Goal: Task Accomplishment & Management: Complete application form

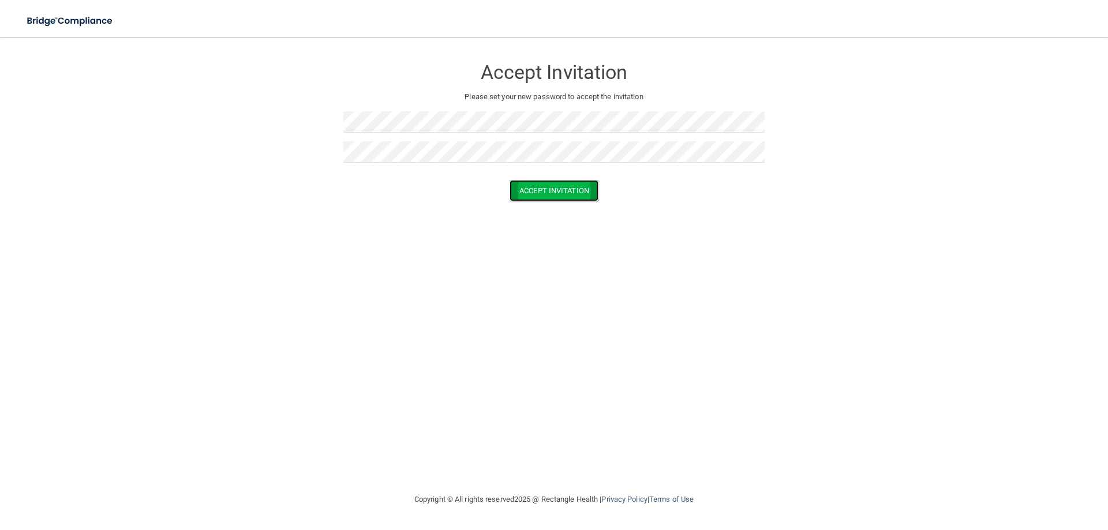
click at [542, 191] on button "Accept Invitation" at bounding box center [554, 190] width 89 height 21
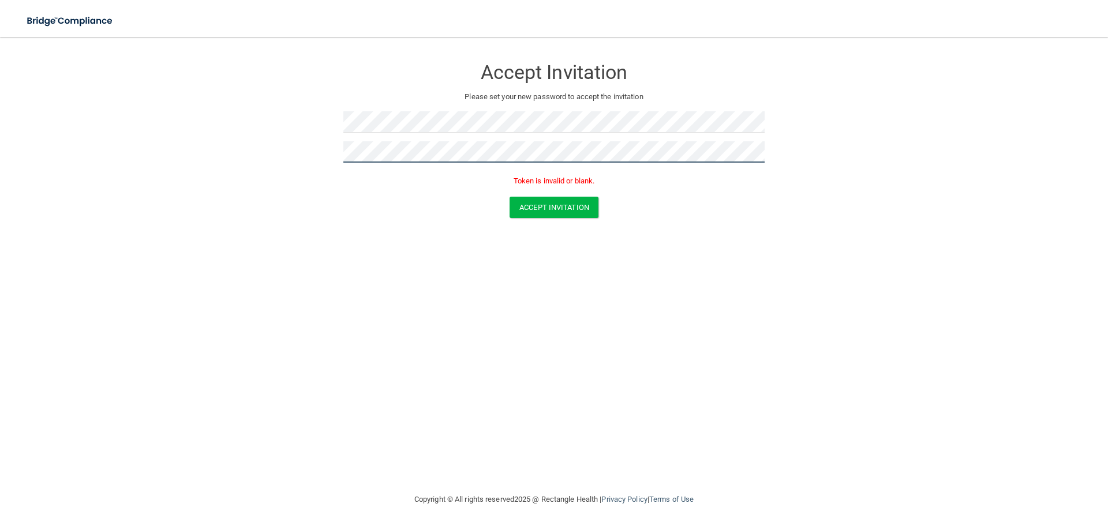
click at [248, 138] on form "Accept Invitation Please set your new password to accept the invitation Token i…" at bounding box center [554, 140] width 1062 height 184
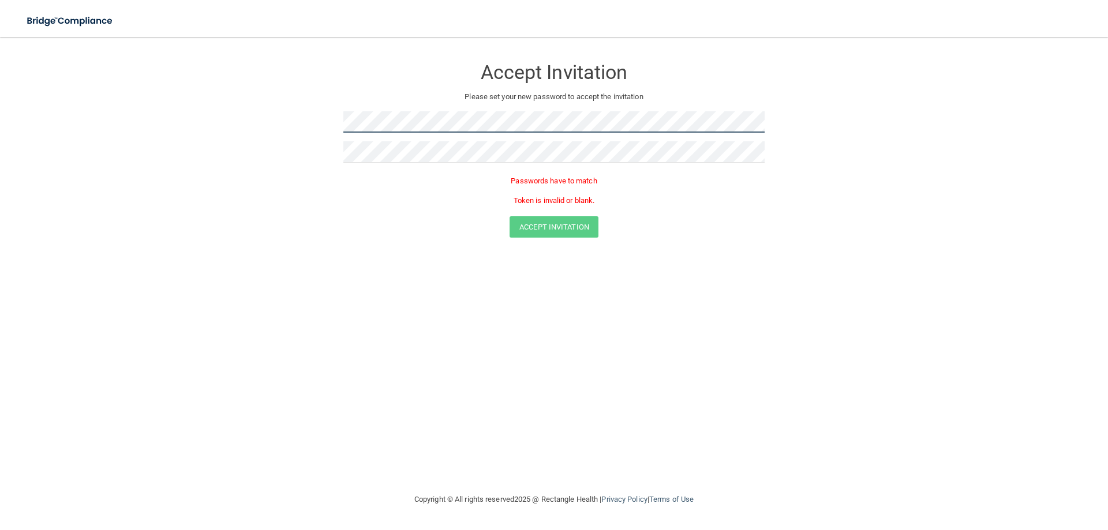
click at [279, 117] on form "Accept Invitation Please set your new password to accept the invitation Passwor…" at bounding box center [554, 149] width 1062 height 203
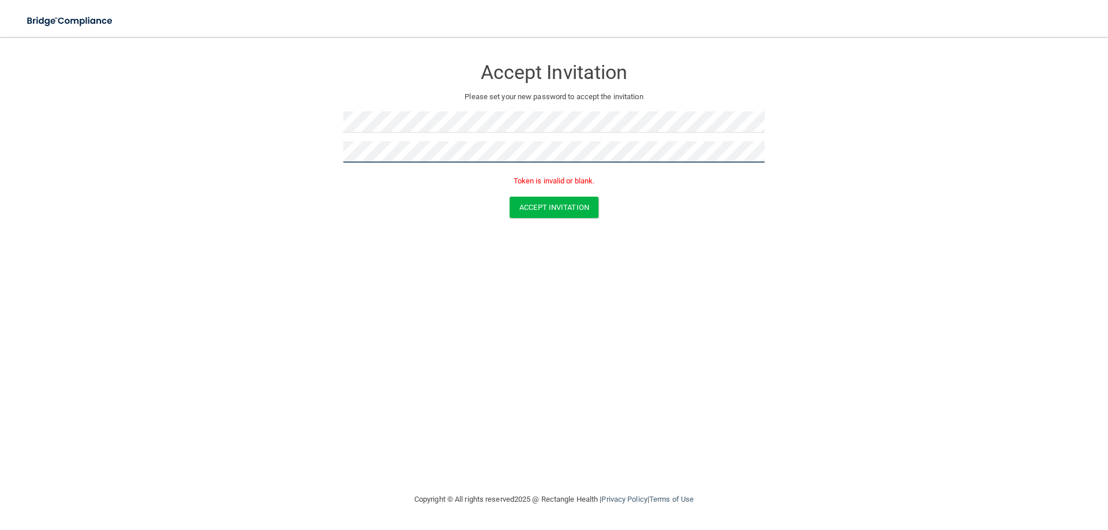
click at [510, 197] on button "Accept Invitation" at bounding box center [554, 207] width 89 height 21
click at [592, 208] on button "Accept Invitation" at bounding box center [554, 207] width 89 height 21
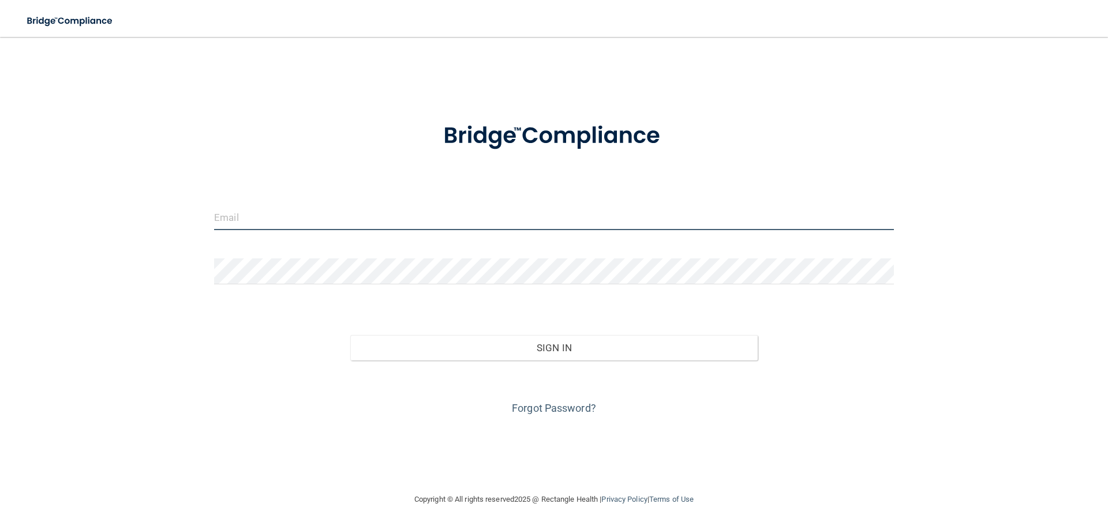
click at [313, 219] on input "email" at bounding box center [554, 217] width 680 height 26
type input "[EMAIL_ADDRESS][DOMAIN_NAME]"
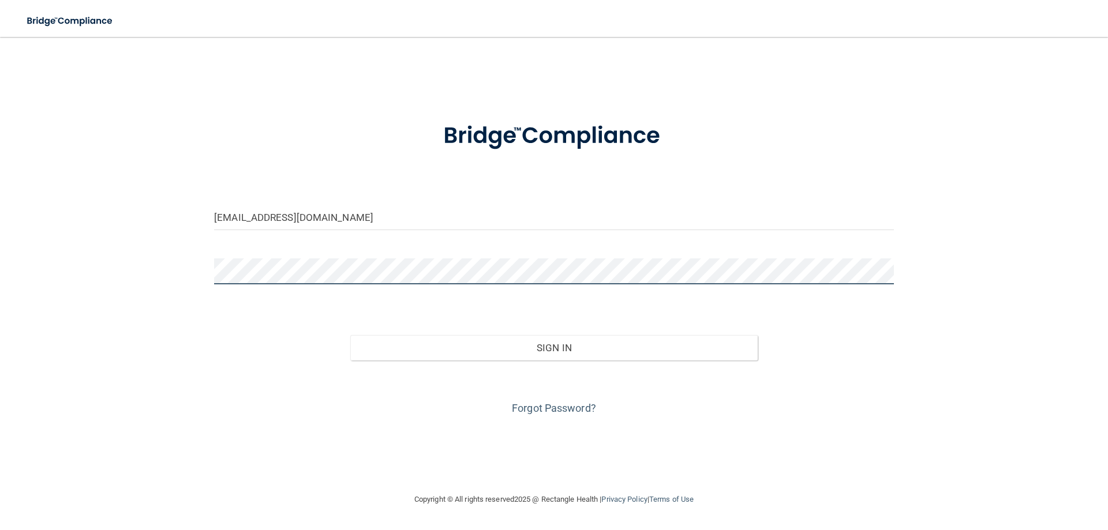
click at [350, 335] on button "Sign In" at bounding box center [554, 347] width 408 height 25
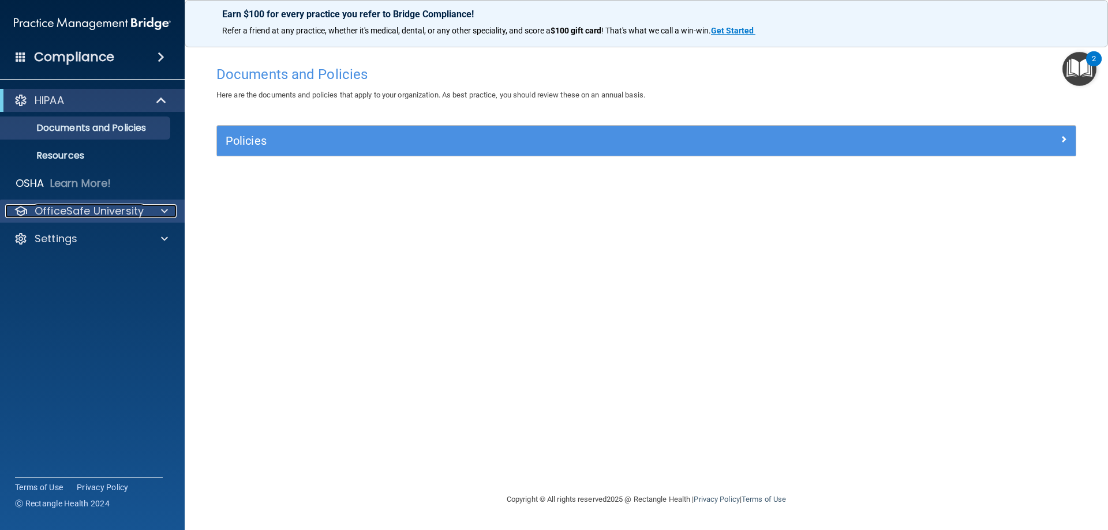
click at [135, 211] on p "OfficeSafe University" at bounding box center [89, 211] width 109 height 14
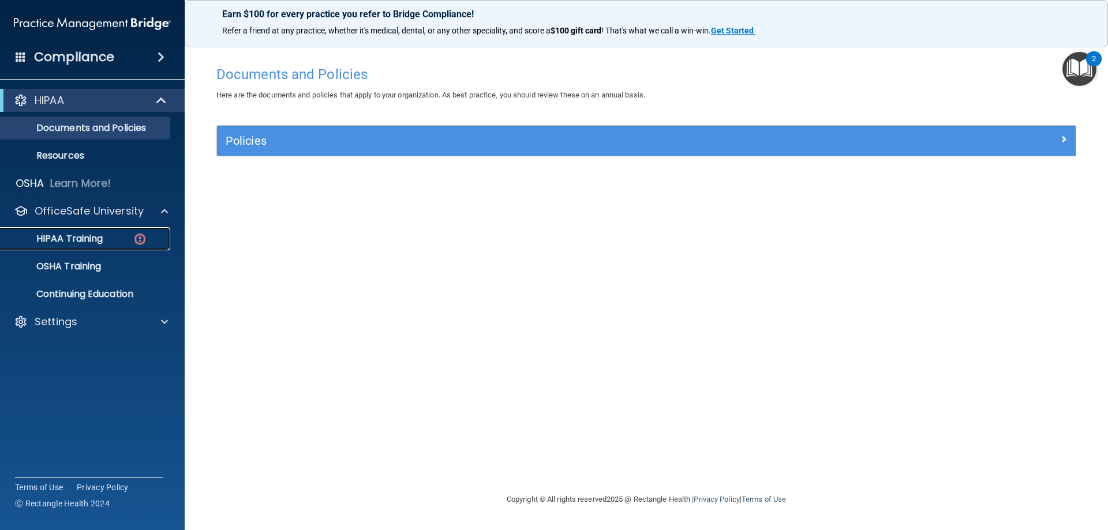
click at [131, 236] on div "HIPAA Training" at bounding box center [87, 239] width 158 height 12
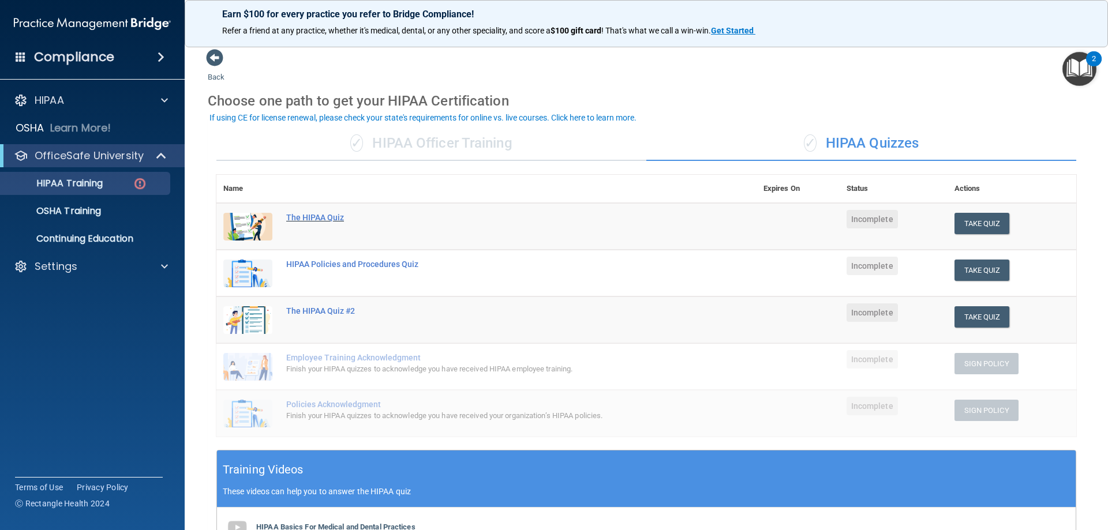
click at [321, 218] on div "The HIPAA Quiz" at bounding box center [492, 217] width 413 height 9
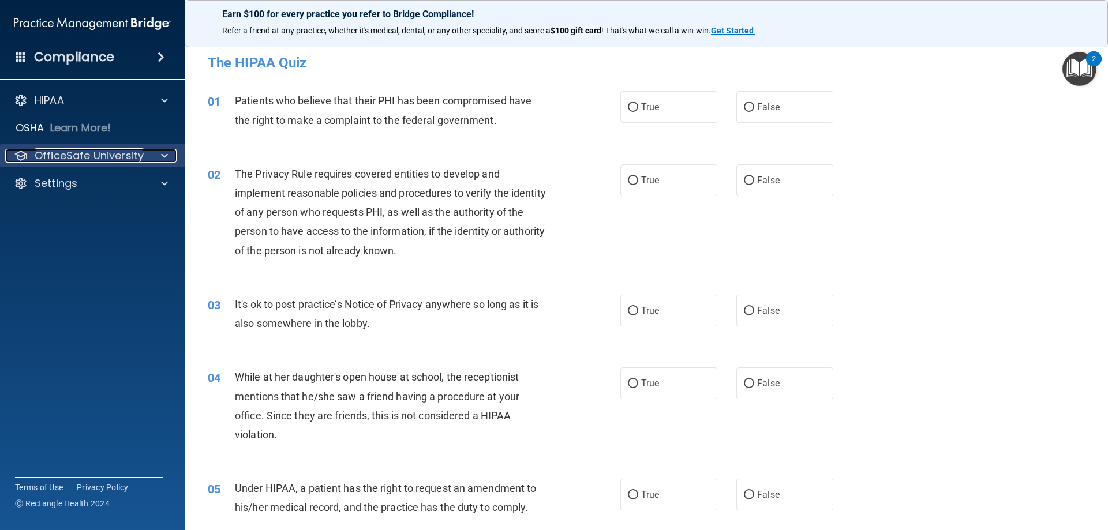
click at [118, 162] on p "OfficeSafe University" at bounding box center [89, 156] width 109 height 14
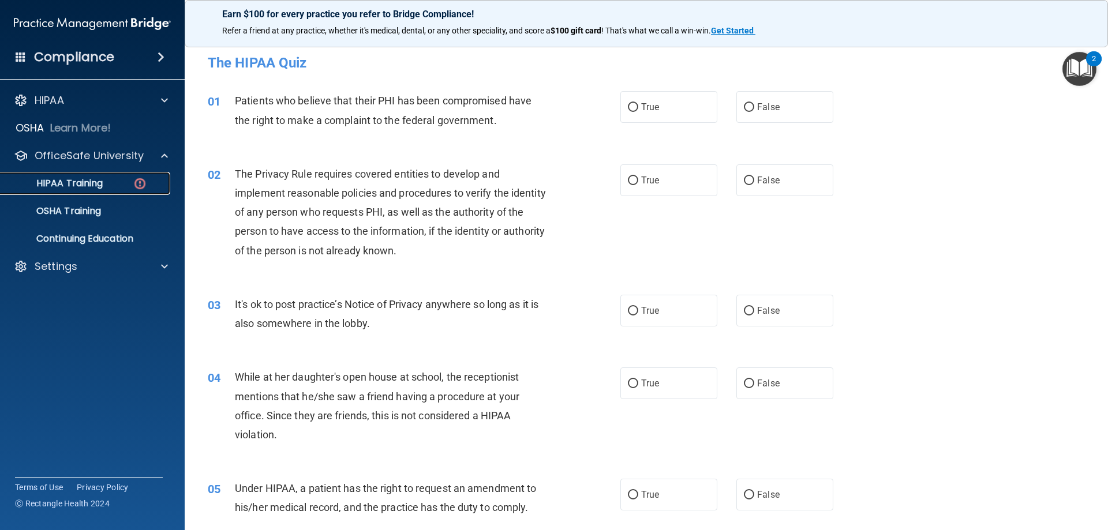
click at [108, 182] on div "HIPAA Training" at bounding box center [87, 184] width 158 height 12
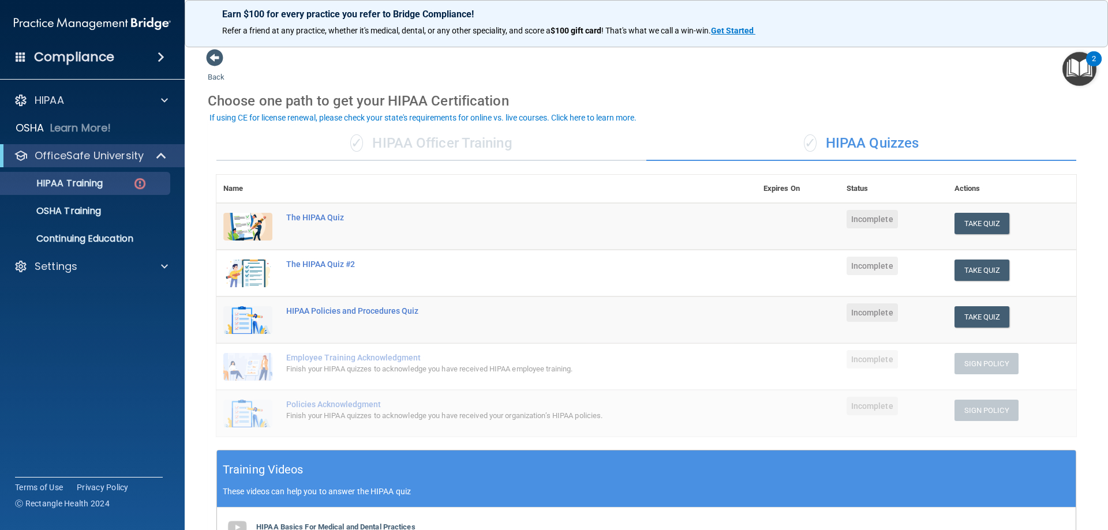
click at [433, 147] on div "✓ HIPAA Officer Training" at bounding box center [431, 143] width 430 height 35
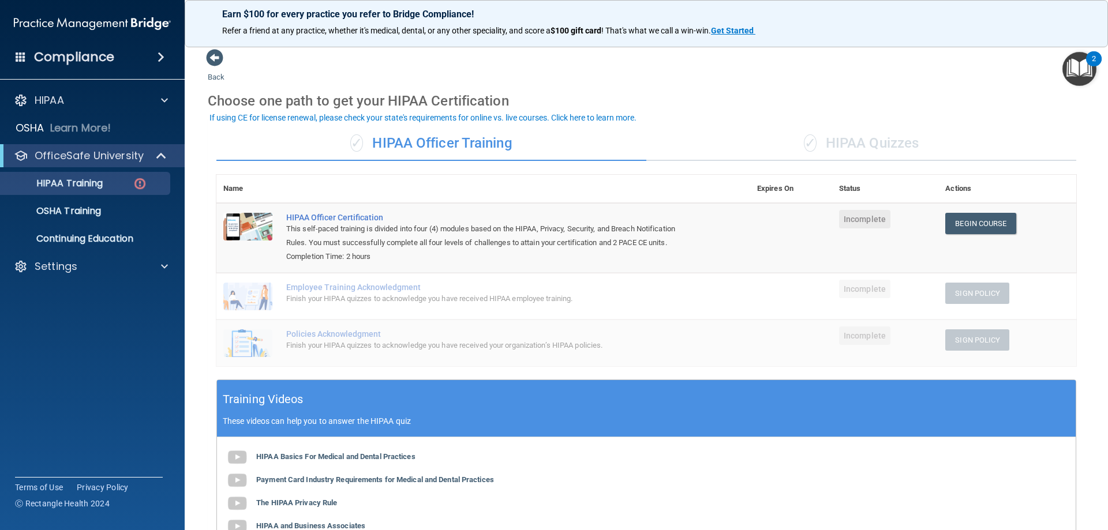
click at [883, 151] on div "✓ HIPAA Quizzes" at bounding box center [861, 143] width 430 height 35
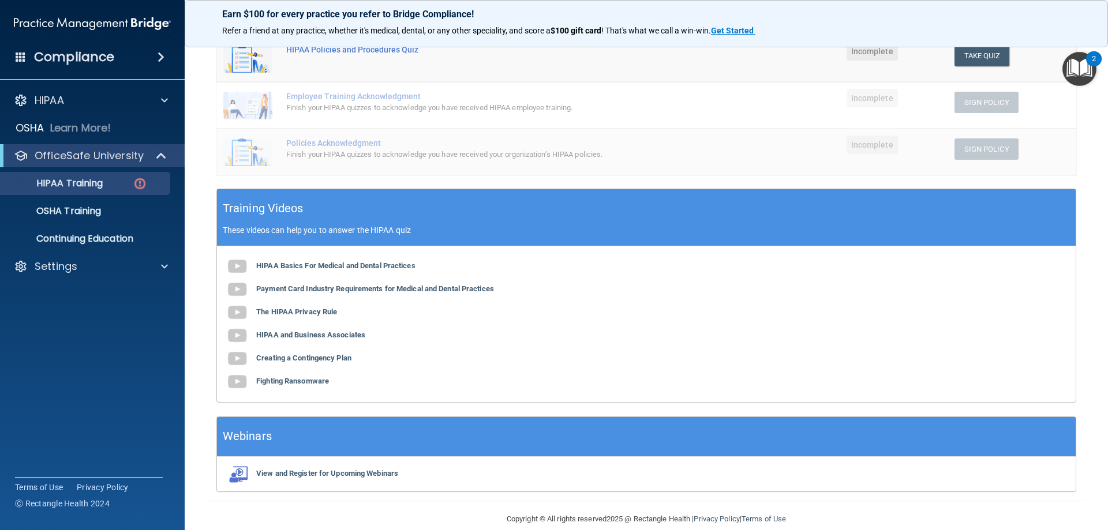
scroll to position [278, 0]
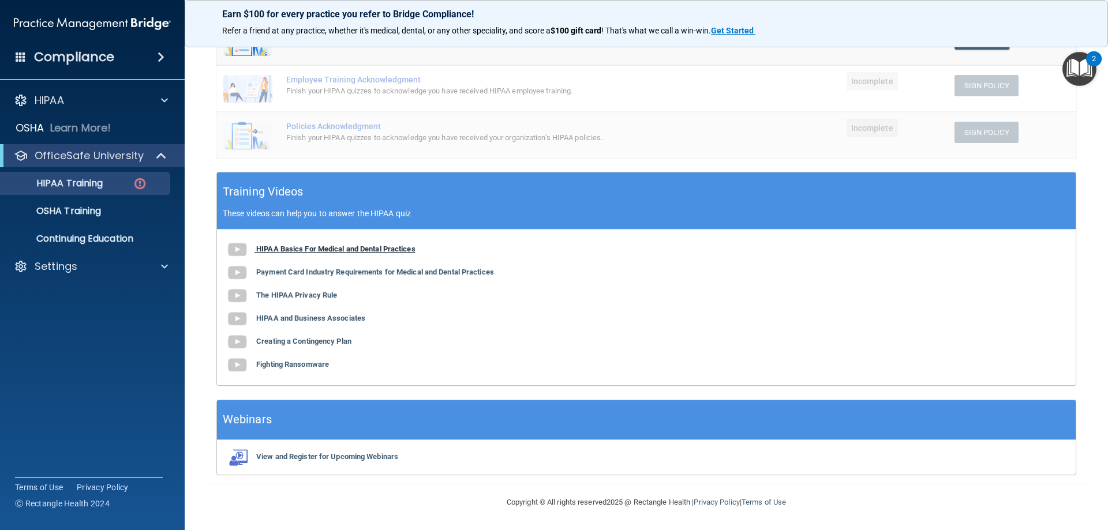
click at [342, 248] on b "HIPAA Basics For Medical and Dental Practices" at bounding box center [335, 249] width 159 height 9
click at [293, 274] on b "Payment Card Industry Requirements for Medical and Dental Practices" at bounding box center [375, 272] width 238 height 9
click at [317, 295] on b "The HIPAA Privacy Rule" at bounding box center [296, 295] width 81 height 9
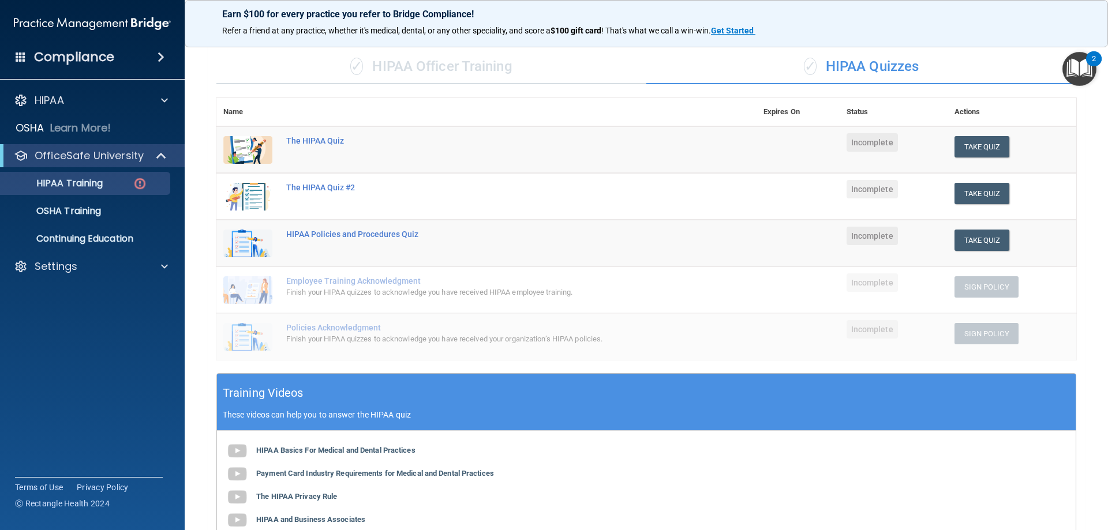
scroll to position [47, 0]
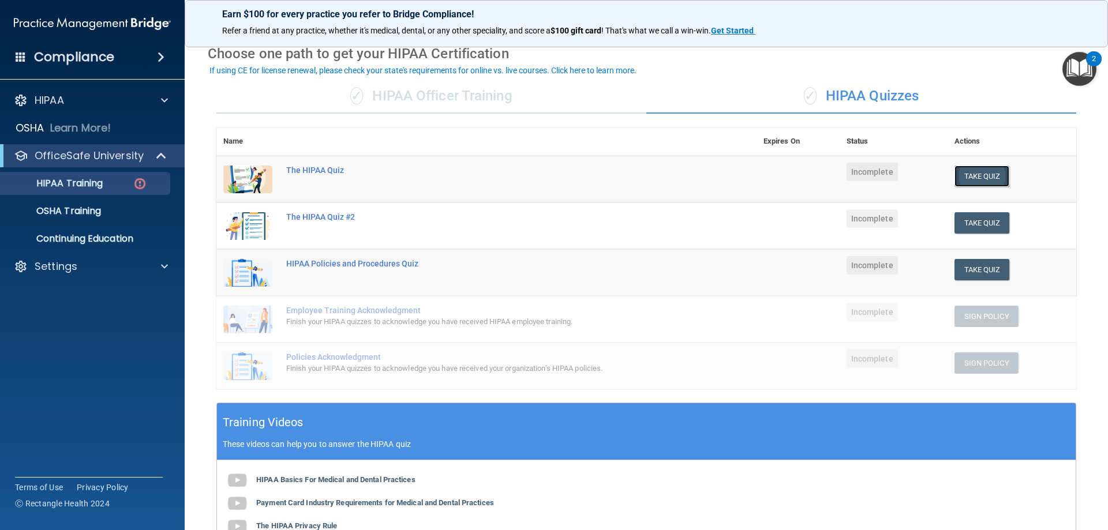
click at [993, 176] on button "Take Quiz" at bounding box center [981, 176] width 55 height 21
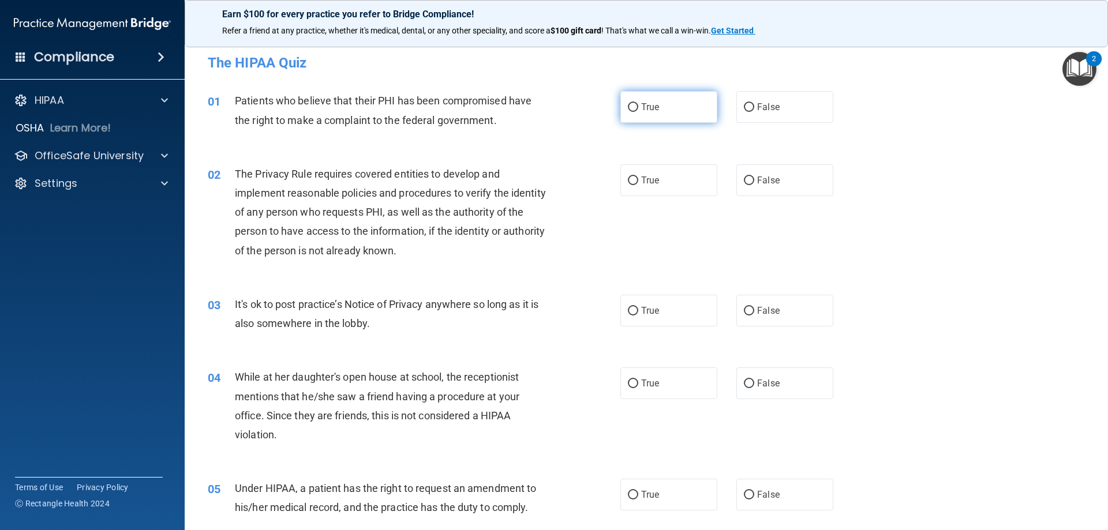
click at [646, 117] on label "True" at bounding box center [668, 107] width 97 height 32
click at [638, 112] on input "True" at bounding box center [633, 107] width 10 height 9
radio input "true"
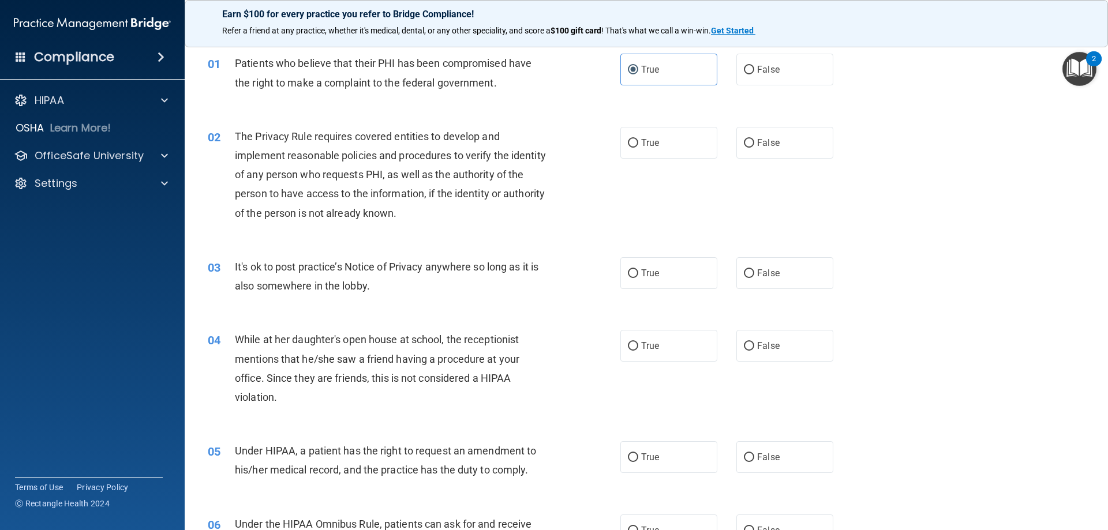
scroll to position [58, 0]
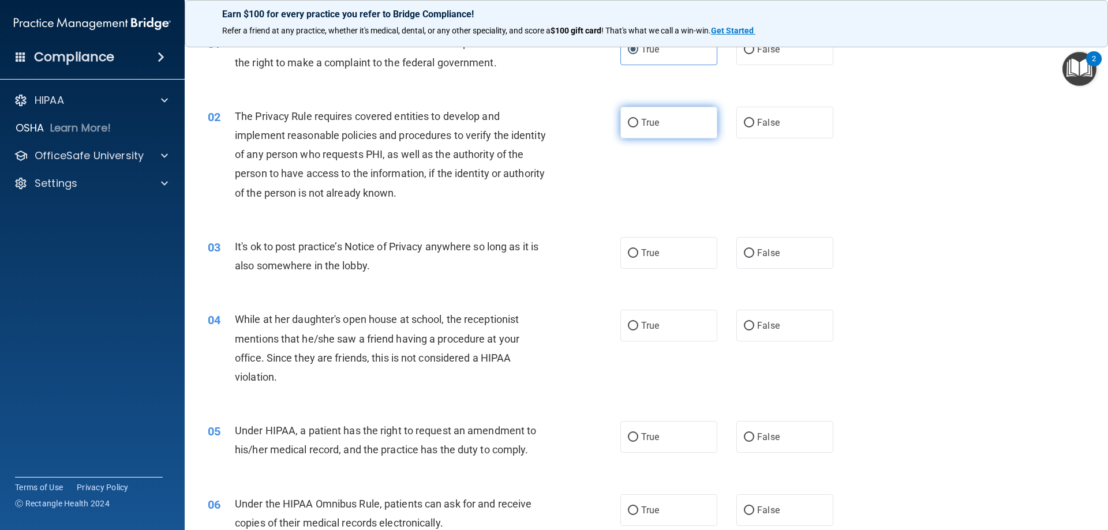
click at [665, 125] on label "True" at bounding box center [668, 123] width 97 height 32
click at [638, 125] on input "True" at bounding box center [633, 123] width 10 height 9
radio input "true"
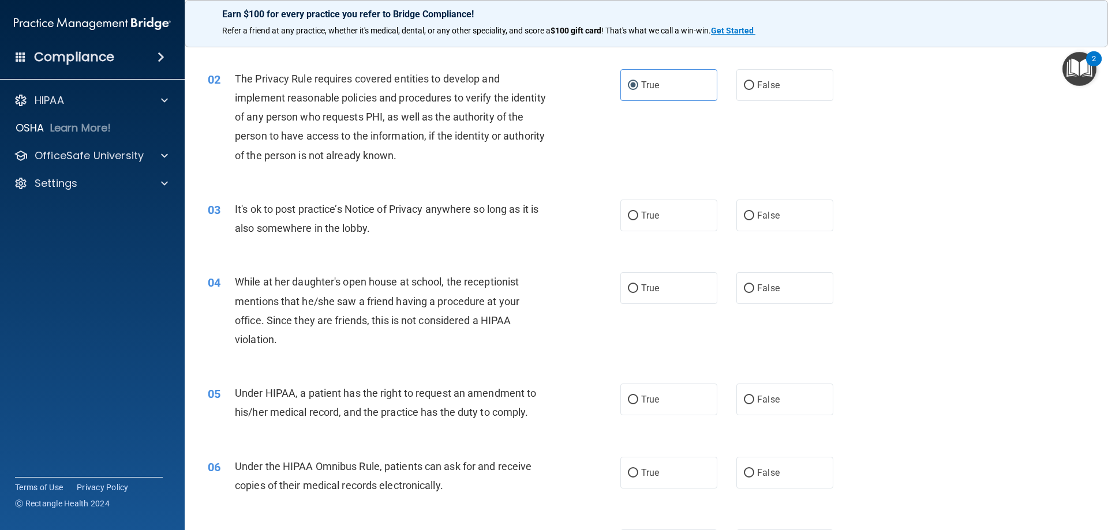
scroll to position [115, 0]
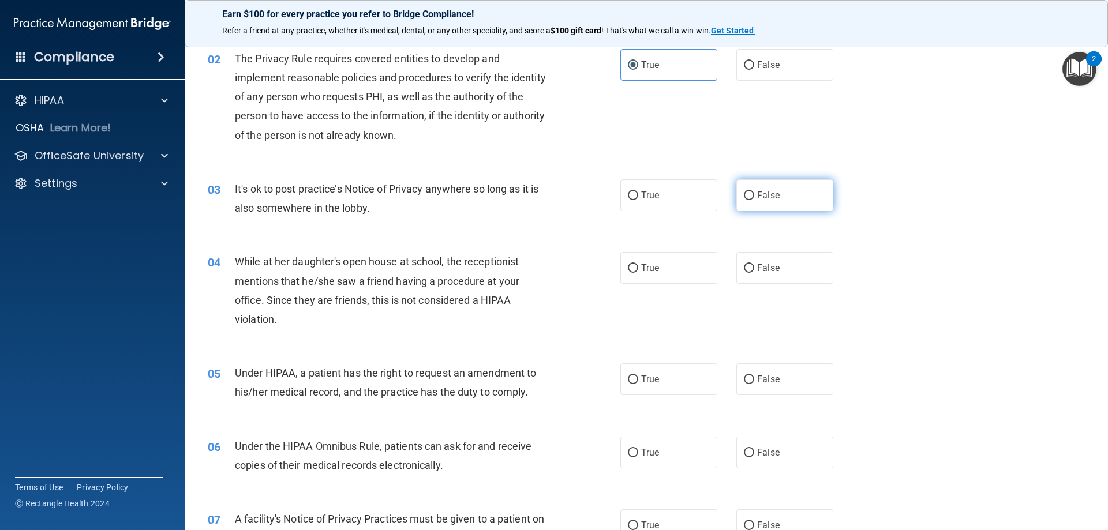
click at [747, 197] on input "False" at bounding box center [749, 196] width 10 height 9
radio input "true"
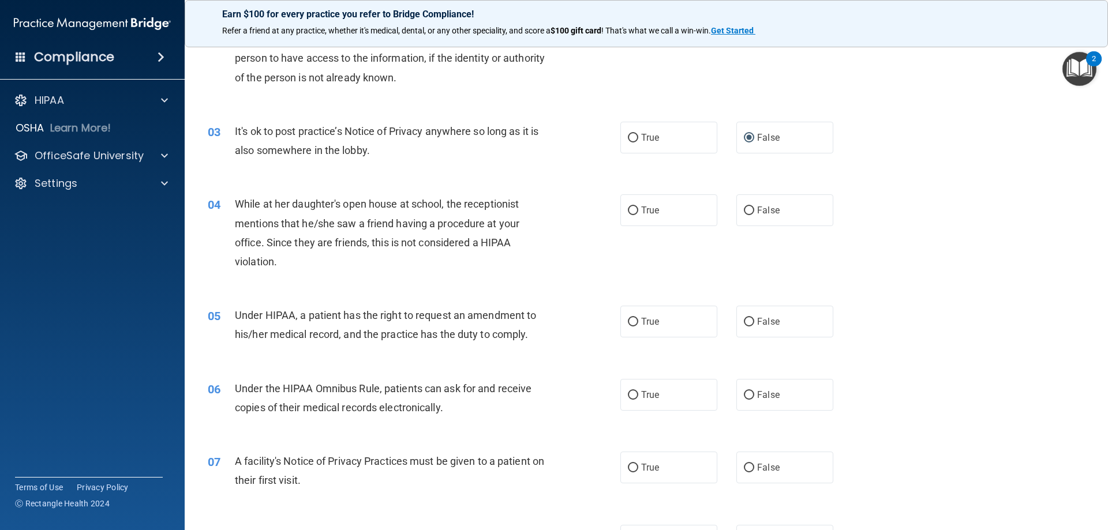
scroll to position [231, 0]
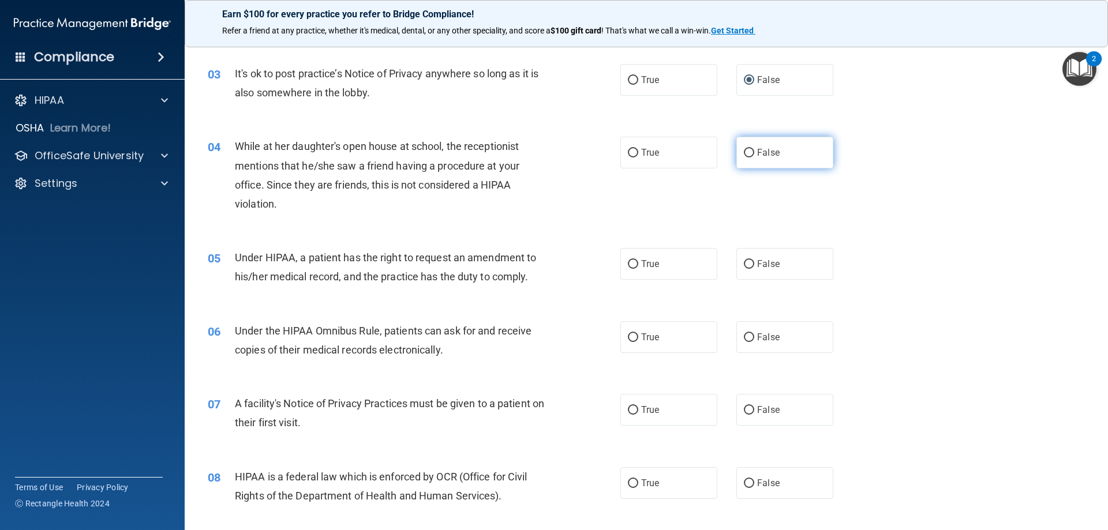
click at [744, 151] on input "False" at bounding box center [749, 153] width 10 height 9
radio input "true"
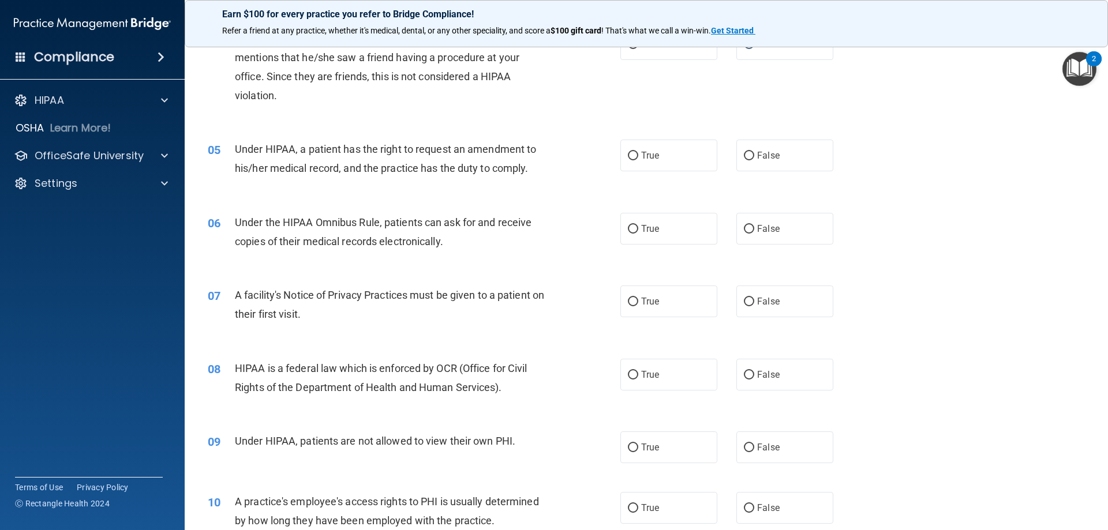
scroll to position [346, 0]
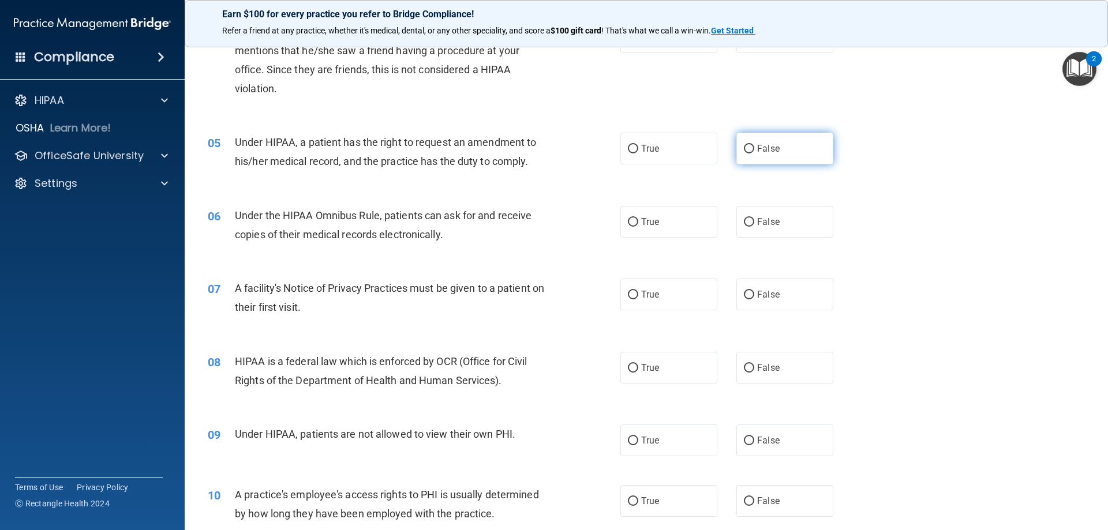
click at [744, 149] on input "False" at bounding box center [749, 149] width 10 height 9
radio input "true"
click at [635, 150] on label "True" at bounding box center [668, 149] width 97 height 32
click at [635, 150] on input "True" at bounding box center [633, 149] width 10 height 9
radio input "true"
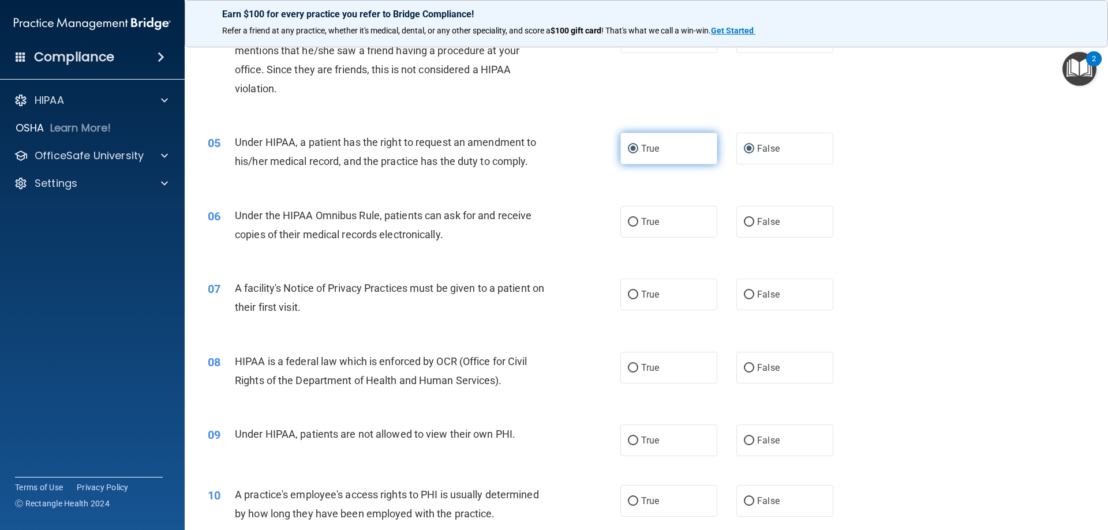
radio input "false"
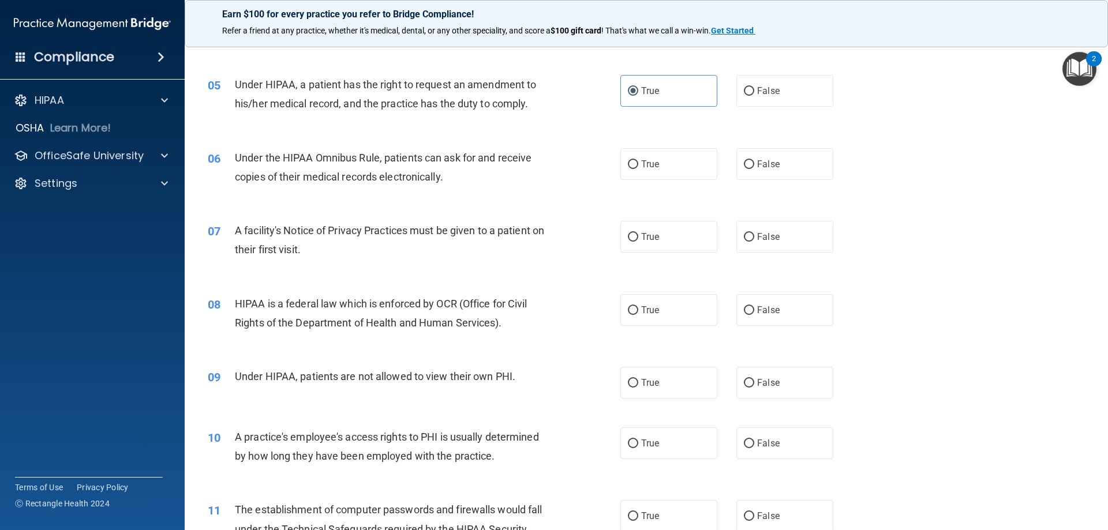
scroll to position [462, 0]
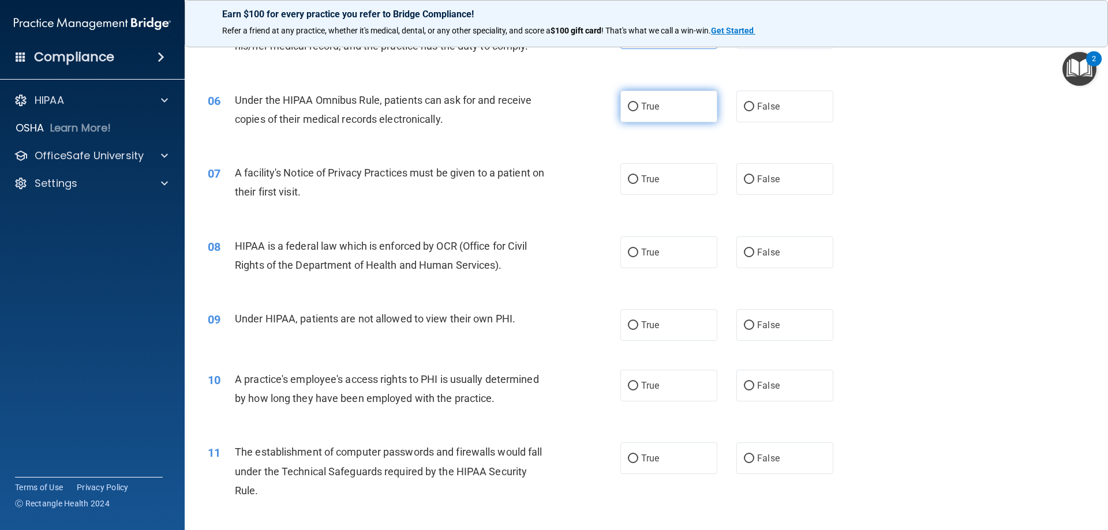
click at [632, 105] on input "True" at bounding box center [633, 107] width 10 height 9
radio input "true"
click at [744, 108] on input "False" at bounding box center [749, 107] width 10 height 9
radio input "true"
radio input "false"
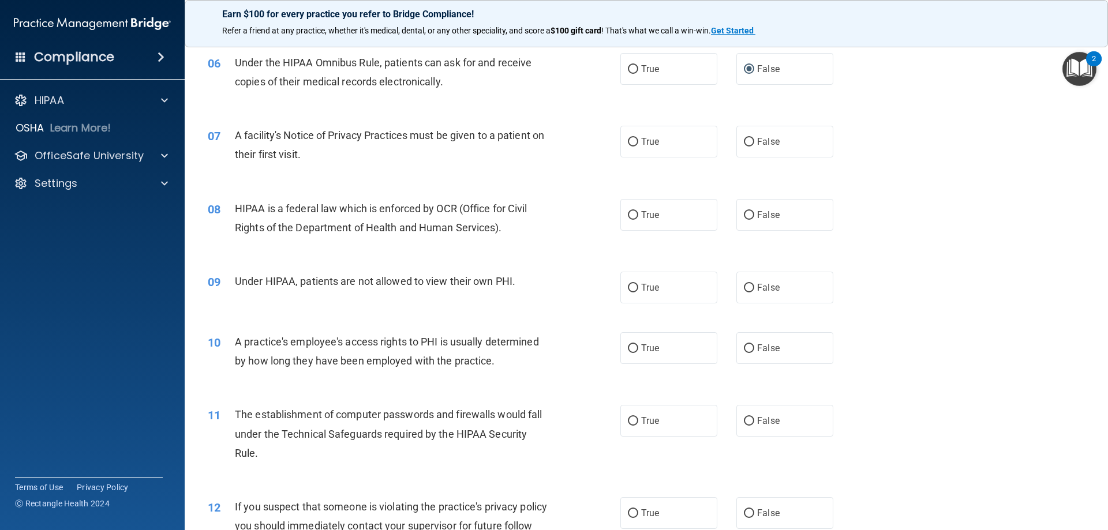
scroll to position [519, 0]
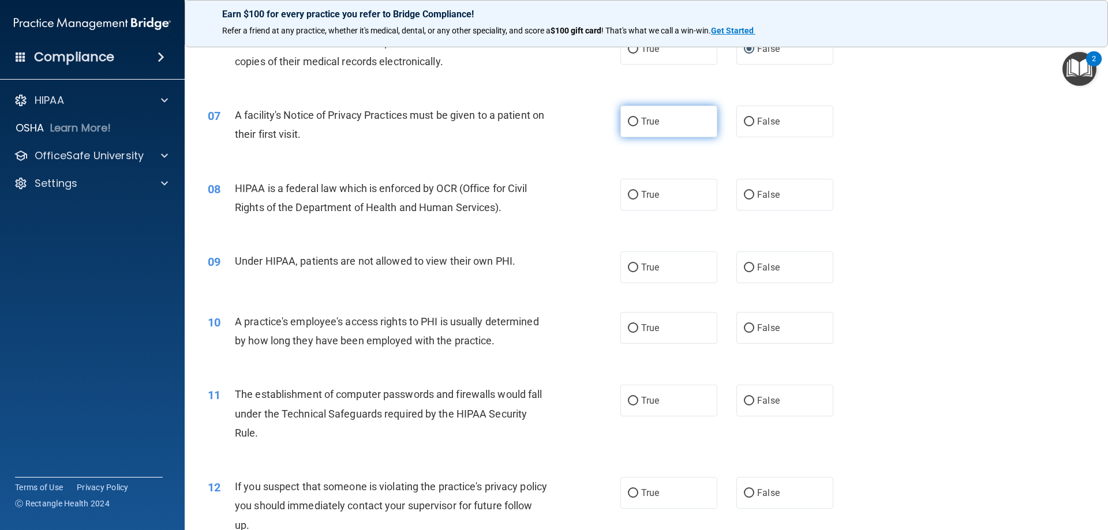
click at [631, 124] on input "True" at bounding box center [633, 122] width 10 height 9
radio input "true"
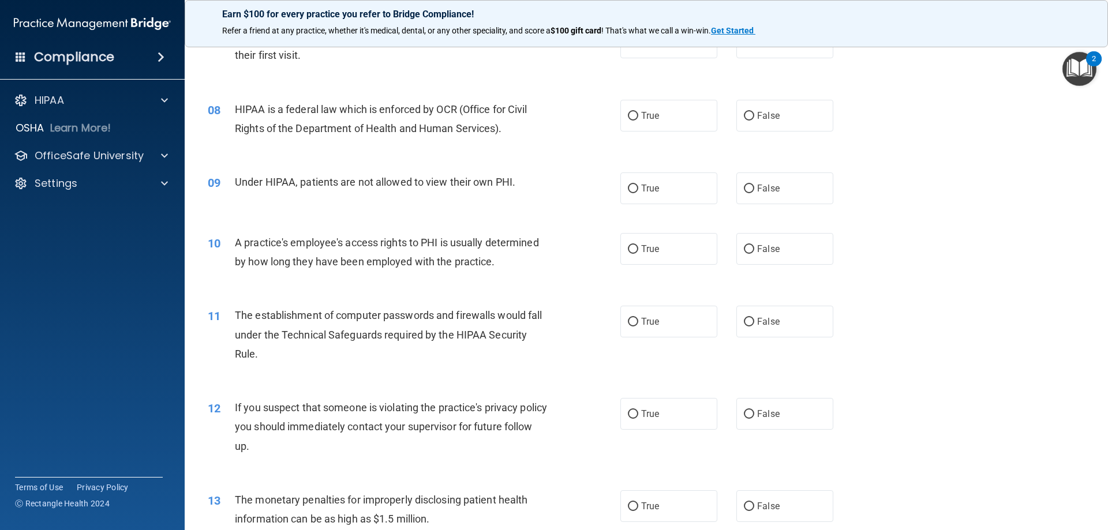
scroll to position [635, 0]
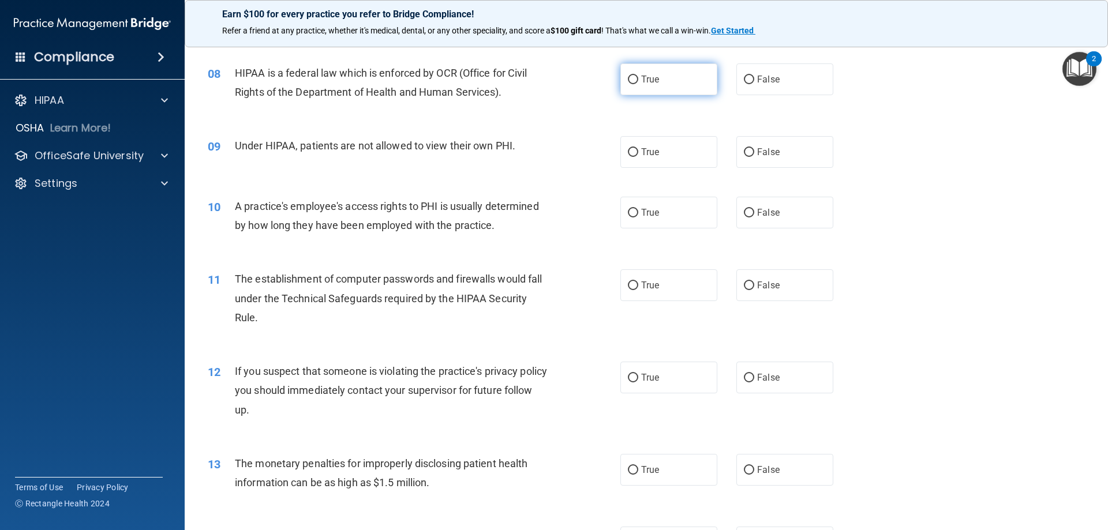
click at [641, 80] on span "True" at bounding box center [650, 79] width 18 height 11
click at [638, 80] on input "True" at bounding box center [633, 80] width 10 height 9
radio input "true"
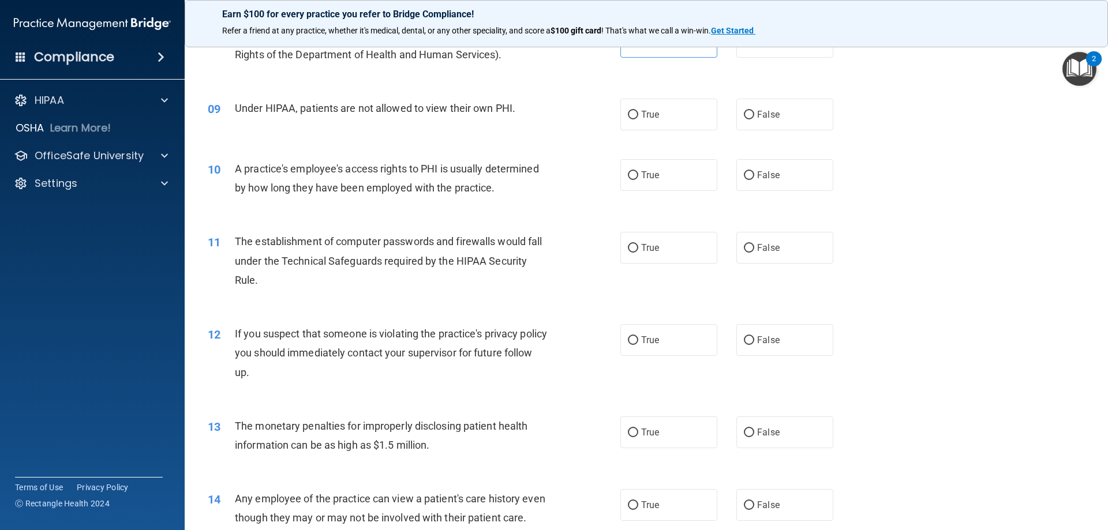
scroll to position [692, 0]
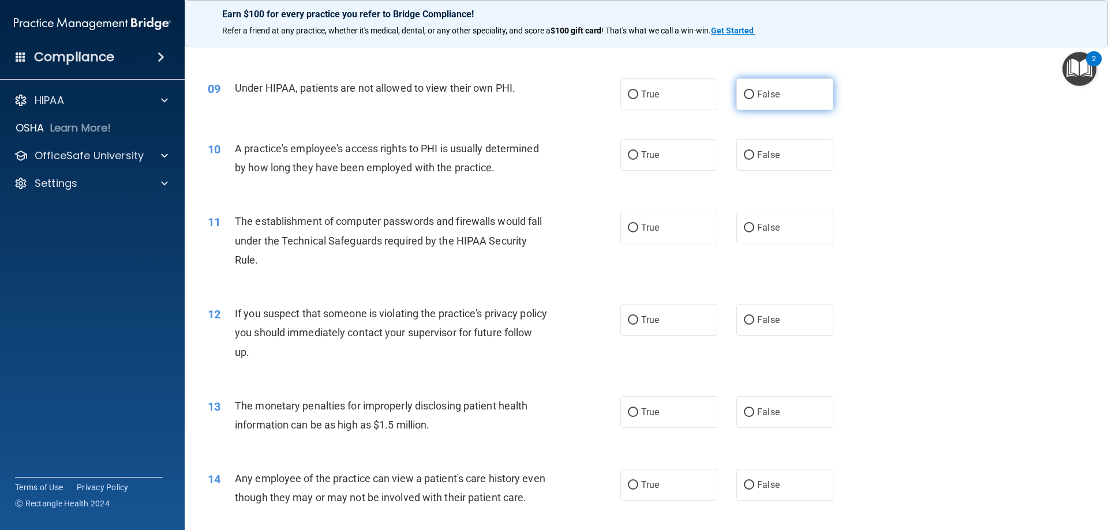
click at [744, 94] on input "False" at bounding box center [749, 95] width 10 height 9
radio input "true"
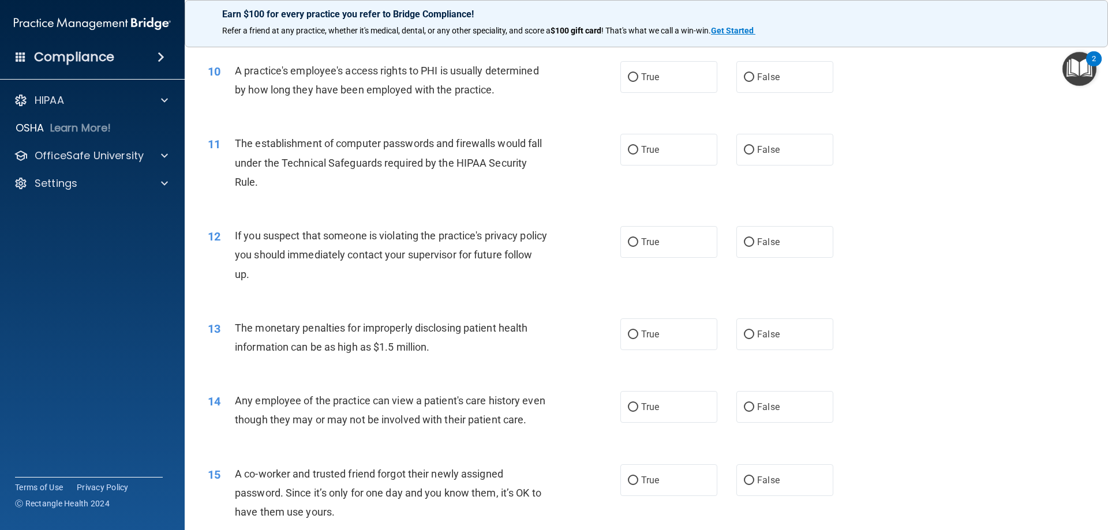
scroll to position [750, 0]
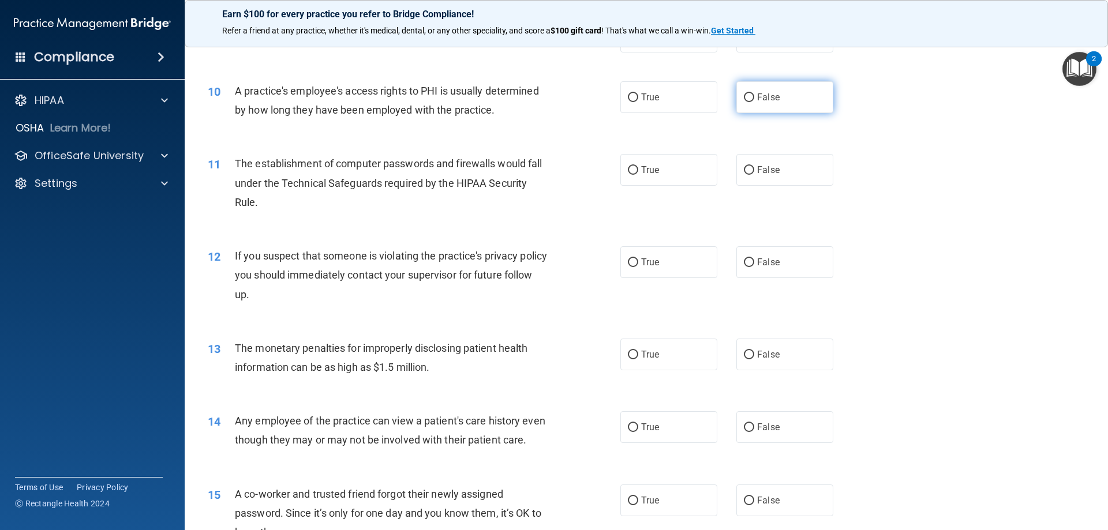
click at [740, 91] on label "False" at bounding box center [784, 97] width 97 height 32
click at [744, 93] on input "False" at bounding box center [749, 97] width 10 height 9
radio input "true"
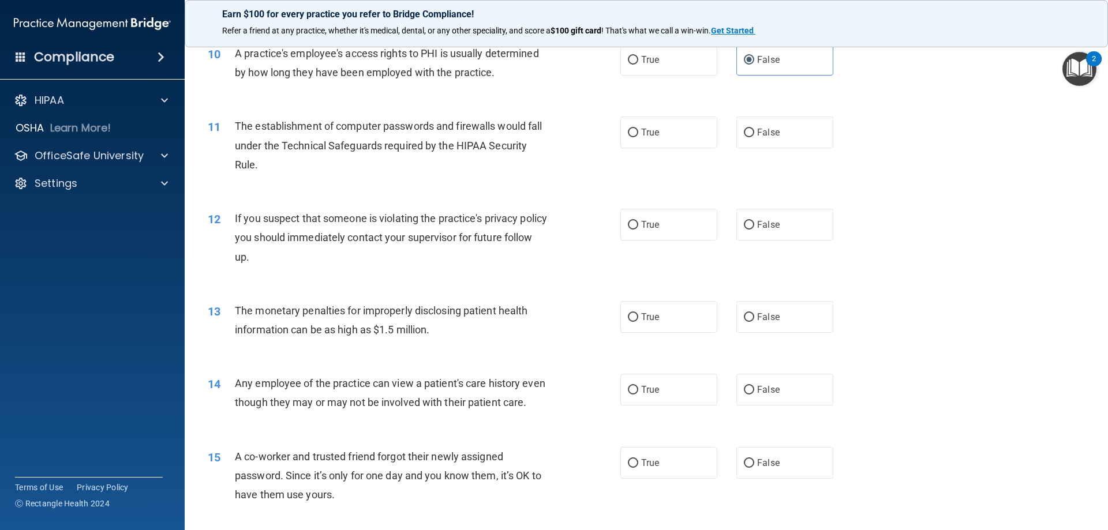
scroll to position [808, 0]
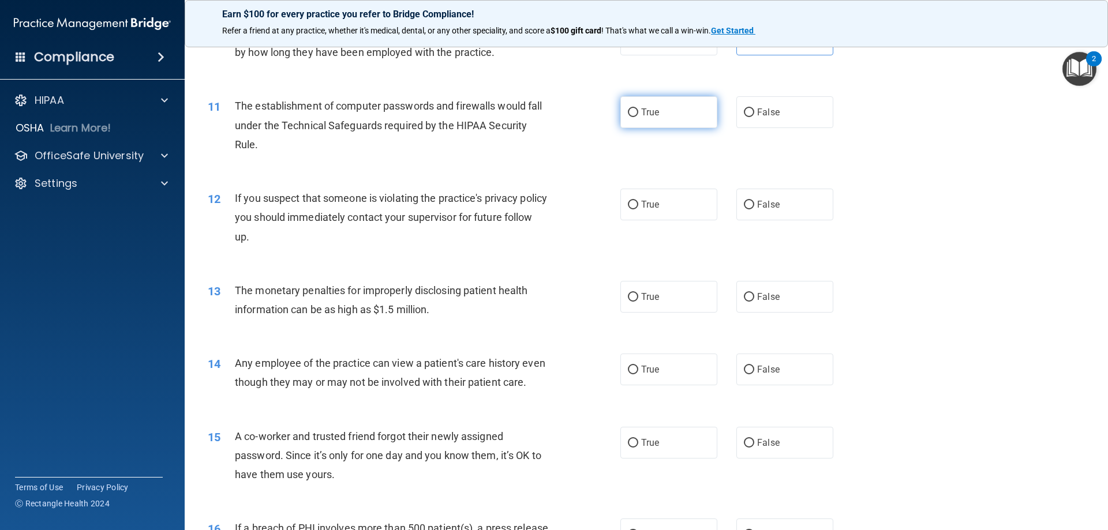
click at [628, 112] on input "True" at bounding box center [633, 112] width 10 height 9
radio input "true"
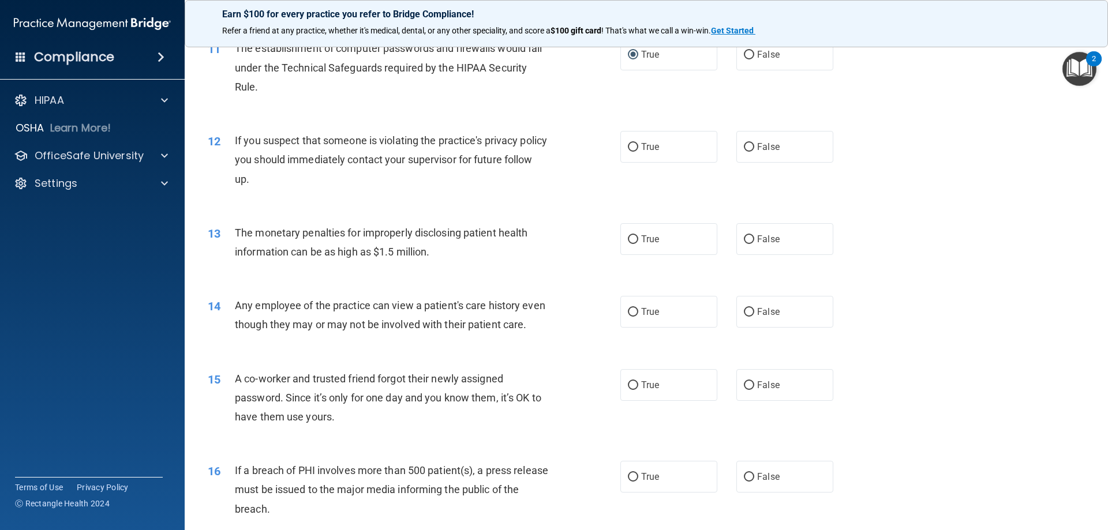
scroll to position [923, 0]
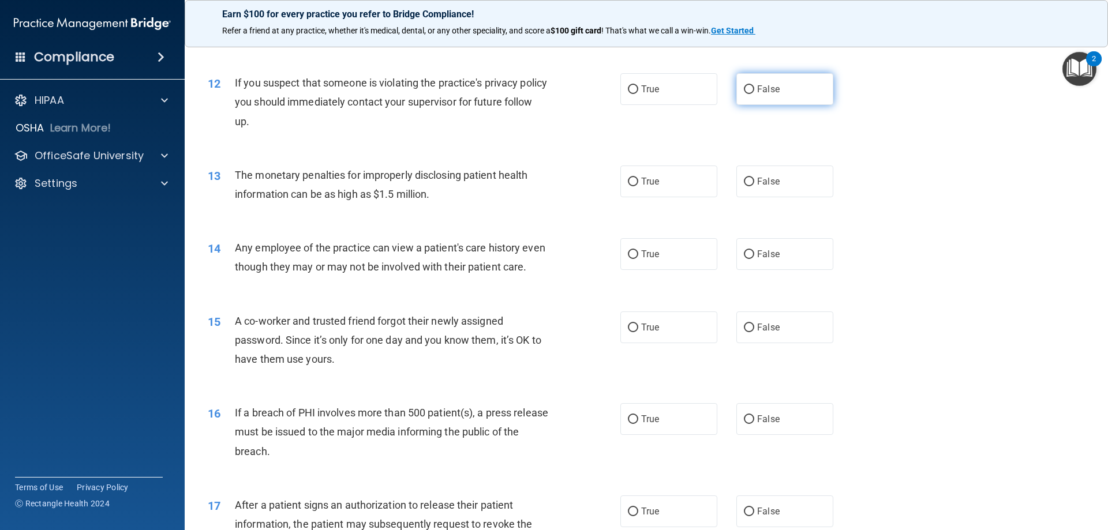
click at [744, 89] on input "False" at bounding box center [749, 89] width 10 height 9
radio input "true"
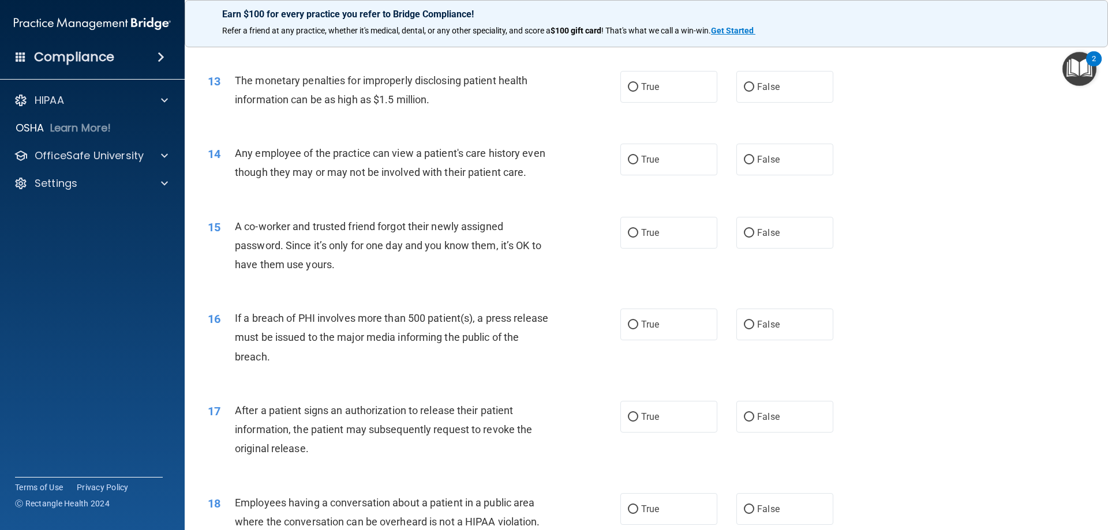
scroll to position [1039, 0]
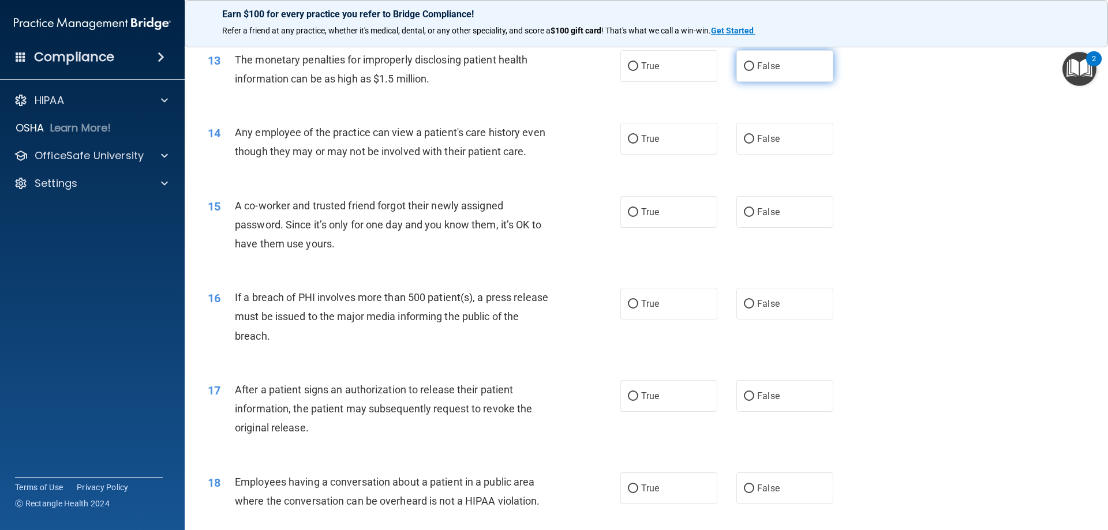
click at [744, 66] on input "False" at bounding box center [749, 66] width 10 height 9
radio input "true"
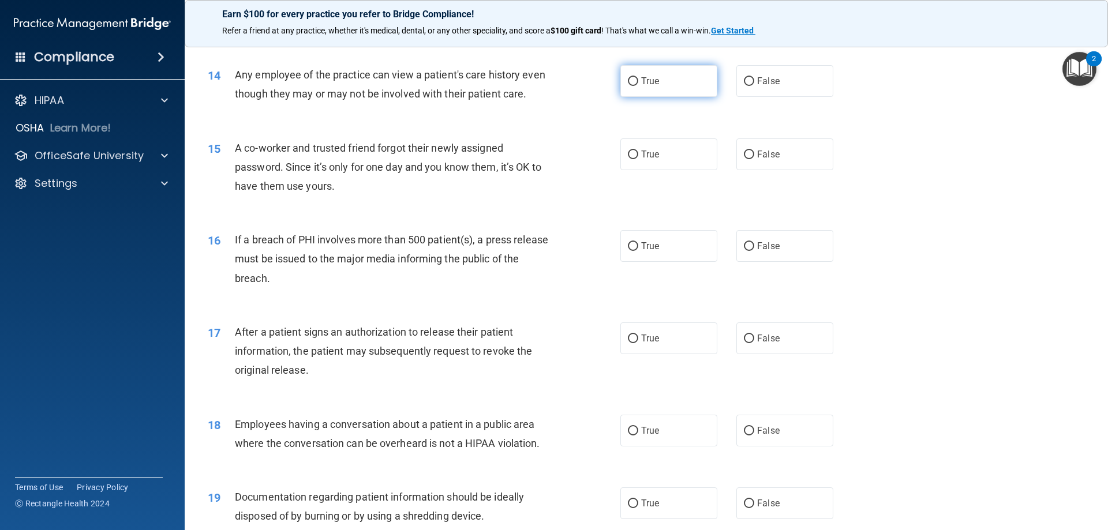
drag, startPoint x: 748, startPoint y: 79, endPoint x: 709, endPoint y: 92, distance: 41.8
click at [748, 80] on input "False" at bounding box center [749, 81] width 10 height 9
radio input "true"
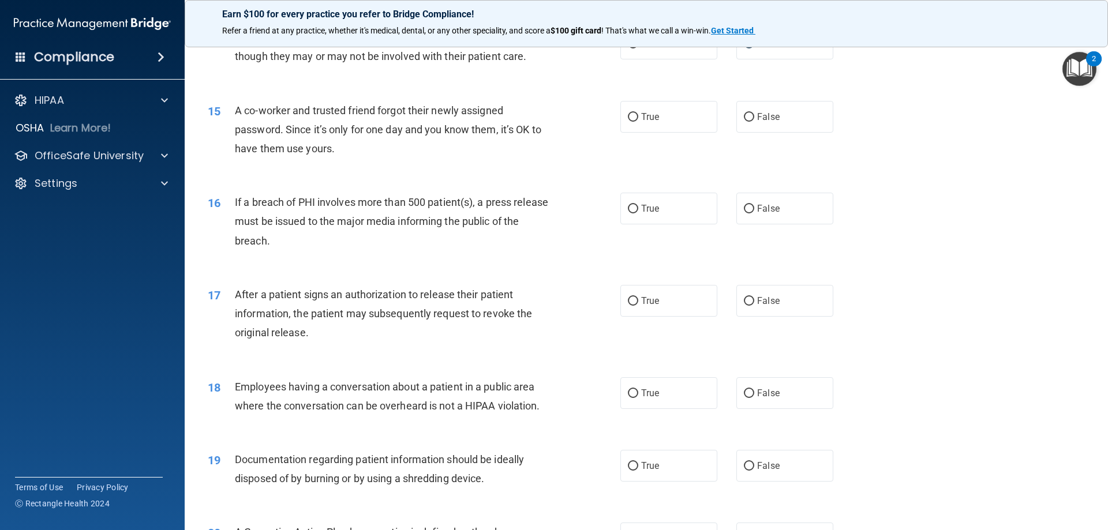
scroll to position [1154, 0]
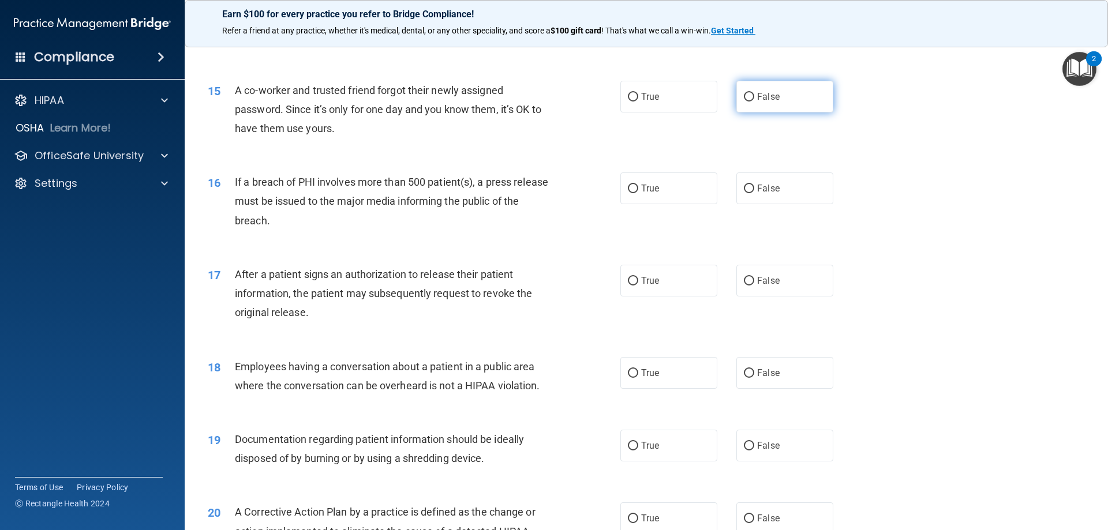
click at [747, 113] on label "False" at bounding box center [784, 97] width 97 height 32
click at [747, 102] on input "False" at bounding box center [749, 97] width 10 height 9
radio input "true"
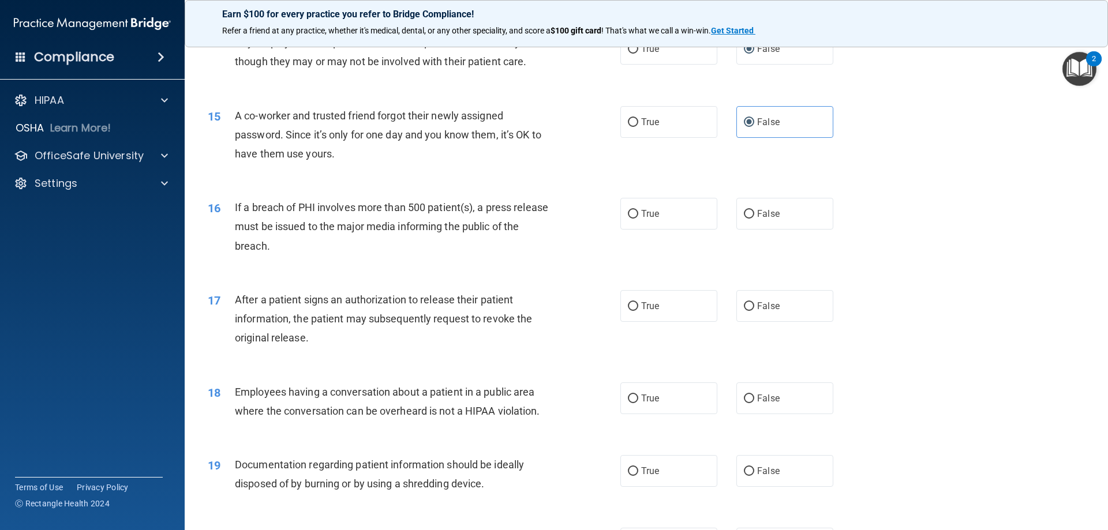
scroll to position [1162, 0]
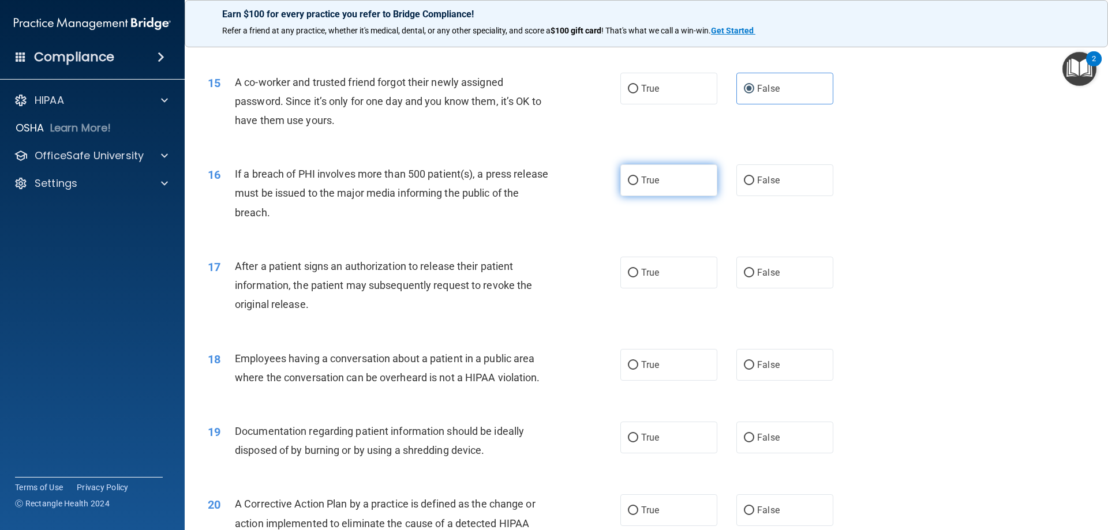
click at [694, 194] on label "True" at bounding box center [668, 180] width 97 height 32
click at [638, 185] on input "True" at bounding box center [633, 181] width 10 height 9
radio input "true"
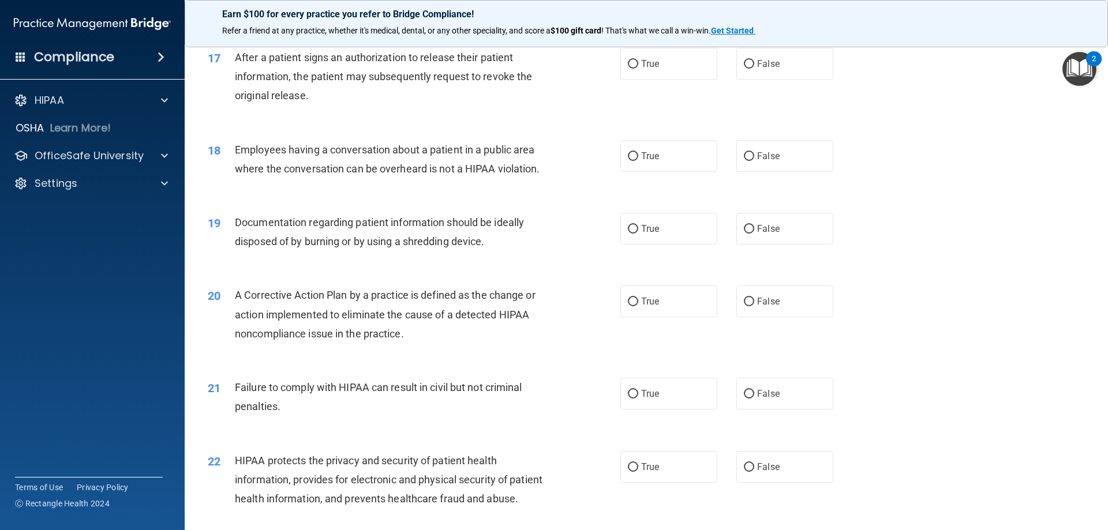
scroll to position [1393, 0]
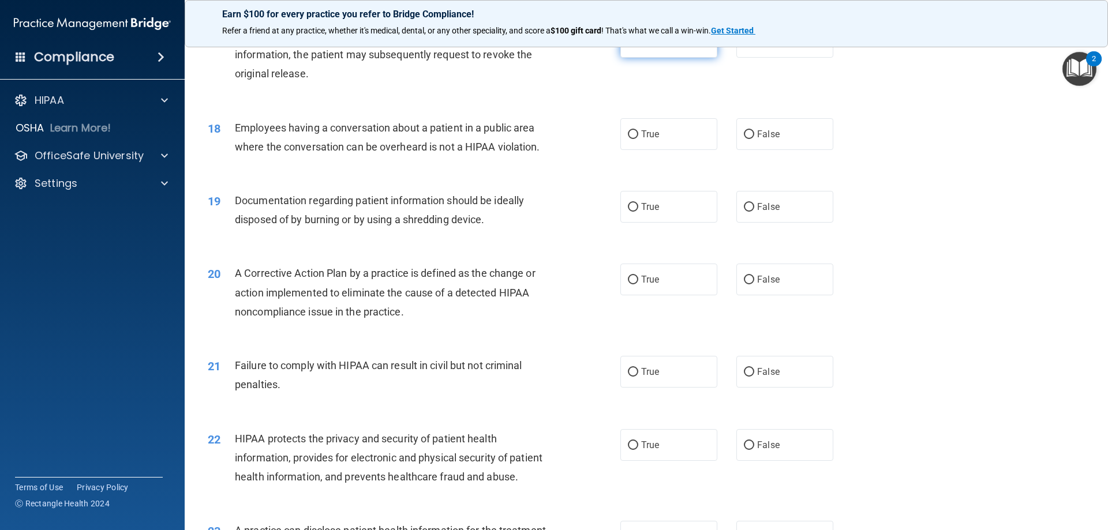
click at [646, 47] on span "True" at bounding box center [650, 41] width 18 height 11
click at [638, 47] on input "True" at bounding box center [633, 42] width 10 height 9
radio input "true"
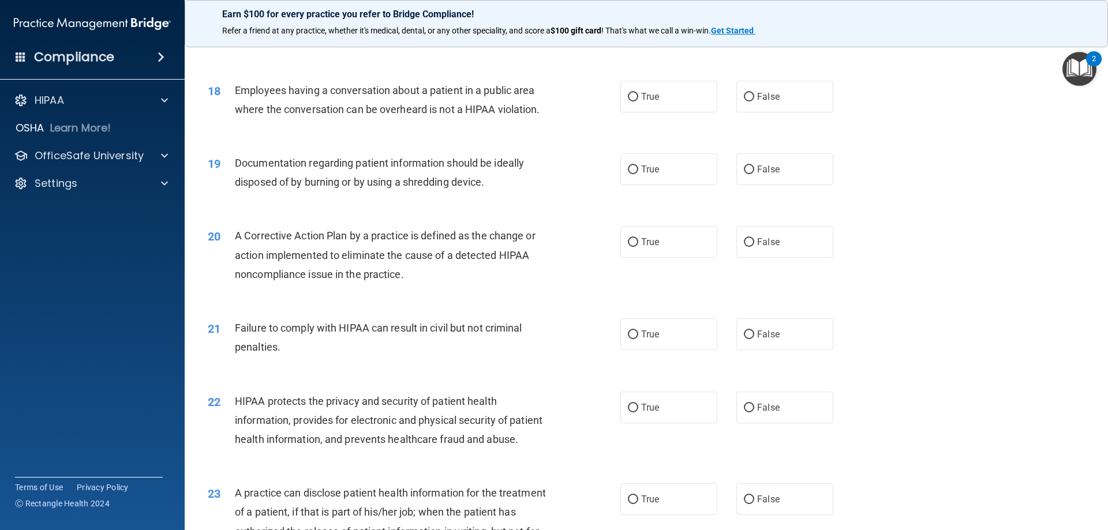
scroll to position [1451, 0]
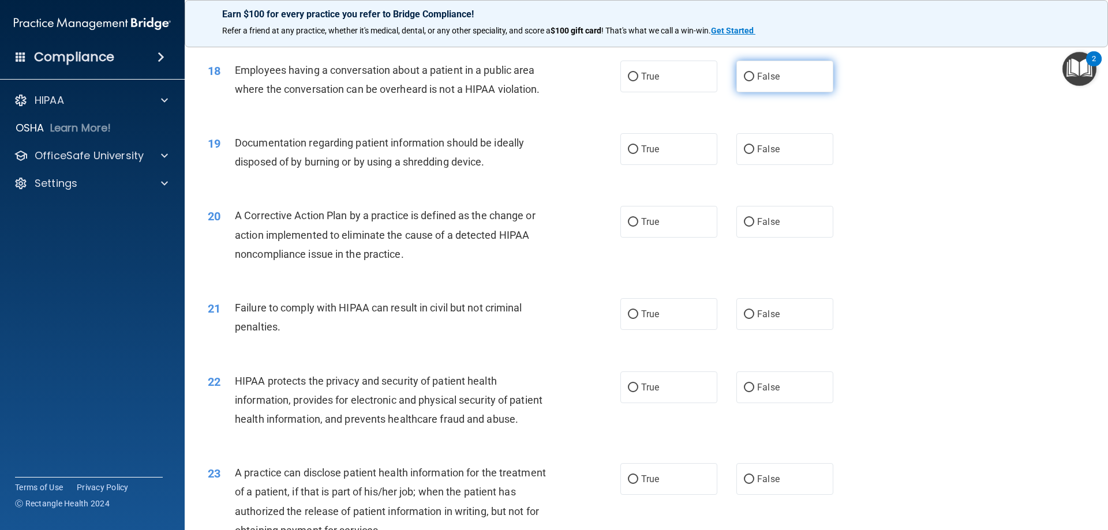
click at [781, 92] on label "False" at bounding box center [784, 77] width 97 height 32
click at [754, 81] on input "False" at bounding box center [749, 77] width 10 height 9
radio input "true"
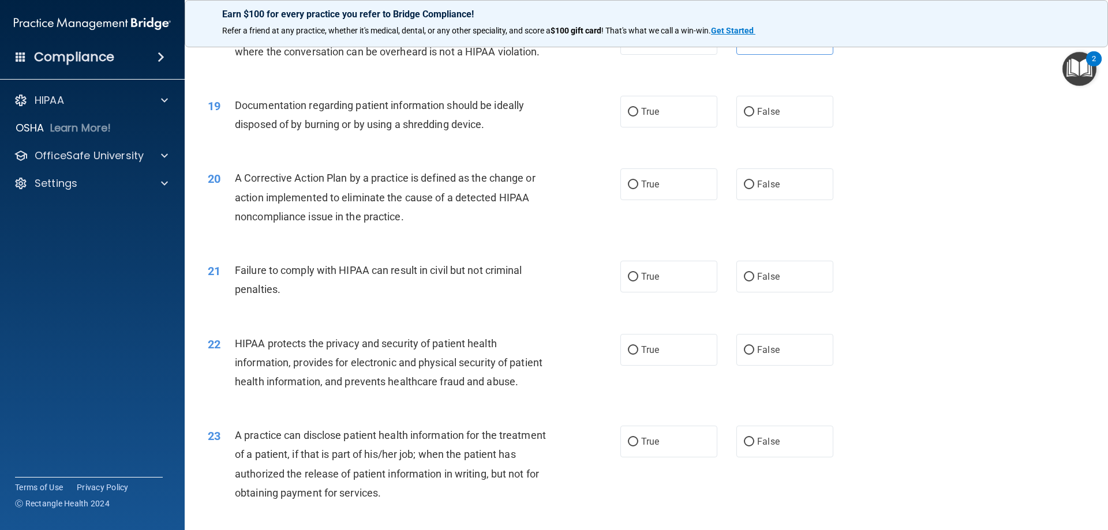
scroll to position [1508, 0]
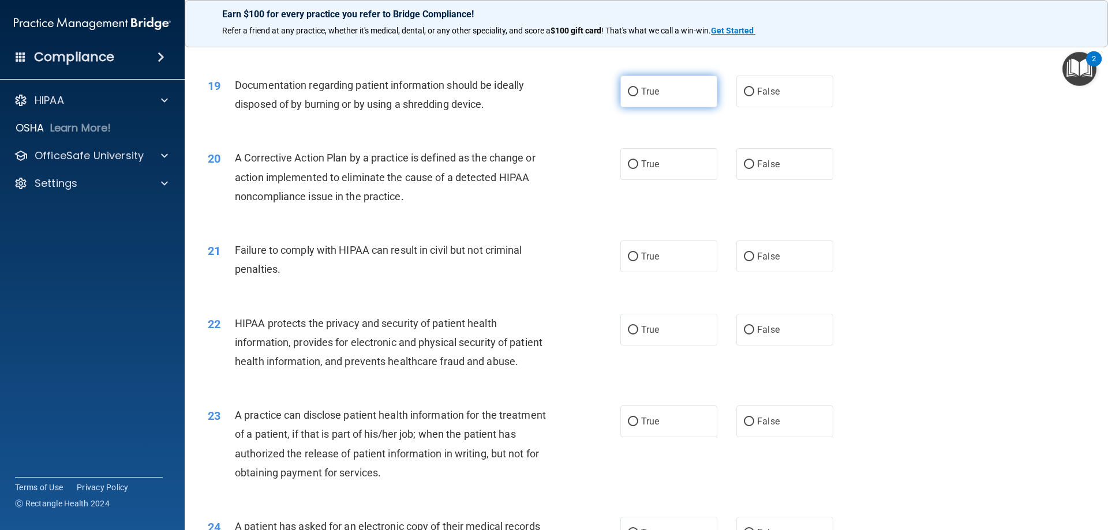
click at [641, 97] on span "True" at bounding box center [650, 91] width 18 height 11
click at [638, 96] on input "True" at bounding box center [633, 92] width 10 height 9
radio input "true"
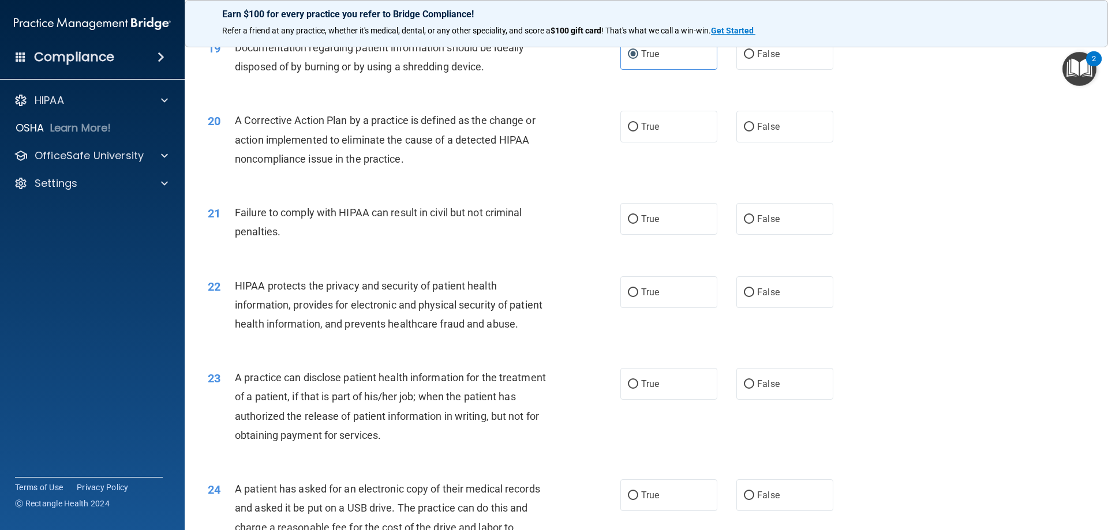
scroll to position [1624, 0]
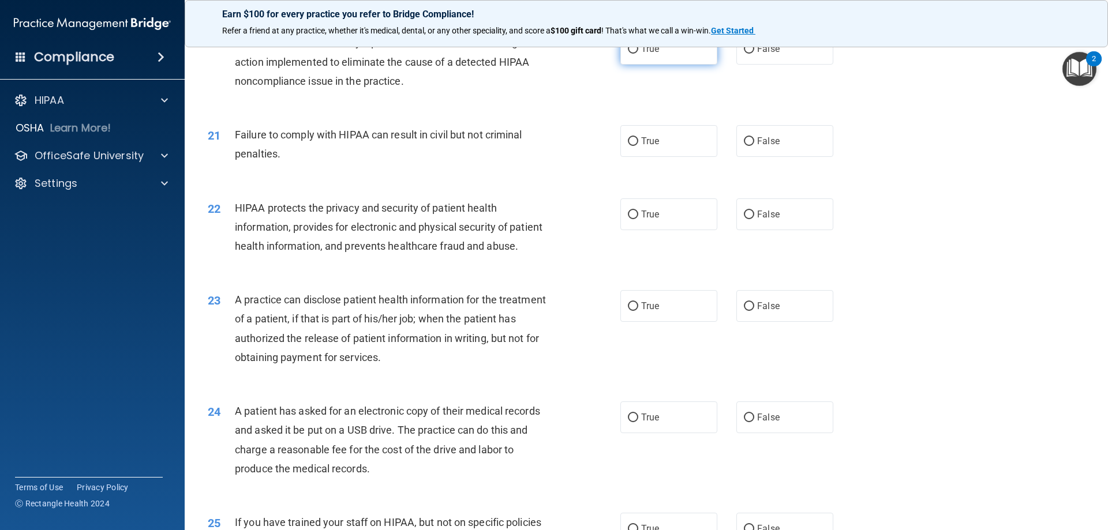
drag, startPoint x: 634, startPoint y: 72, endPoint x: 626, endPoint y: 70, distance: 8.2
click at [632, 65] on label "True" at bounding box center [668, 49] width 97 height 32
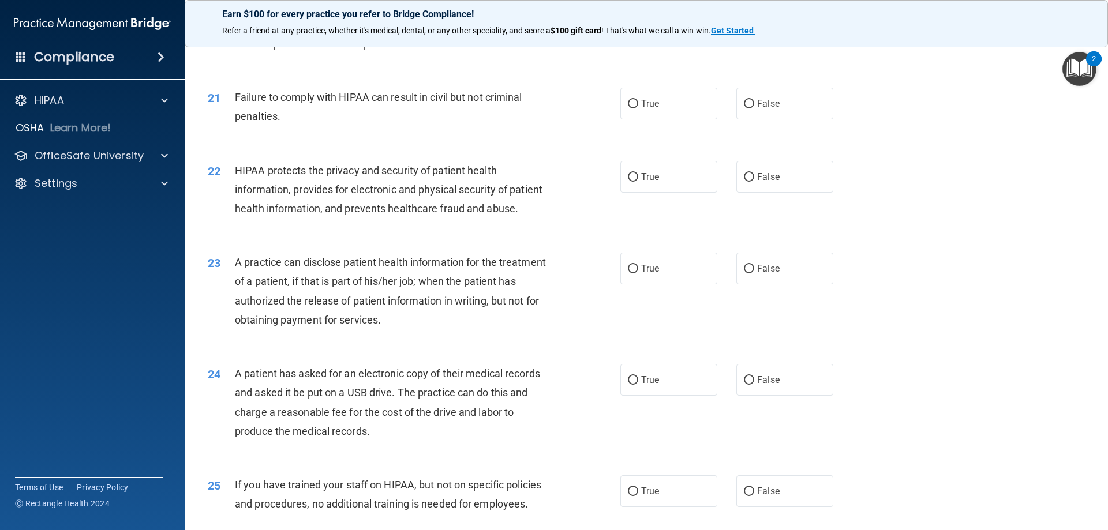
scroll to position [1682, 0]
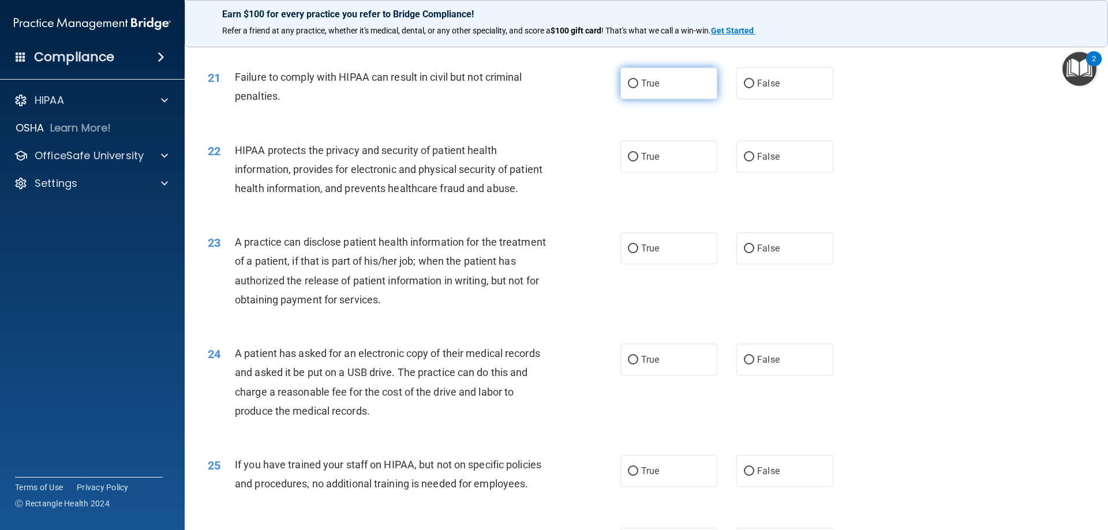
click at [654, 89] on span "True" at bounding box center [650, 83] width 18 height 11
click at [638, 88] on input "True" at bounding box center [633, 84] width 10 height 9
radio input "true"
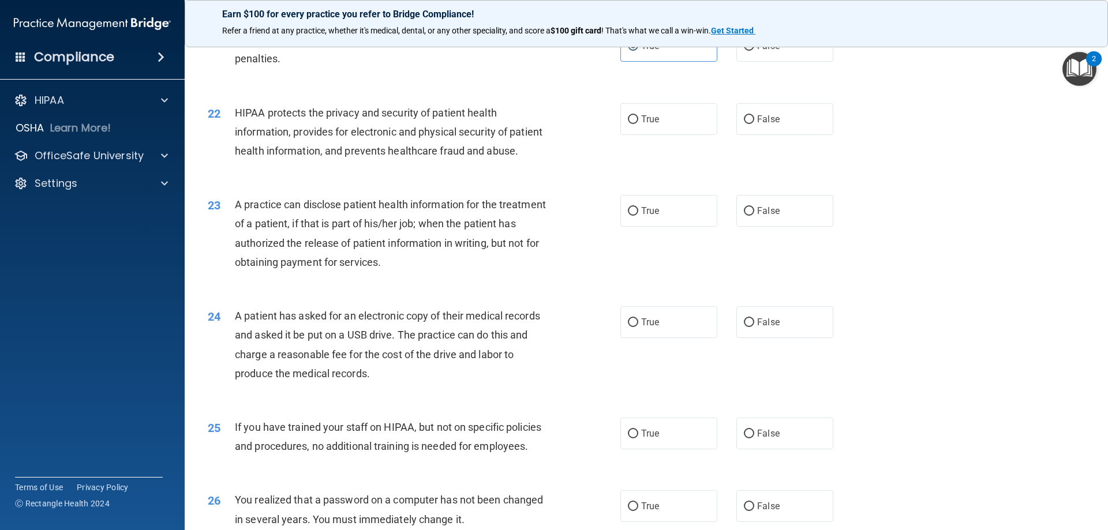
scroll to position [1739, 0]
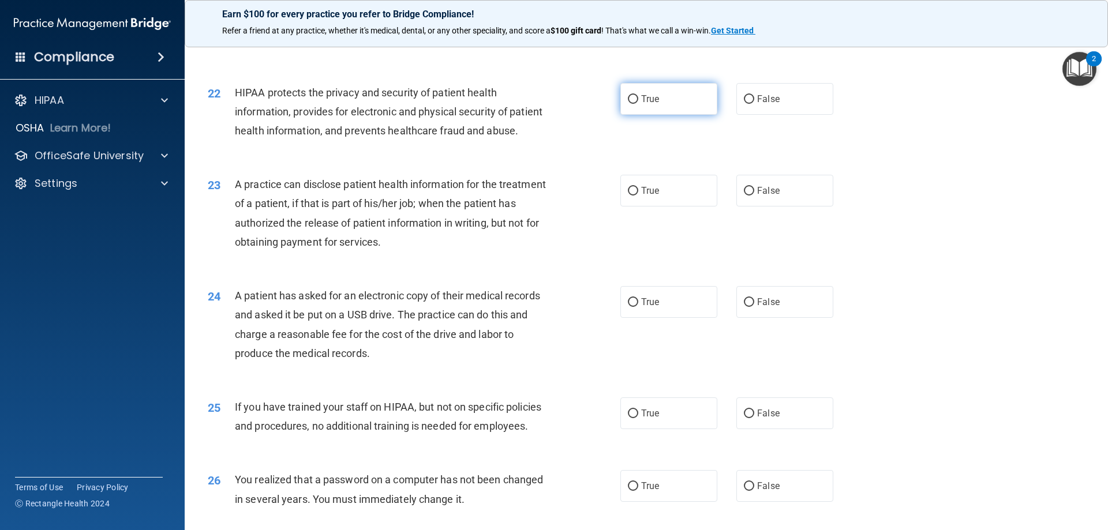
click at [648, 104] on span "True" at bounding box center [650, 98] width 18 height 11
click at [638, 104] on input "True" at bounding box center [633, 99] width 10 height 9
radio input "true"
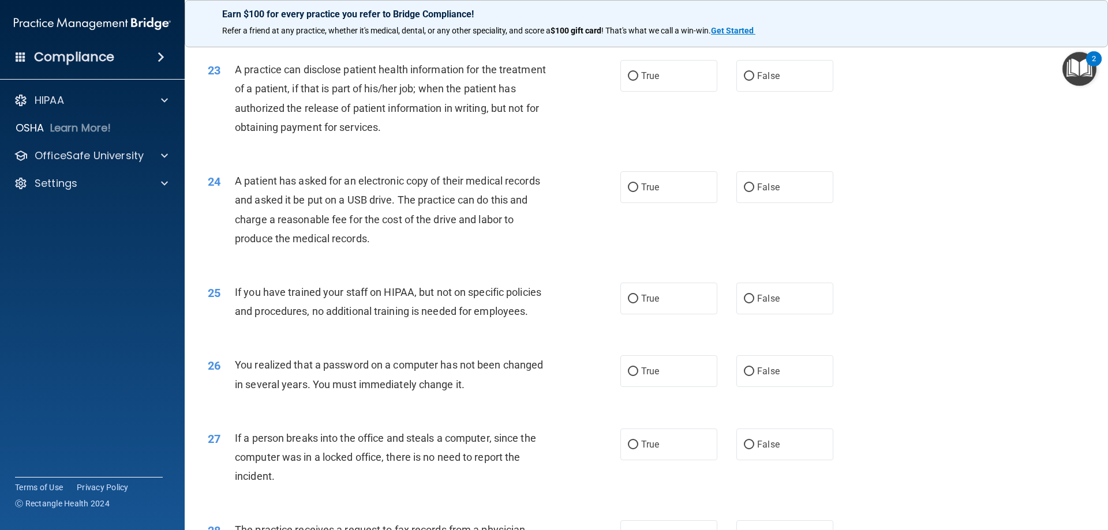
scroll to position [1855, 0]
click at [759, 81] on span "False" at bounding box center [768, 75] width 23 height 11
click at [754, 80] on input "False" at bounding box center [749, 76] width 10 height 9
radio input "true"
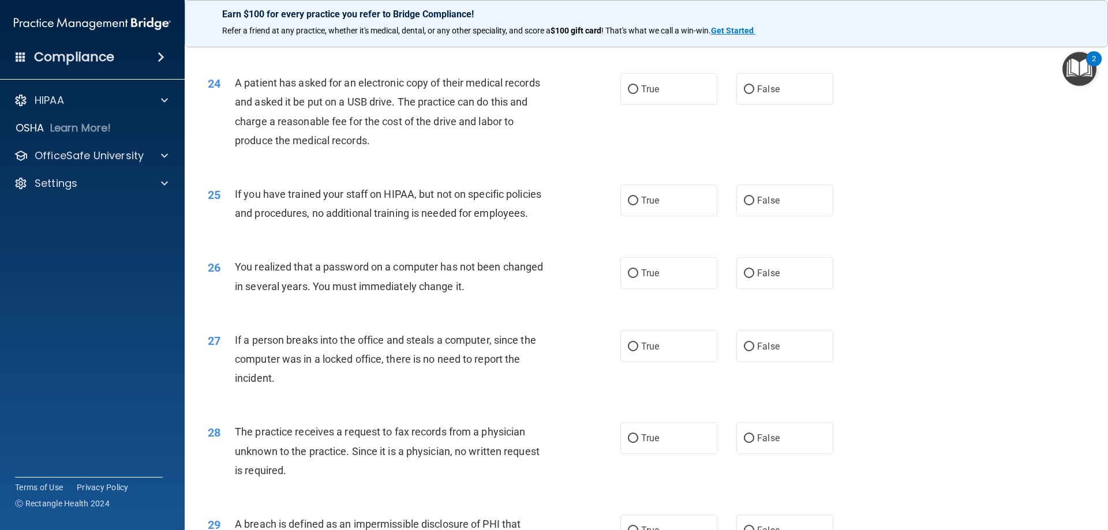
scroll to position [1970, 0]
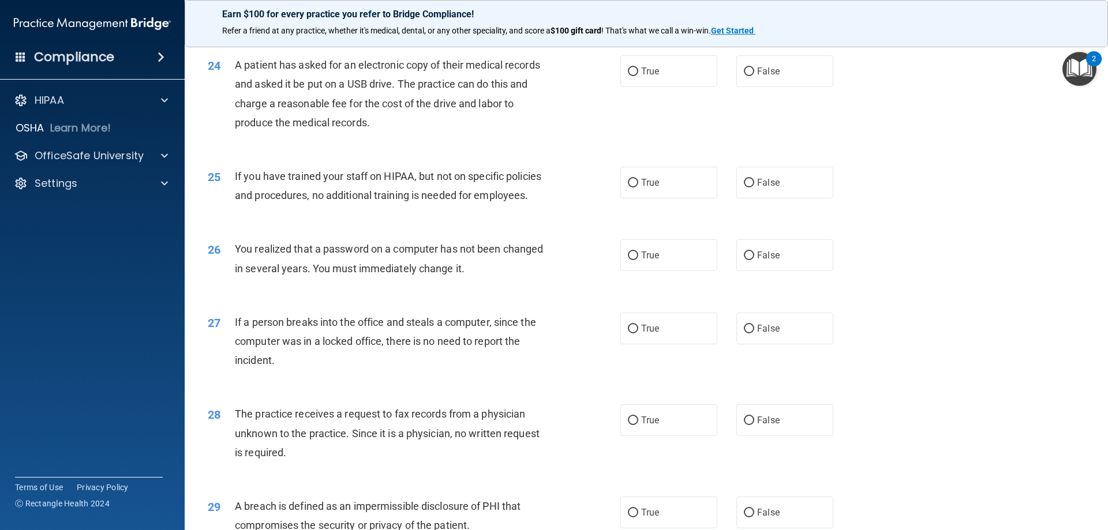
drag, startPoint x: 642, startPoint y: 106, endPoint x: 594, endPoint y: 117, distance: 49.1
click at [641, 77] on span "True" at bounding box center [650, 71] width 18 height 11
click at [638, 76] on input "True" at bounding box center [633, 72] width 10 height 9
radio input "true"
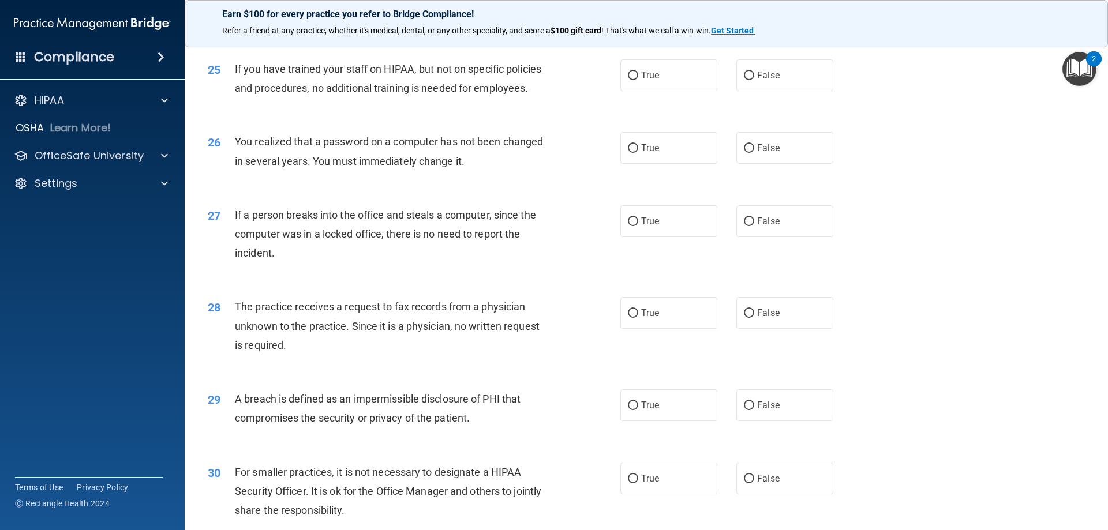
scroll to position [2086, 0]
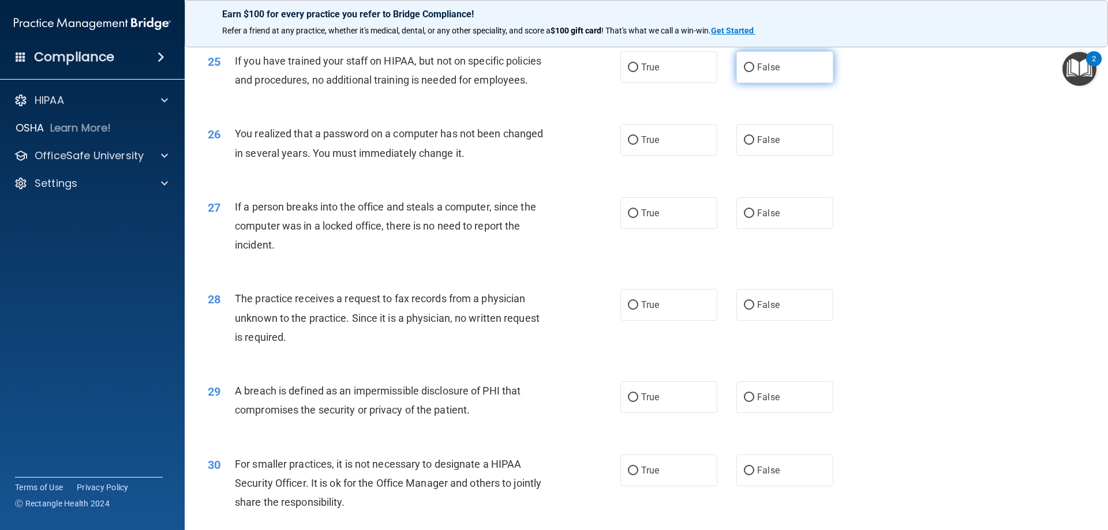
click at [744, 72] on input "False" at bounding box center [749, 67] width 10 height 9
radio input "true"
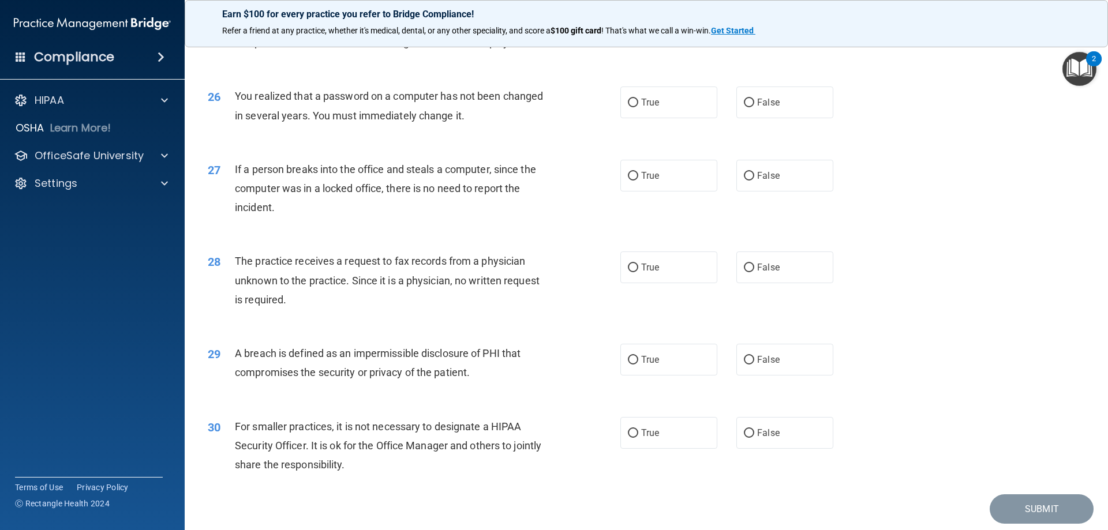
scroll to position [2143, 0]
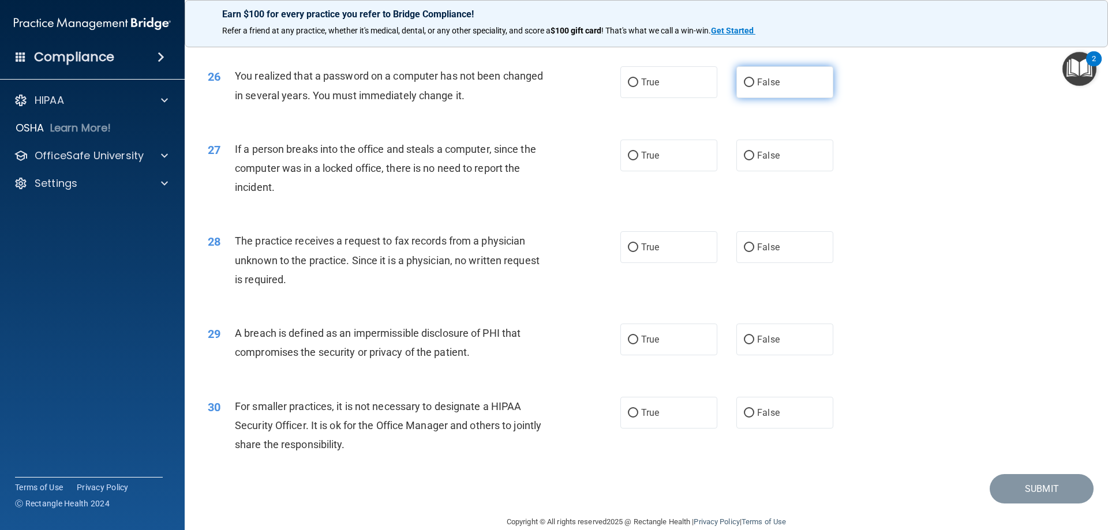
click at [745, 87] on input "False" at bounding box center [749, 82] width 10 height 9
radio input "true"
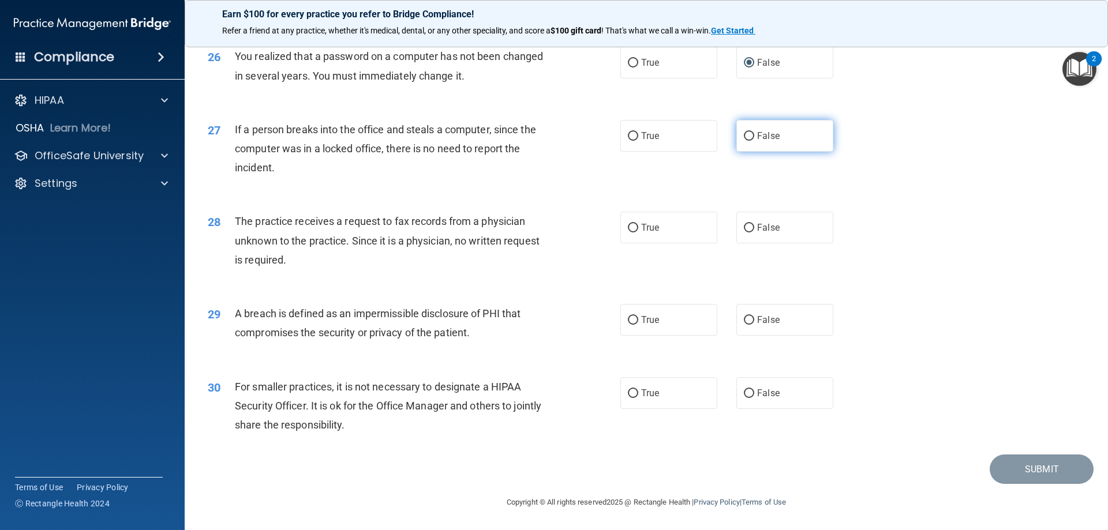
click at [744, 138] on input "False" at bounding box center [749, 136] width 10 height 9
radio input "true"
click at [375, 187] on div "27 If a person breaks into the office and steals a computer, since the computer…" at bounding box center [646, 152] width 894 height 92
click at [748, 228] on input "False" at bounding box center [749, 228] width 10 height 9
radio input "true"
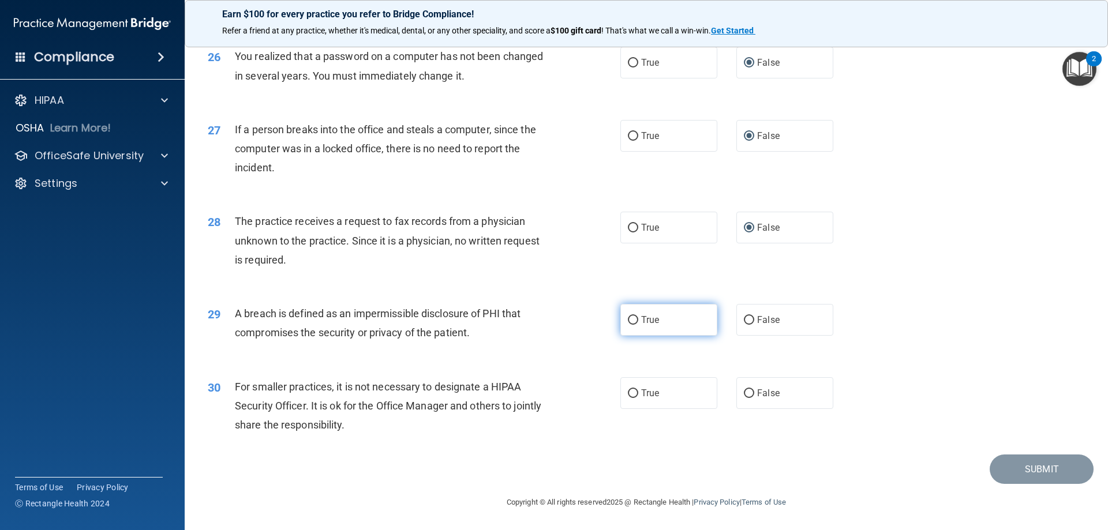
click at [632, 318] on input "True" at bounding box center [633, 320] width 10 height 9
radio input "true"
click at [744, 390] on input "False" at bounding box center [749, 394] width 10 height 9
radio input "true"
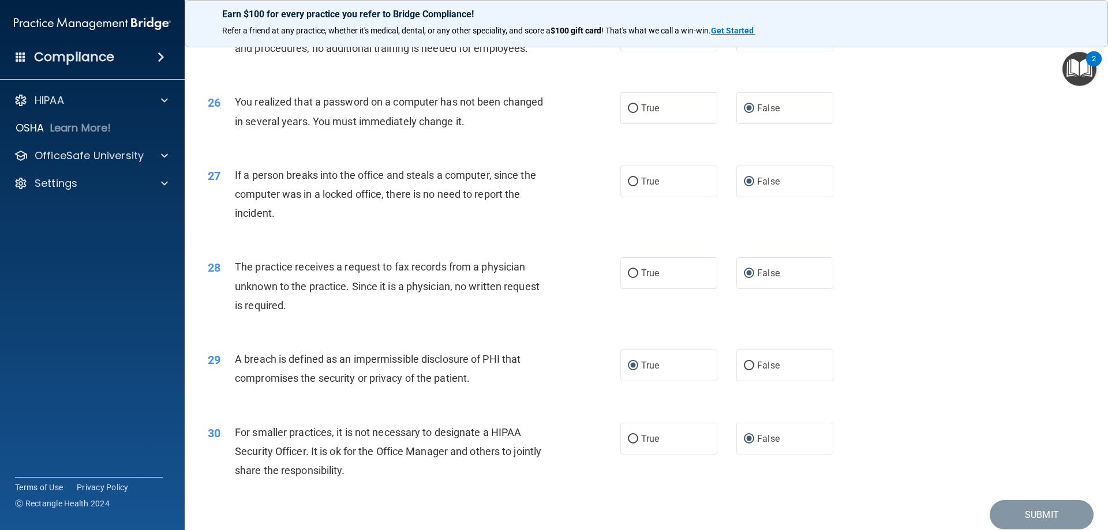
scroll to position [1912, 0]
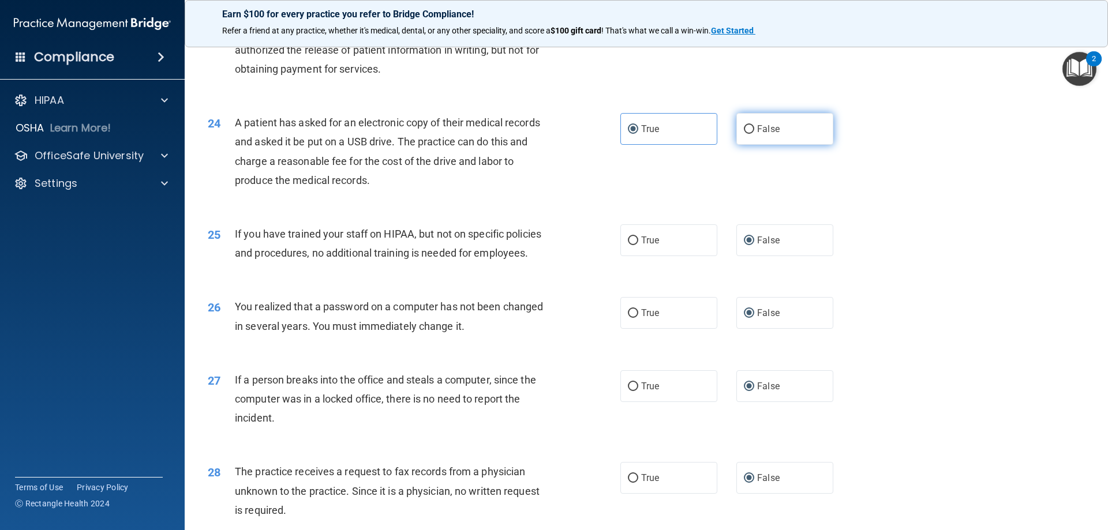
click at [757, 134] on span "False" at bounding box center [768, 128] width 23 height 11
click at [754, 134] on input "False" at bounding box center [749, 129] width 10 height 9
radio input "true"
radio input "false"
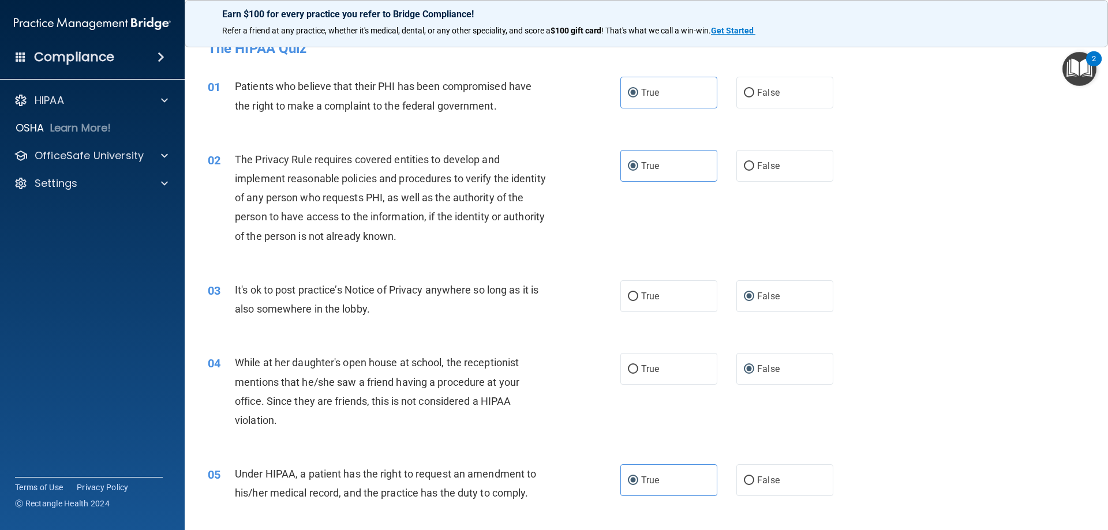
scroll to position [0, 0]
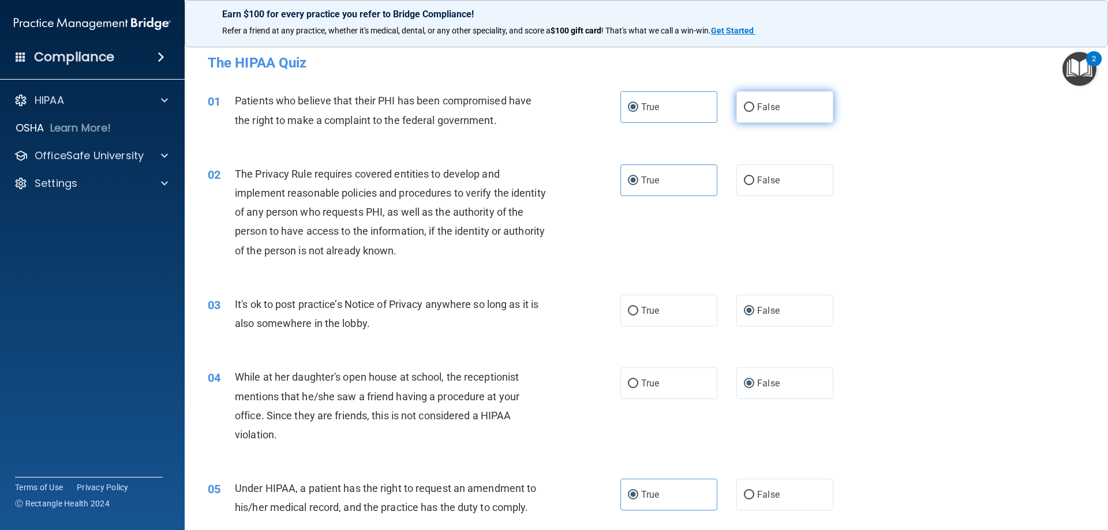
click at [777, 119] on label "False" at bounding box center [784, 107] width 97 height 32
click at [754, 112] on input "False" at bounding box center [749, 107] width 10 height 9
radio input "true"
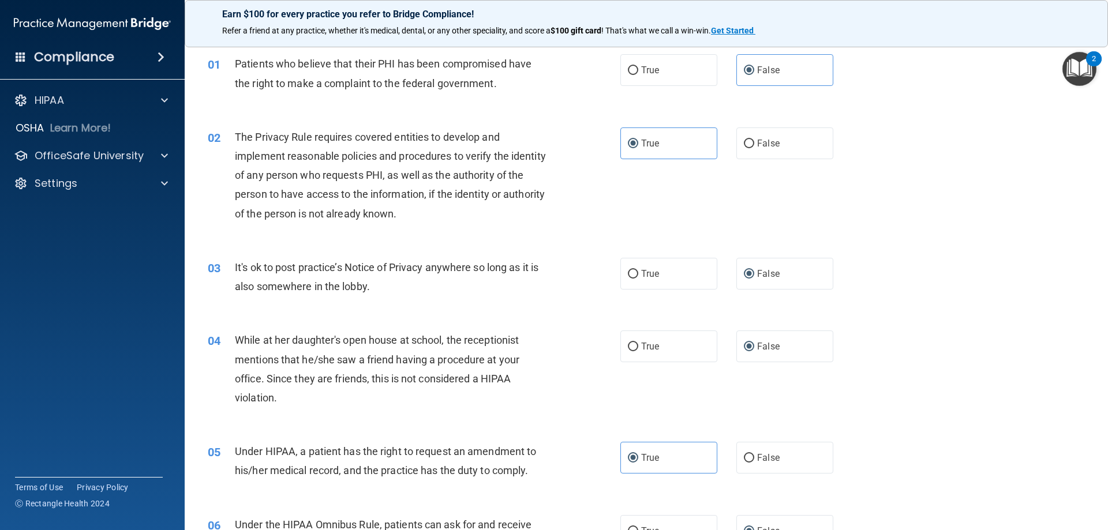
scroll to position [58, 0]
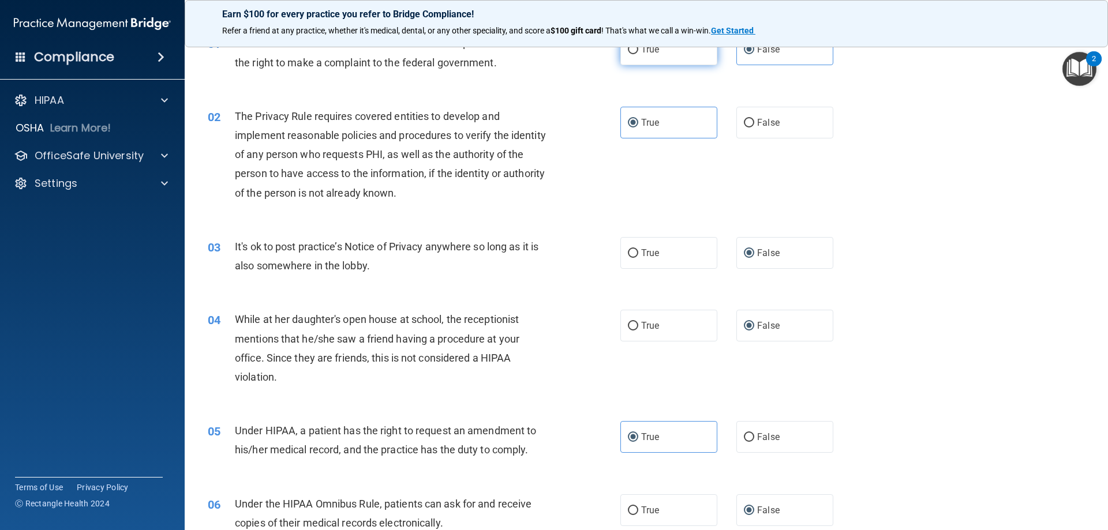
click at [672, 53] on label "True" at bounding box center [668, 49] width 97 height 32
click at [638, 53] on input "True" at bounding box center [633, 50] width 10 height 9
radio input "true"
radio input "false"
click at [678, 243] on label "True" at bounding box center [668, 253] width 97 height 32
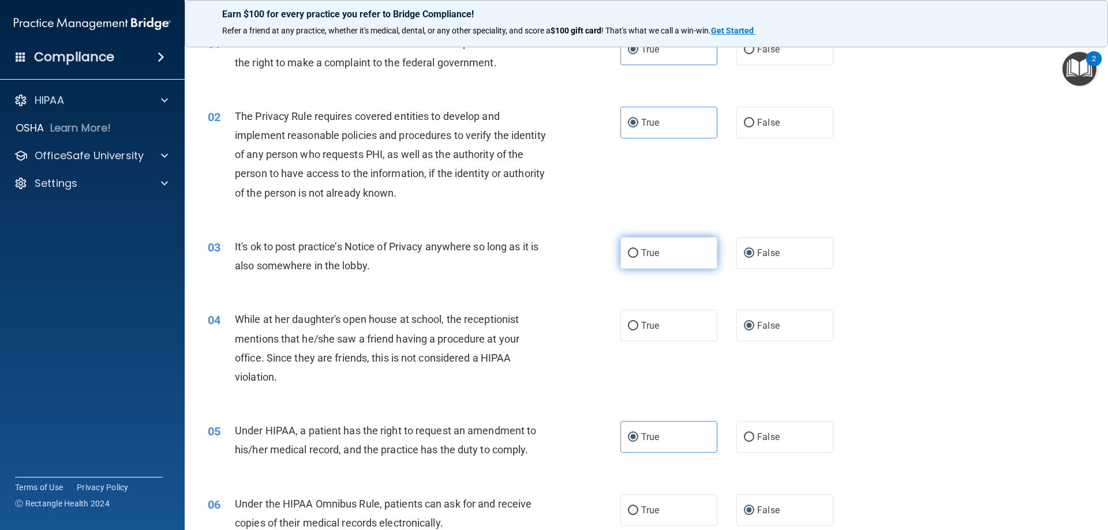
click at [638, 249] on input "True" at bounding box center [633, 253] width 10 height 9
radio input "true"
radio input "false"
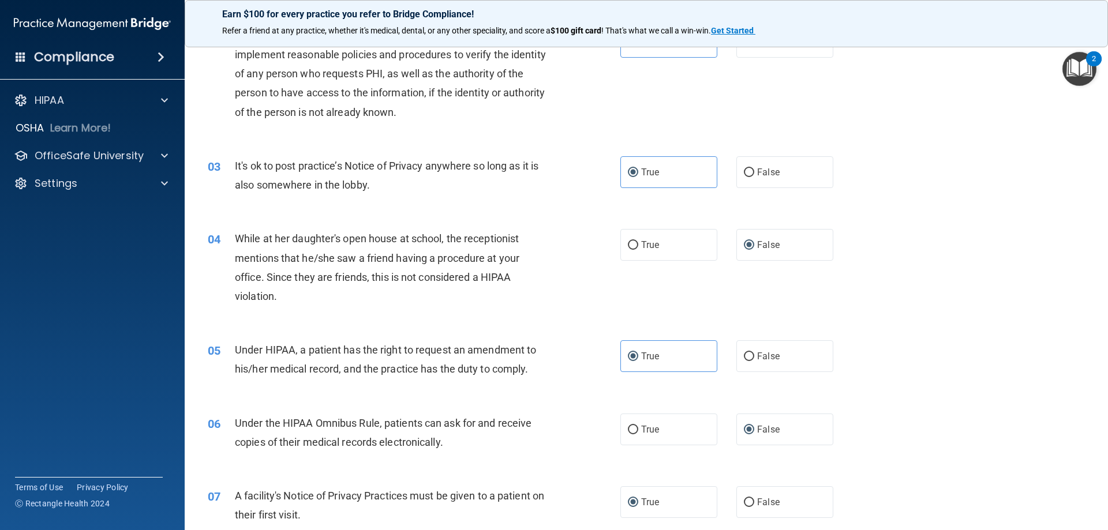
scroll to position [173, 0]
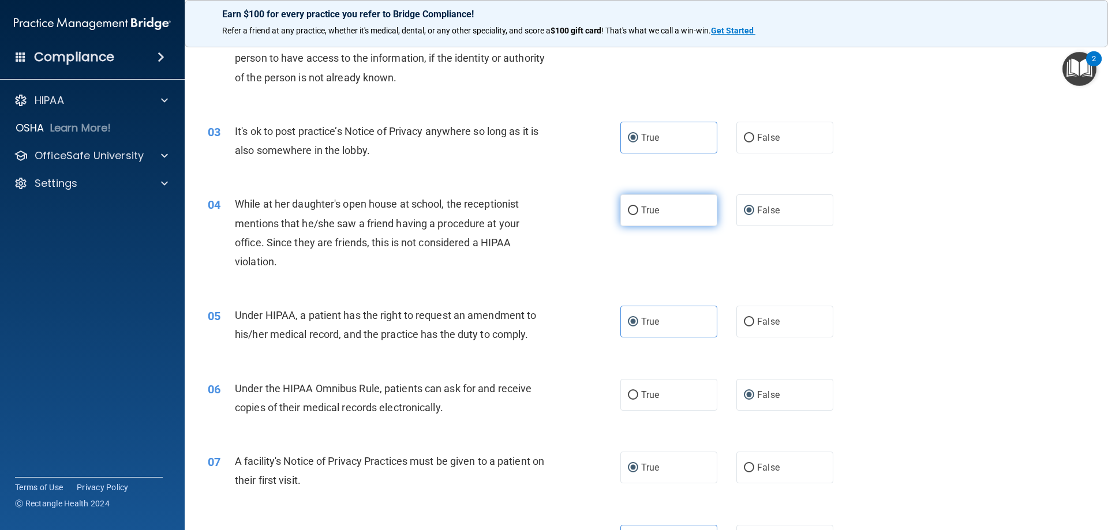
click at [701, 218] on label "True" at bounding box center [668, 210] width 97 height 32
click at [638, 215] on input "True" at bounding box center [633, 211] width 10 height 9
radio input "true"
radio input "false"
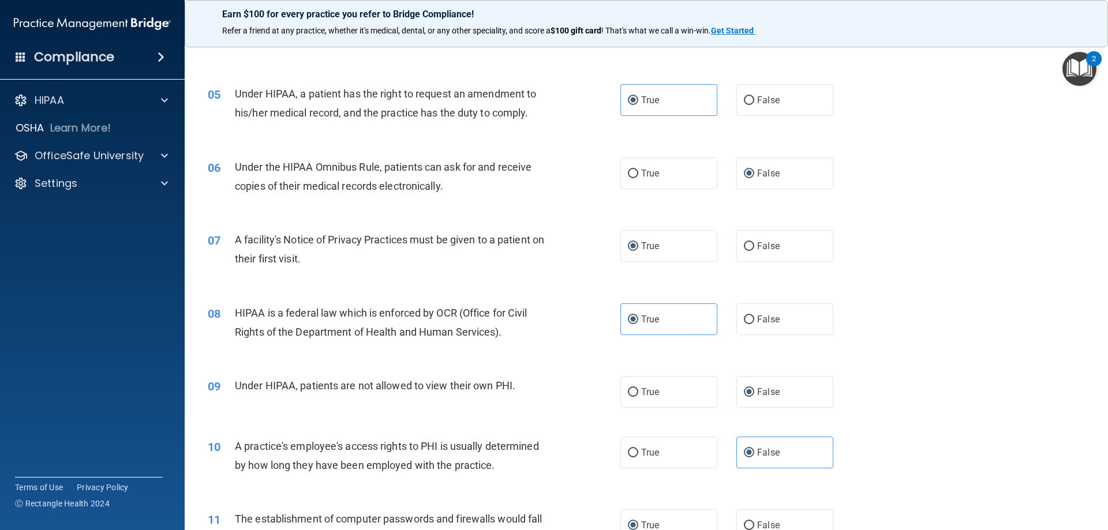
scroll to position [404, 0]
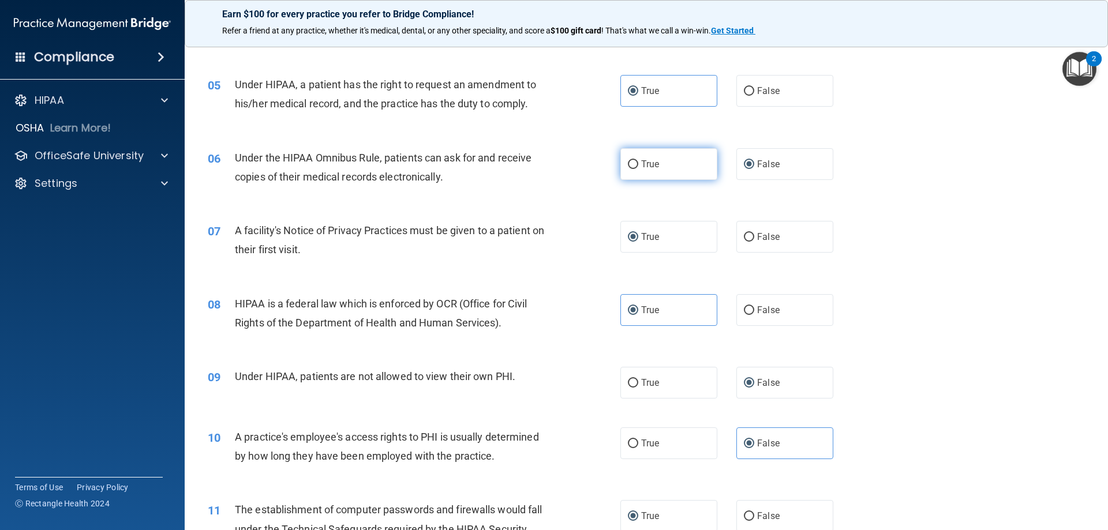
click at [671, 169] on label "True" at bounding box center [668, 164] width 97 height 32
click at [638, 169] on input "True" at bounding box center [633, 164] width 10 height 9
radio input "true"
radio input "false"
click at [757, 240] on span "False" at bounding box center [768, 236] width 23 height 11
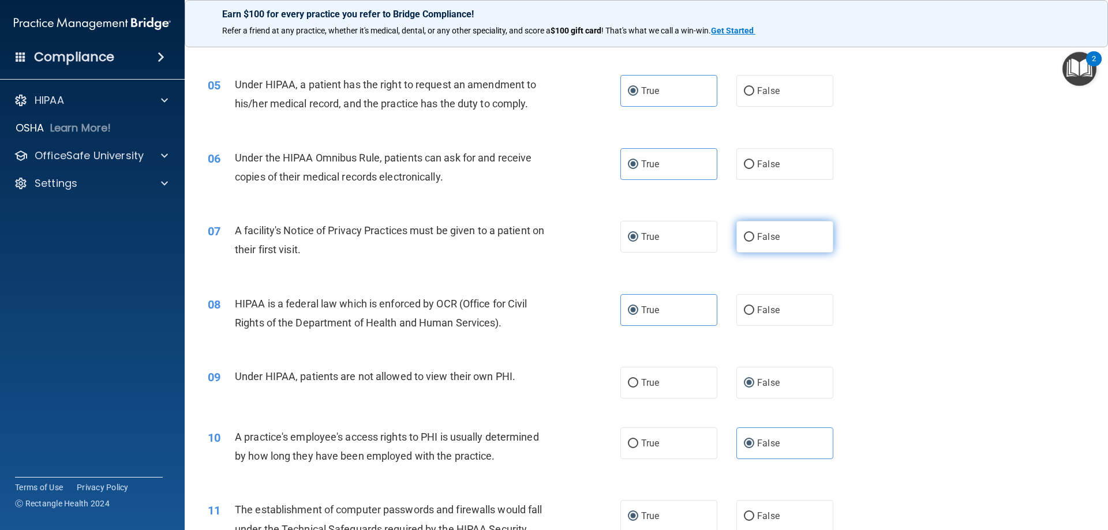
click at [754, 240] on input "False" at bounding box center [749, 237] width 10 height 9
radio input "true"
radio input "false"
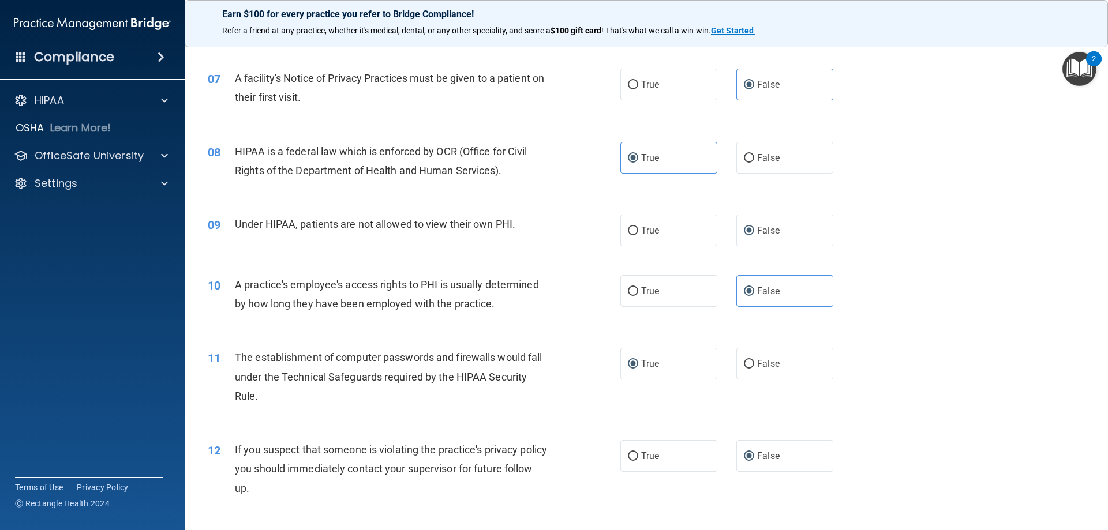
scroll to position [577, 0]
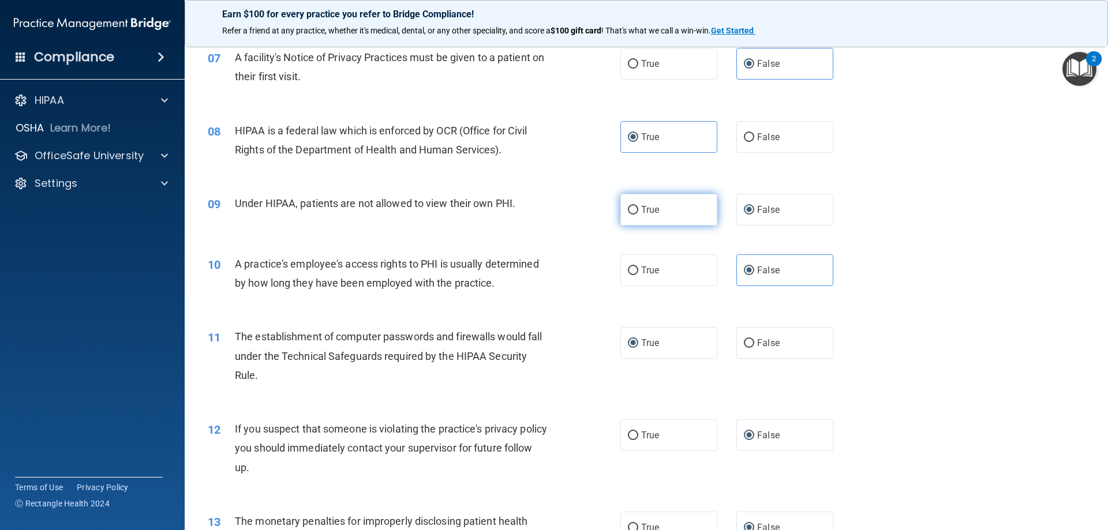
click at [626, 219] on label "True" at bounding box center [668, 210] width 97 height 32
click at [628, 215] on input "True" at bounding box center [633, 210] width 10 height 9
radio input "true"
click at [750, 207] on label "False" at bounding box center [784, 210] width 97 height 32
click at [750, 207] on input "False" at bounding box center [749, 210] width 10 height 9
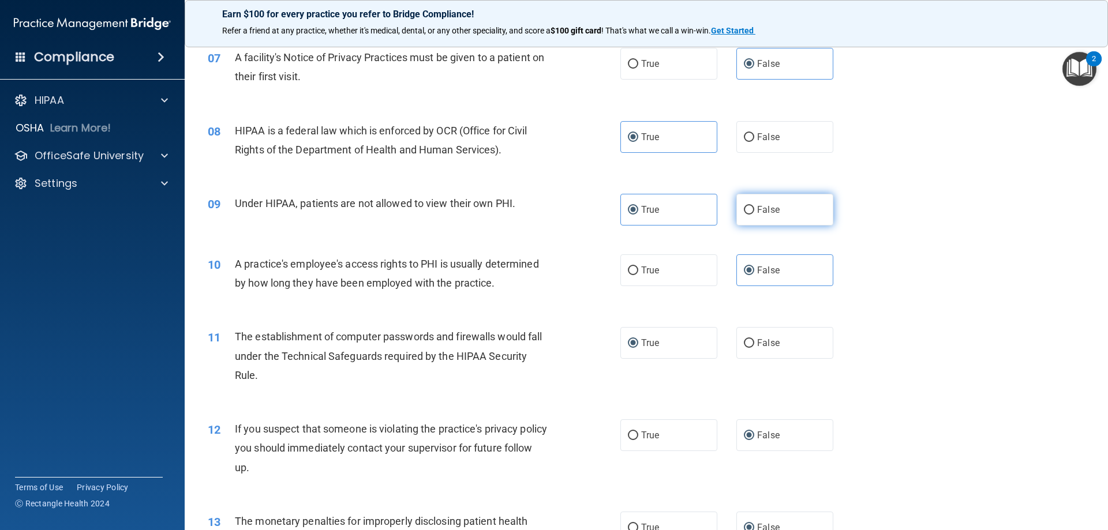
radio input "true"
radio input "false"
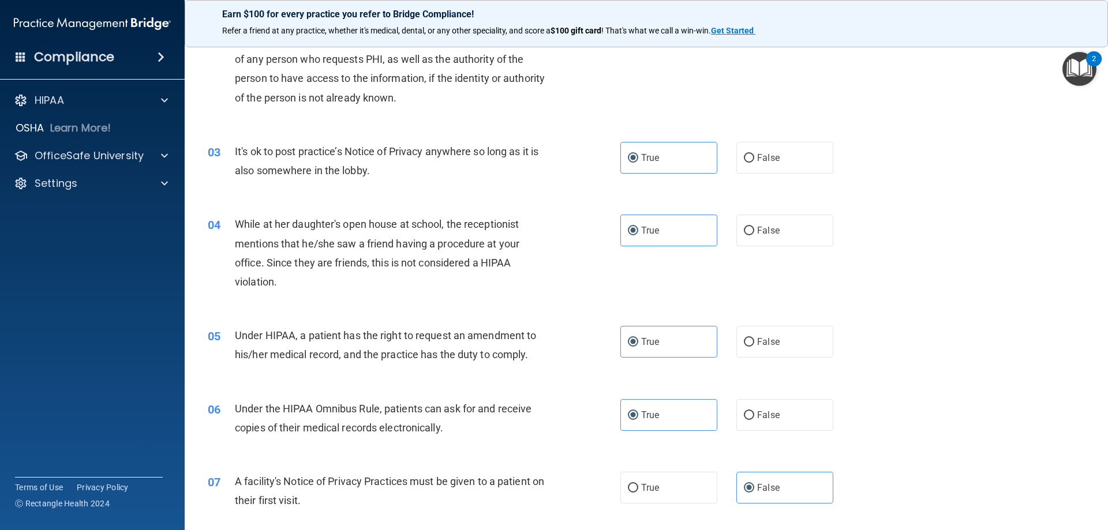
scroll to position [173, 0]
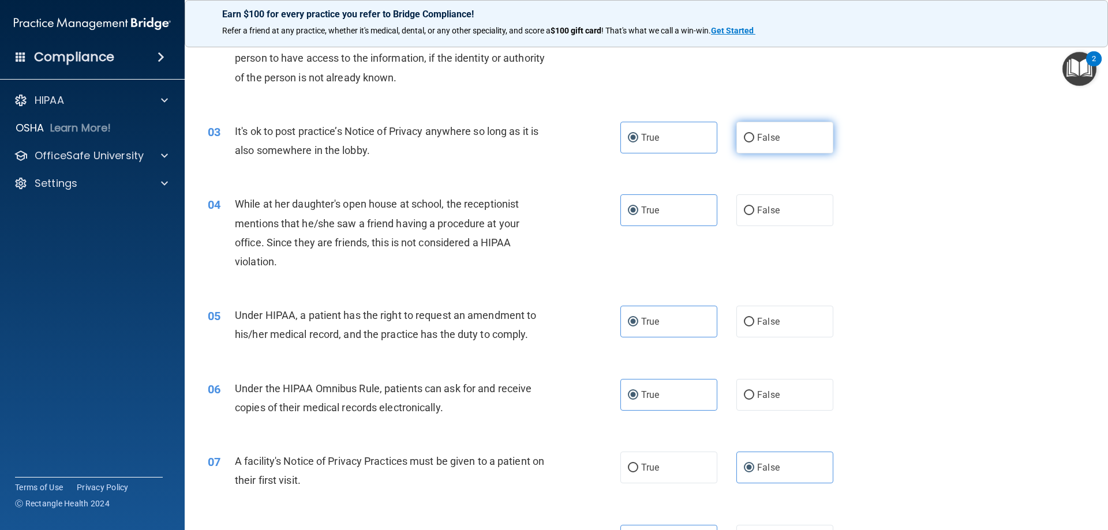
click at [748, 134] on input "False" at bounding box center [749, 138] width 10 height 9
radio input "true"
radio input "false"
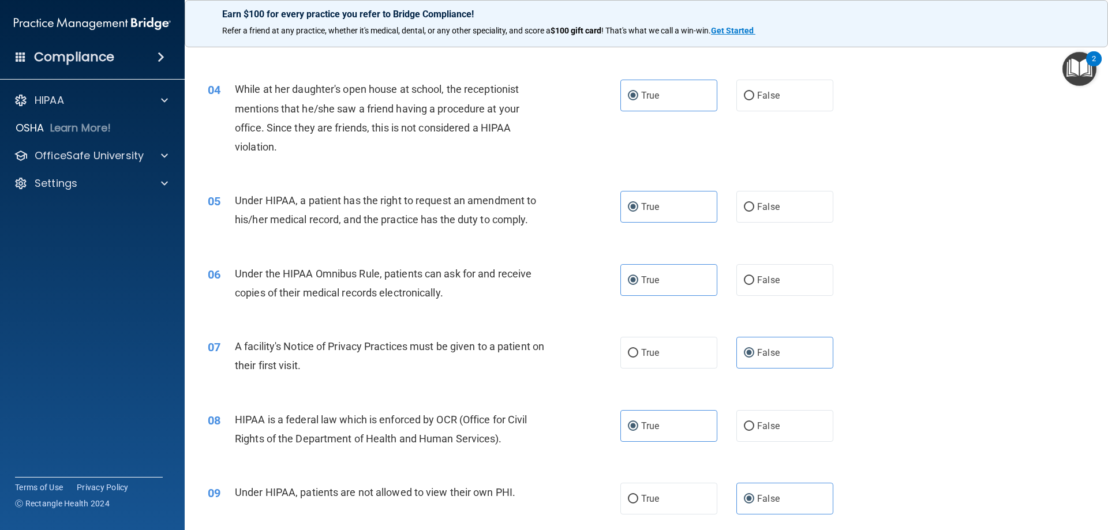
scroll to position [289, 0]
click at [741, 104] on label "False" at bounding box center [784, 95] width 97 height 32
click at [744, 100] on input "False" at bounding box center [749, 95] width 10 height 9
radio input "true"
radio input "false"
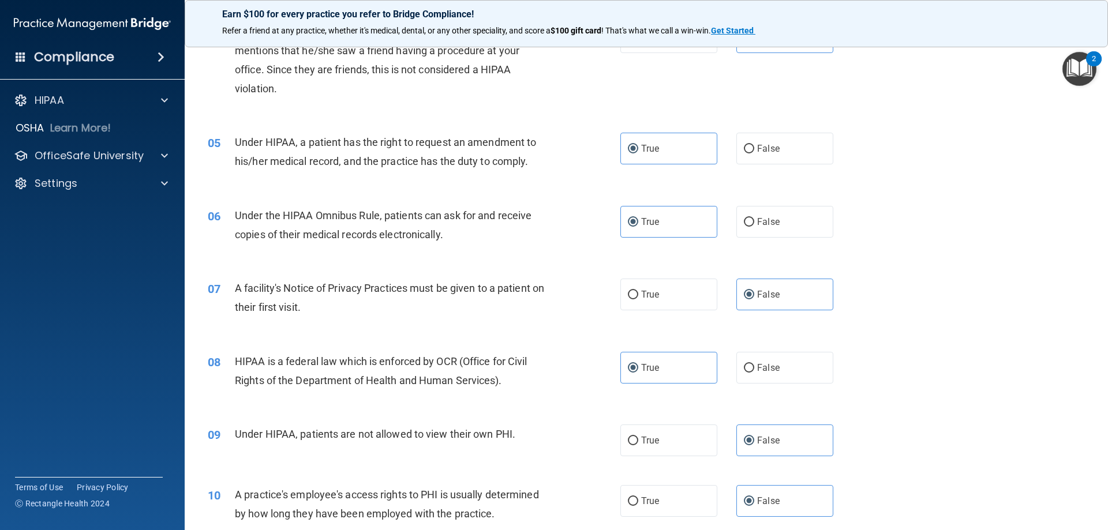
scroll to position [404, 0]
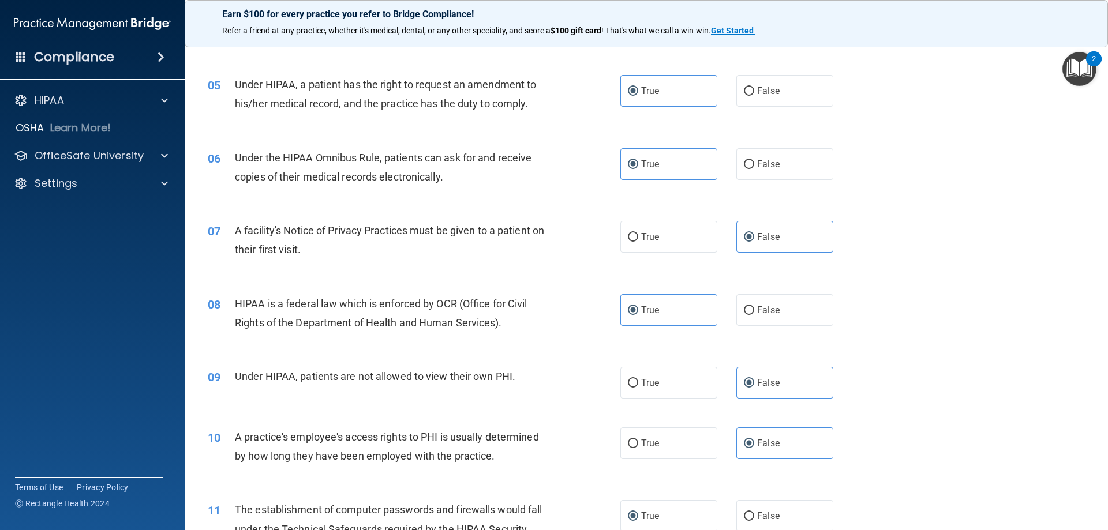
drag, startPoint x: 762, startPoint y: 95, endPoint x: 648, endPoint y: 111, distance: 114.8
click at [761, 95] on span "False" at bounding box center [768, 90] width 23 height 11
click at [754, 95] on input "False" at bounding box center [749, 91] width 10 height 9
radio input "true"
drag, startPoint x: 661, startPoint y: 96, endPoint x: 650, endPoint y: 98, distance: 11.8
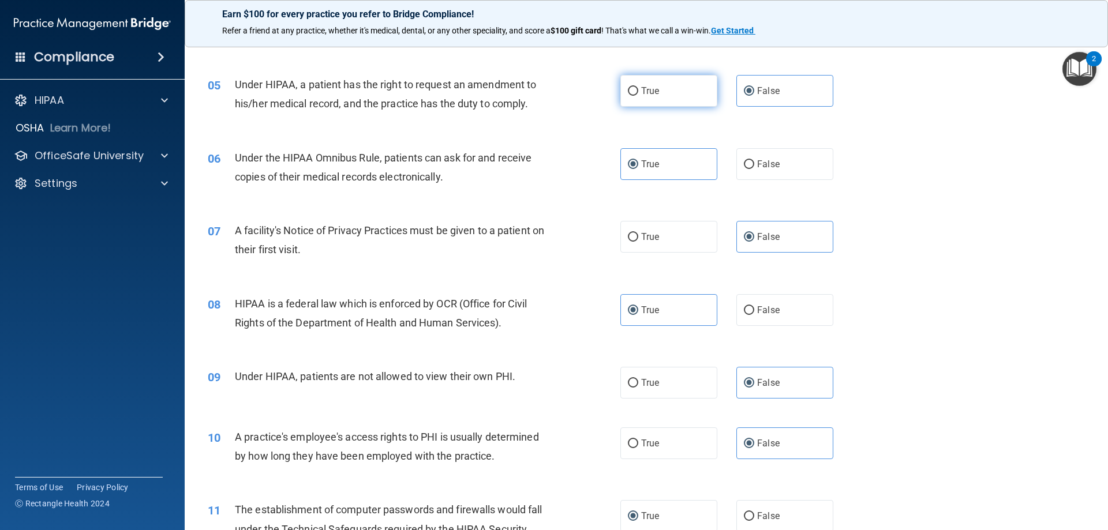
click at [660, 95] on label "True" at bounding box center [668, 91] width 97 height 32
click at [638, 95] on input "True" at bounding box center [633, 91] width 10 height 9
radio input "true"
radio input "false"
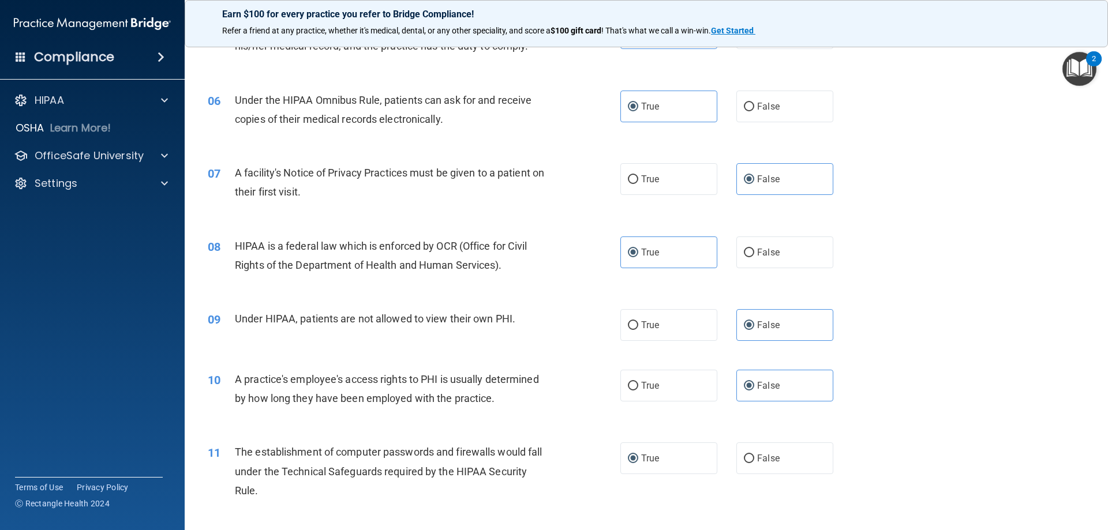
scroll to position [519, 0]
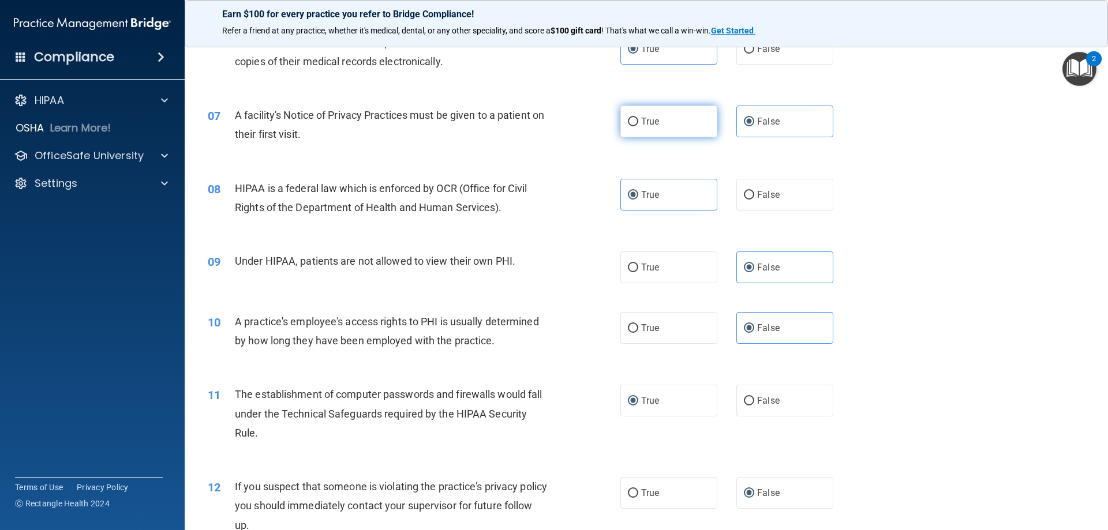
click at [650, 123] on span "True" at bounding box center [650, 121] width 18 height 11
click at [638, 123] on input "True" at bounding box center [633, 122] width 10 height 9
radio input "true"
radio input "false"
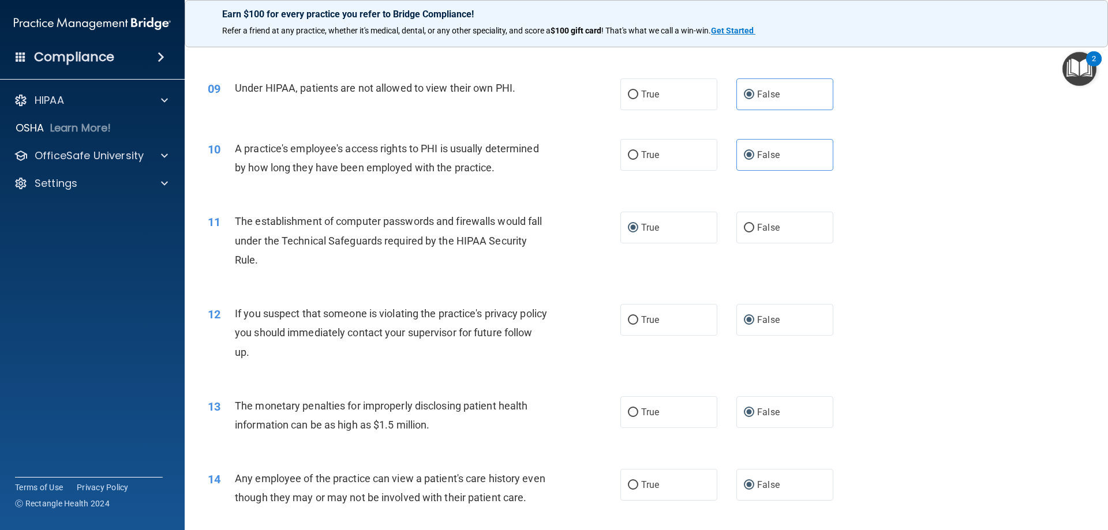
scroll to position [750, 0]
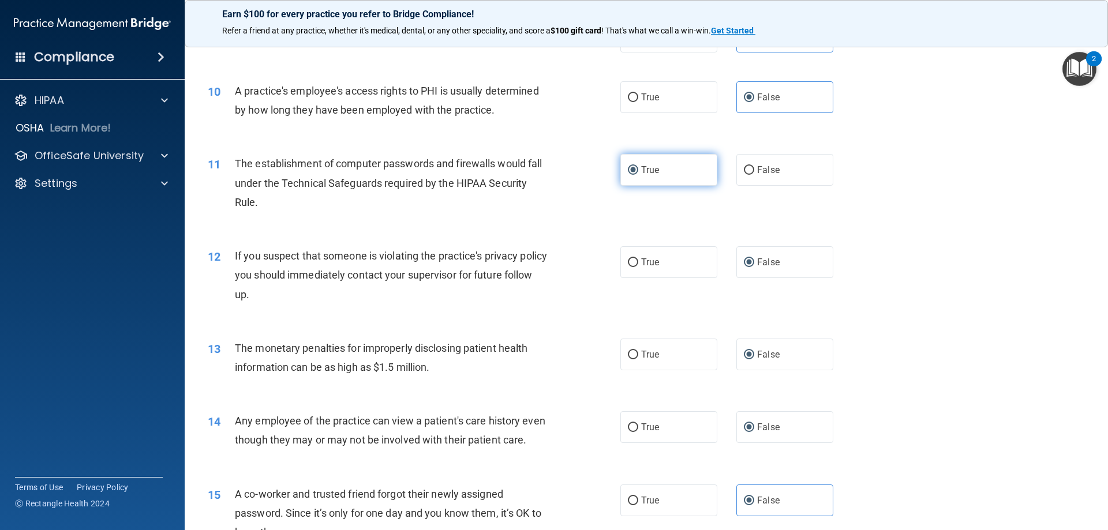
drag, startPoint x: 791, startPoint y: 176, endPoint x: 709, endPoint y: 181, distance: 82.1
click at [791, 176] on label "False" at bounding box center [784, 170] width 97 height 32
click at [754, 175] on input "False" at bounding box center [749, 170] width 10 height 9
radio input "true"
radio input "false"
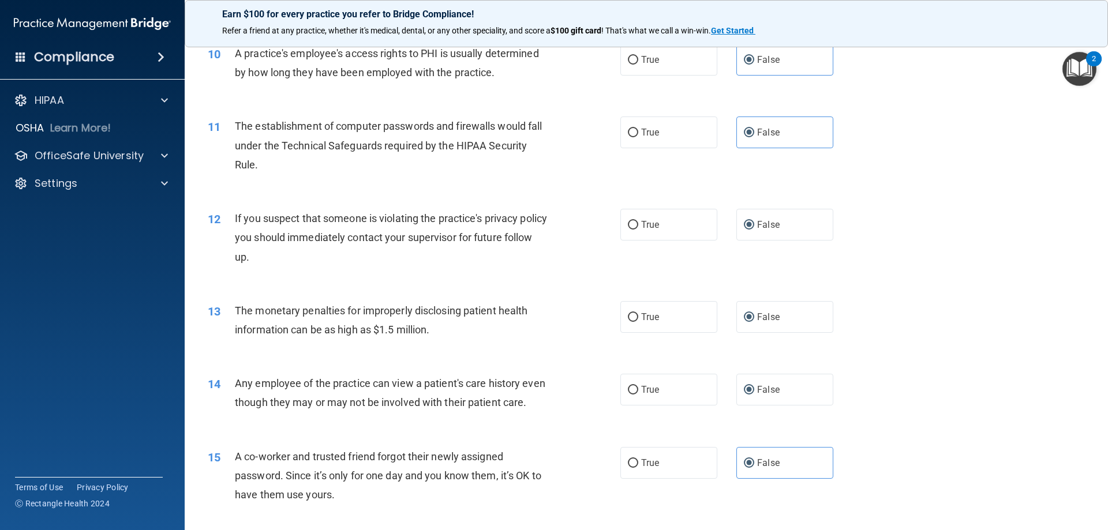
scroll to position [808, 0]
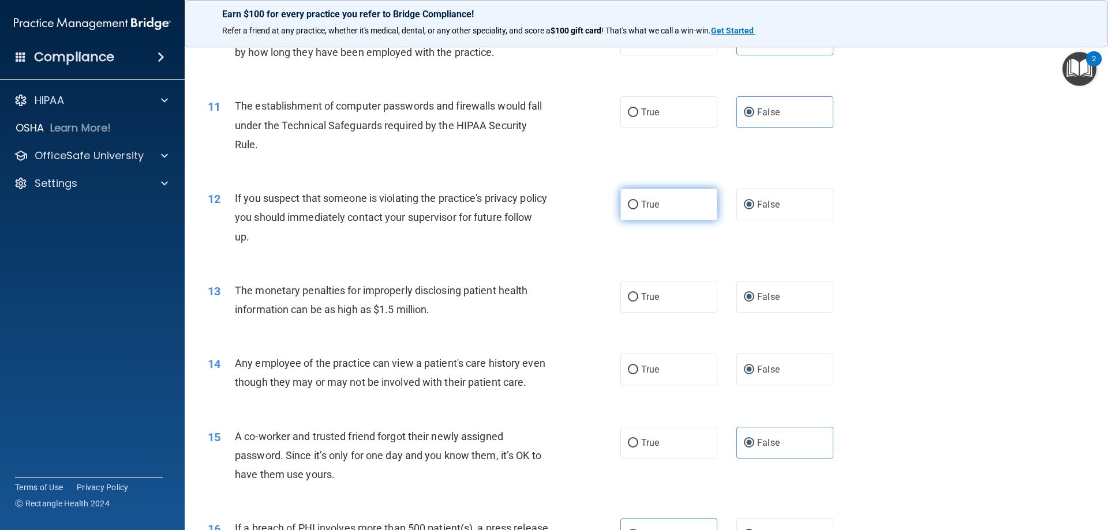
click at [645, 212] on label "True" at bounding box center [668, 205] width 97 height 32
click at [638, 209] on input "True" at bounding box center [633, 205] width 10 height 9
radio input "true"
radio input "false"
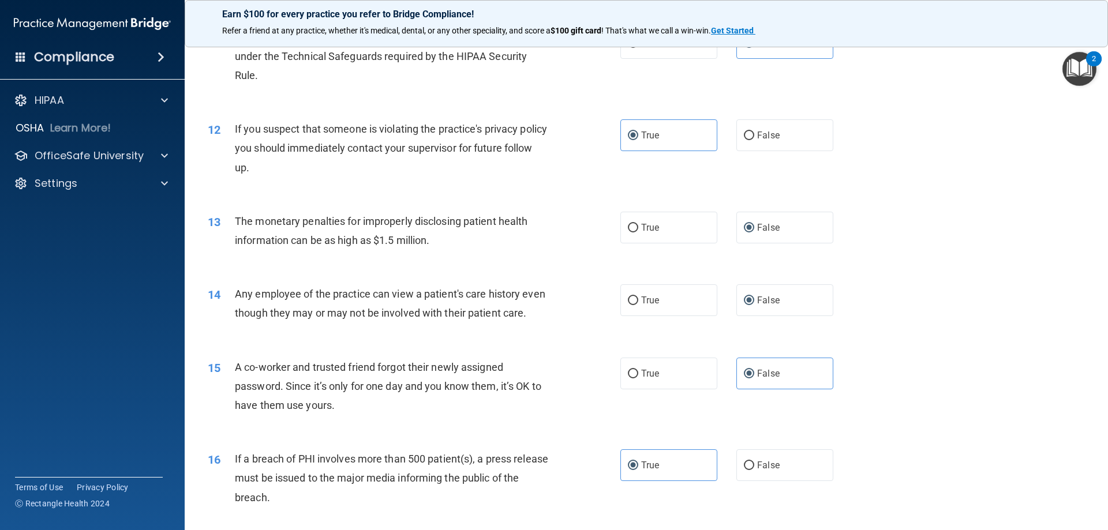
scroll to position [866, 0]
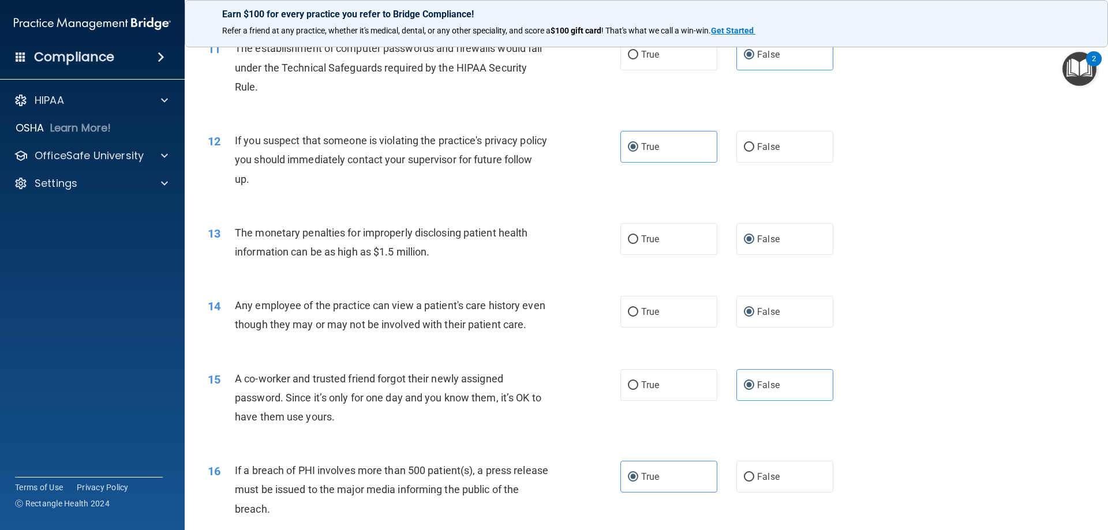
drag, startPoint x: 634, startPoint y: 241, endPoint x: 607, endPoint y: 247, distance: 27.7
click at [634, 242] on label "True" at bounding box center [668, 239] width 97 height 32
click at [634, 242] on input "True" at bounding box center [633, 239] width 10 height 9
radio input "true"
radio input "false"
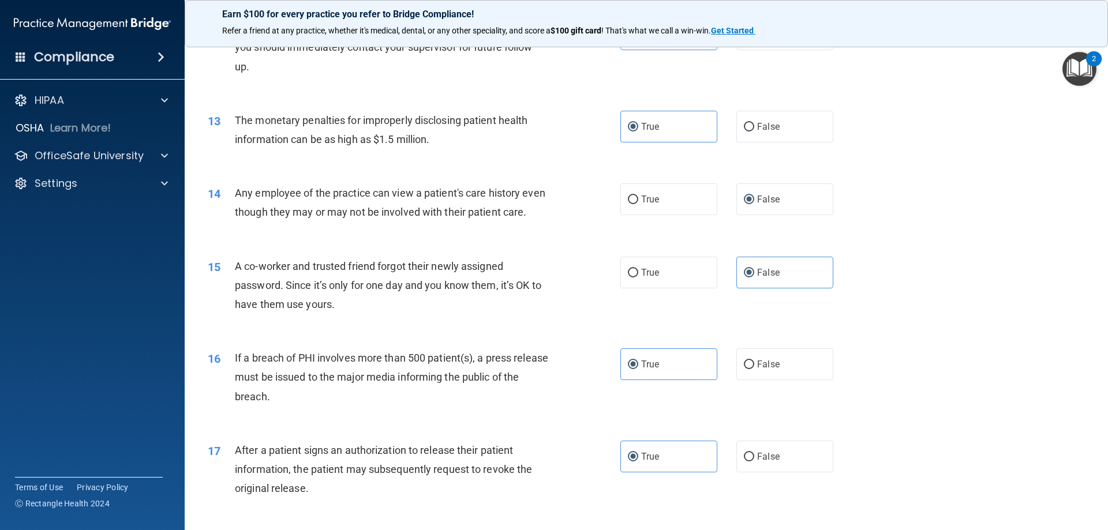
scroll to position [981, 0]
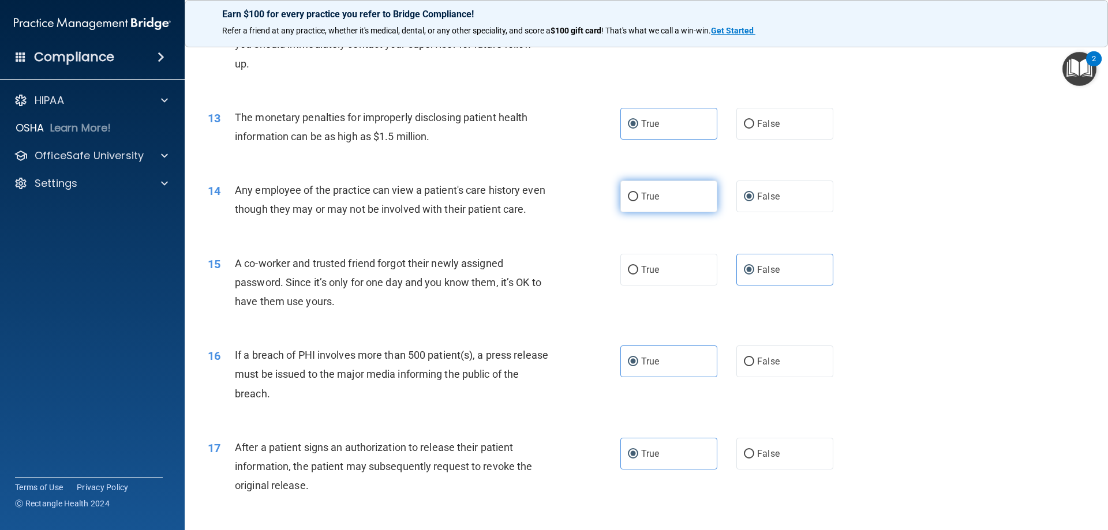
click at [630, 196] on input "True" at bounding box center [633, 197] width 10 height 9
radio input "true"
drag, startPoint x: 758, startPoint y: 195, endPoint x: 697, endPoint y: 199, distance: 60.7
click at [757, 195] on span "False" at bounding box center [768, 196] width 23 height 11
click at [754, 195] on input "False" at bounding box center [749, 197] width 10 height 9
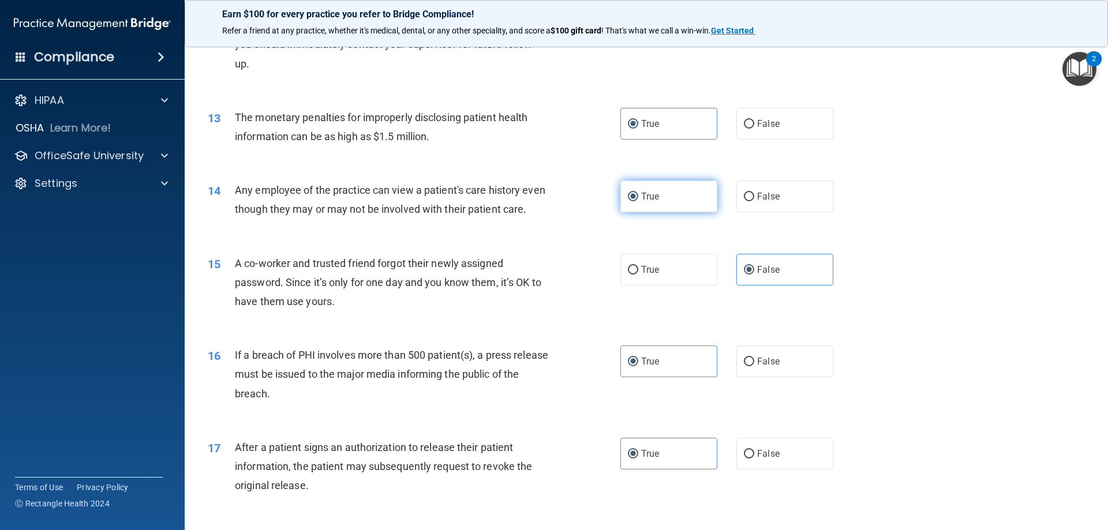
radio input "true"
radio input "false"
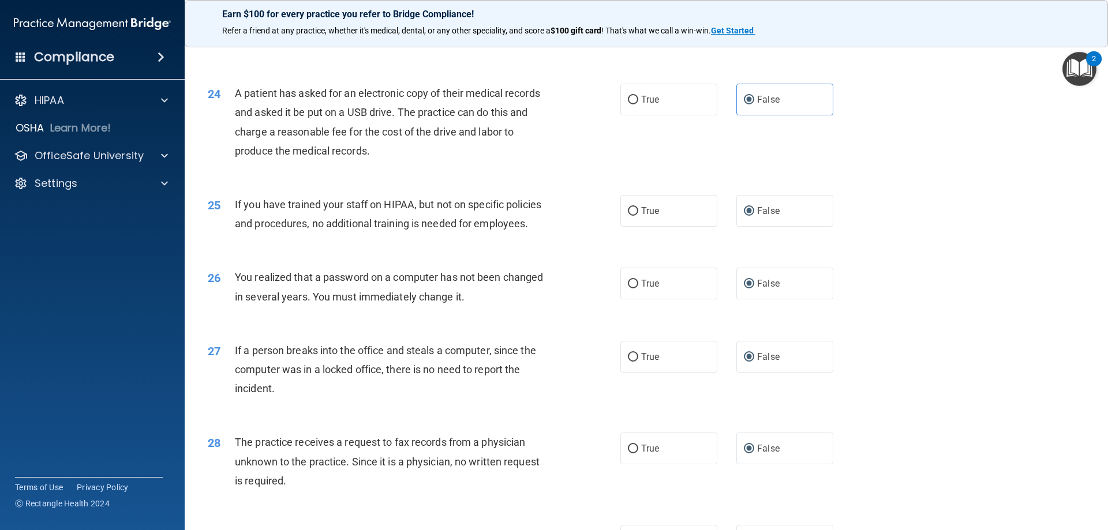
scroll to position [1962, 0]
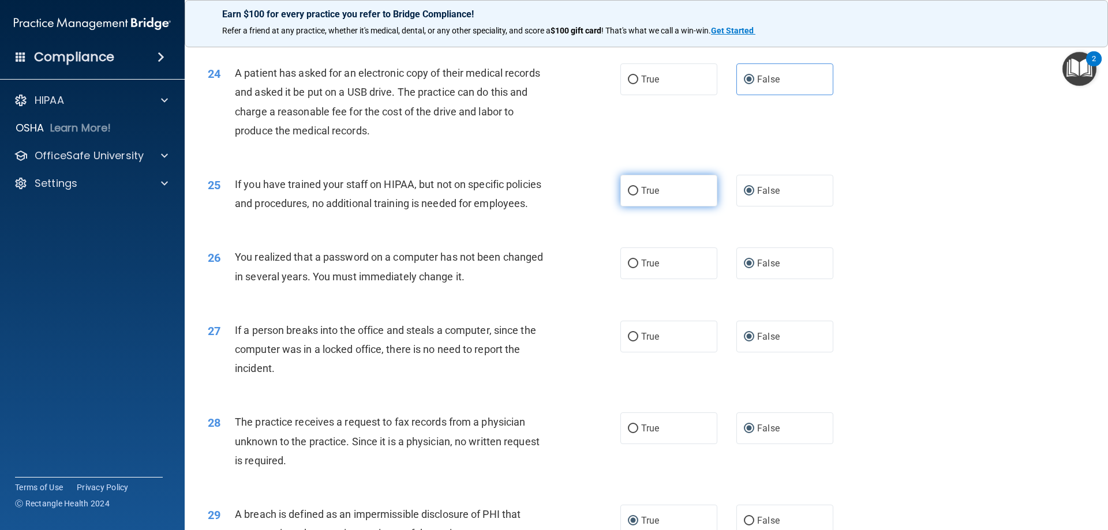
click at [629, 196] on input "True" at bounding box center [633, 191] width 10 height 9
radio input "true"
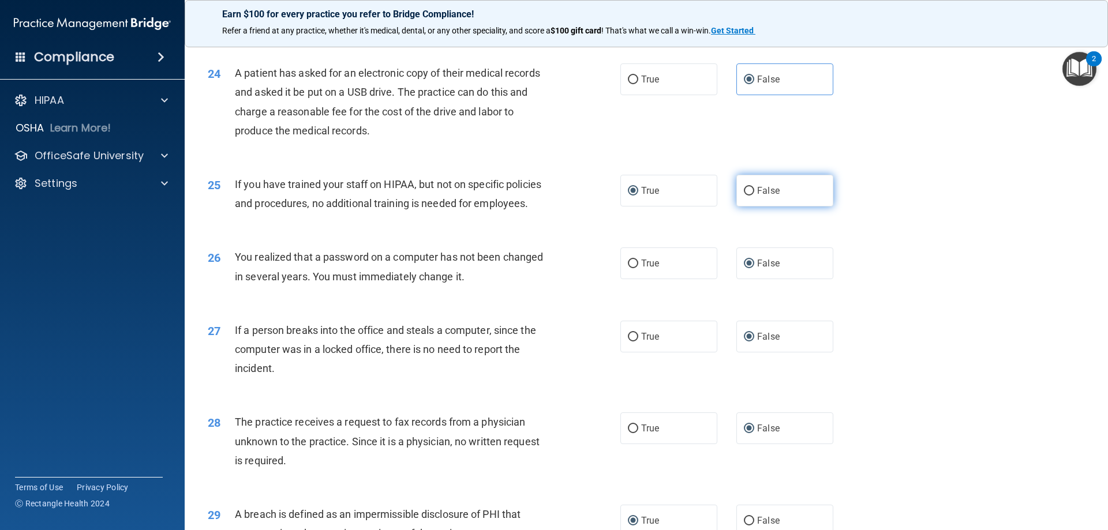
click at [747, 196] on input "False" at bounding box center [749, 191] width 10 height 9
radio input "true"
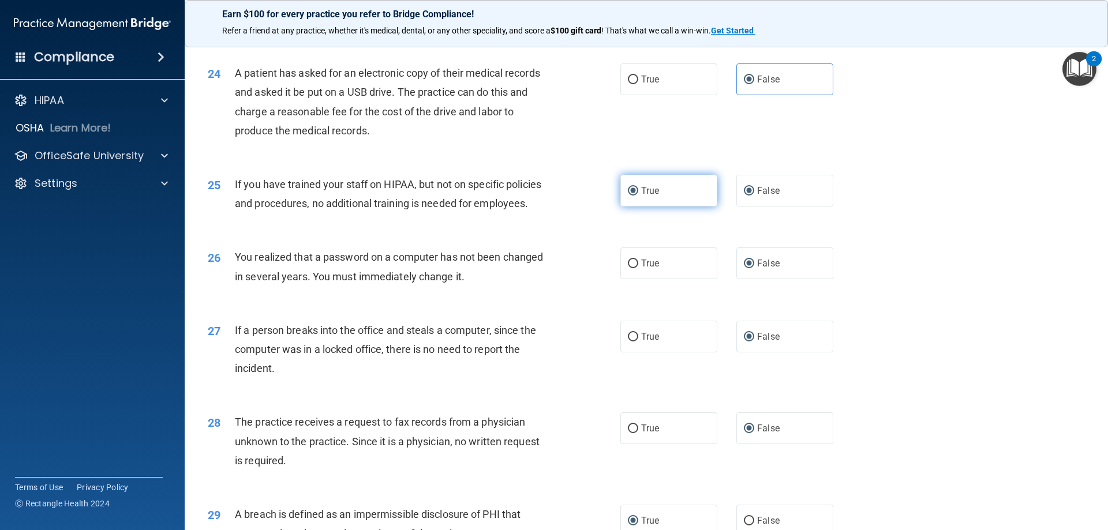
radio input "false"
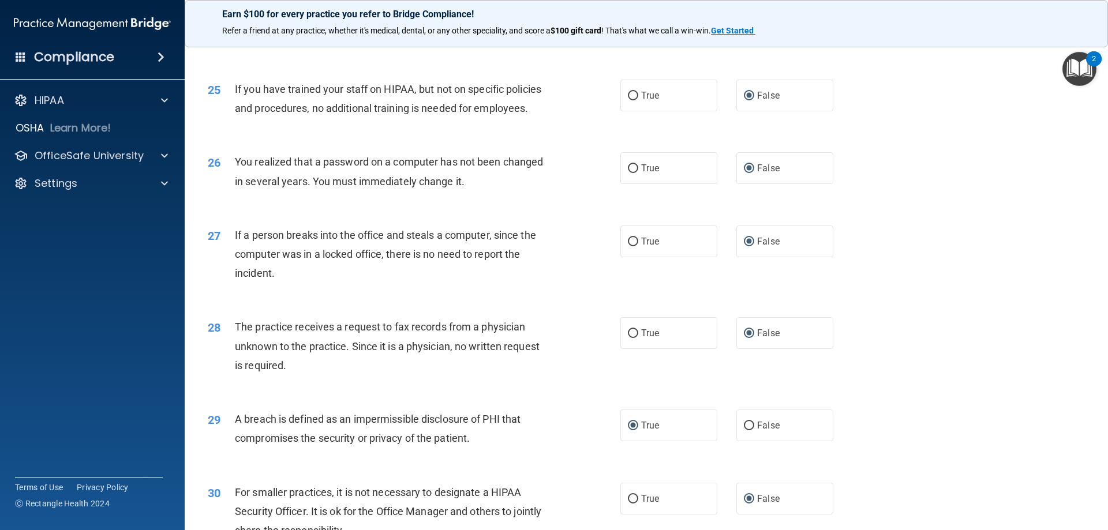
scroll to position [2077, 0]
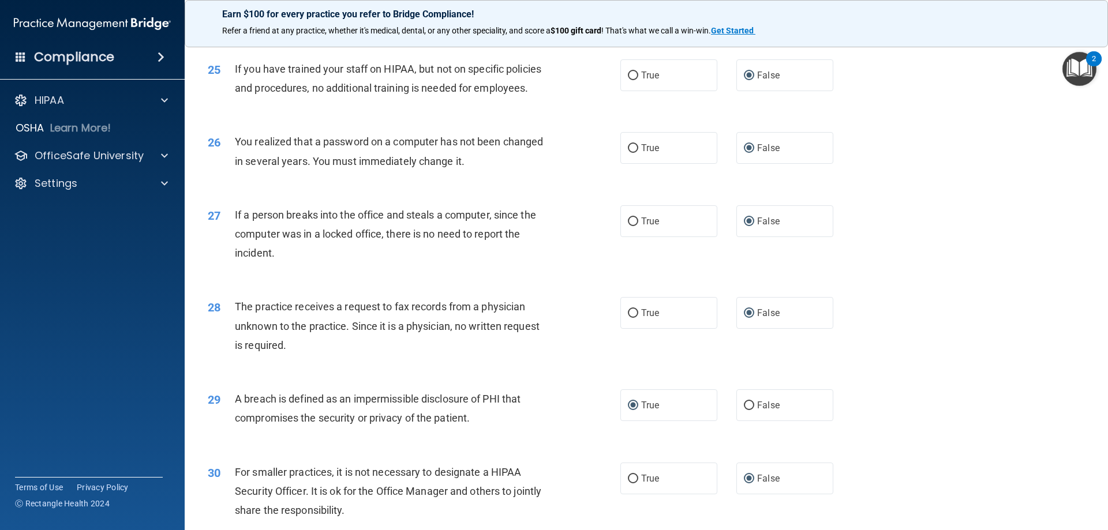
drag, startPoint x: 626, startPoint y: 190, endPoint x: 592, endPoint y: 195, distance: 35.0
click at [628, 153] on input "True" at bounding box center [633, 148] width 10 height 9
radio input "true"
click at [744, 153] on input "False" at bounding box center [749, 148] width 10 height 9
radio input "true"
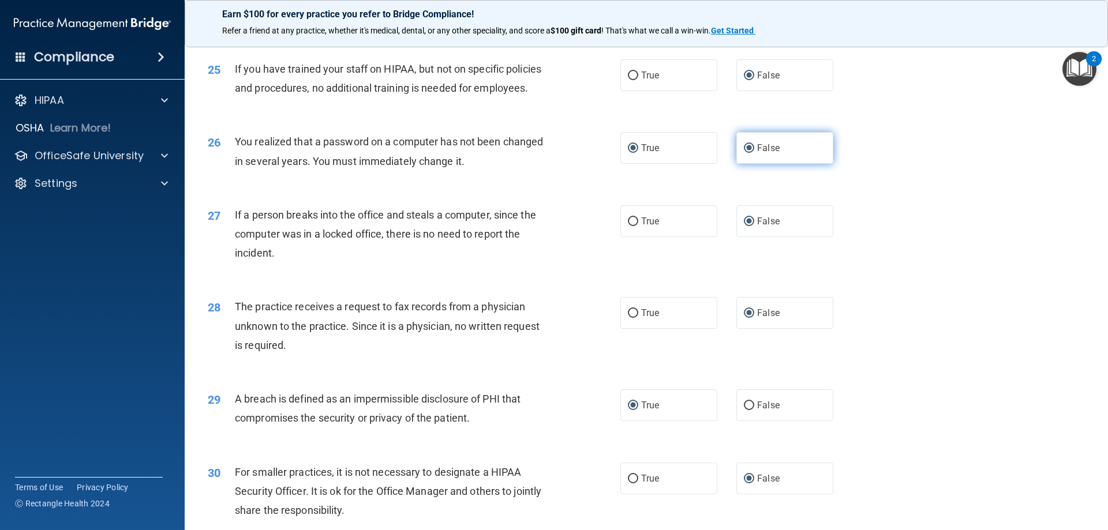
radio input "false"
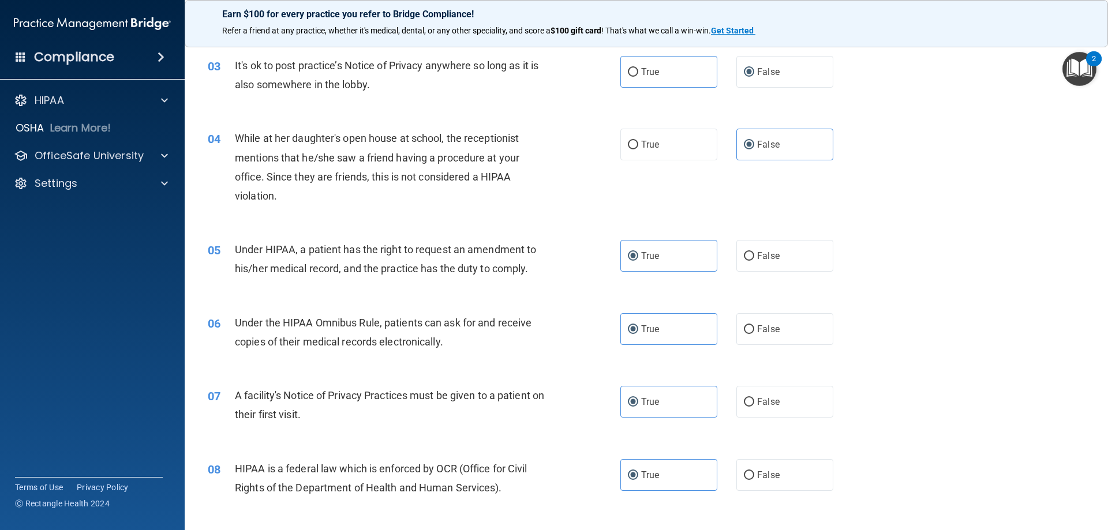
scroll to position [0, 0]
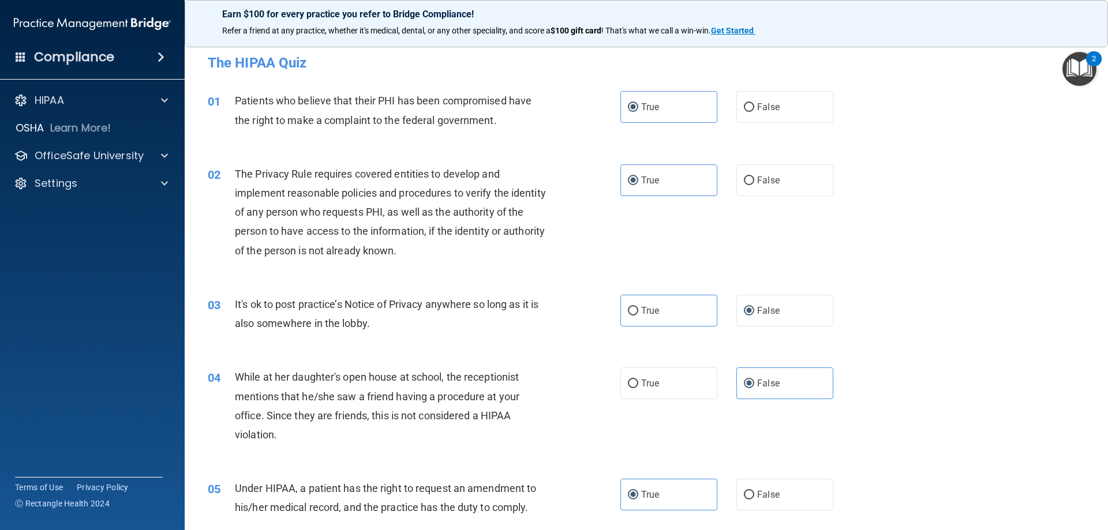
drag, startPoint x: 1077, startPoint y: 69, endPoint x: 1070, endPoint y: 69, distance: 6.3
click at [1076, 69] on img "Open Resource Center, 2 new notifications" at bounding box center [1079, 69] width 34 height 34
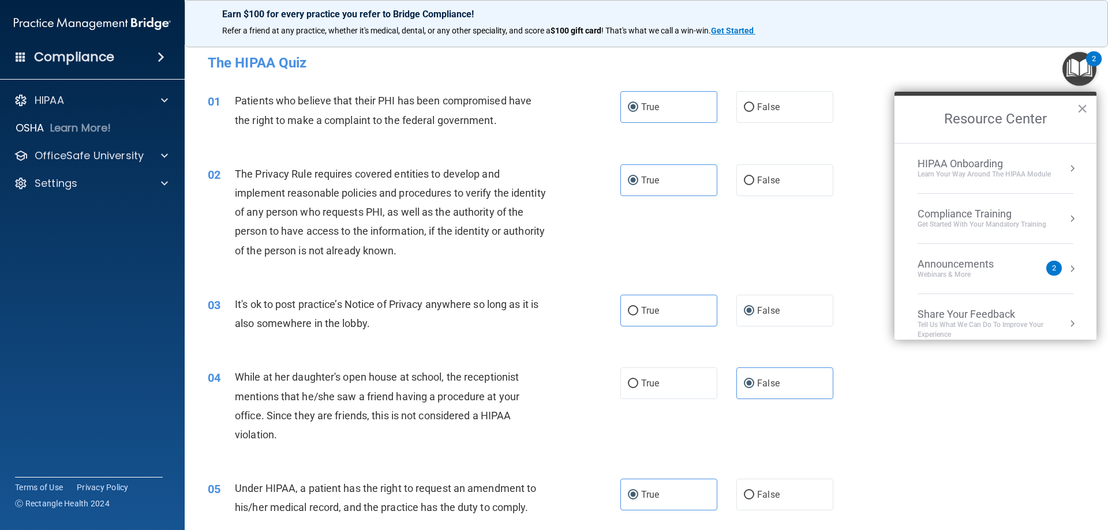
click at [965, 264] on div "Announcements" at bounding box center [967, 264] width 99 height 13
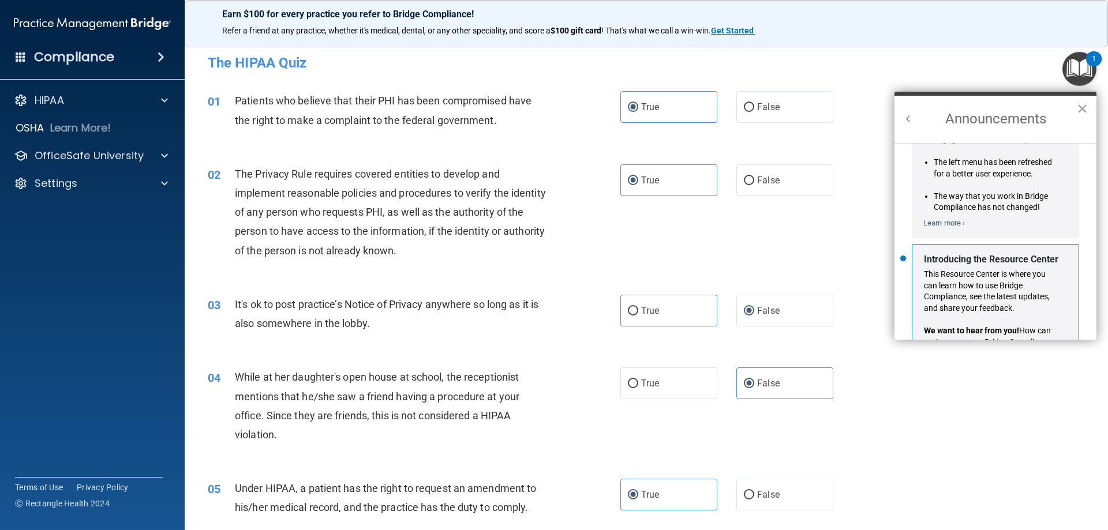
scroll to position [203, 0]
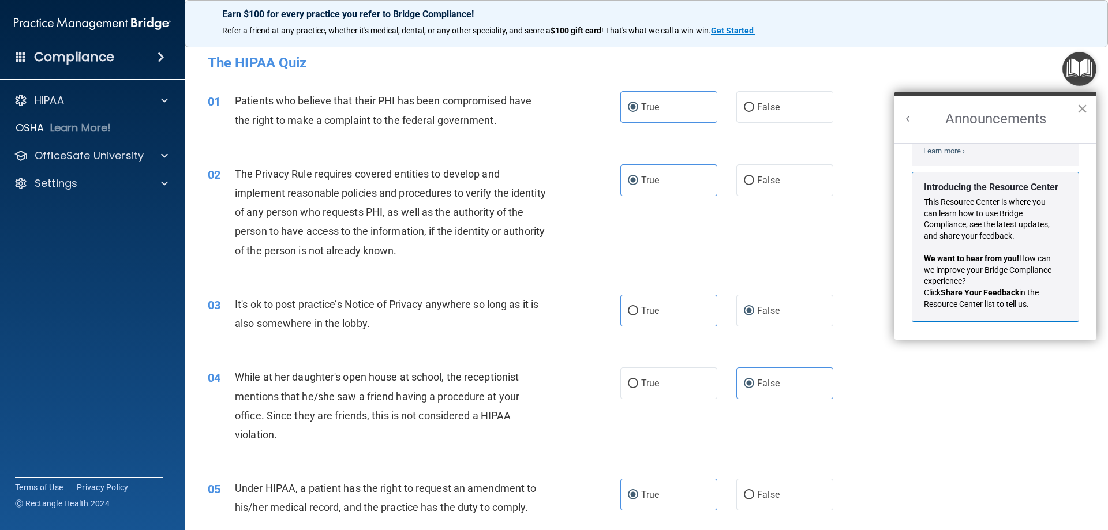
click at [1081, 105] on button "×" at bounding box center [1082, 108] width 11 height 18
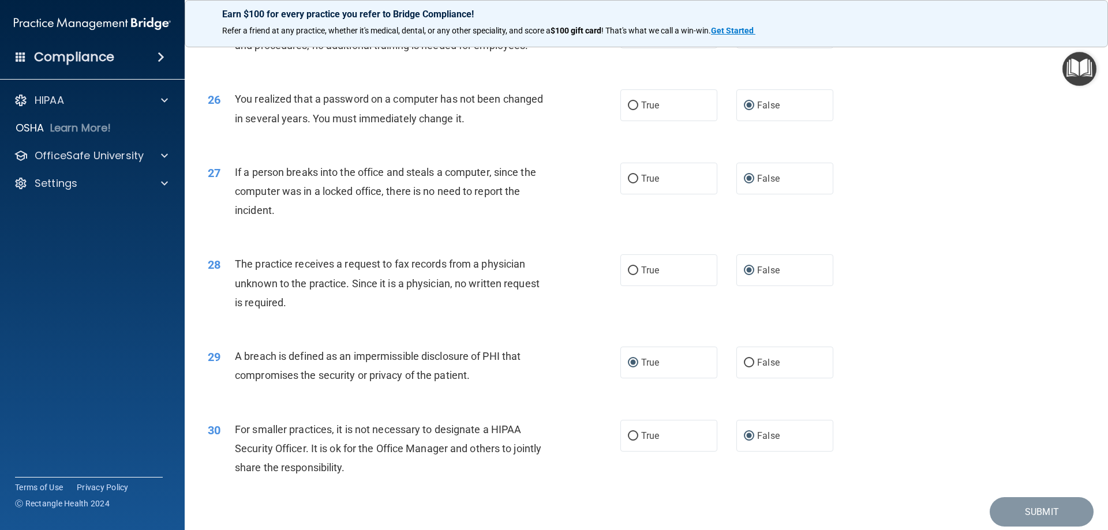
scroll to position [2201, 0]
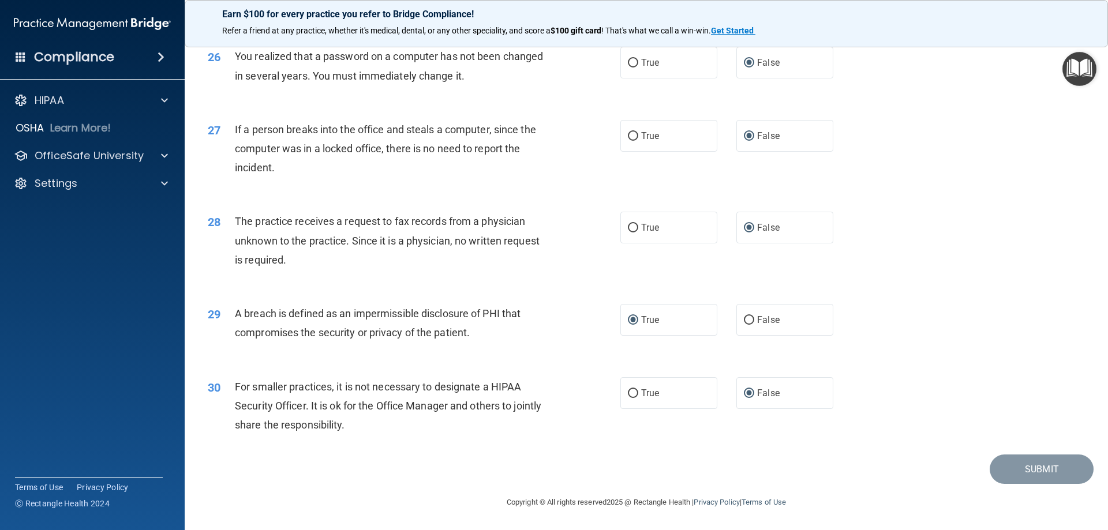
drag, startPoint x: 1049, startPoint y: 474, endPoint x: 1071, endPoint y: 345, distance: 130.6
click at [1071, 345] on div "29 A breach is defined as an impermissible disclosure of PHI that compromises t…" at bounding box center [646, 326] width 894 height 73
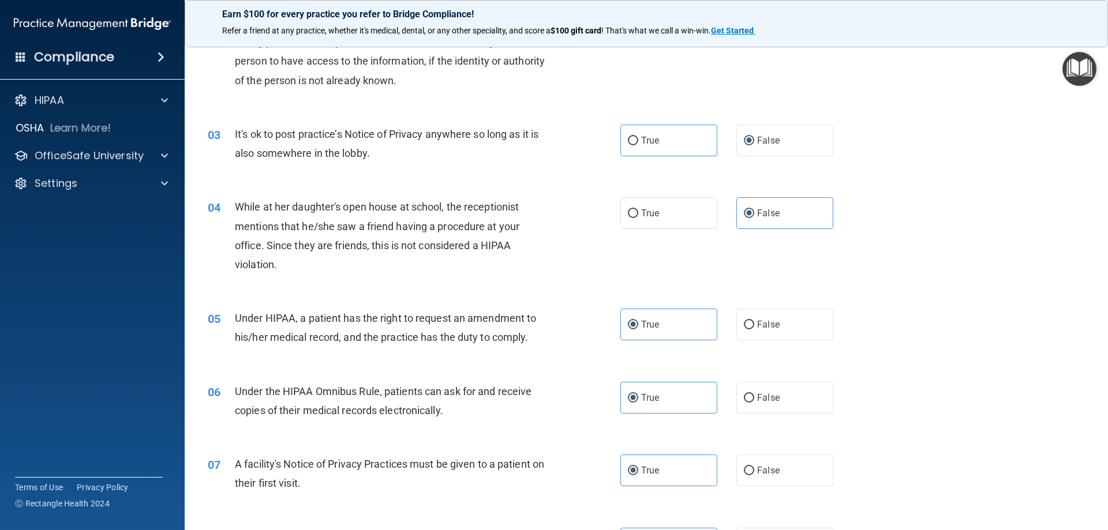
scroll to position [0, 0]
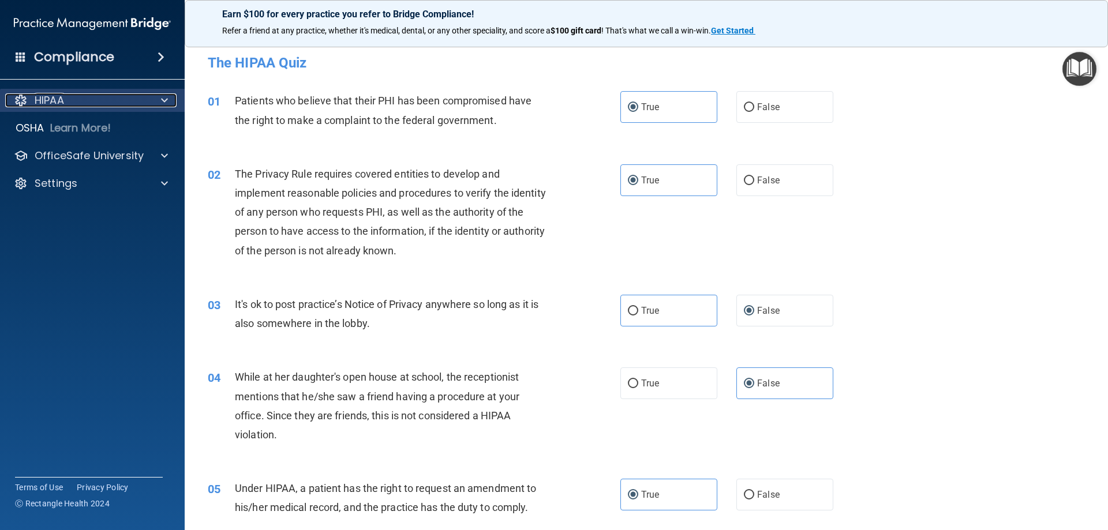
click at [128, 104] on div "HIPAA" at bounding box center [76, 100] width 143 height 14
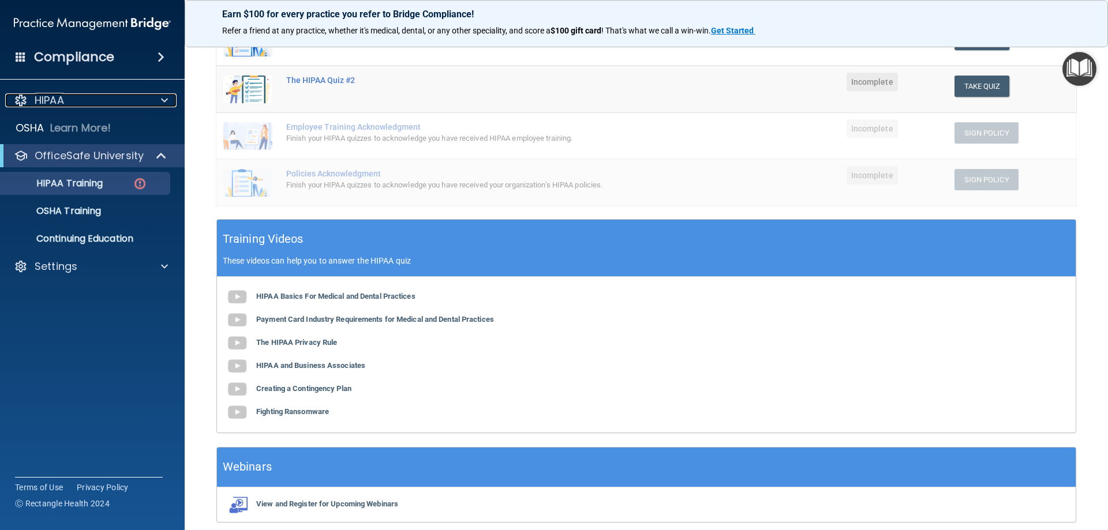
scroll to position [278, 0]
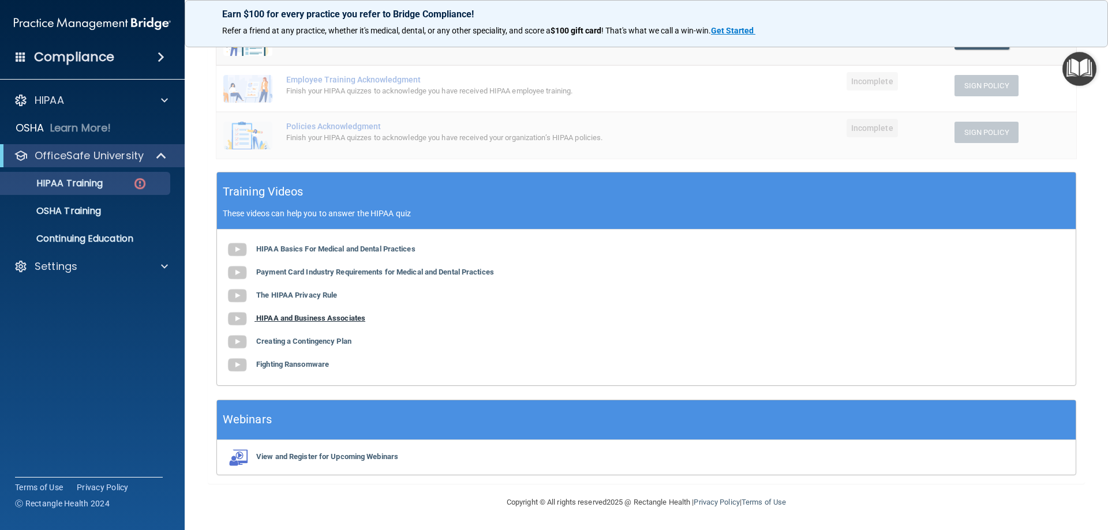
click at [334, 319] on b "HIPAA and Business Associates" at bounding box center [310, 318] width 109 height 9
click at [320, 346] on b "Creating a Contingency Plan" at bounding box center [303, 341] width 95 height 9
click at [298, 366] on b "Fighting Ransomware" at bounding box center [292, 364] width 73 height 9
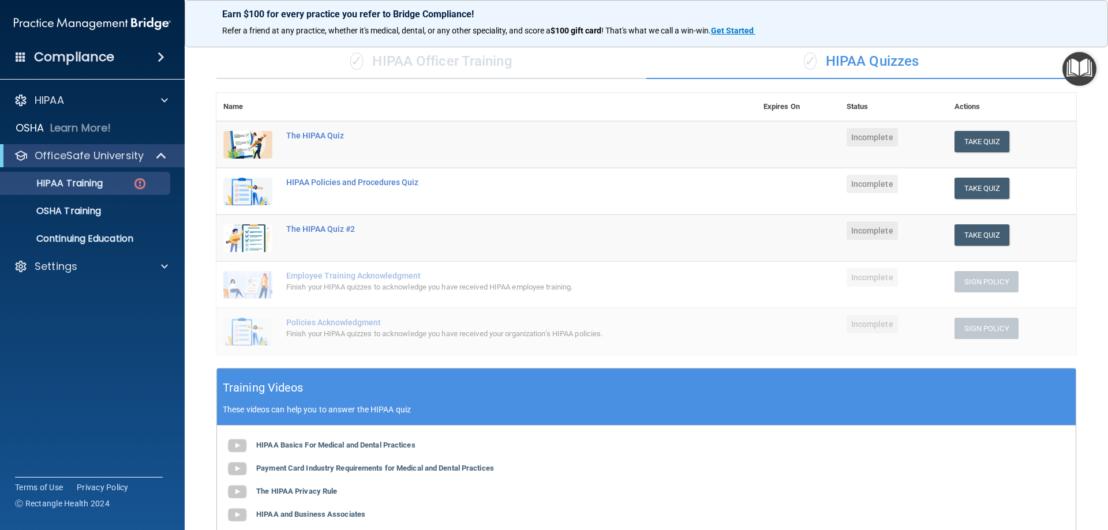
scroll to position [47, 0]
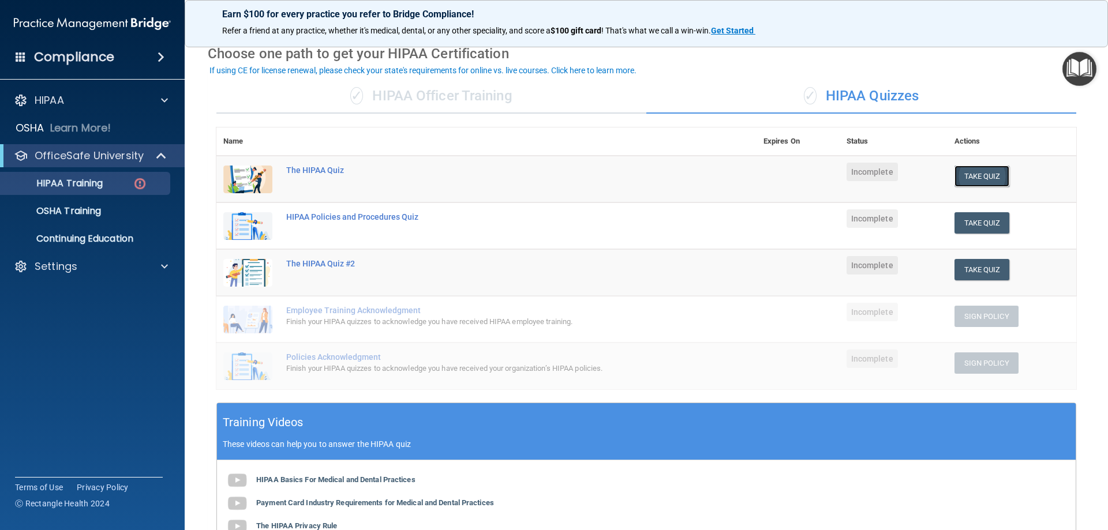
click at [970, 174] on button "Take Quiz" at bounding box center [981, 176] width 55 height 21
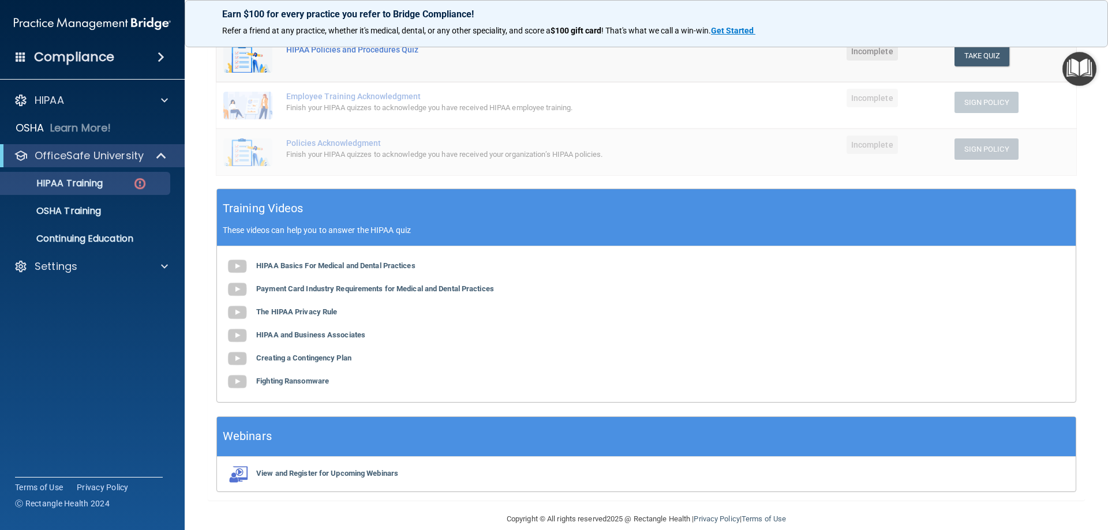
scroll to position [278, 0]
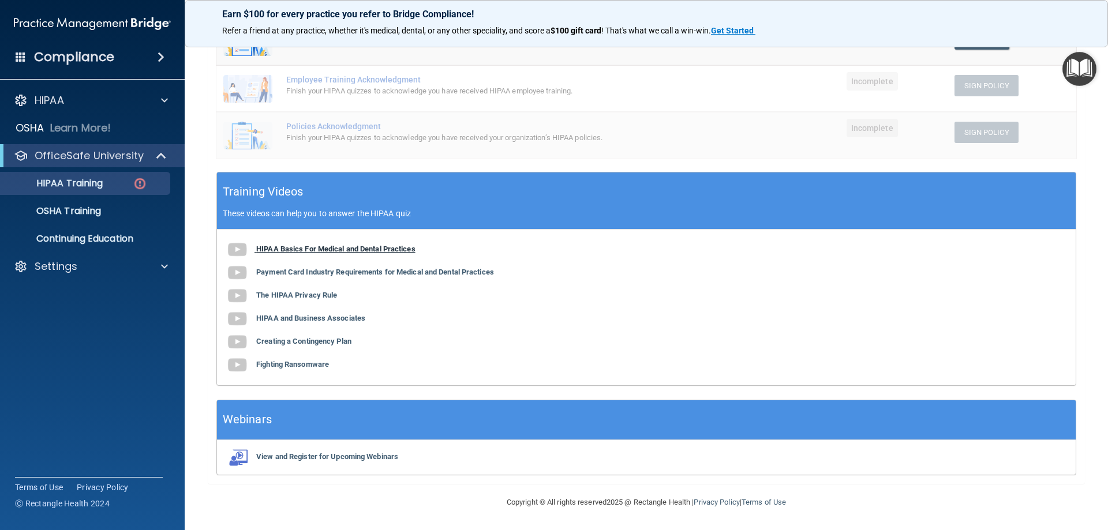
click at [372, 252] on b "HIPAA Basics For Medical and Dental Practices" at bounding box center [335, 249] width 159 height 9
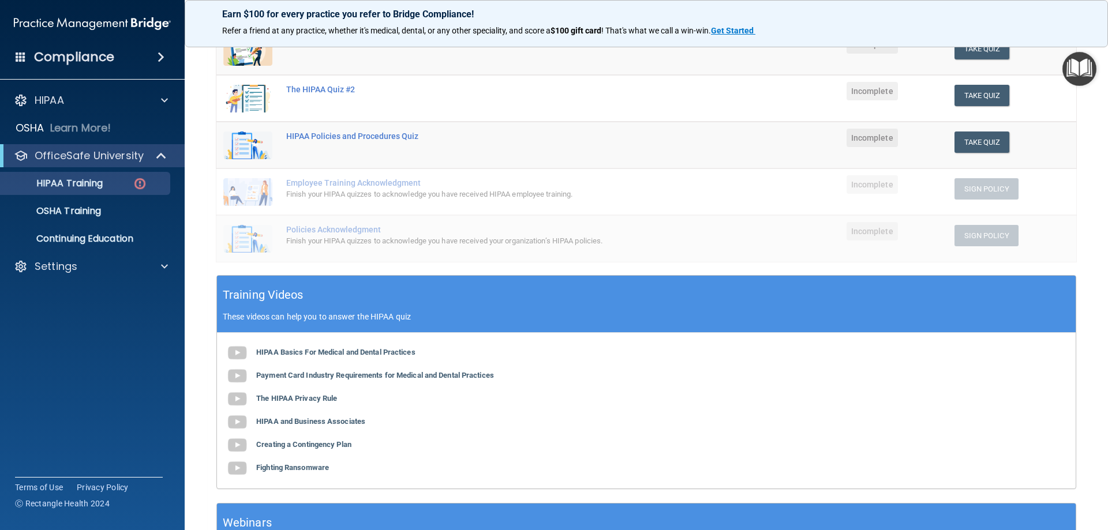
scroll to position [0, 0]
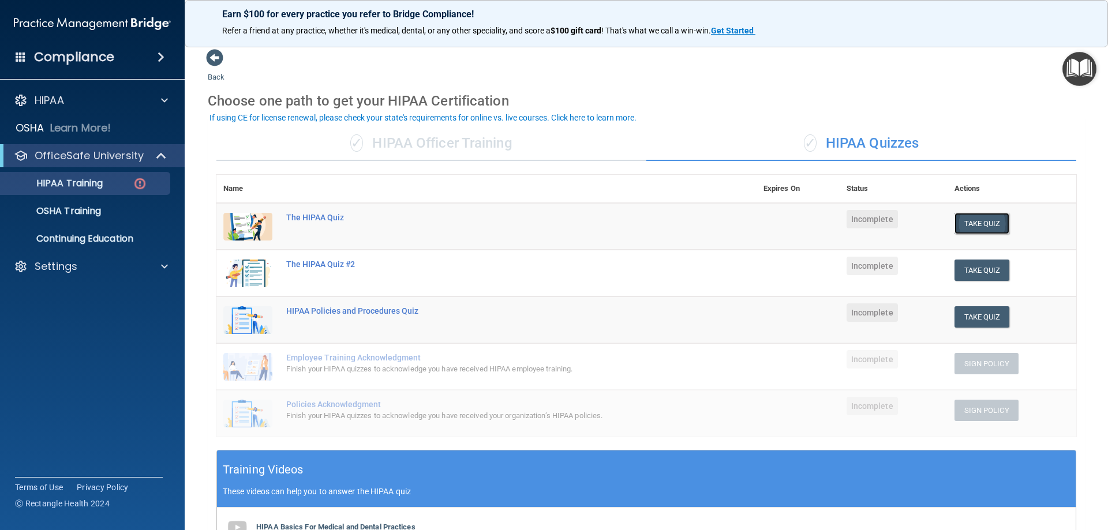
click at [979, 223] on button "Take Quiz" at bounding box center [981, 223] width 55 height 21
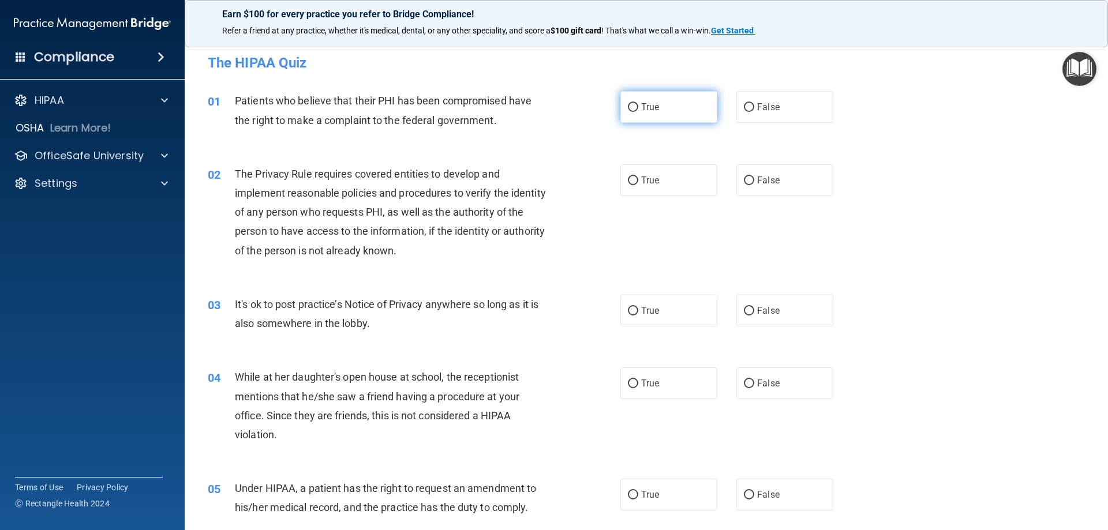
click at [660, 106] on label "True" at bounding box center [668, 107] width 97 height 32
click at [638, 106] on input "True" at bounding box center [633, 107] width 10 height 9
radio input "true"
click at [761, 111] on span "False" at bounding box center [768, 107] width 23 height 11
click at [754, 111] on input "False" at bounding box center [749, 107] width 10 height 9
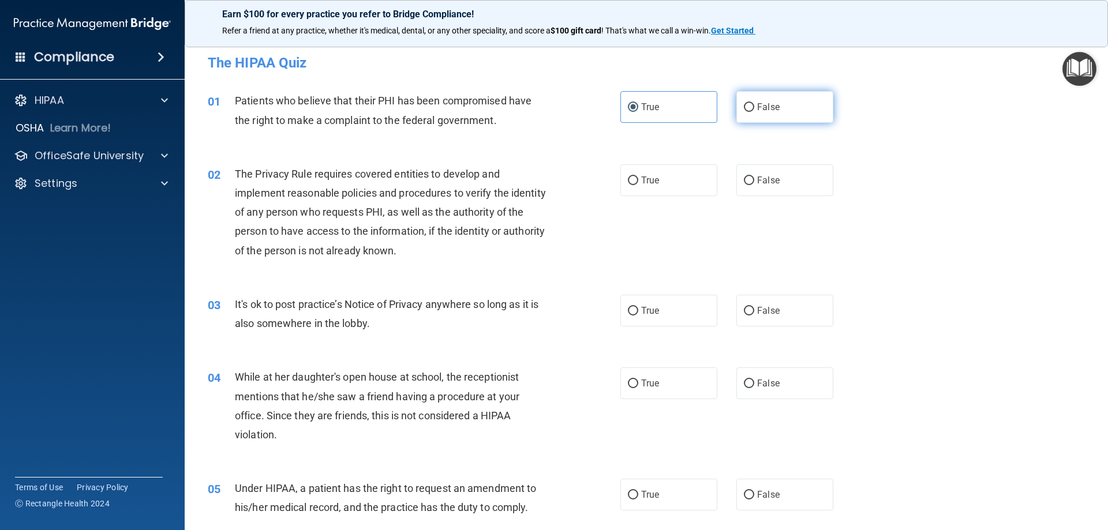
radio input "true"
drag, startPoint x: 650, startPoint y: 104, endPoint x: 638, endPoint y: 106, distance: 12.2
click at [650, 104] on span "True" at bounding box center [650, 107] width 18 height 11
click at [638, 104] on input "True" at bounding box center [633, 107] width 10 height 9
radio input "true"
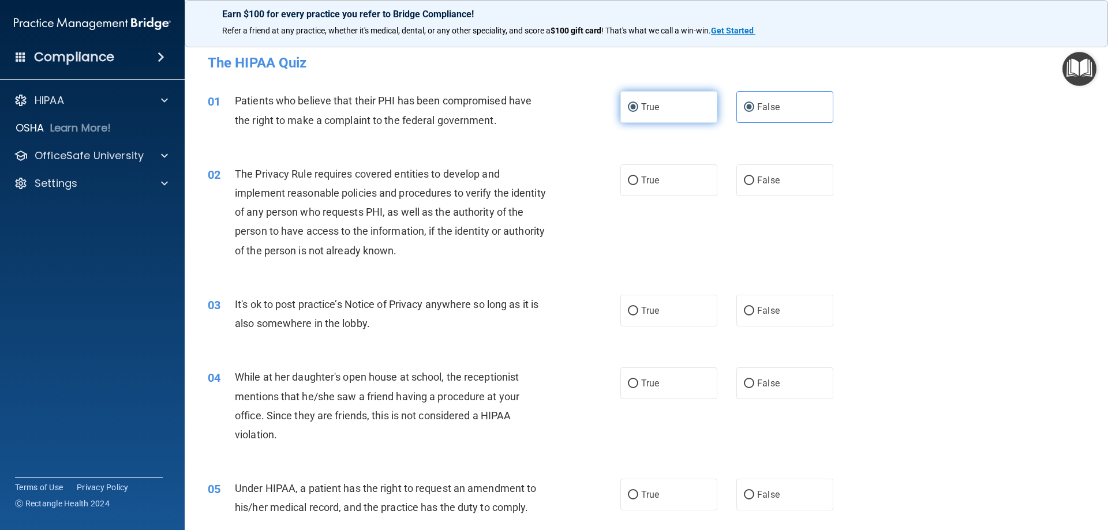
radio input "false"
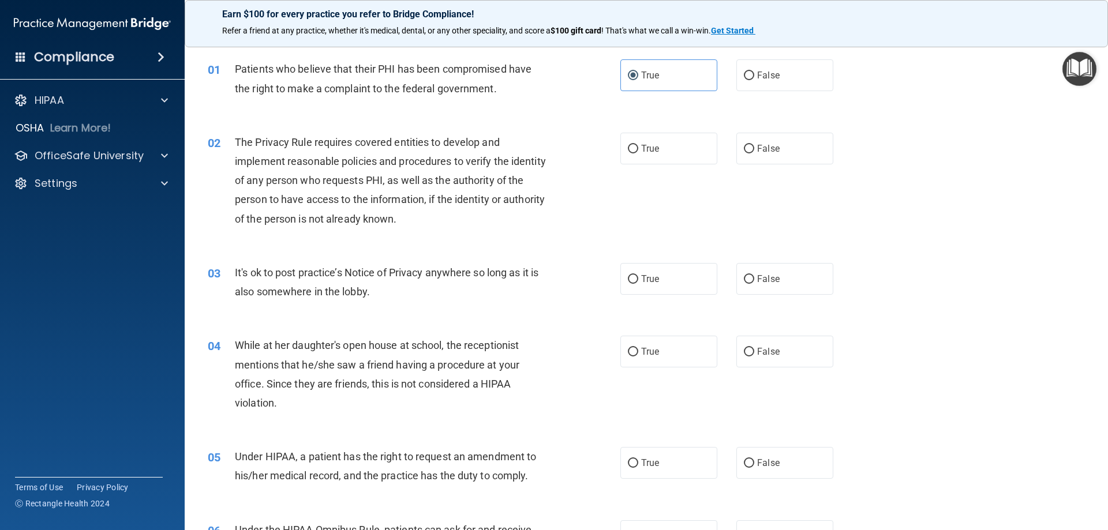
scroll to position [58, 0]
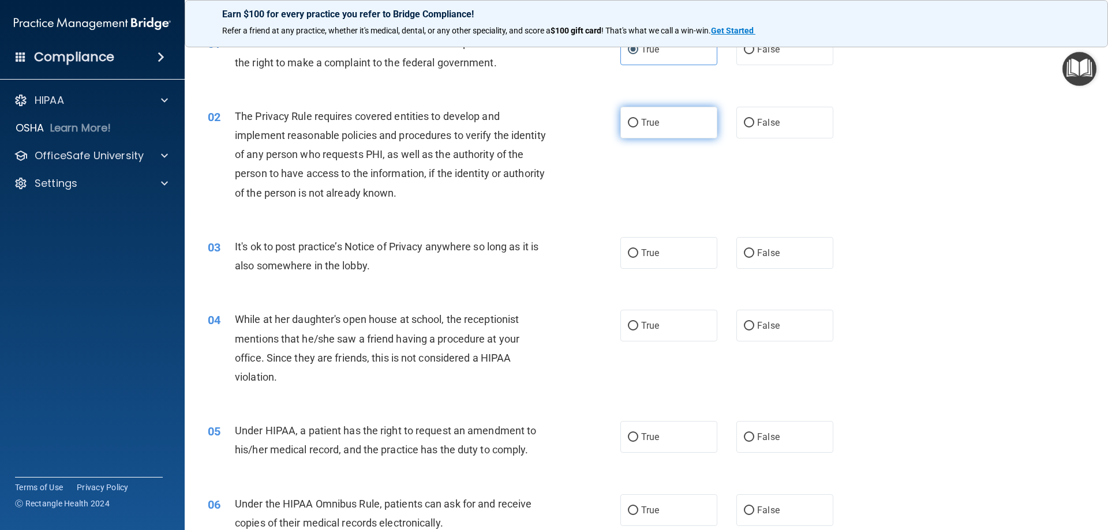
click at [651, 129] on label "True" at bounding box center [668, 123] width 97 height 32
click at [638, 128] on input "True" at bounding box center [633, 123] width 10 height 9
radio input "true"
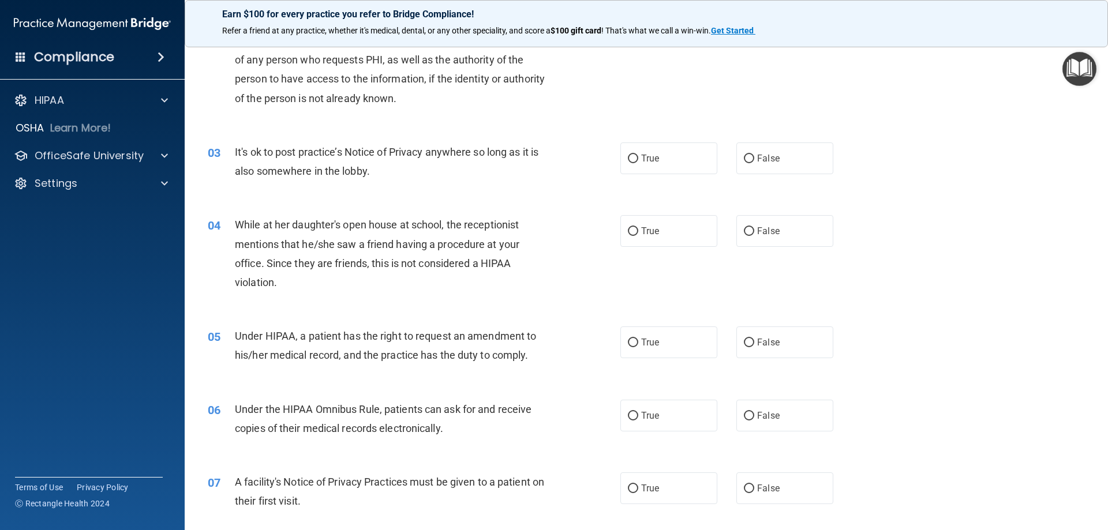
scroll to position [173, 0]
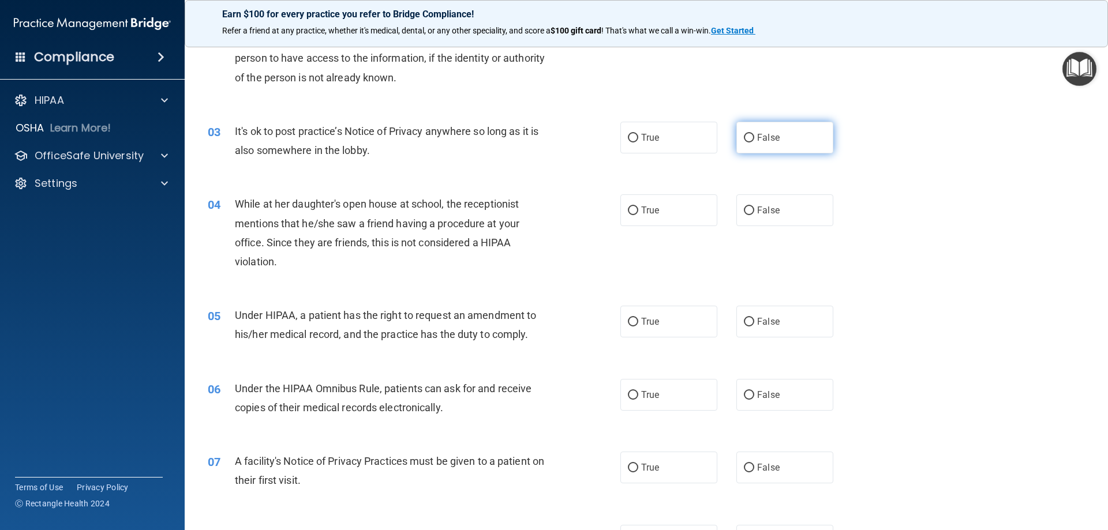
click at [749, 136] on label "False" at bounding box center [784, 138] width 97 height 32
click at [749, 136] on input "False" at bounding box center [749, 138] width 10 height 9
radio input "true"
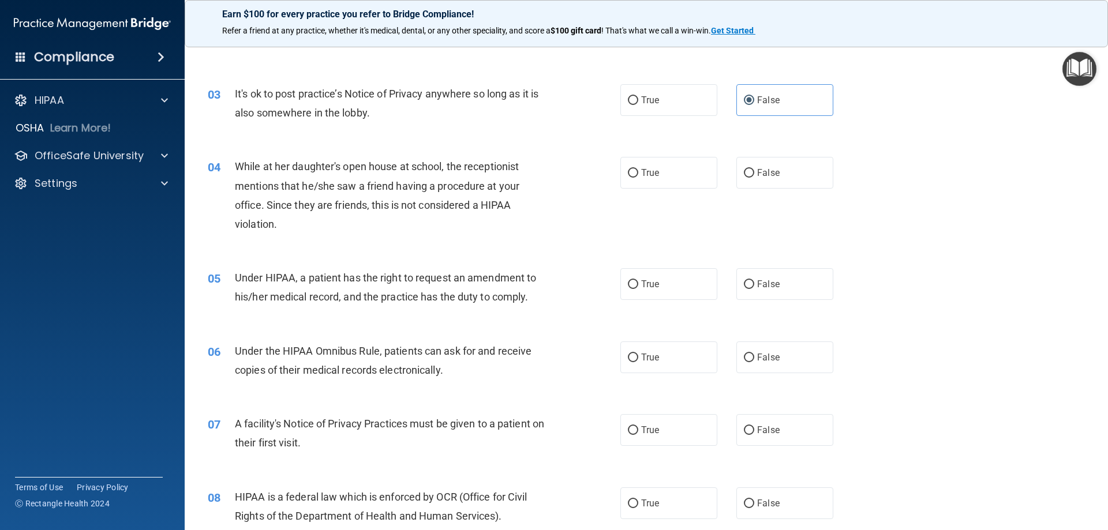
scroll to position [231, 0]
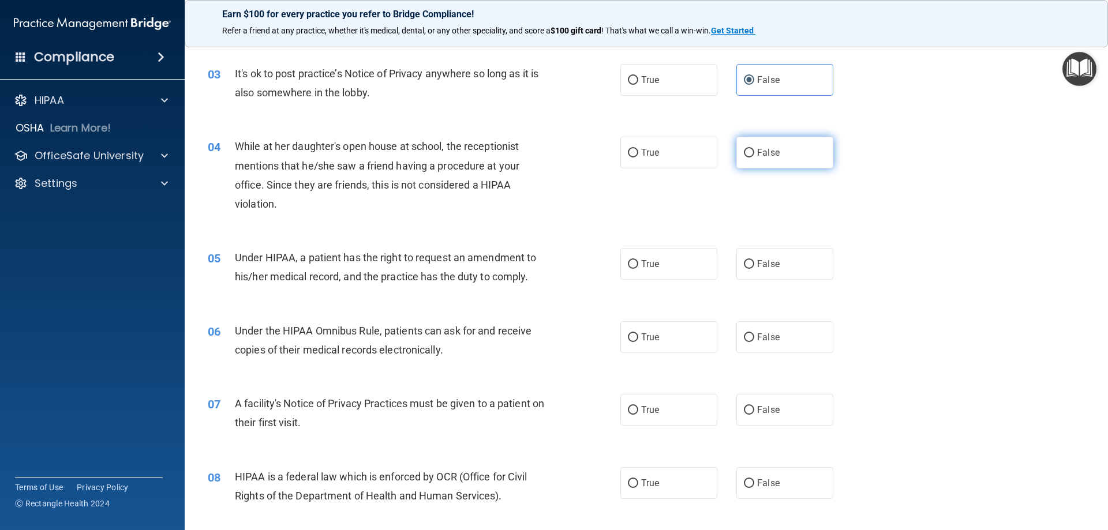
click at [745, 151] on input "False" at bounding box center [749, 153] width 10 height 9
radio input "true"
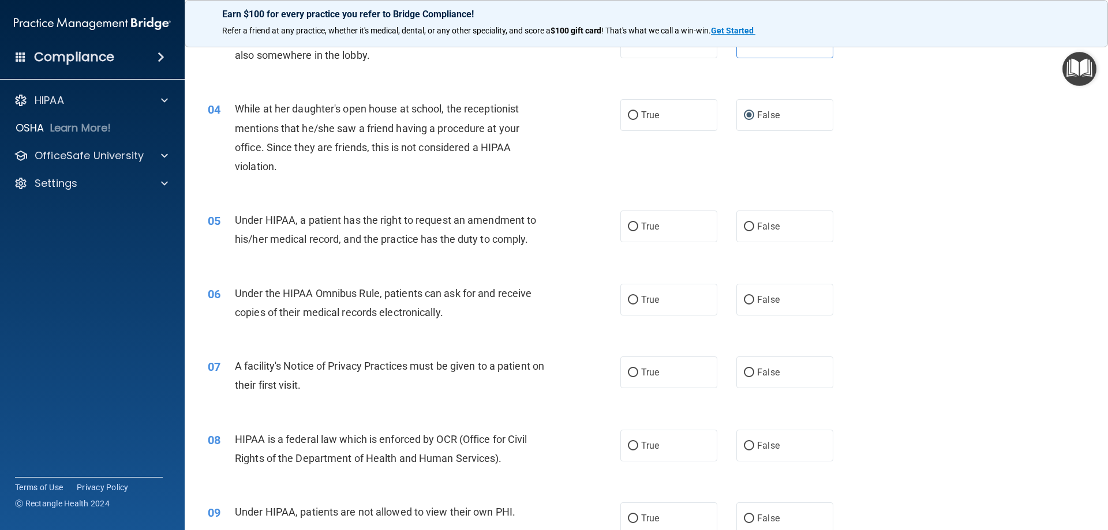
scroll to position [346, 0]
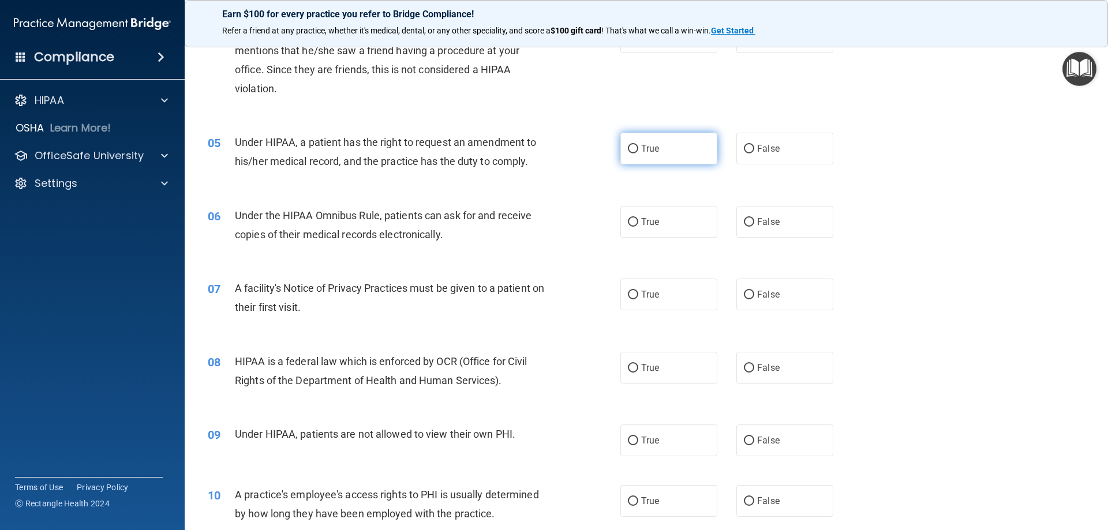
click at [628, 145] on input "True" at bounding box center [633, 149] width 10 height 9
radio input "true"
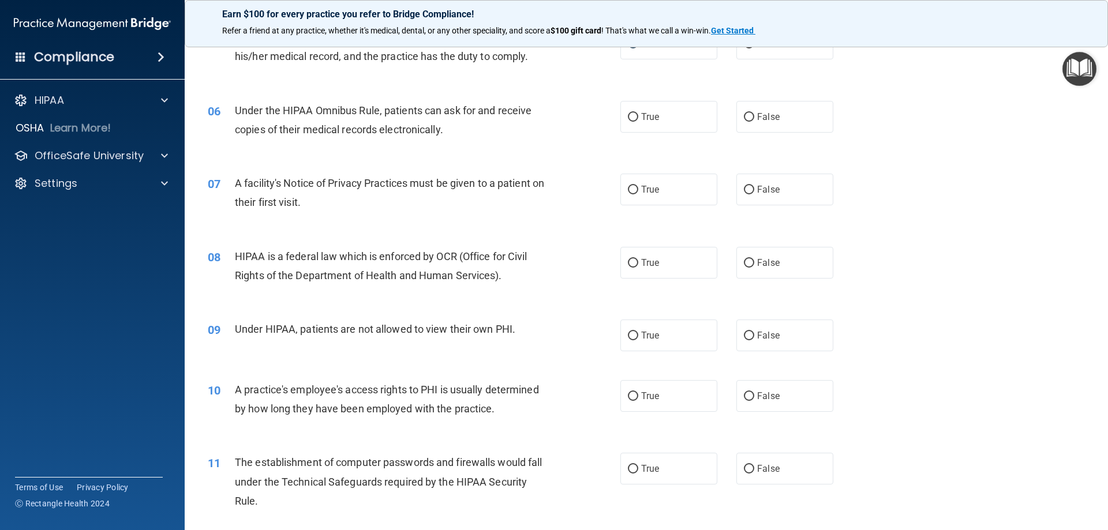
scroll to position [462, 0]
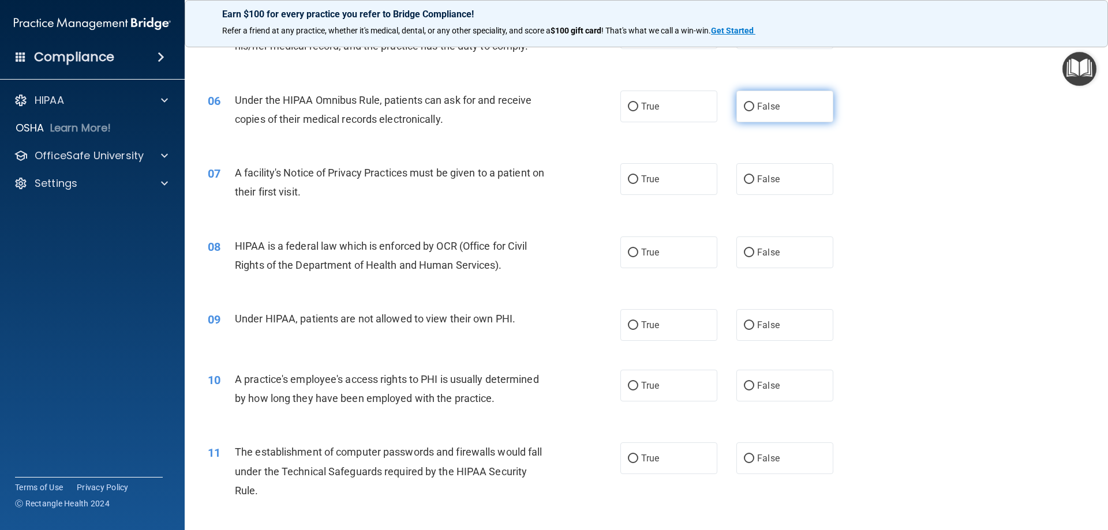
click at [764, 103] on span "False" at bounding box center [768, 106] width 23 height 11
click at [754, 103] on input "False" at bounding box center [749, 107] width 10 height 9
radio input "true"
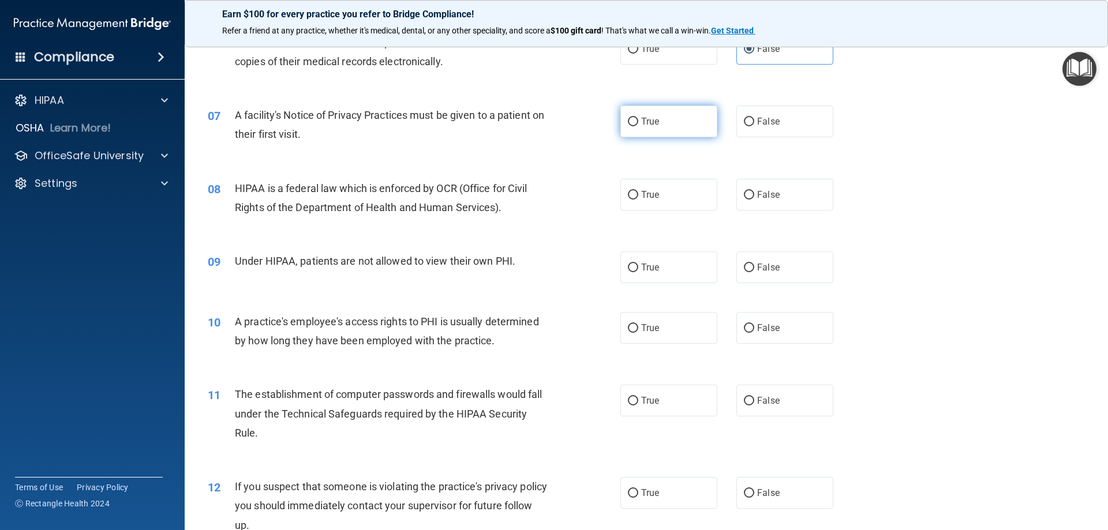
click at [628, 119] on input "True" at bounding box center [633, 122] width 10 height 9
radio input "true"
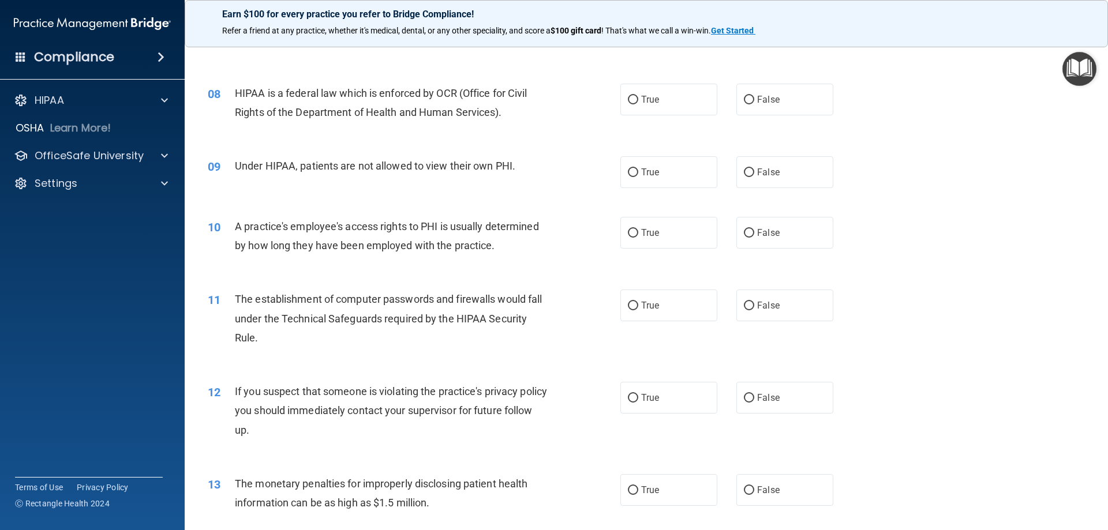
scroll to position [635, 0]
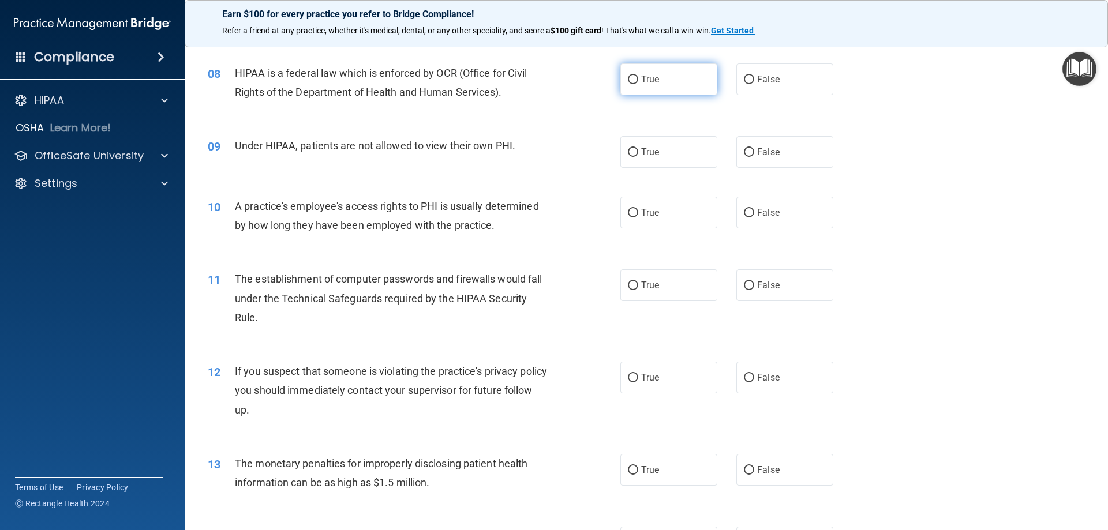
click at [654, 78] on span "True" at bounding box center [650, 79] width 18 height 11
click at [638, 78] on input "True" at bounding box center [633, 80] width 10 height 9
radio input "true"
click at [748, 154] on input "False" at bounding box center [749, 152] width 10 height 9
radio input "true"
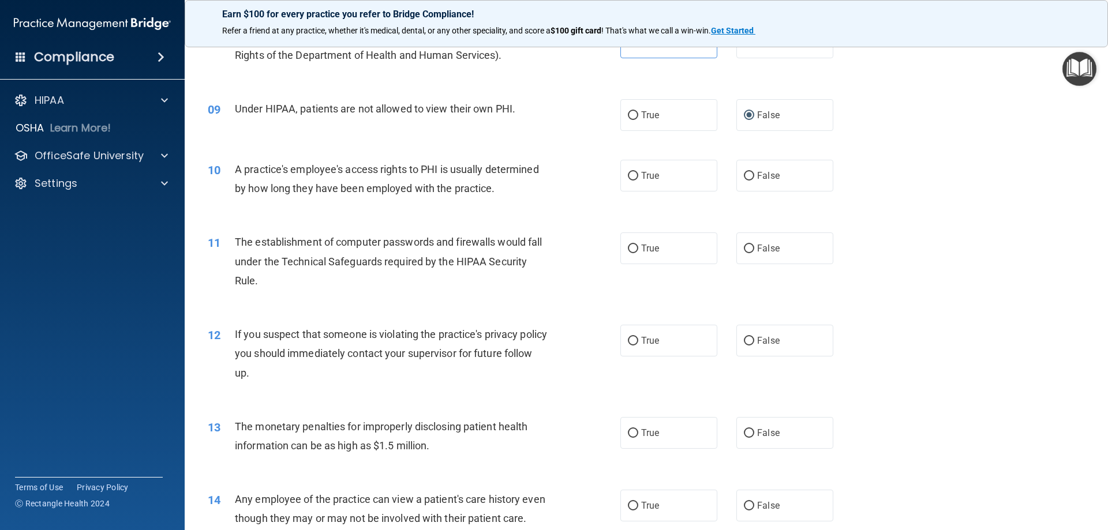
scroll to position [692, 0]
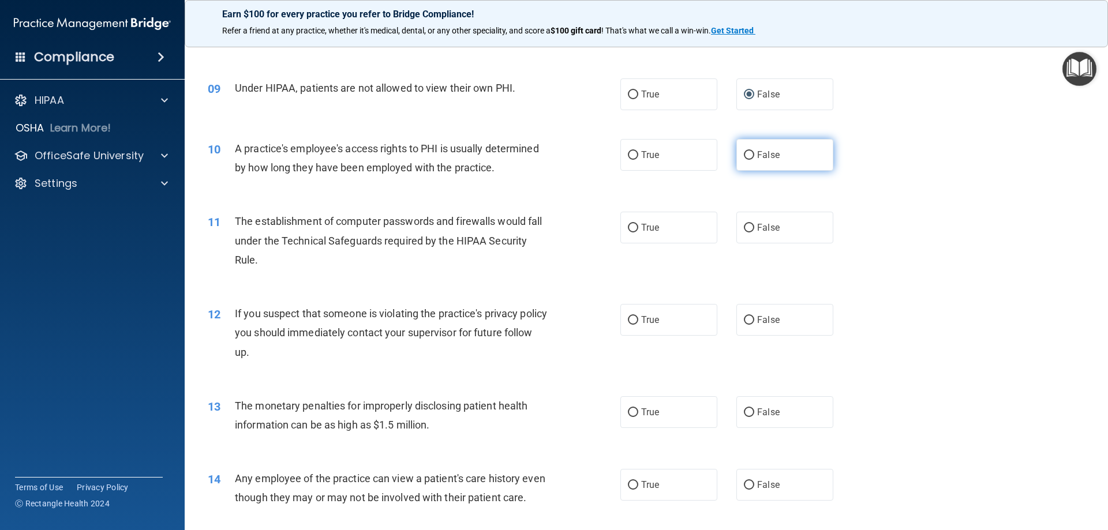
click at [757, 160] on span "False" at bounding box center [768, 154] width 23 height 11
click at [754, 160] on input "False" at bounding box center [749, 155] width 10 height 9
radio input "true"
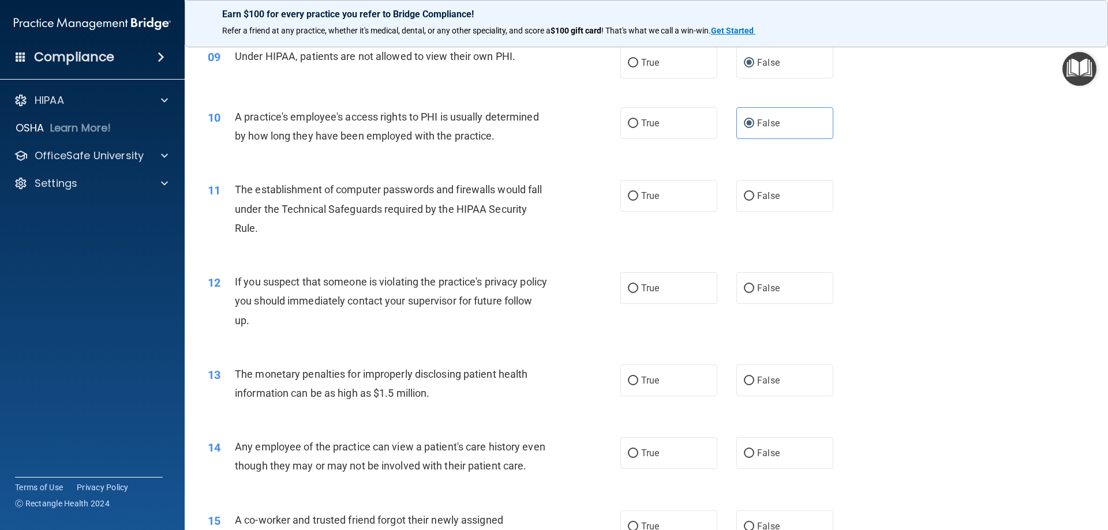
scroll to position [750, 0]
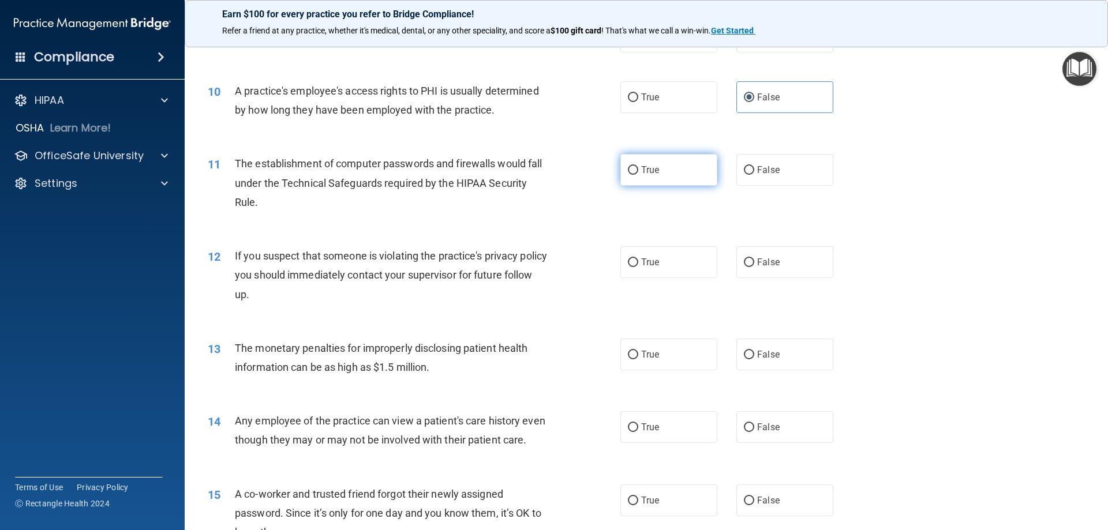
drag, startPoint x: 660, startPoint y: 160, endPoint x: 651, endPoint y: 166, distance: 10.4
click at [658, 162] on label "True" at bounding box center [668, 170] width 97 height 32
click at [638, 166] on input "True" at bounding box center [633, 170] width 10 height 9
radio input "true"
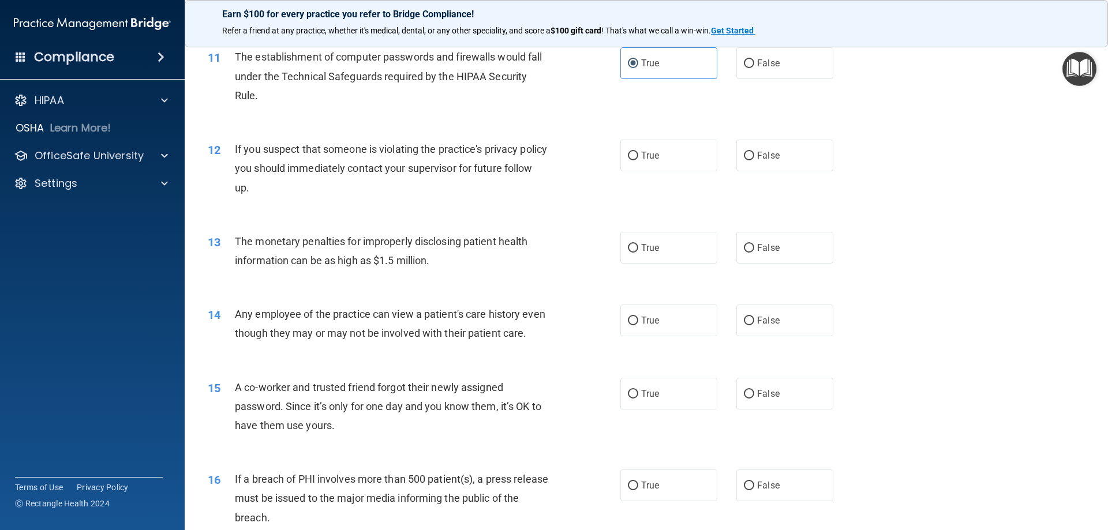
scroll to position [866, 0]
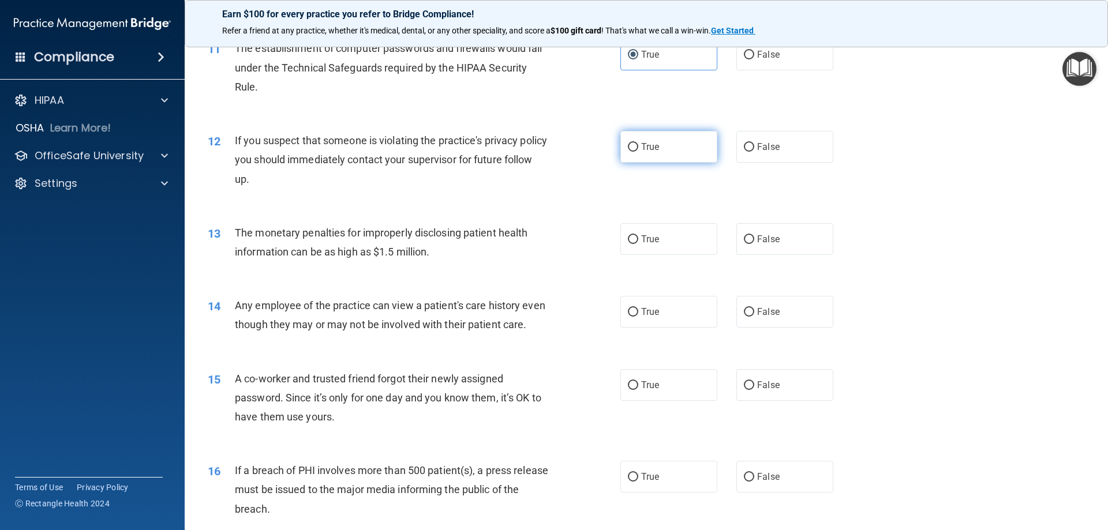
click at [655, 149] on span "True" at bounding box center [650, 146] width 18 height 11
click at [638, 149] on input "True" at bounding box center [633, 147] width 10 height 9
radio input "true"
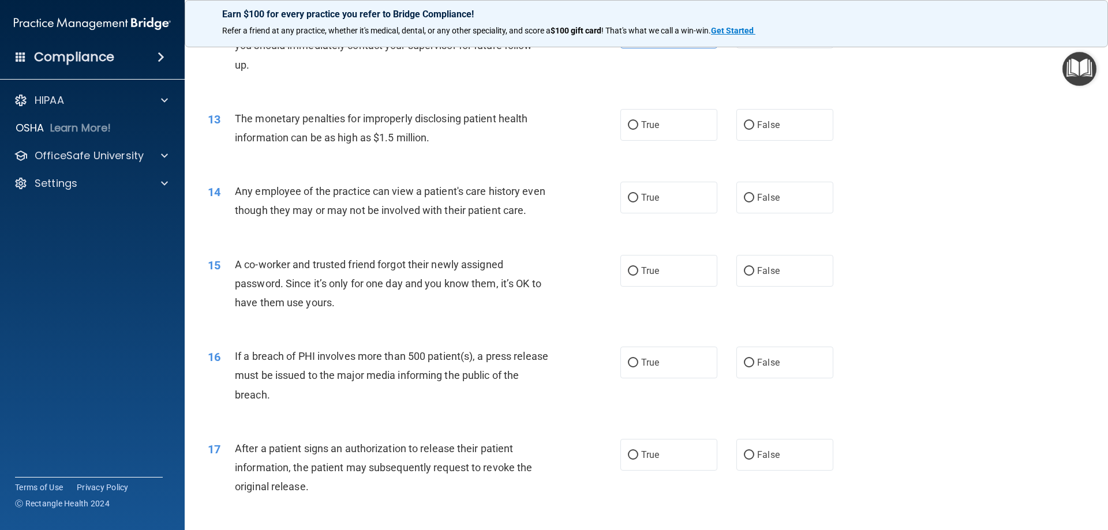
scroll to position [981, 0]
click at [644, 129] on label "True" at bounding box center [668, 124] width 97 height 32
click at [638, 129] on input "True" at bounding box center [633, 124] width 10 height 9
radio input "true"
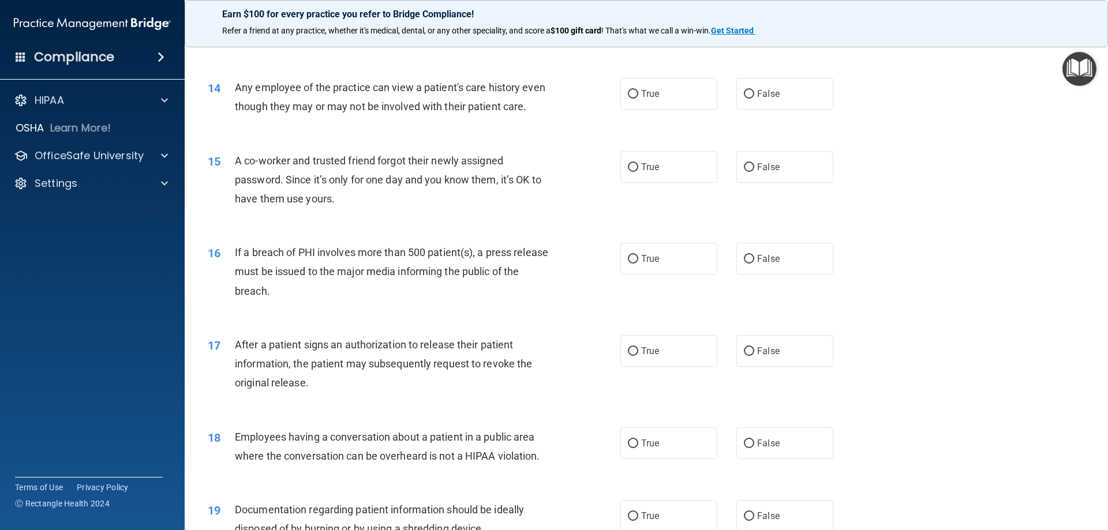
scroll to position [1096, 0]
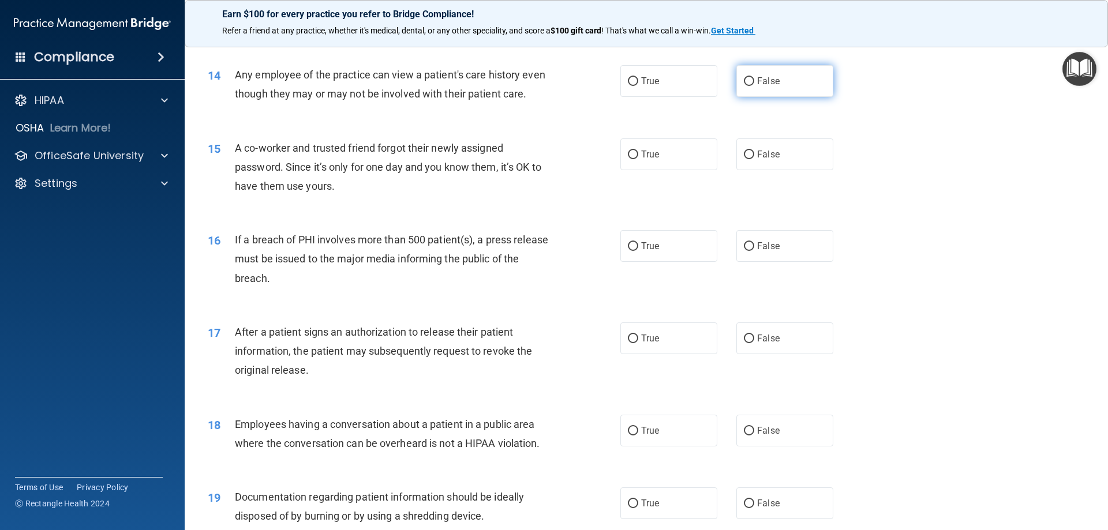
click at [748, 85] on input "False" at bounding box center [749, 81] width 10 height 9
radio input "true"
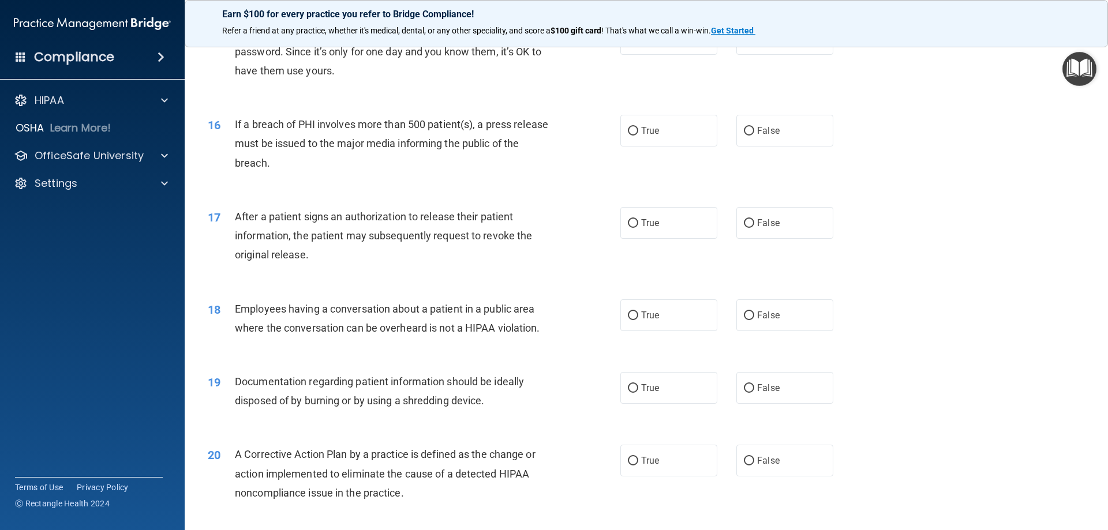
scroll to position [1154, 0]
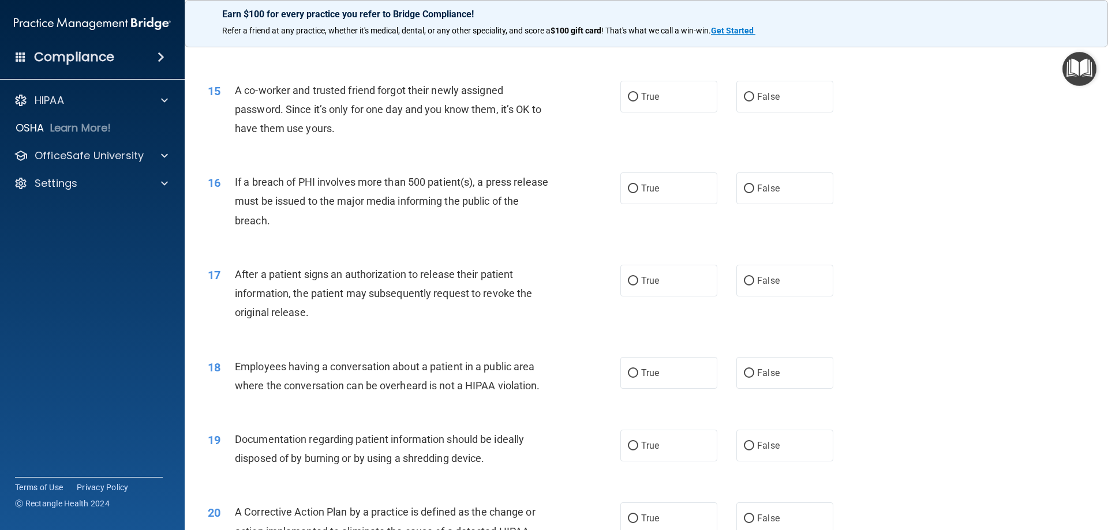
drag, startPoint x: 735, startPoint y: 115, endPoint x: 729, endPoint y: 116, distance: 6.4
click at [736, 113] on label "False" at bounding box center [784, 97] width 97 height 32
click at [744, 102] on input "False" at bounding box center [749, 97] width 10 height 9
radio input "true"
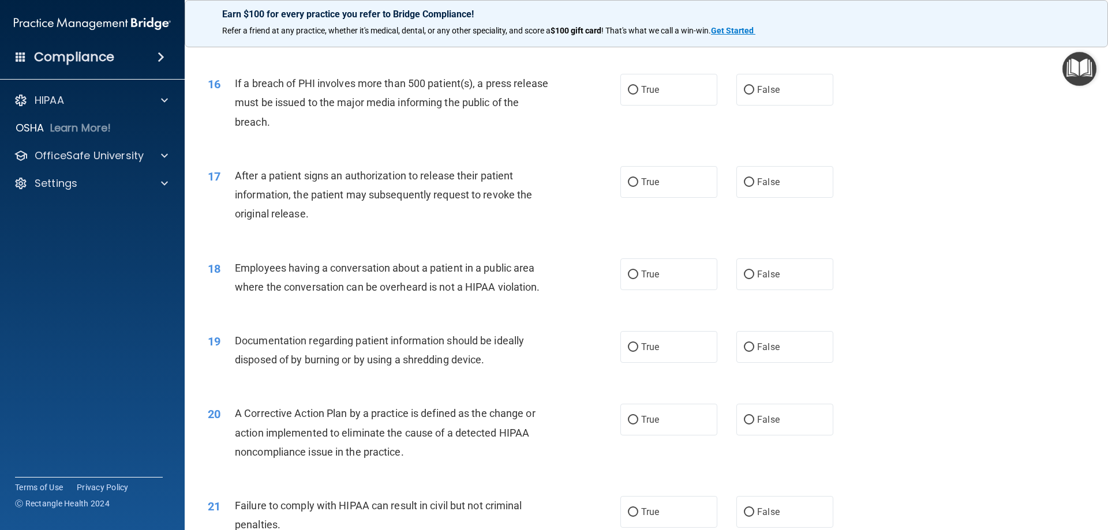
scroll to position [1270, 0]
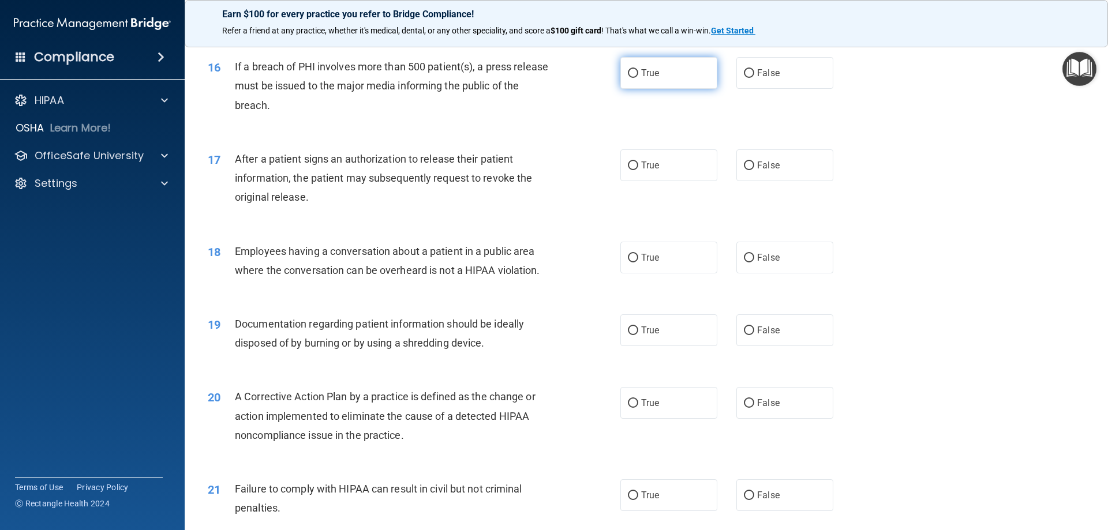
click at [702, 89] on label "True" at bounding box center [668, 73] width 97 height 32
click at [638, 78] on input "True" at bounding box center [633, 73] width 10 height 9
radio input "true"
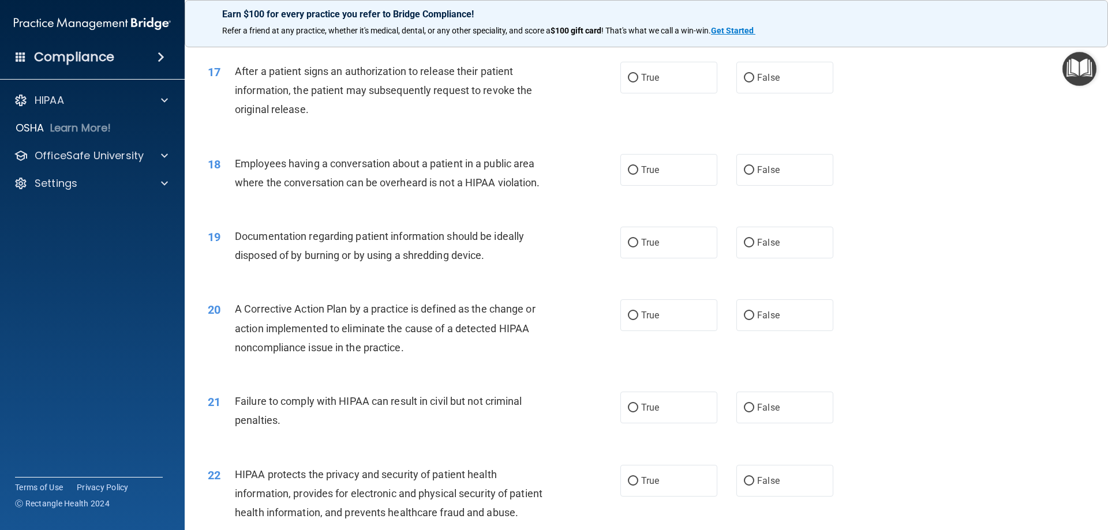
scroll to position [1385, 0]
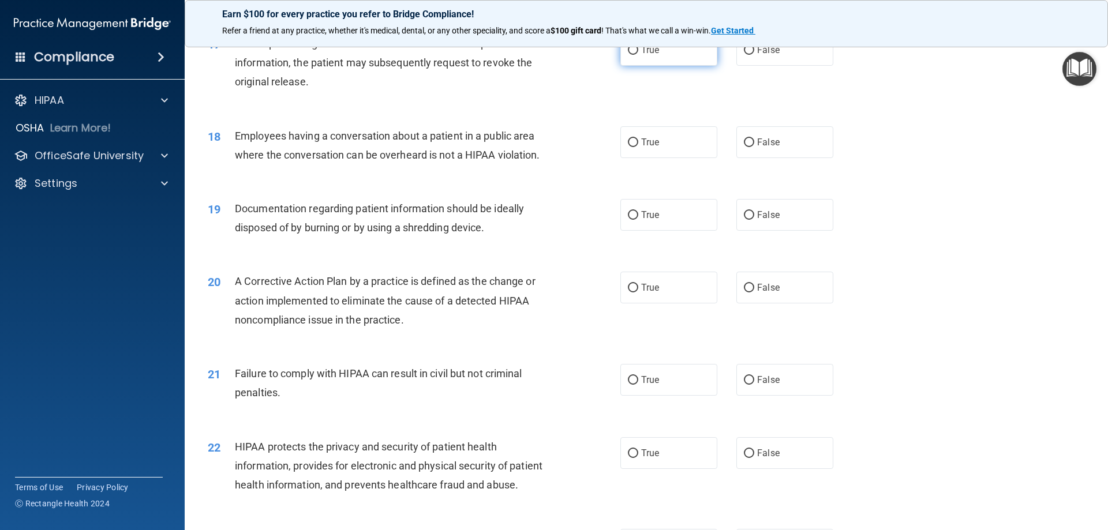
click at [657, 66] on label "True" at bounding box center [668, 50] width 97 height 32
click at [638, 55] on input "True" at bounding box center [633, 50] width 10 height 9
radio input "true"
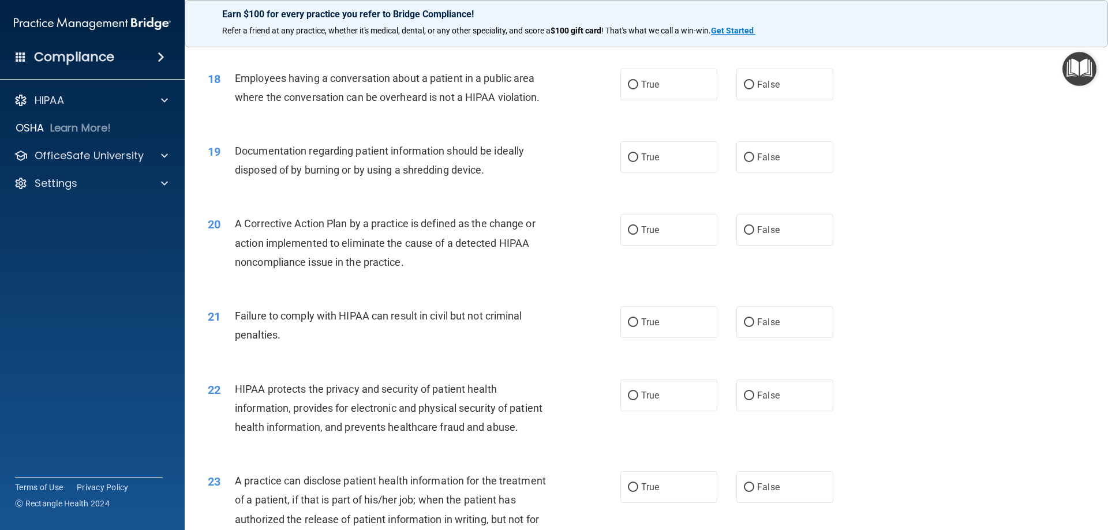
drag, startPoint x: 758, startPoint y: 102, endPoint x: 719, endPoint y: 106, distance: 39.4
click at [758, 90] on span "False" at bounding box center [768, 84] width 23 height 11
click at [754, 89] on input "False" at bounding box center [749, 85] width 10 height 9
radio input "true"
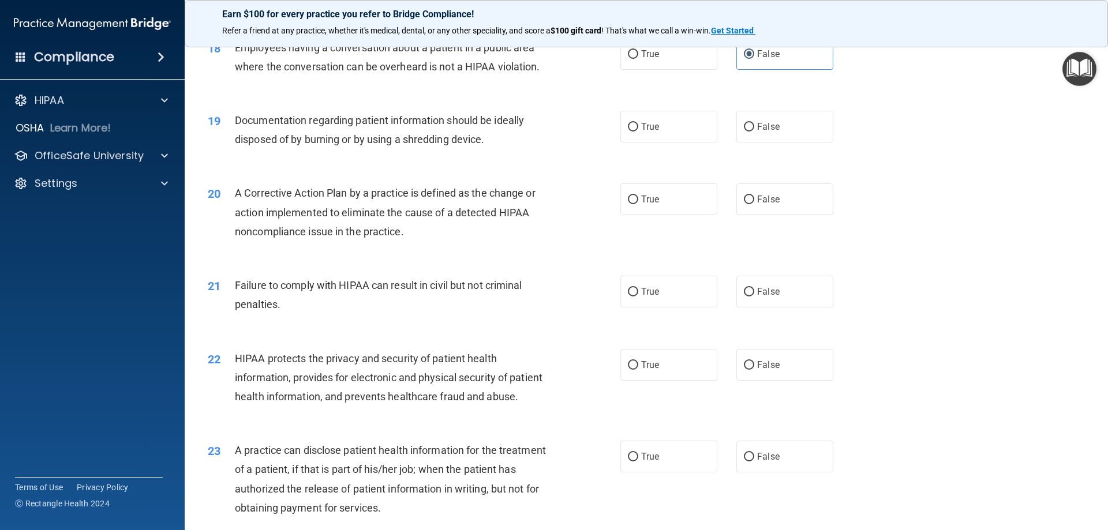
scroll to position [1500, 0]
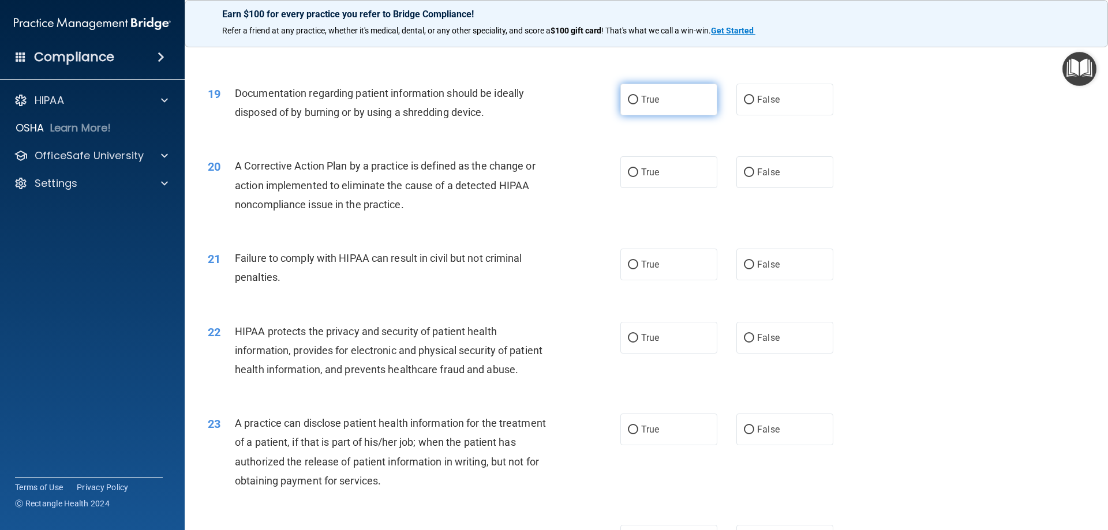
drag, startPoint x: 645, startPoint y: 124, endPoint x: 628, endPoint y: 126, distance: 16.9
click at [644, 115] on label "True" at bounding box center [668, 100] width 97 height 32
click at [638, 104] on input "True" at bounding box center [633, 100] width 10 height 9
radio input "true"
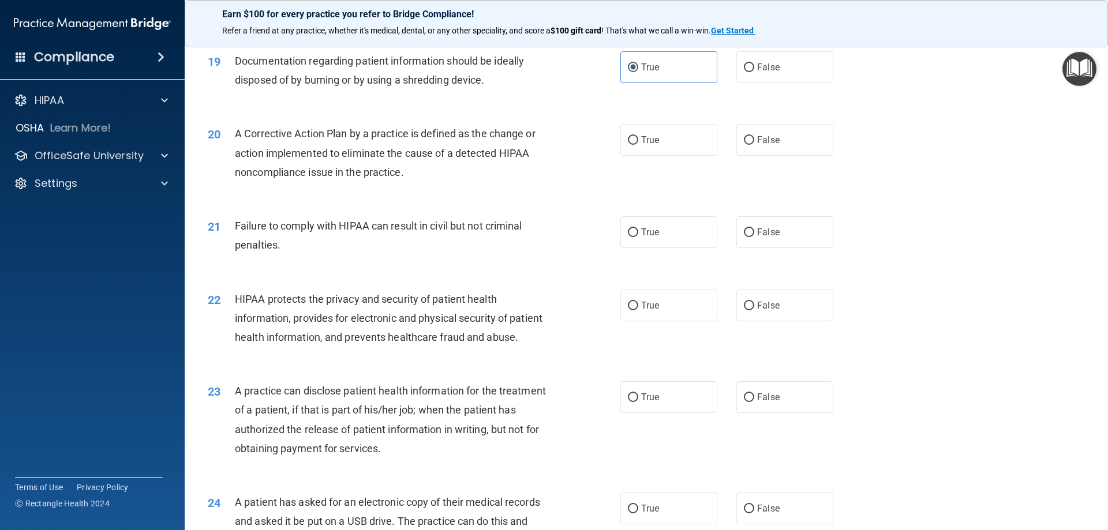
scroll to position [1558, 0]
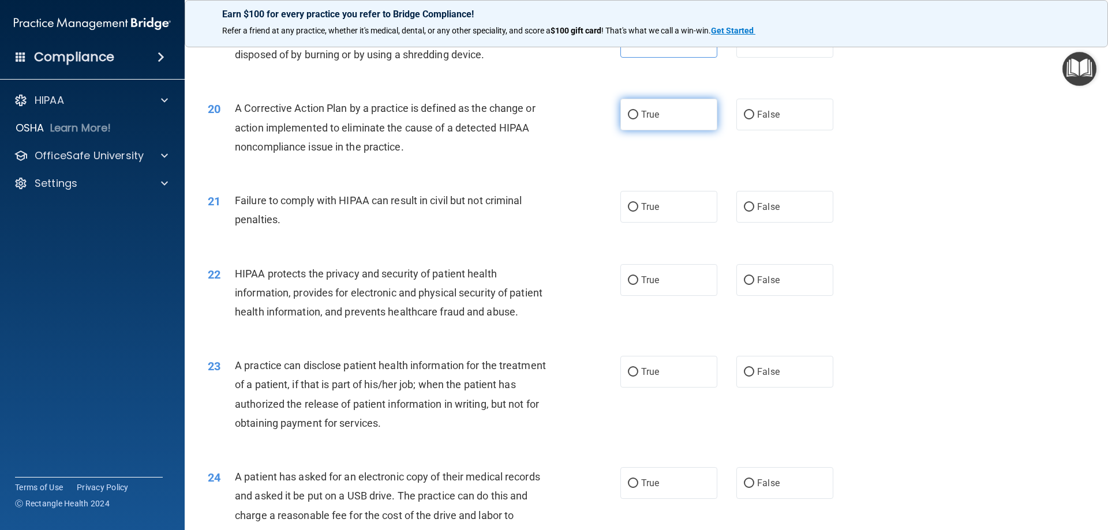
click at [641, 120] on span "True" at bounding box center [650, 114] width 18 height 11
click at [638, 119] on input "True" at bounding box center [633, 115] width 10 height 9
radio input "true"
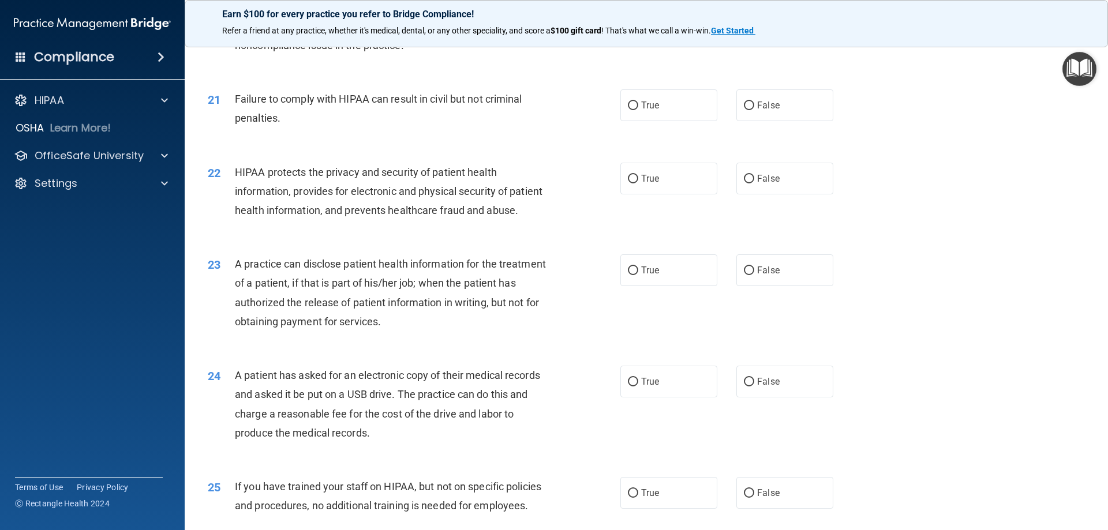
scroll to position [1674, 0]
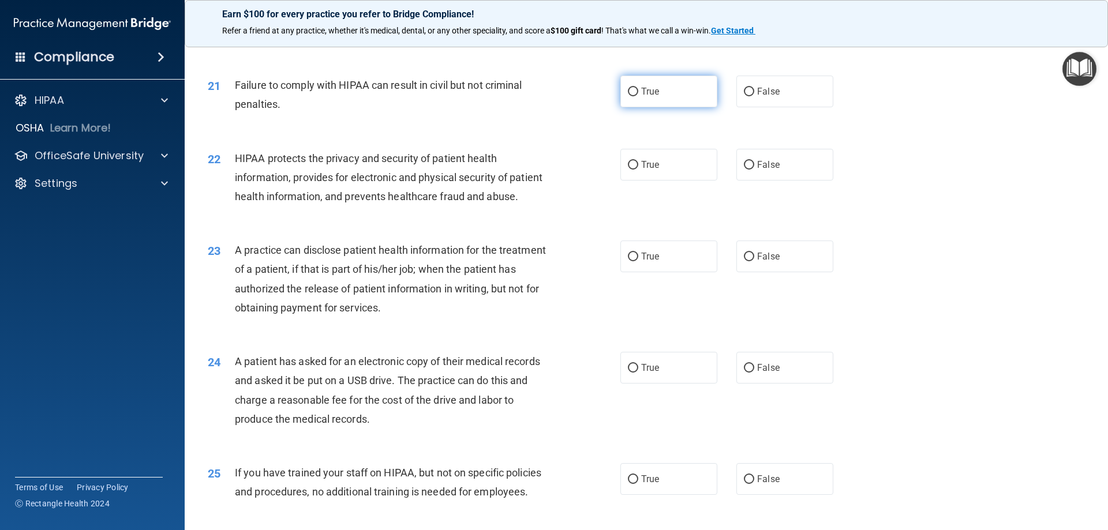
drag, startPoint x: 746, startPoint y: 115, endPoint x: 699, endPoint y: 120, distance: 47.0
click at [745, 107] on label "False" at bounding box center [784, 92] width 97 height 32
click at [745, 96] on input "False" at bounding box center [749, 92] width 10 height 9
radio input "true"
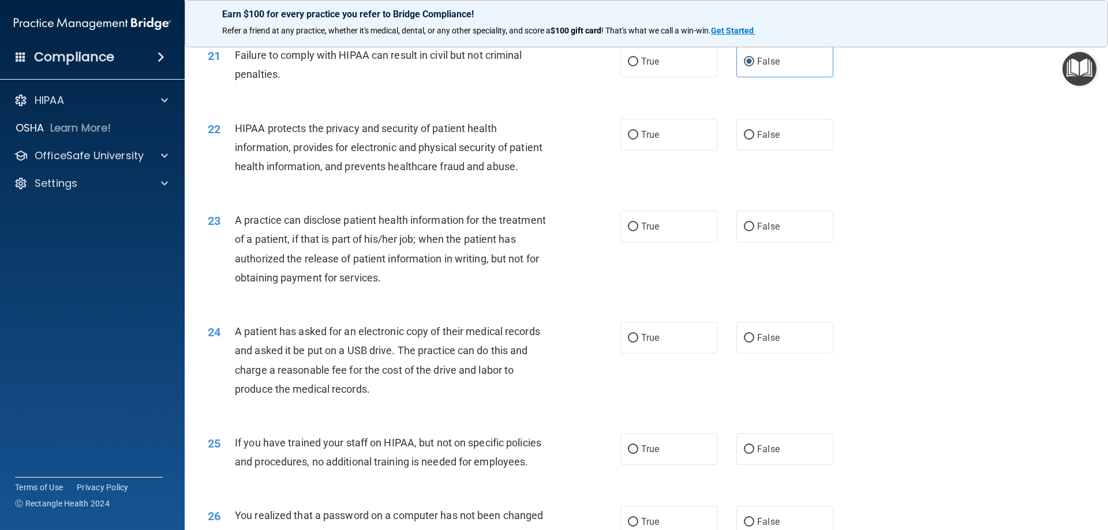
scroll to position [1731, 0]
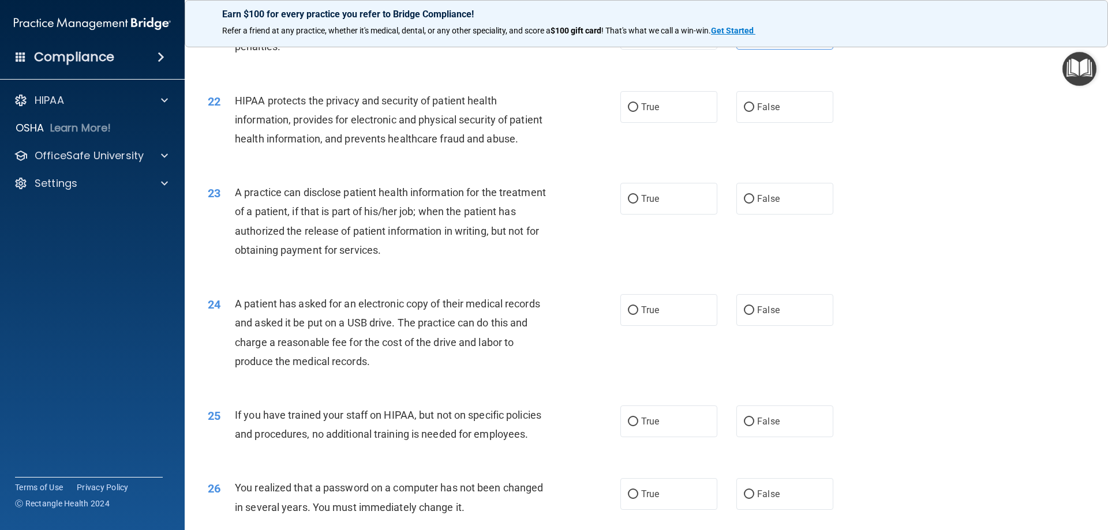
drag, startPoint x: 628, startPoint y: 129, endPoint x: 615, endPoint y: 135, distance: 13.9
click at [628, 112] on input "True" at bounding box center [633, 107] width 10 height 9
radio input "true"
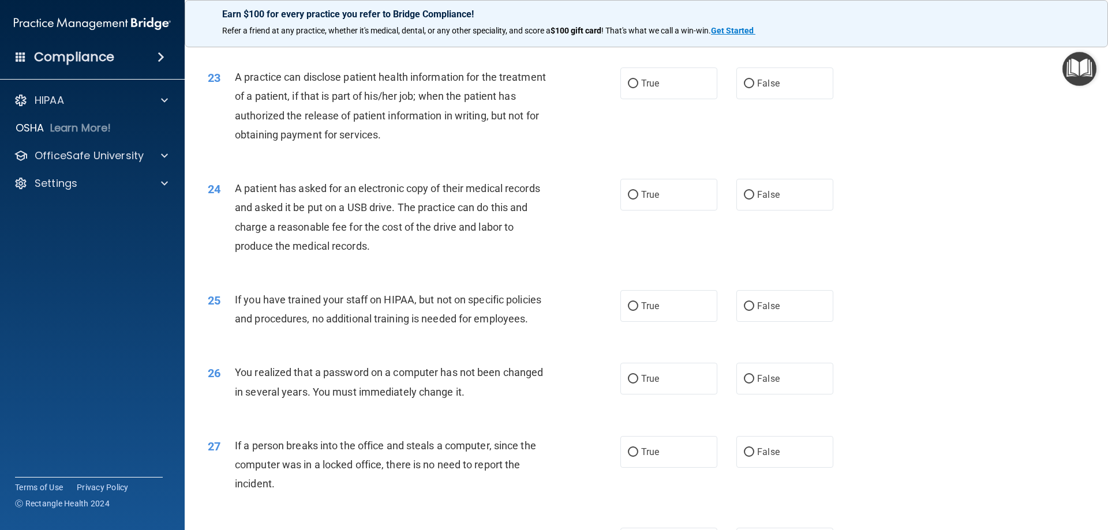
scroll to position [1789, 0]
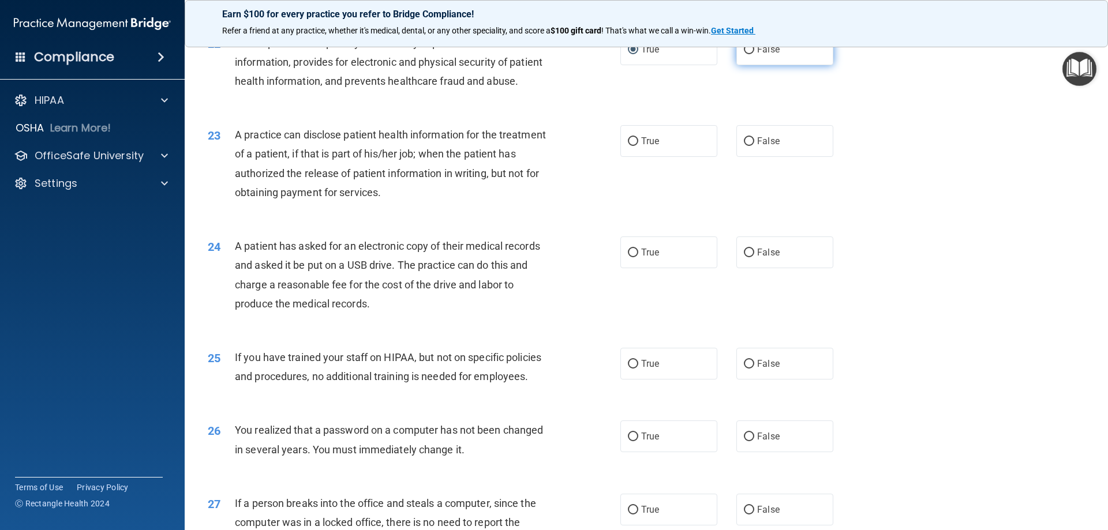
click at [754, 65] on label "False" at bounding box center [784, 49] width 97 height 32
click at [744, 54] on input "False" at bounding box center [749, 50] width 10 height 9
radio input "true"
radio input "false"
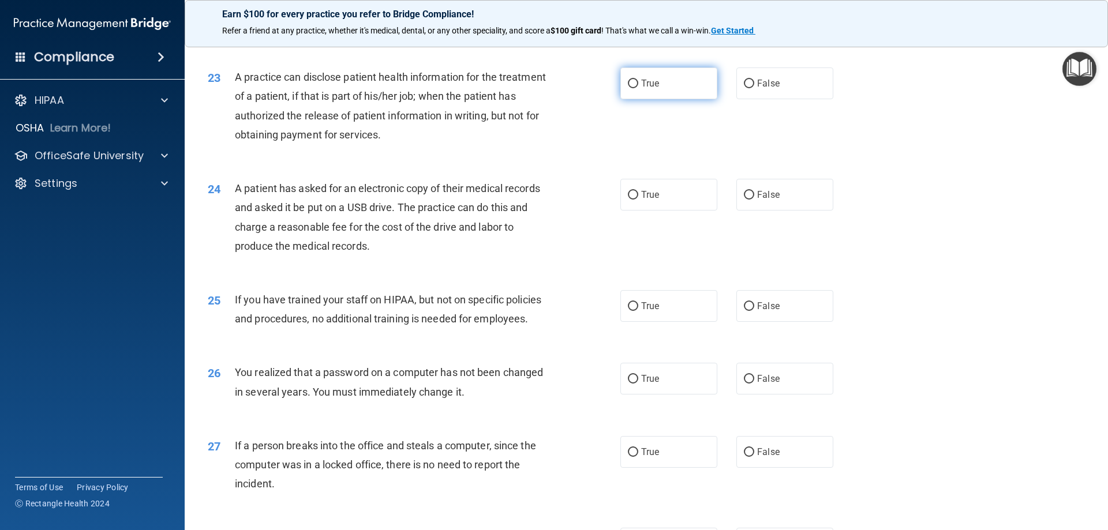
click at [642, 89] on span "True" at bounding box center [650, 83] width 18 height 11
click at [638, 88] on input "True" at bounding box center [633, 84] width 10 height 9
radio input "true"
drag, startPoint x: 746, startPoint y: 121, endPoint x: 709, endPoint y: 129, distance: 37.7
click at [744, 88] on input "False" at bounding box center [749, 84] width 10 height 9
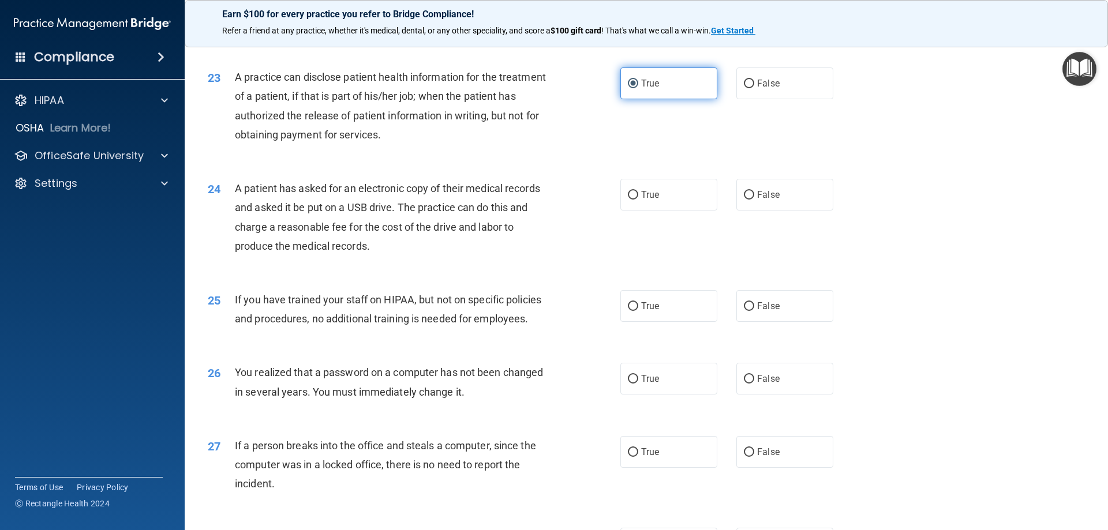
radio input "true"
click at [628, 88] on input "True" at bounding box center [633, 84] width 10 height 9
radio input "true"
radio input "false"
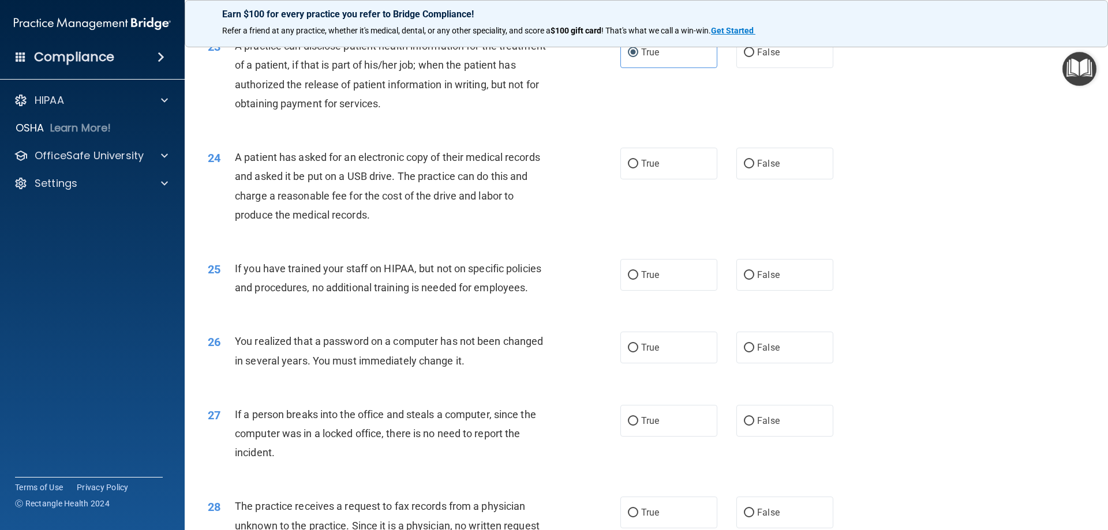
scroll to position [1904, 0]
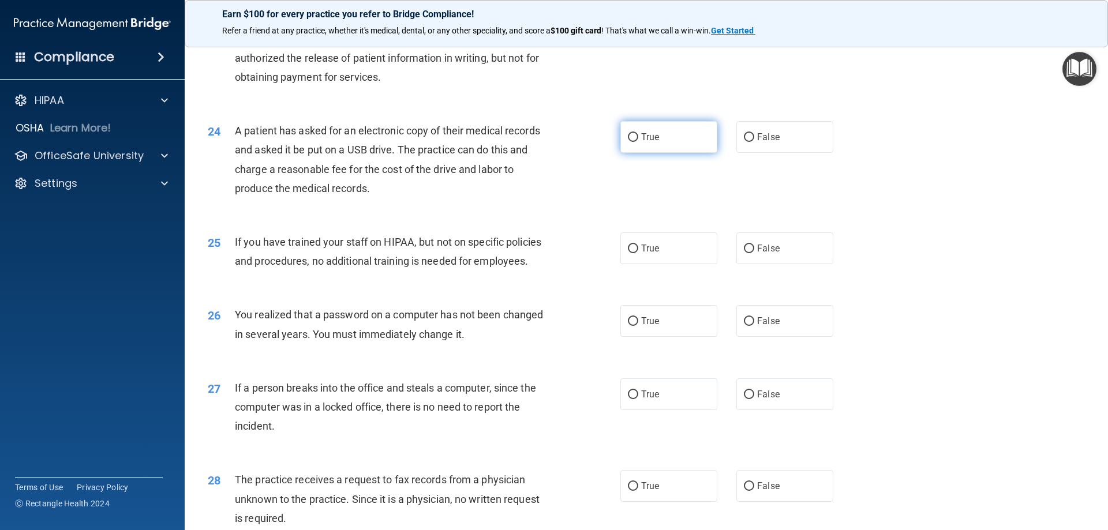
click at [630, 142] on input "True" at bounding box center [633, 137] width 10 height 9
radio input "true"
click at [744, 142] on input "False" at bounding box center [749, 137] width 10 height 9
radio input "true"
click at [631, 142] on input "True" at bounding box center [633, 137] width 10 height 9
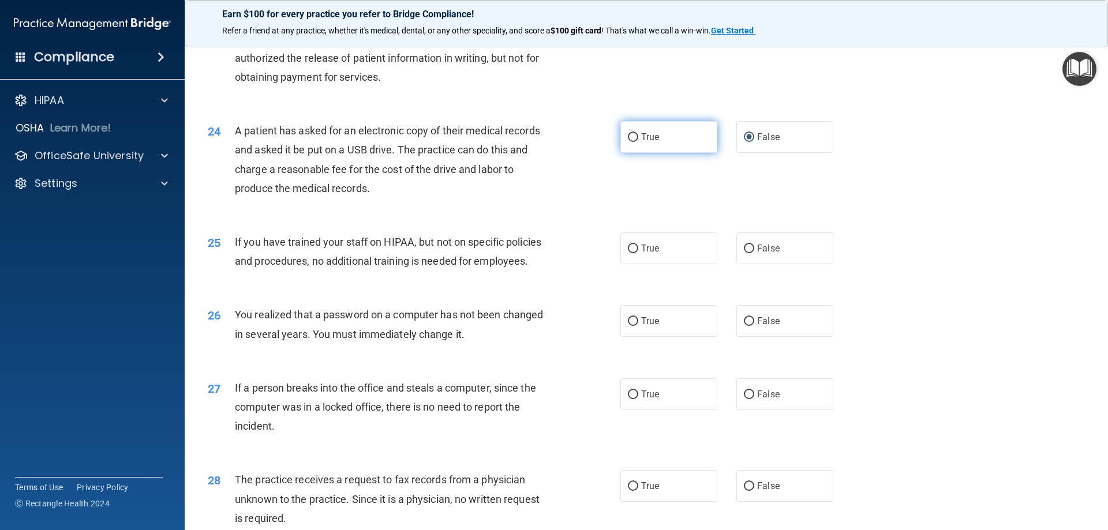
radio input "true"
radio input "false"
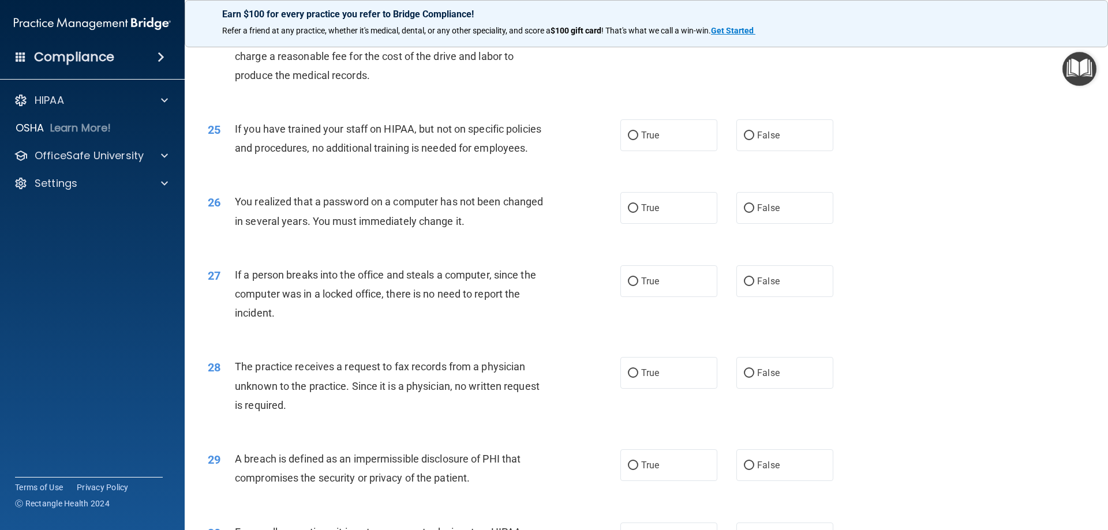
scroll to position [2020, 0]
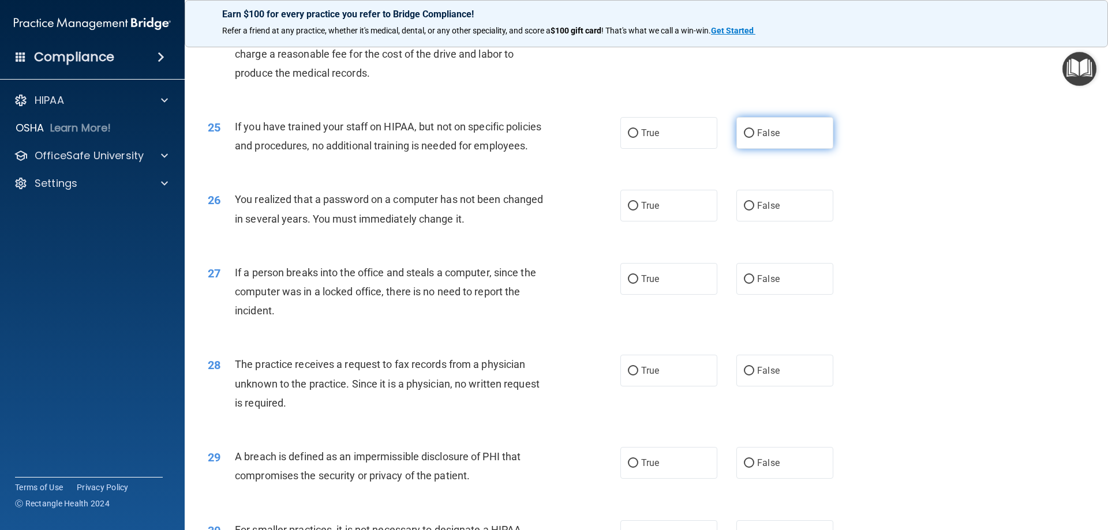
click at [744, 138] on input "False" at bounding box center [749, 133] width 10 height 9
radio input "true"
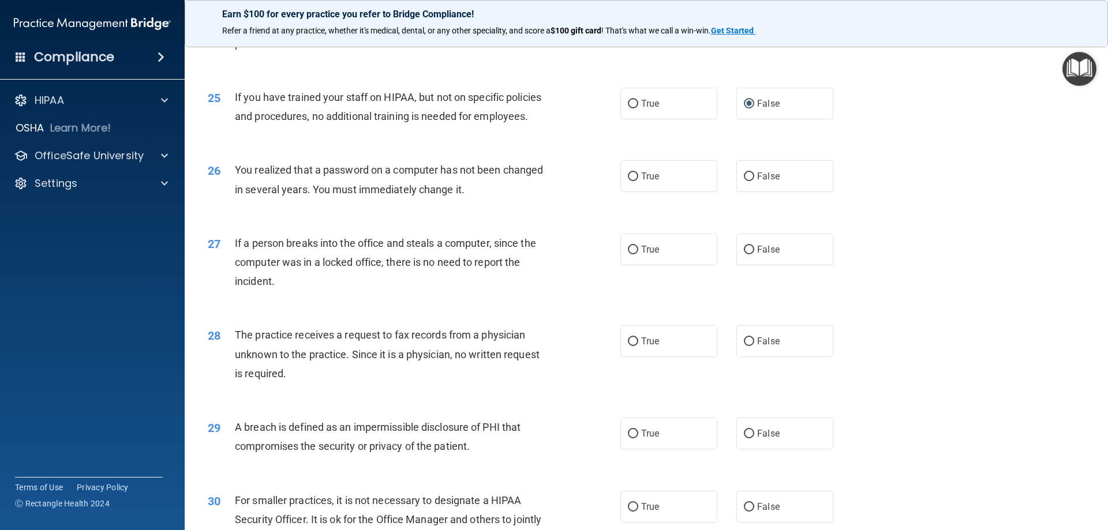
scroll to position [2077, 0]
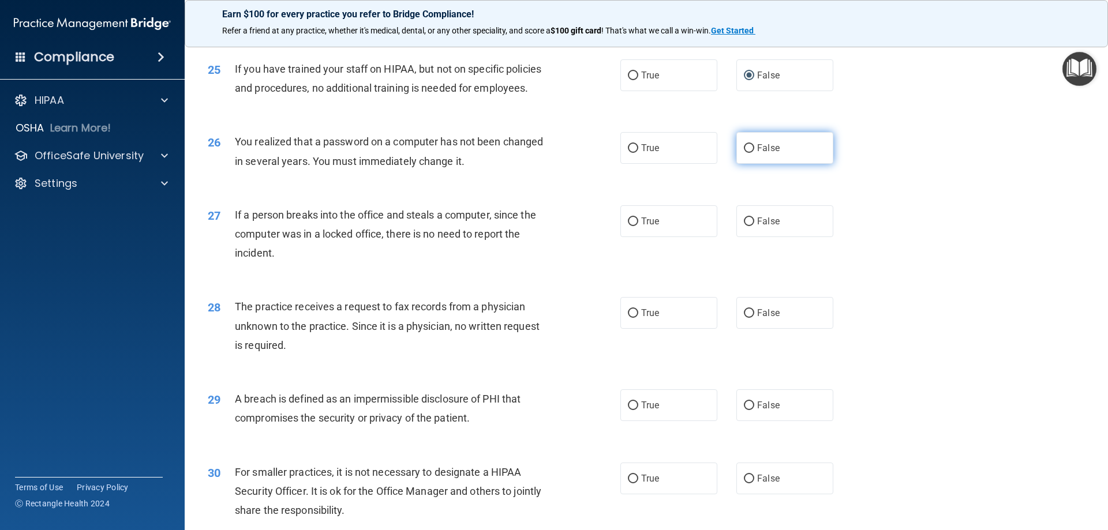
click at [744, 153] on input "False" at bounding box center [749, 148] width 10 height 9
radio input "true"
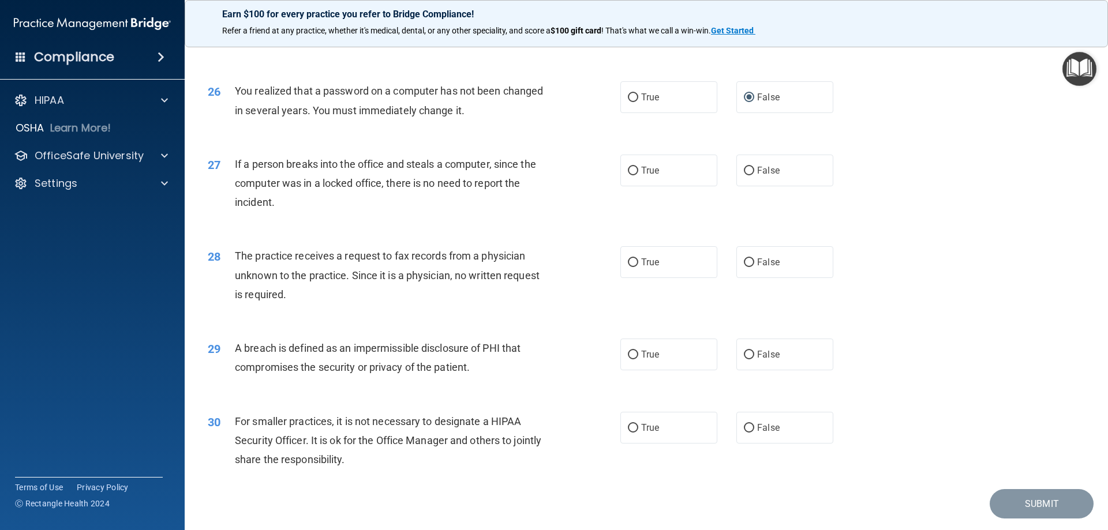
scroll to position [2135, 0]
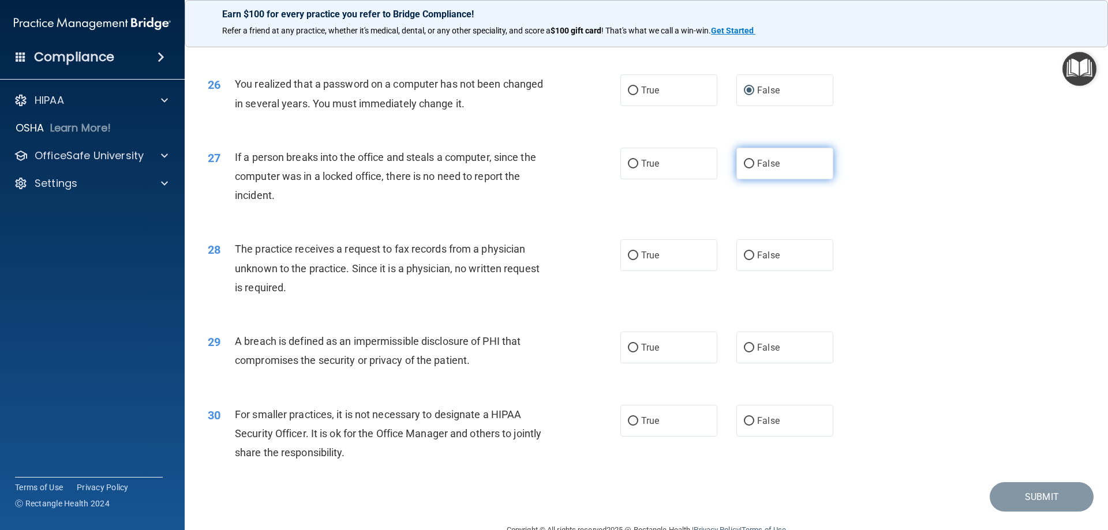
click at [744, 169] on input "False" at bounding box center [749, 164] width 10 height 9
radio input "true"
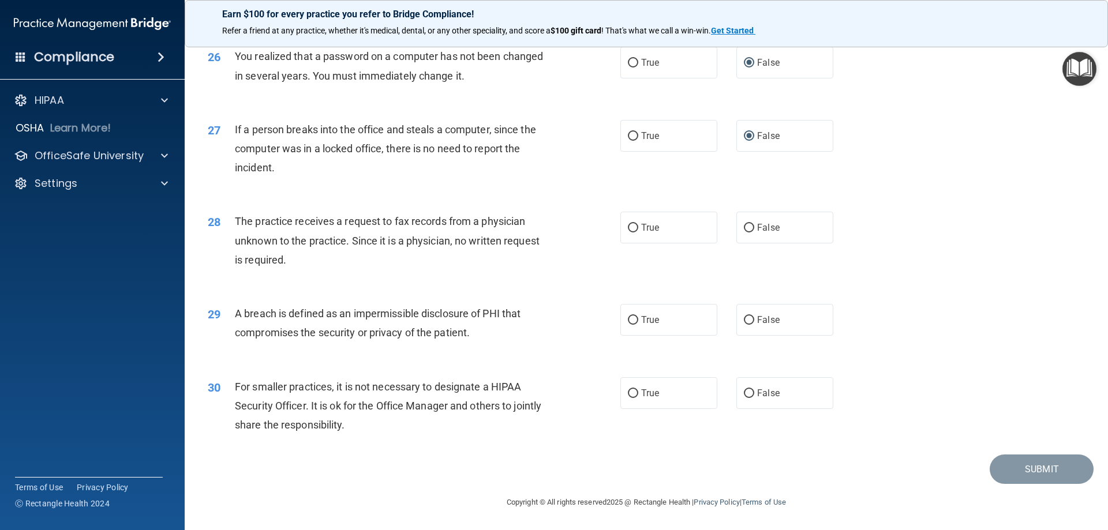
scroll to position [2201, 0]
click at [746, 227] on input "False" at bounding box center [749, 228] width 10 height 9
radio input "true"
click at [632, 320] on input "True" at bounding box center [633, 320] width 10 height 9
radio input "true"
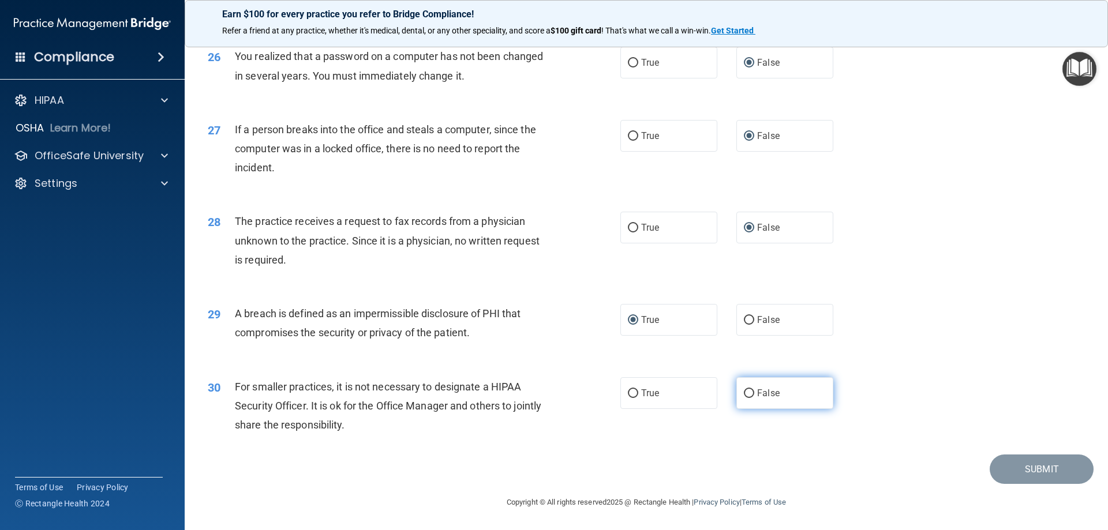
click at [746, 392] on input "False" at bounding box center [749, 394] width 10 height 9
radio input "true"
click at [1064, 469] on button "Submit" at bounding box center [1042, 469] width 104 height 29
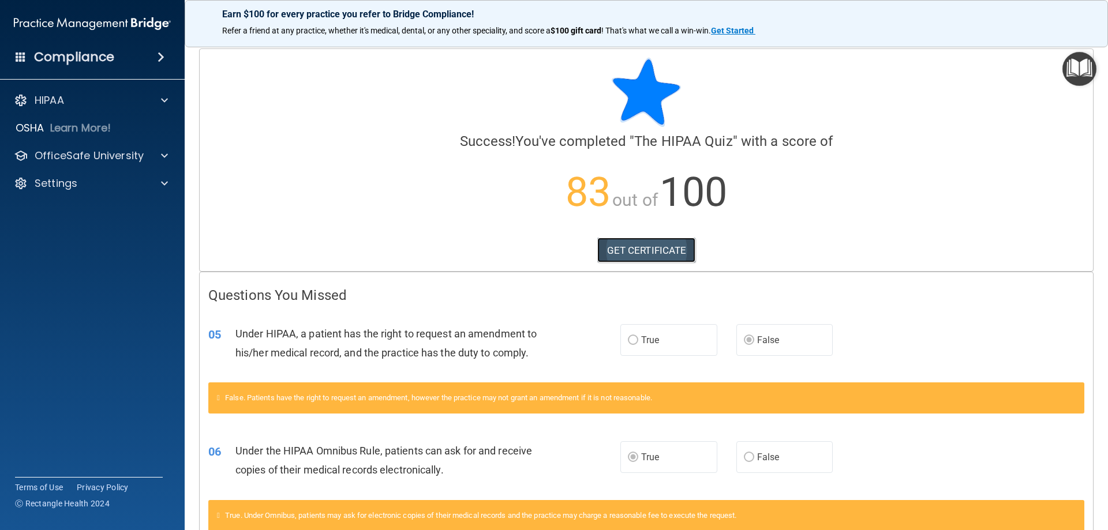
click at [634, 245] on link "GET CERTIFICATE" at bounding box center [646, 250] width 99 height 25
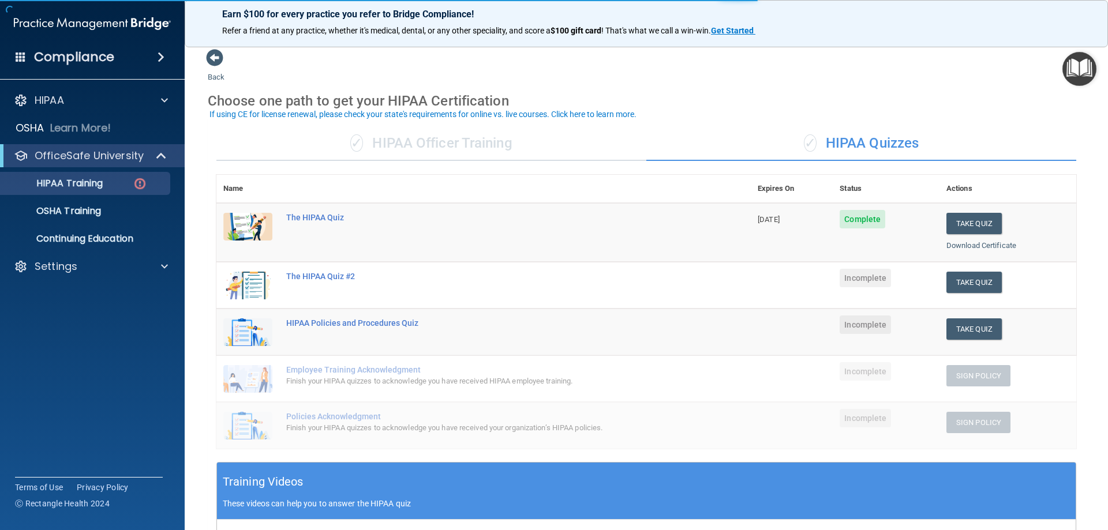
scroll to position [58, 0]
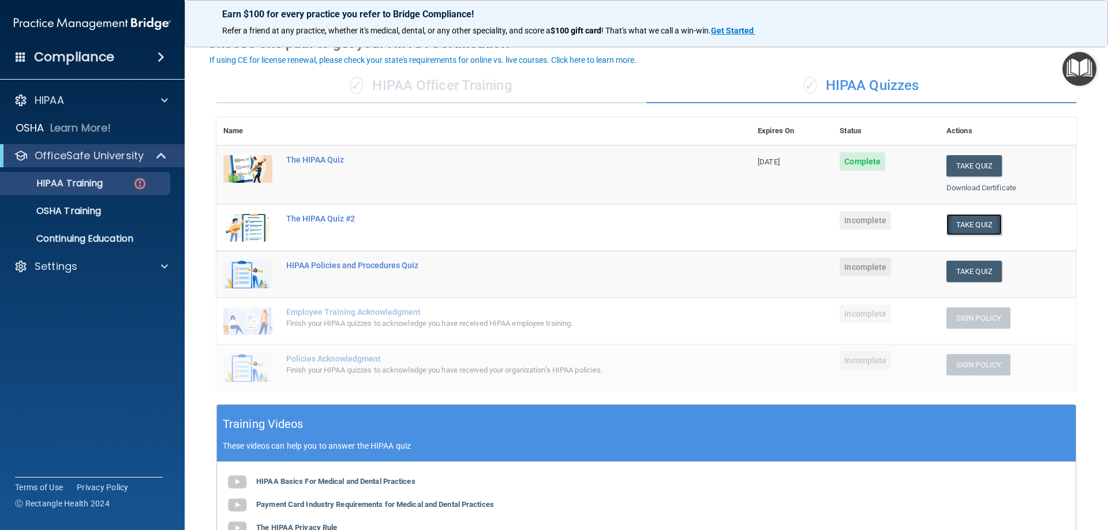
click at [964, 226] on button "Take Quiz" at bounding box center [973, 224] width 55 height 21
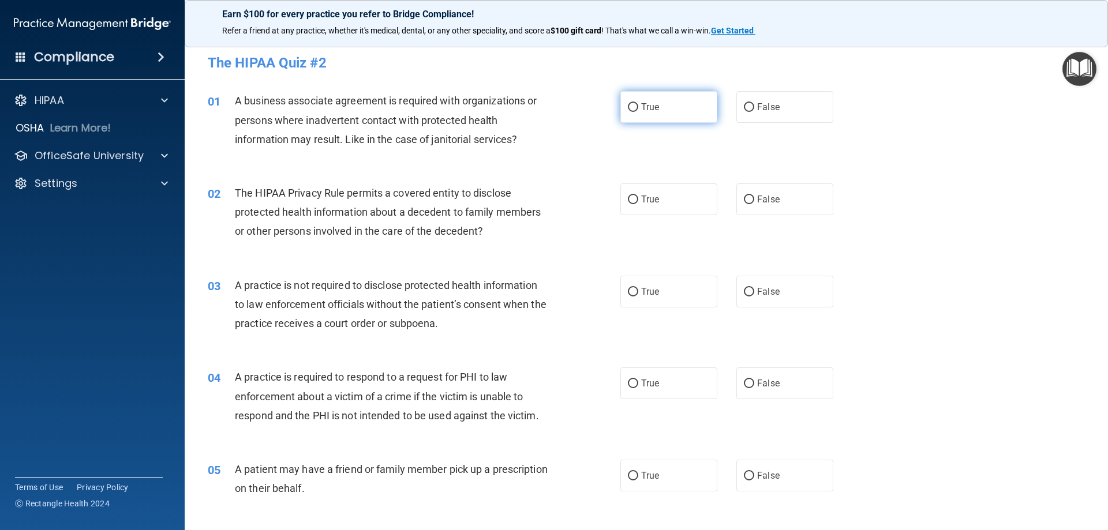
click at [672, 107] on label "True" at bounding box center [668, 107] width 97 height 32
click at [638, 107] on input "True" at bounding box center [633, 107] width 10 height 9
radio input "true"
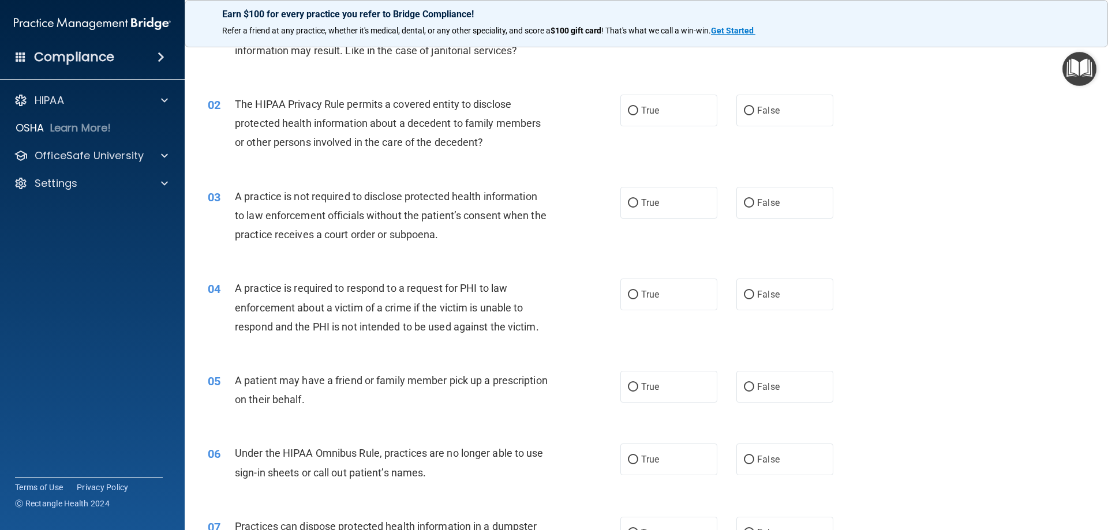
scroll to position [115, 0]
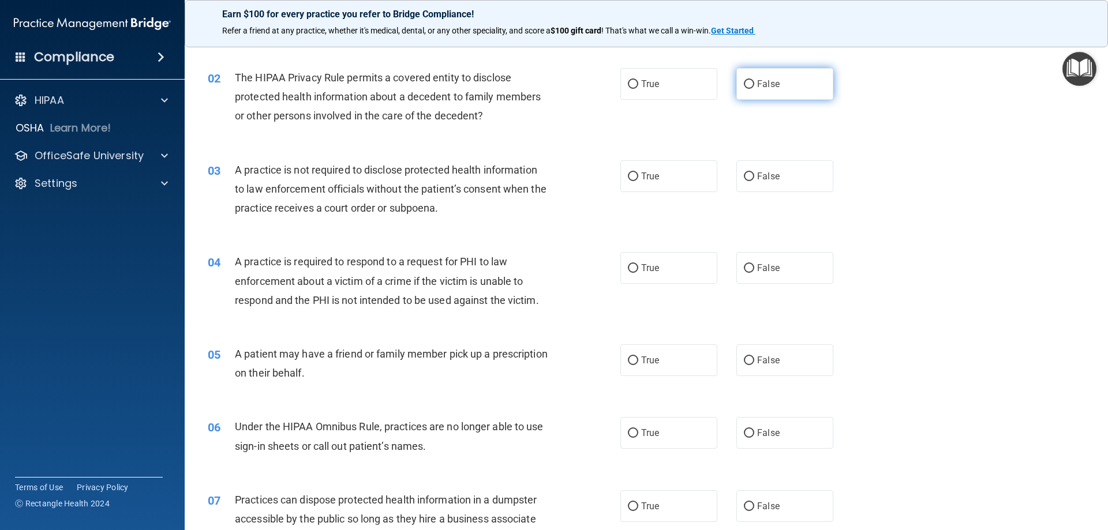
click at [744, 88] on input "False" at bounding box center [749, 84] width 10 height 9
radio input "true"
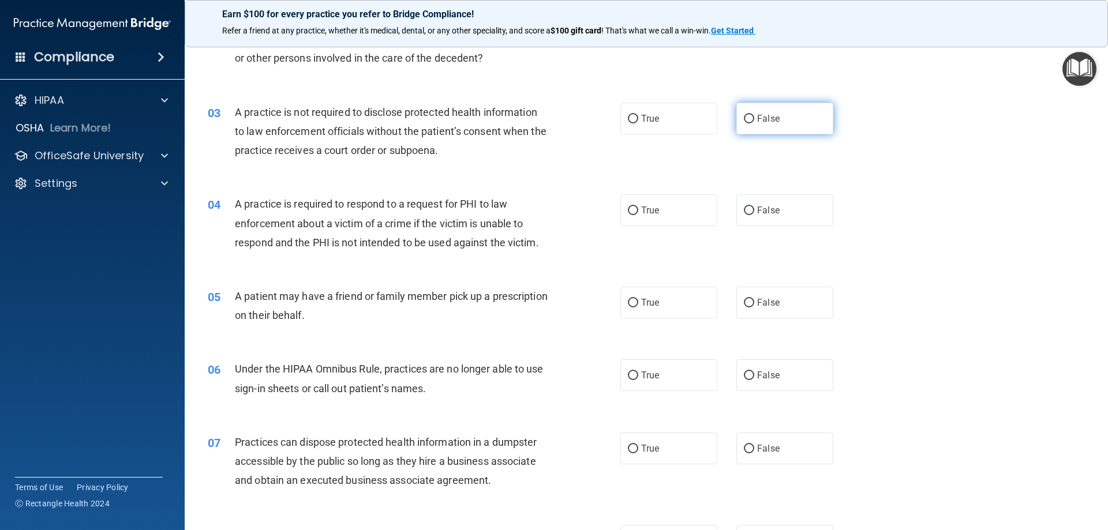
click at [747, 118] on input "False" at bounding box center [749, 119] width 10 height 9
radio input "true"
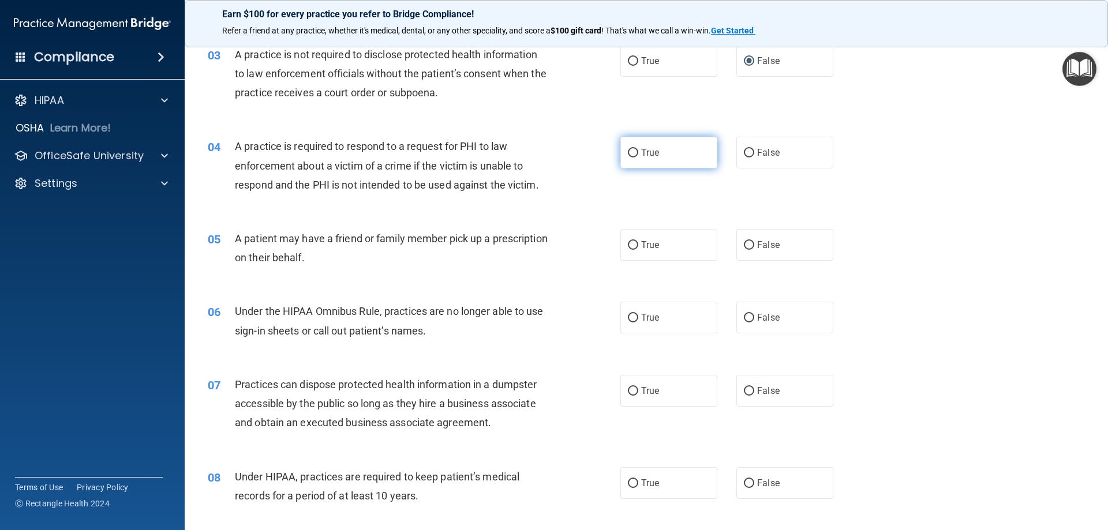
click at [630, 158] on input "True" at bounding box center [633, 153] width 10 height 9
radio input "true"
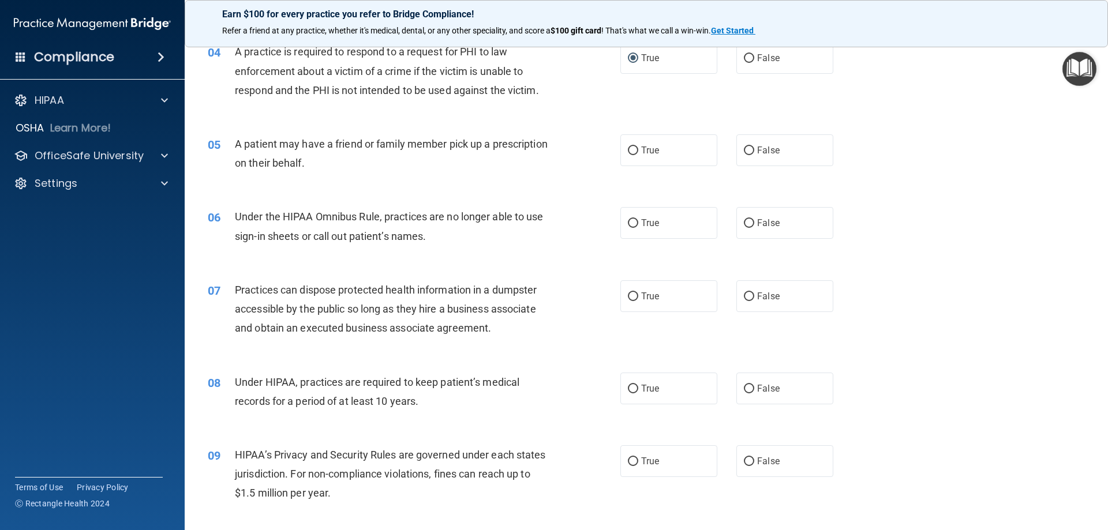
scroll to position [346, 0]
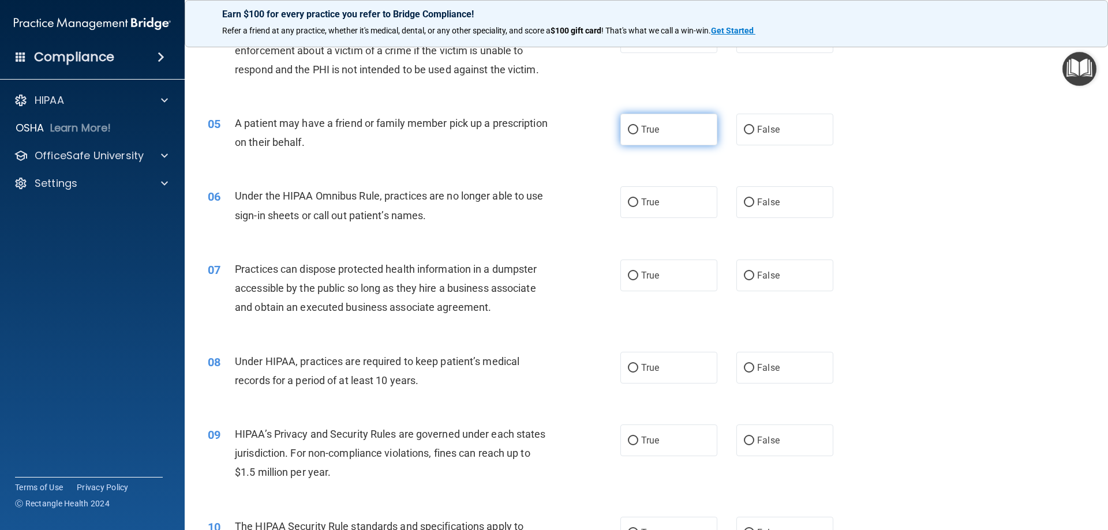
click at [623, 136] on label "True" at bounding box center [668, 130] width 97 height 32
click at [628, 134] on input "True" at bounding box center [633, 130] width 10 height 9
radio input "true"
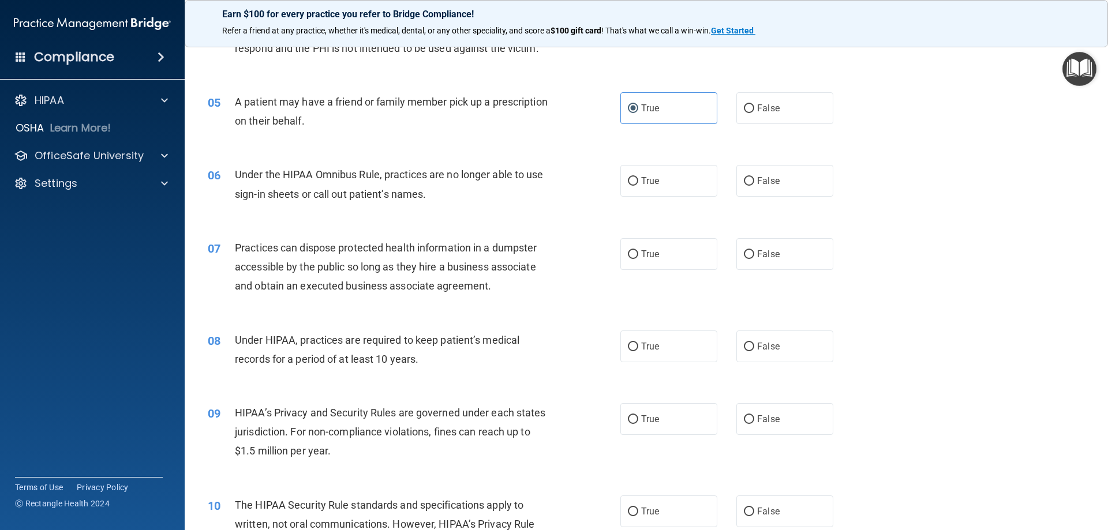
scroll to position [404, 0]
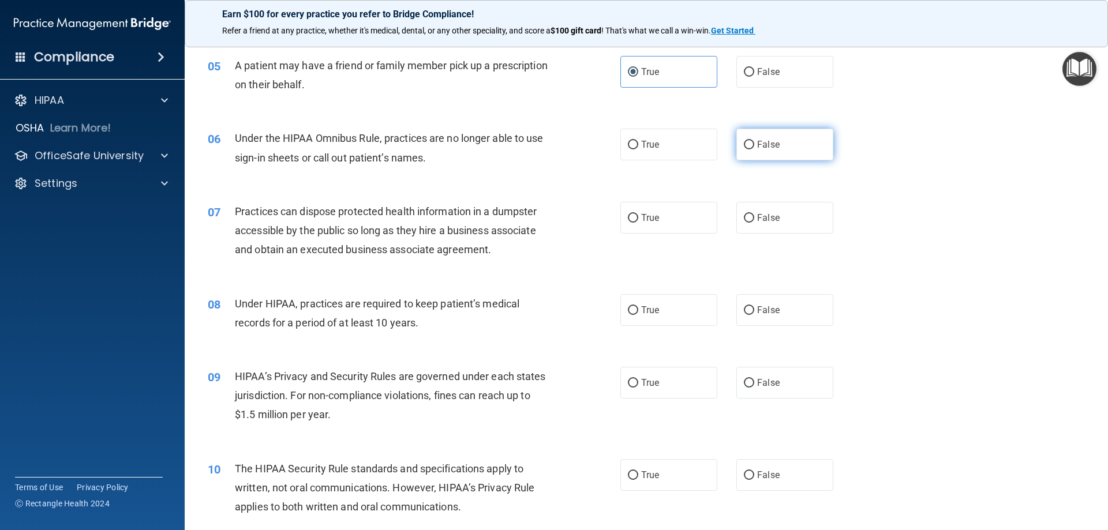
click at [747, 149] on input "False" at bounding box center [749, 145] width 10 height 9
radio input "true"
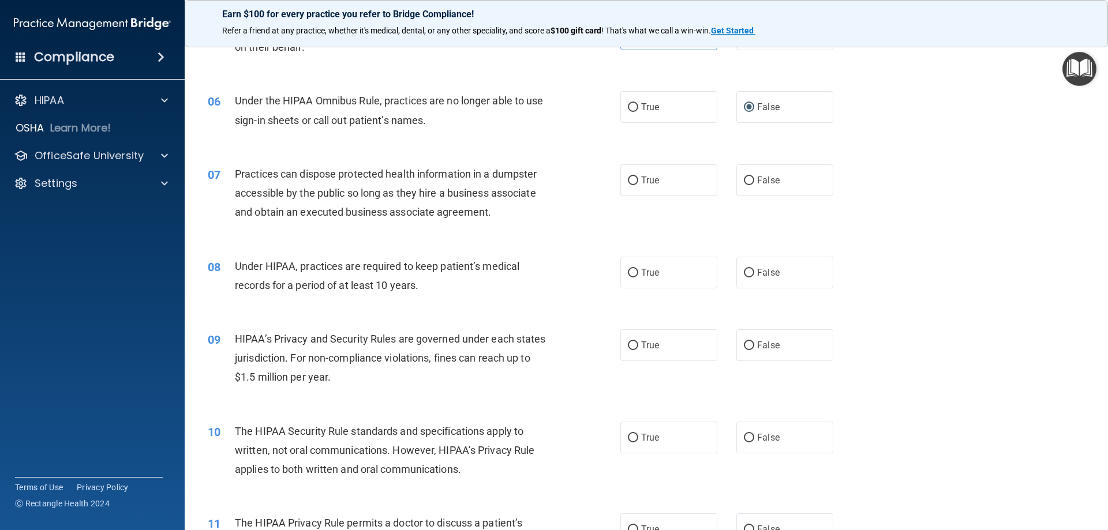
scroll to position [462, 0]
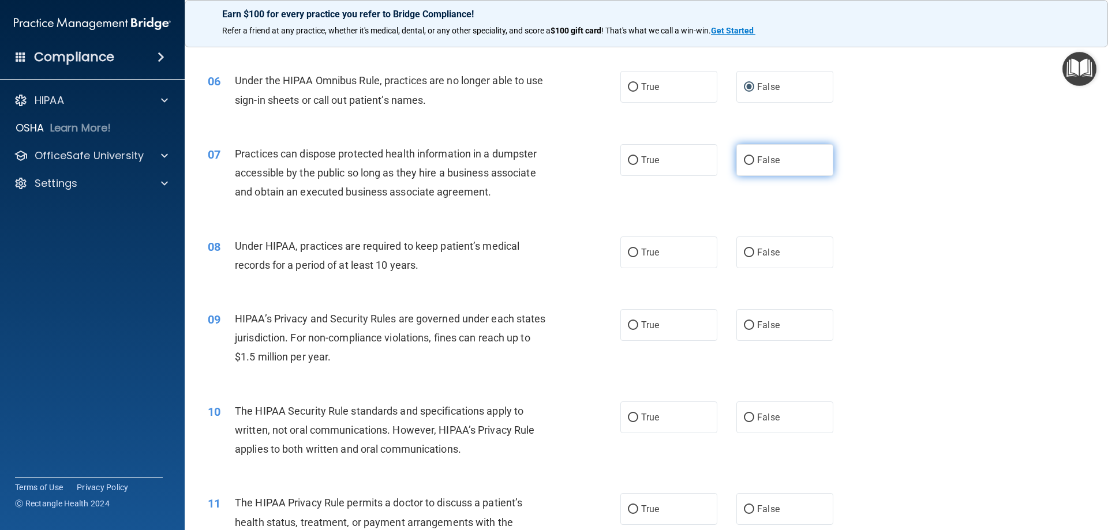
click at [746, 159] on input "False" at bounding box center [749, 160] width 10 height 9
radio input "true"
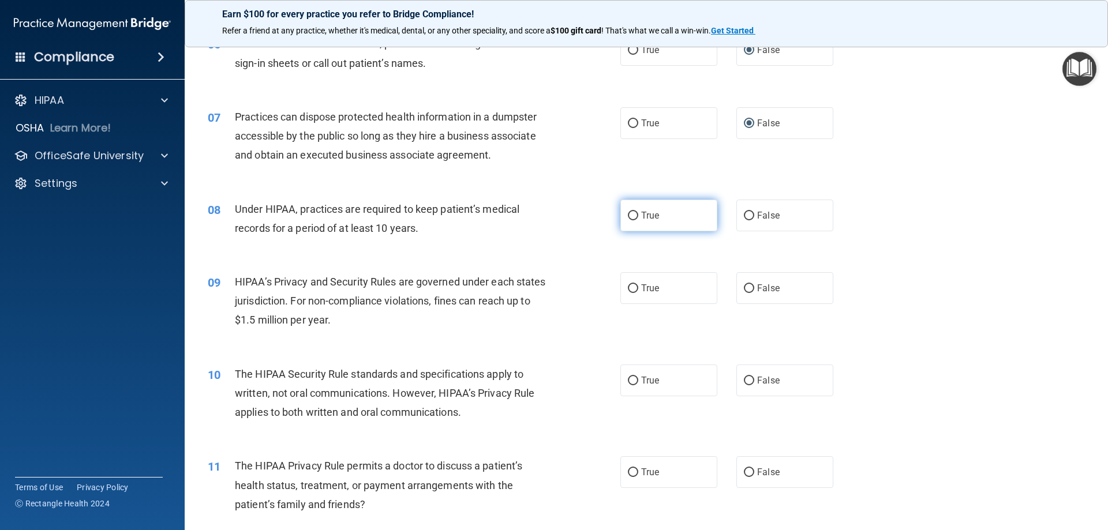
scroll to position [519, 0]
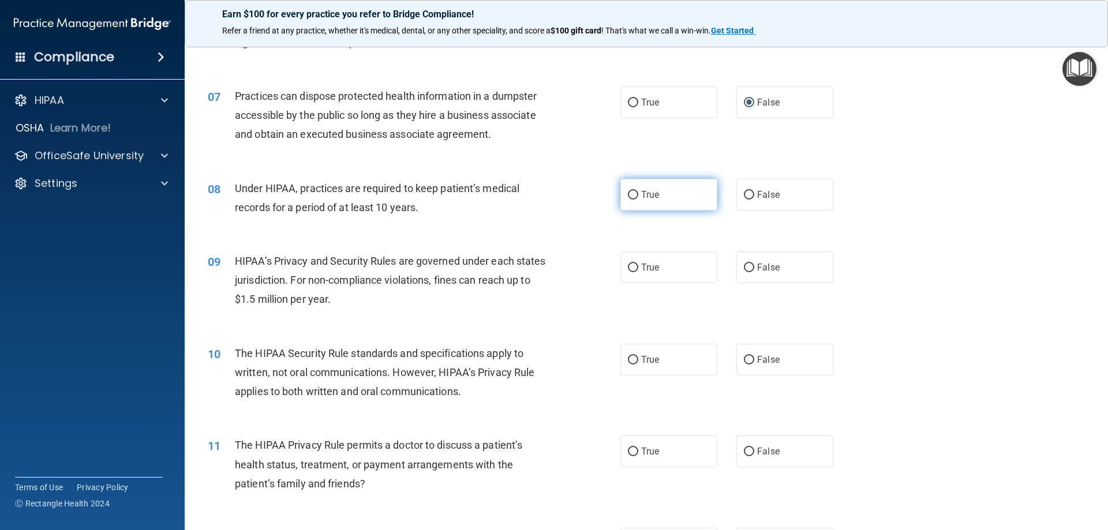
click at [628, 199] on input "True" at bounding box center [633, 195] width 10 height 9
radio input "true"
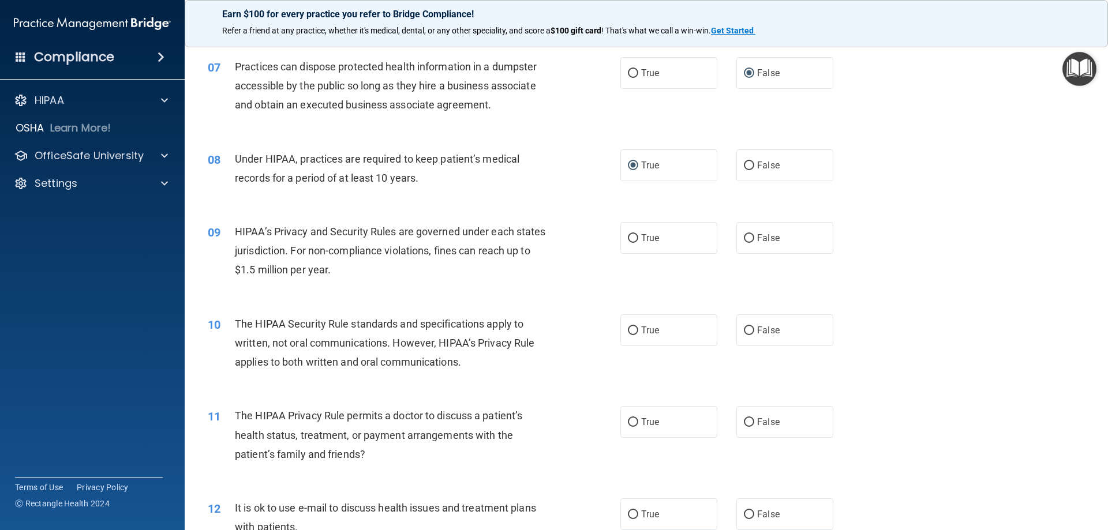
scroll to position [577, 0]
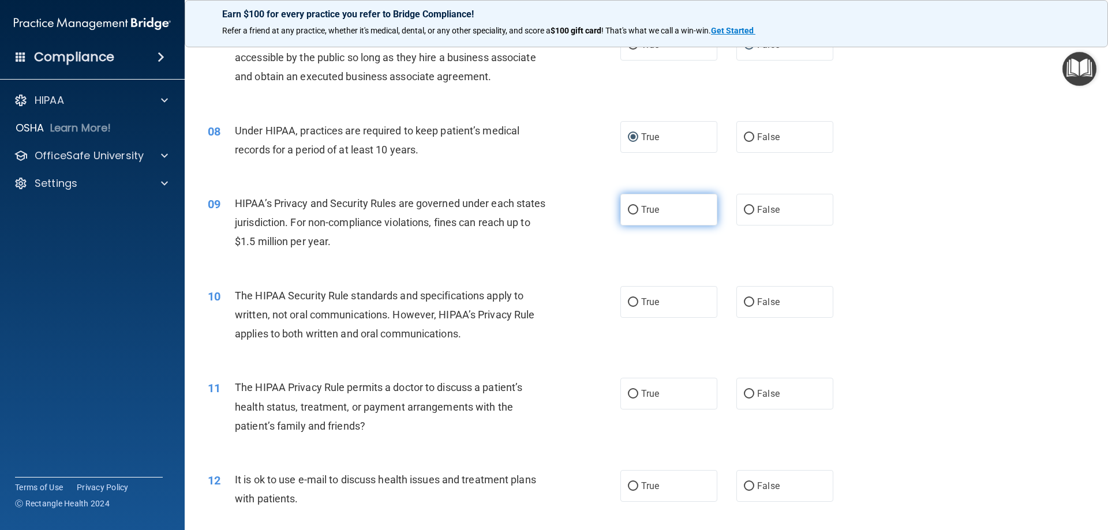
click at [657, 213] on label "True" at bounding box center [668, 210] width 97 height 32
click at [638, 213] on input "True" at bounding box center [633, 210] width 10 height 9
radio input "true"
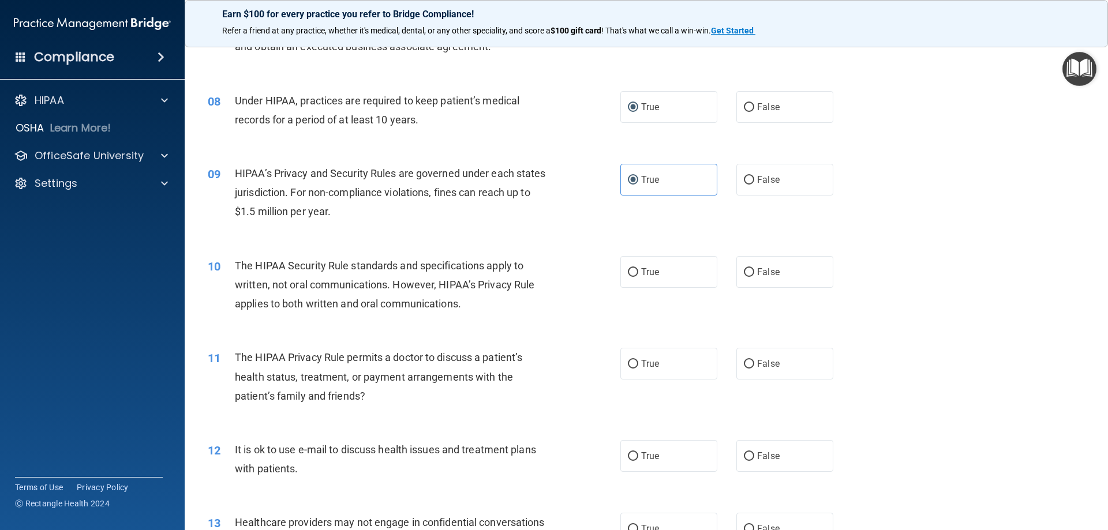
scroll to position [635, 0]
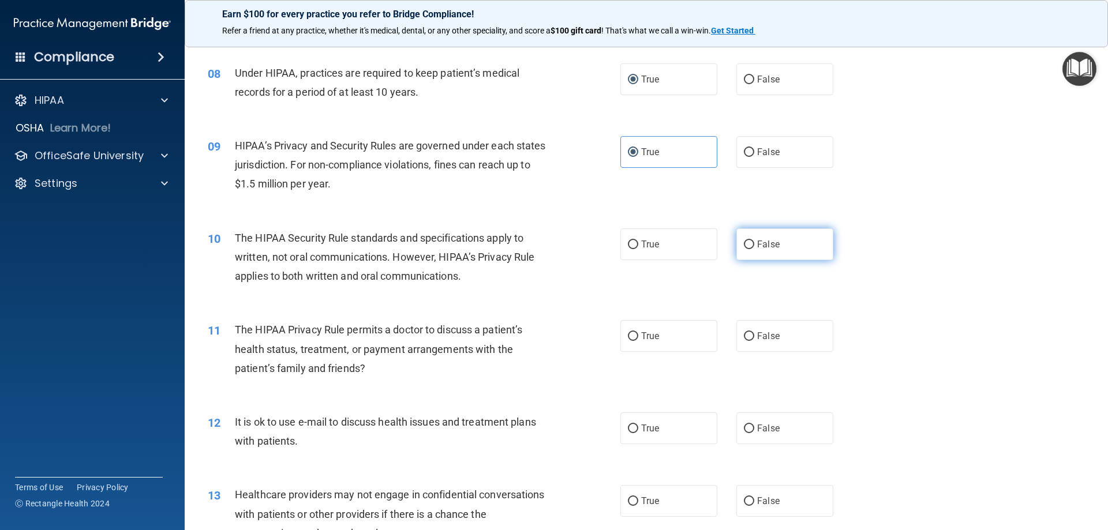
click at [744, 246] on input "False" at bounding box center [749, 245] width 10 height 9
radio input "true"
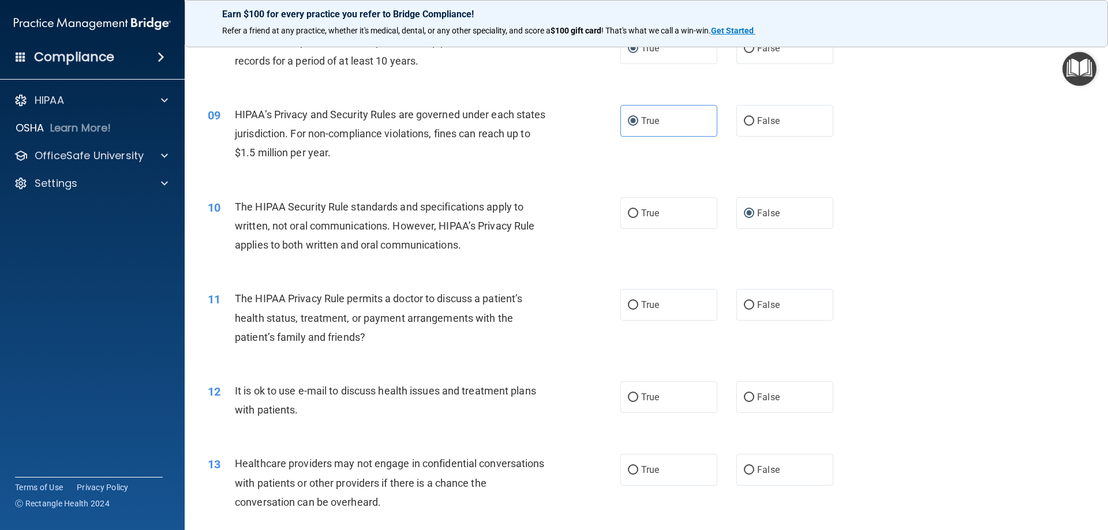
scroll to position [692, 0]
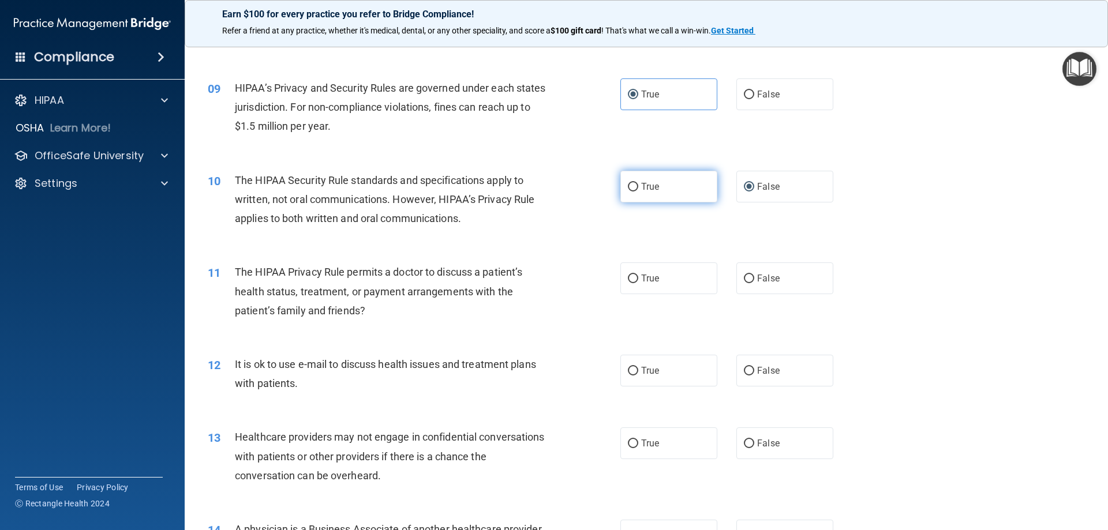
click at [628, 184] on input "True" at bounding box center [633, 187] width 10 height 9
radio input "true"
radio input "false"
click at [744, 275] on input "False" at bounding box center [749, 279] width 10 height 9
radio input "true"
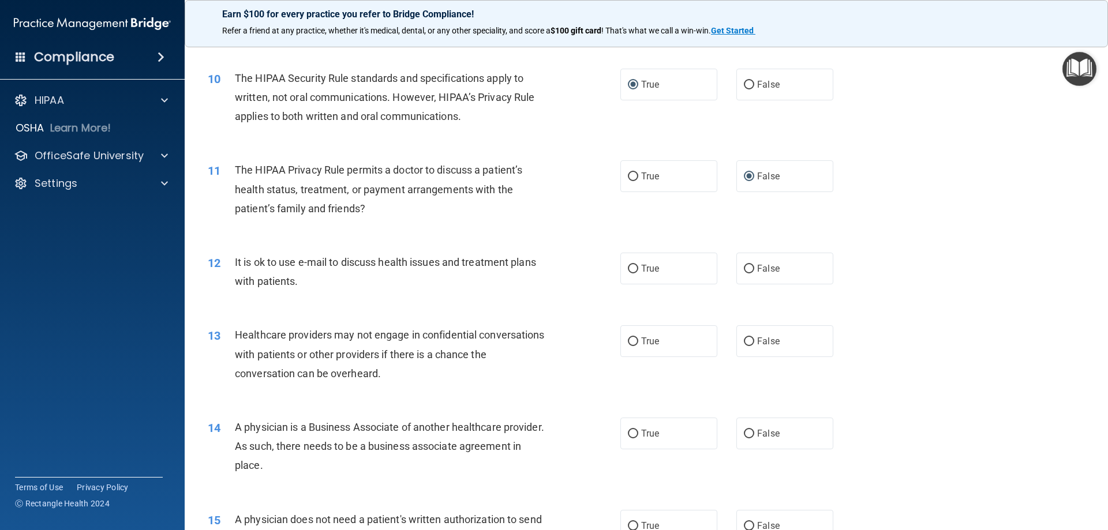
scroll to position [808, 0]
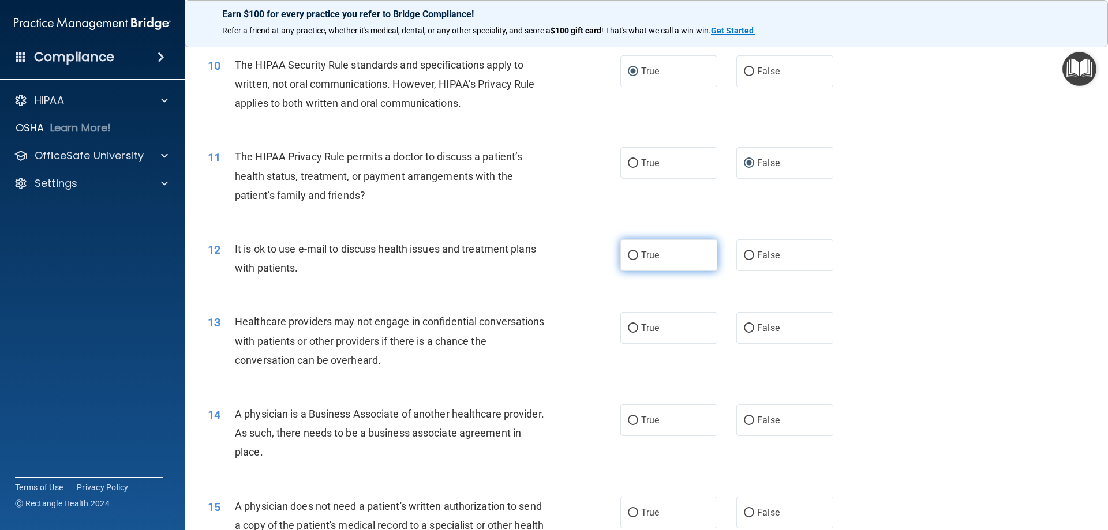
click at [625, 260] on label "True" at bounding box center [668, 255] width 97 height 32
click at [628, 260] on input "True" at bounding box center [633, 256] width 10 height 9
radio input "true"
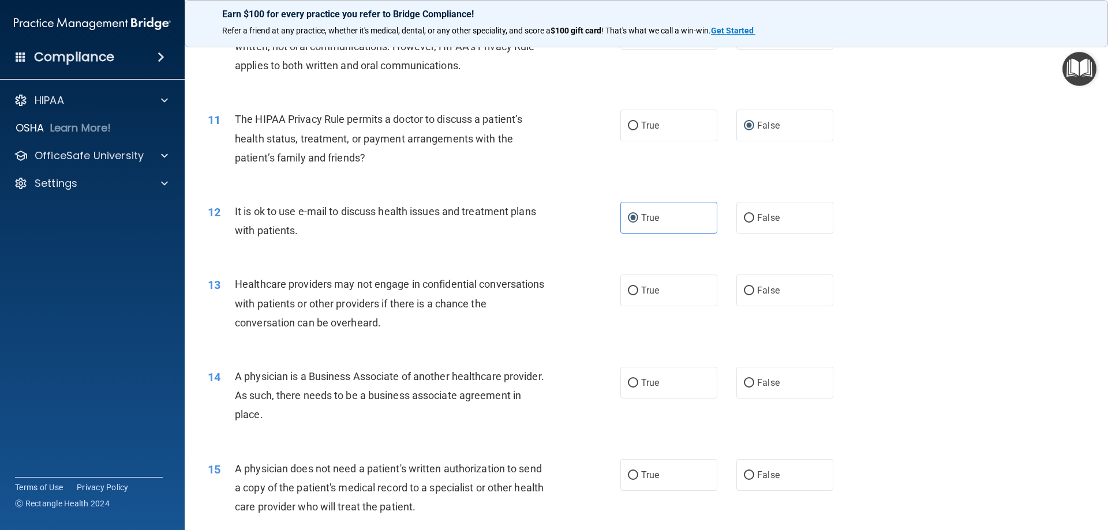
scroll to position [923, 0]
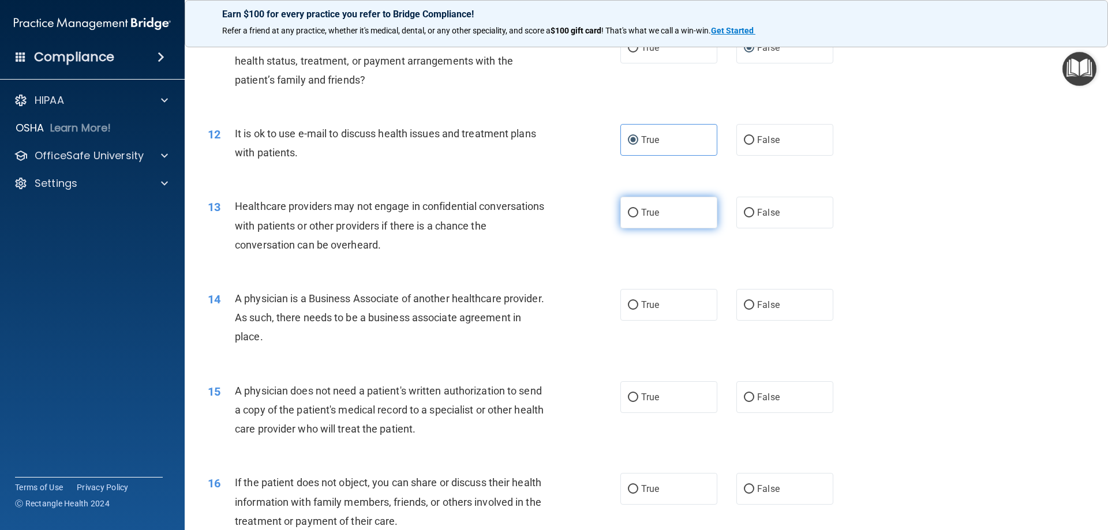
click at [628, 213] on input "True" at bounding box center [633, 213] width 10 height 9
radio input "true"
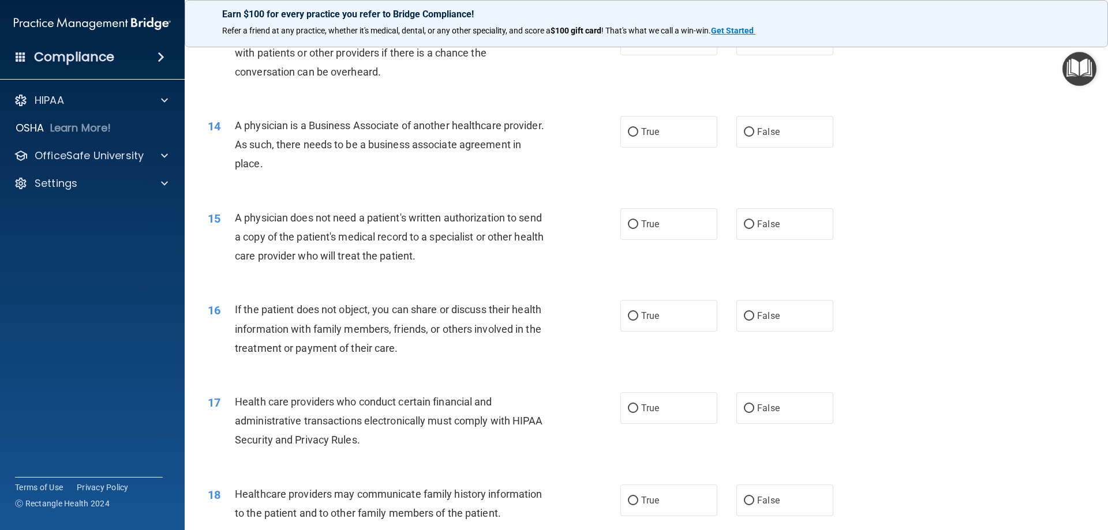
scroll to position [1039, 0]
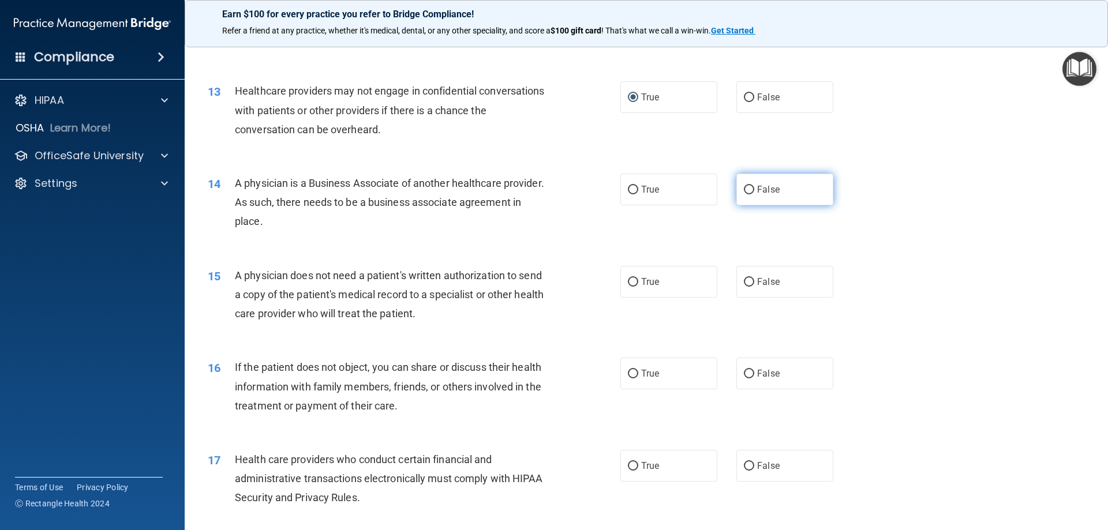
click at [749, 188] on label "False" at bounding box center [784, 190] width 97 height 32
click at [749, 188] on input "False" at bounding box center [749, 190] width 10 height 9
radio input "true"
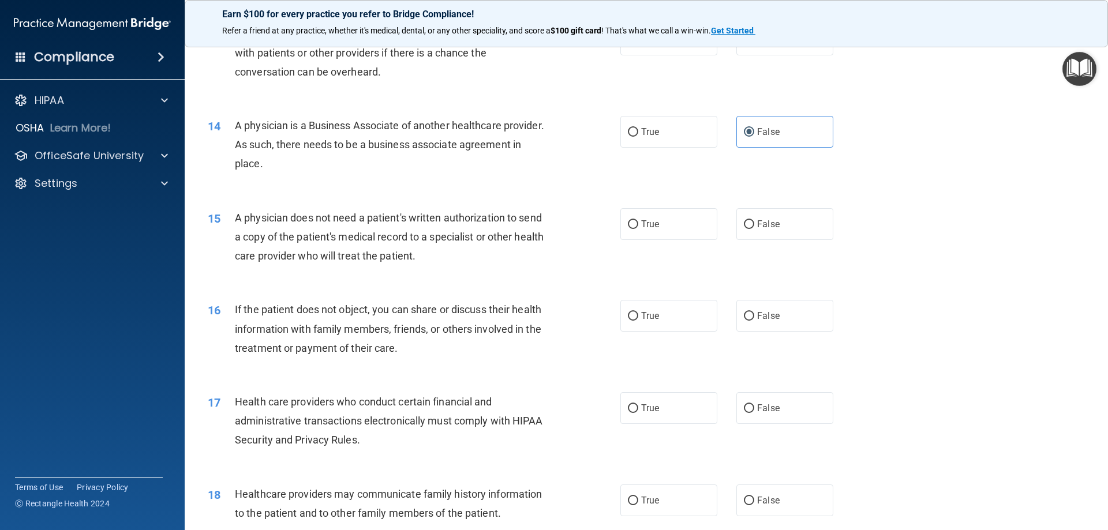
scroll to position [1154, 0]
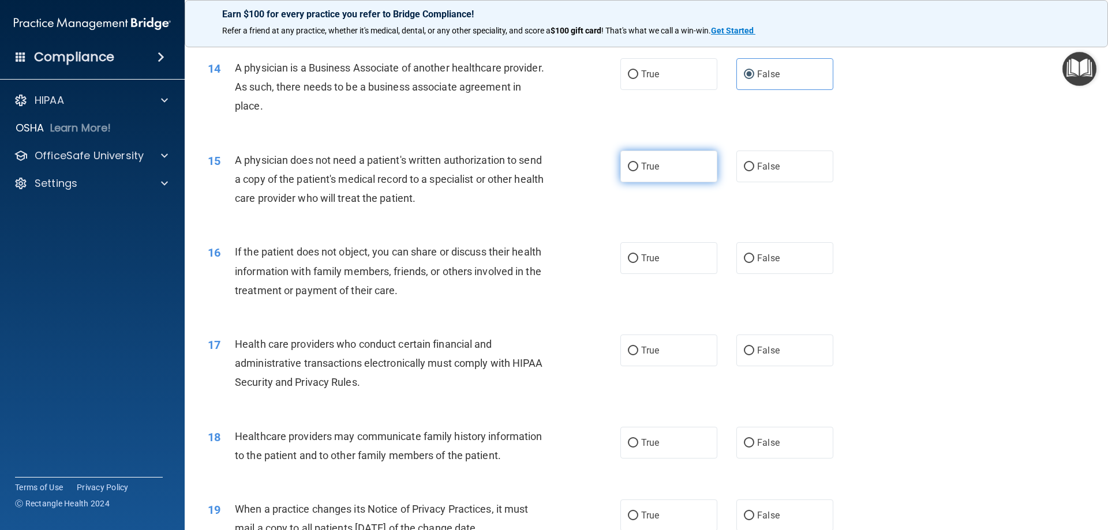
click at [628, 166] on input "True" at bounding box center [633, 167] width 10 height 9
radio input "true"
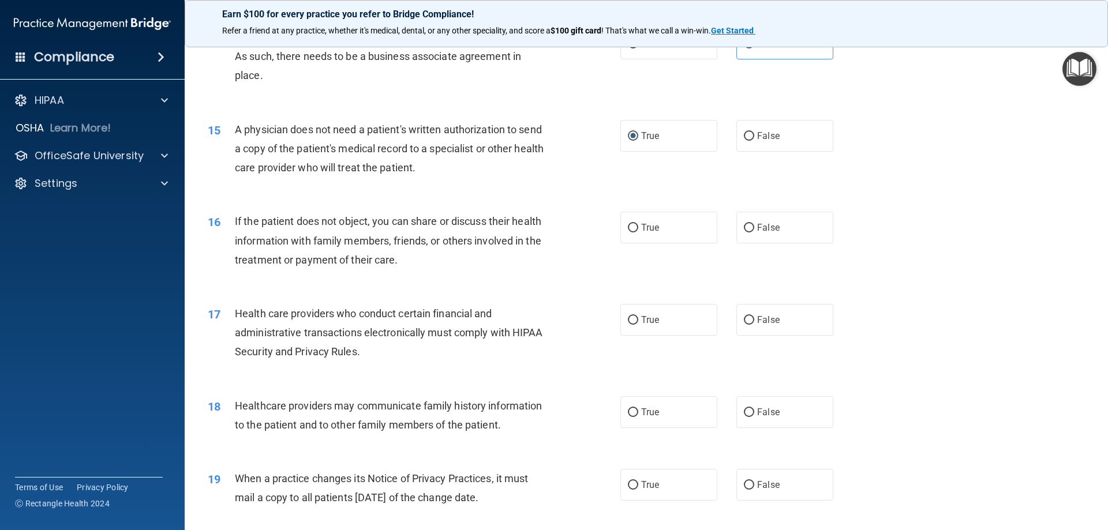
scroll to position [1212, 0]
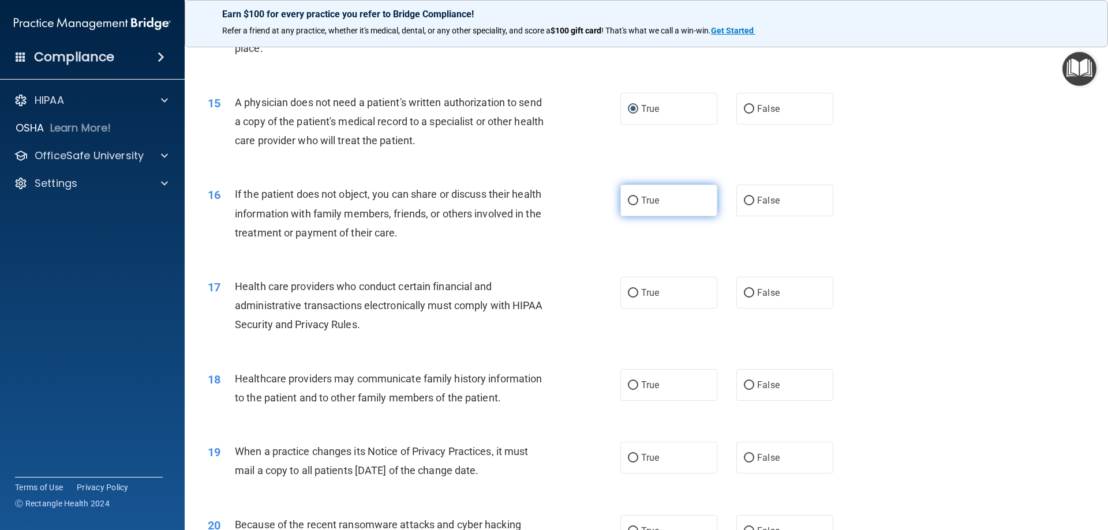
click at [628, 199] on input "True" at bounding box center [633, 201] width 10 height 9
radio input "true"
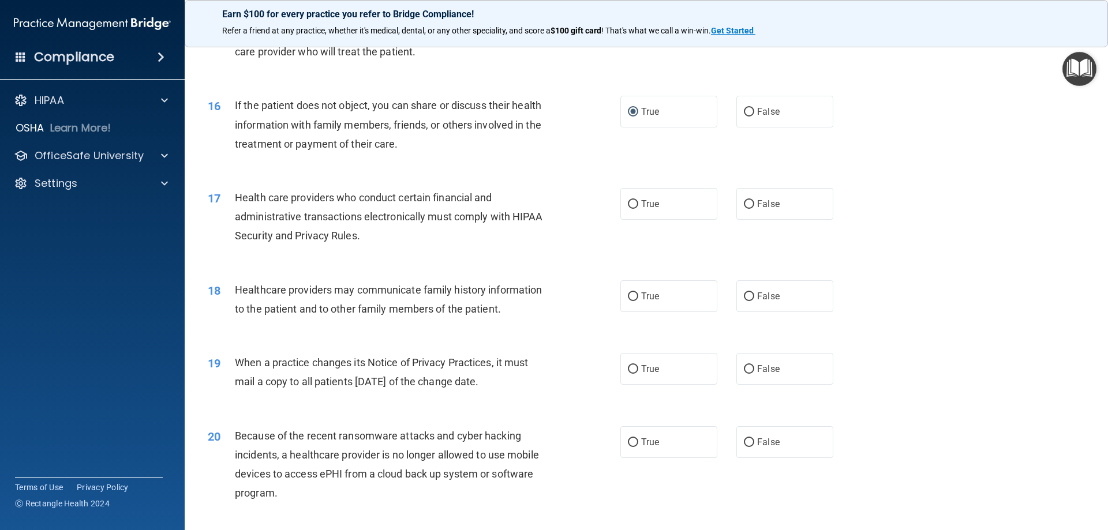
scroll to position [1327, 0]
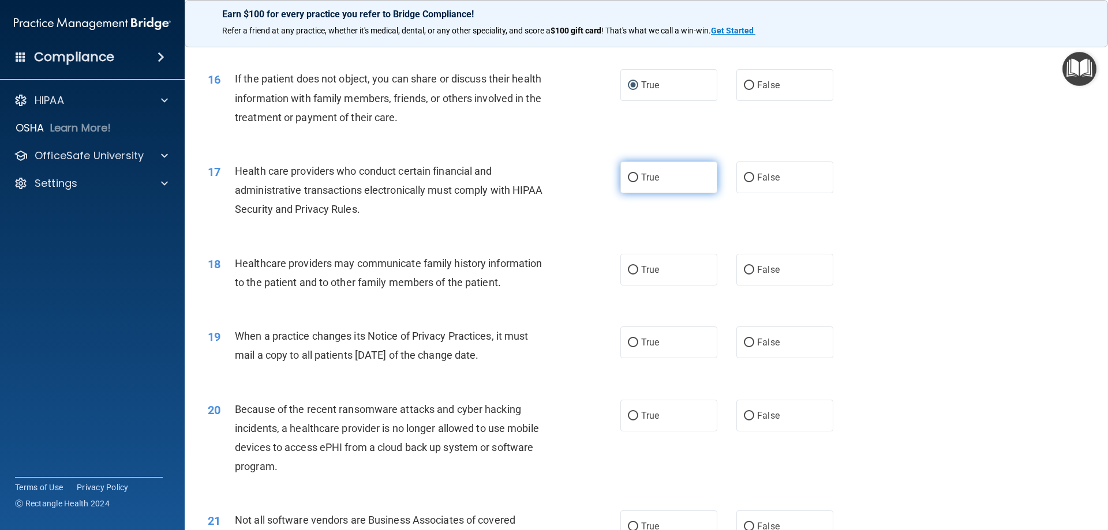
click at [641, 178] on span "True" at bounding box center [650, 177] width 18 height 11
click at [638, 178] on input "True" at bounding box center [633, 178] width 10 height 9
radio input "true"
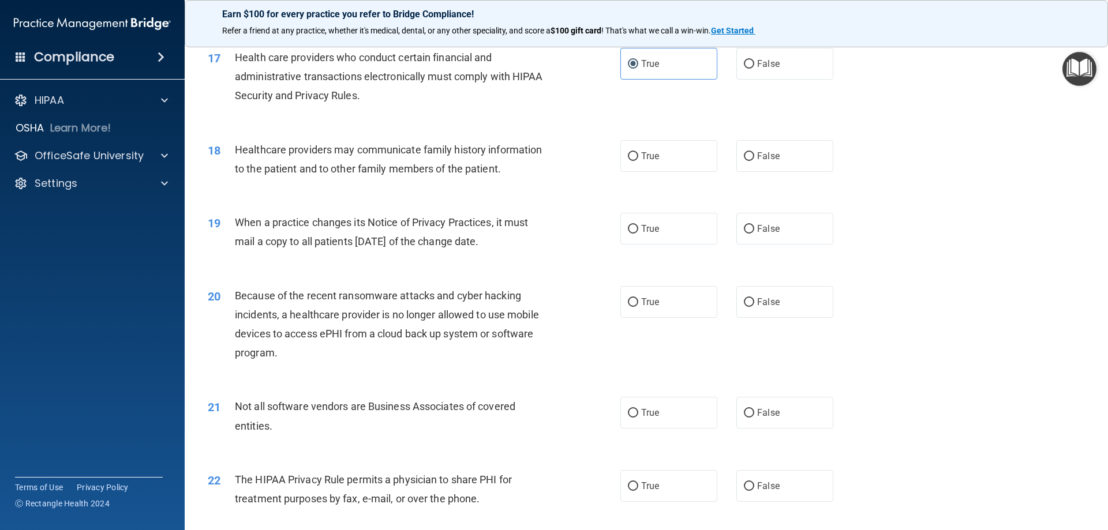
scroll to position [1443, 0]
click at [744, 152] on input "False" at bounding box center [749, 155] width 10 height 9
radio input "true"
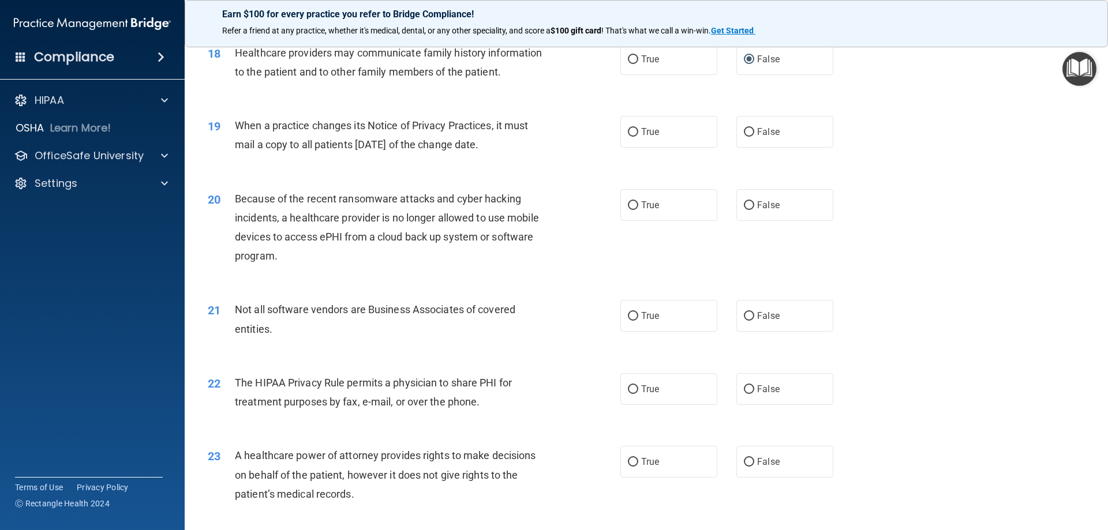
scroll to position [1558, 0]
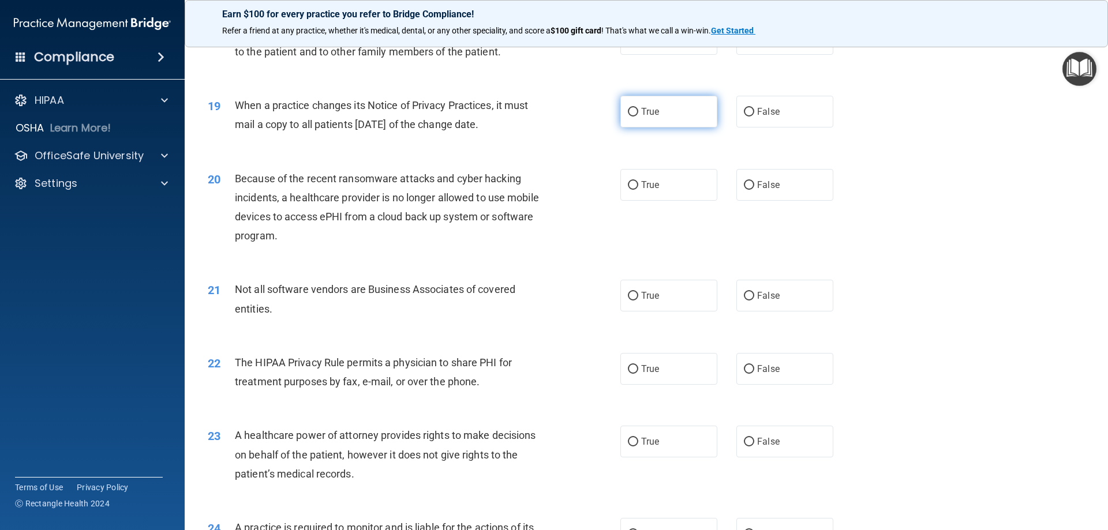
click at [633, 112] on input "True" at bounding box center [633, 112] width 10 height 9
radio input "true"
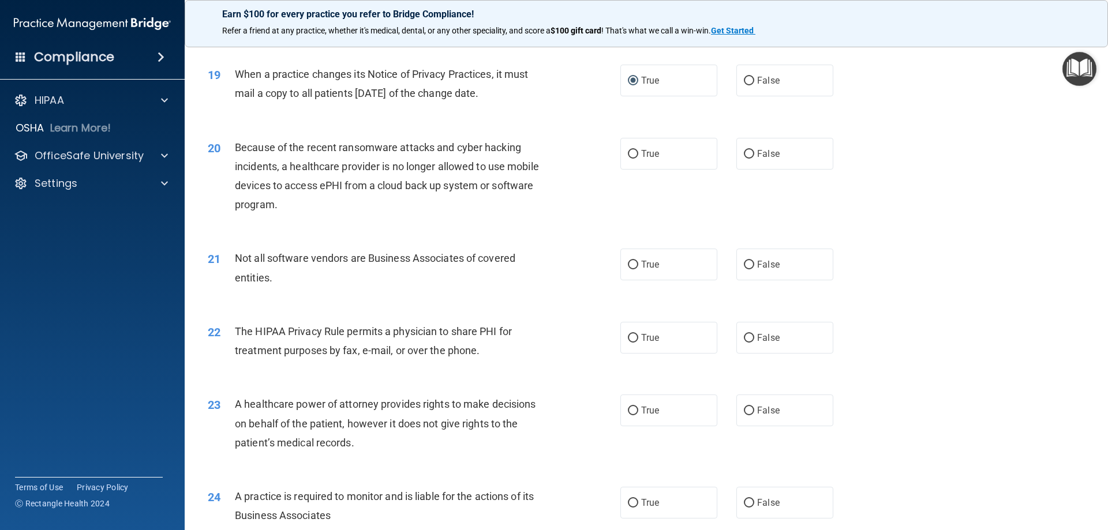
scroll to position [1616, 0]
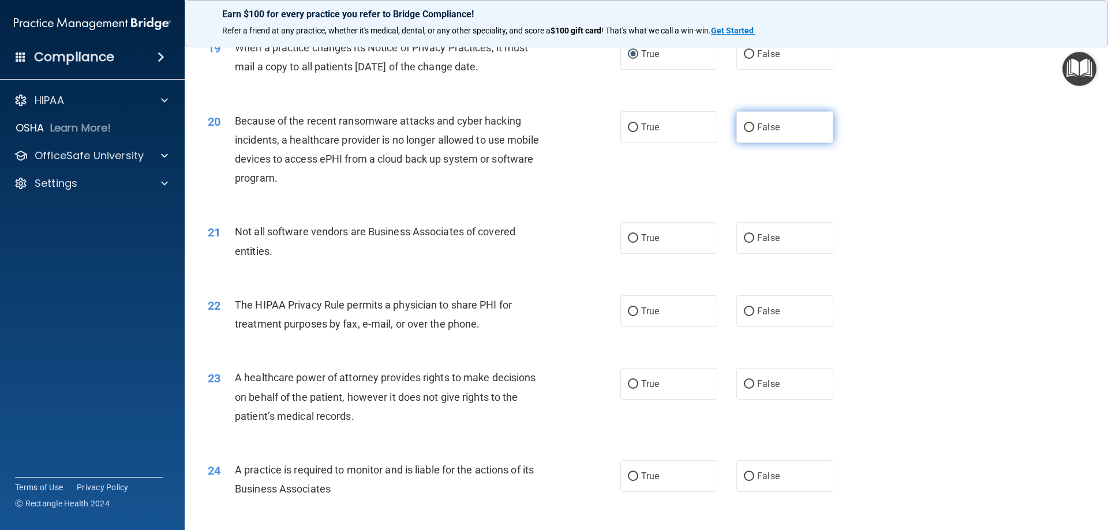
click at [744, 128] on input "False" at bounding box center [749, 127] width 10 height 9
radio input "true"
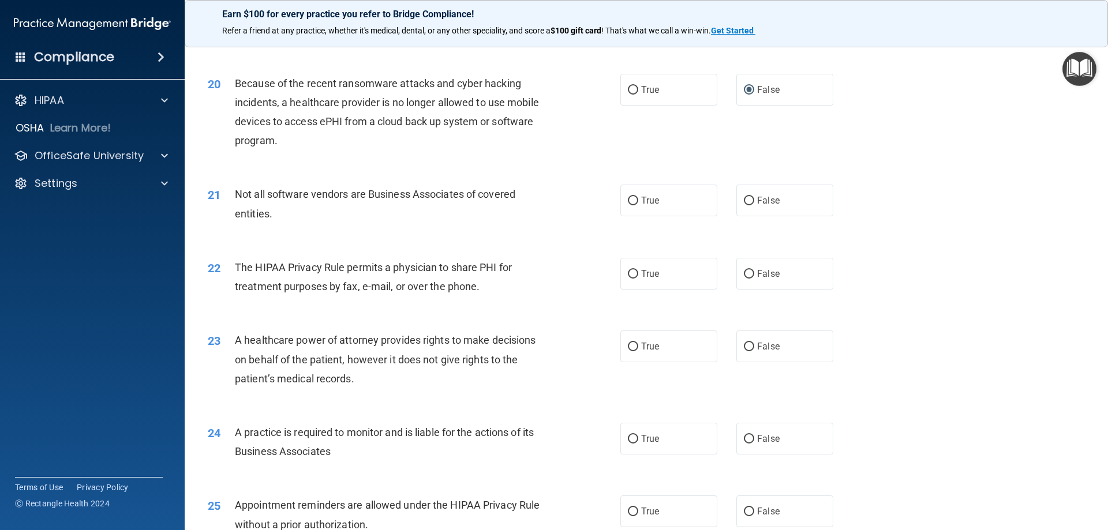
scroll to position [1674, 0]
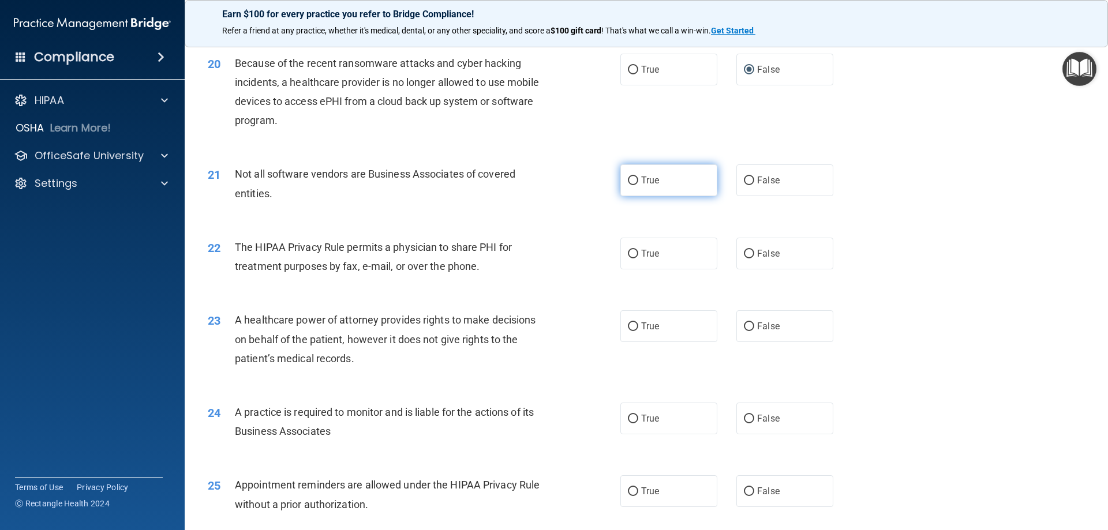
click at [642, 182] on span "True" at bounding box center [650, 180] width 18 height 11
click at [638, 182] on input "True" at bounding box center [633, 181] width 10 height 9
radio input "true"
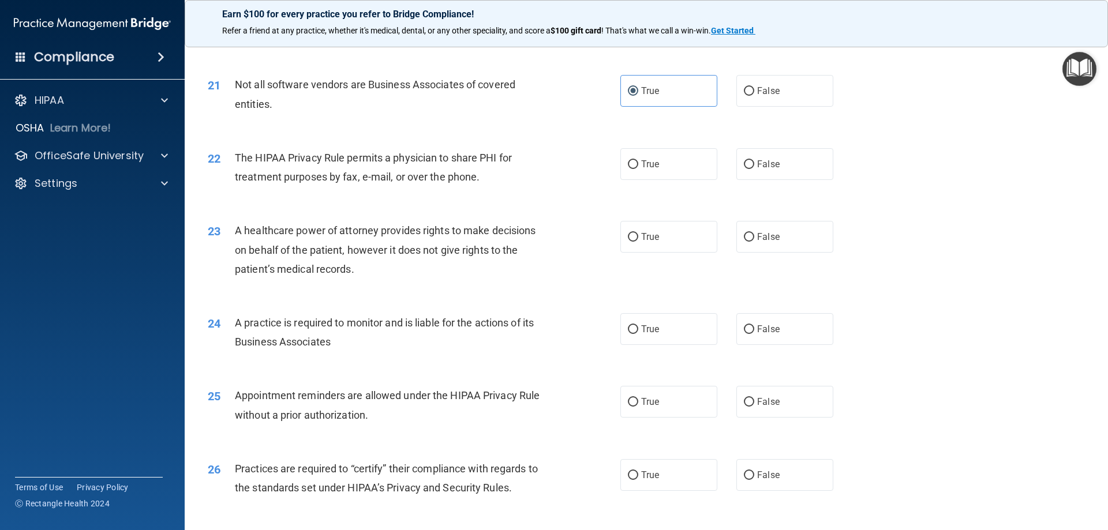
scroll to position [1789, 0]
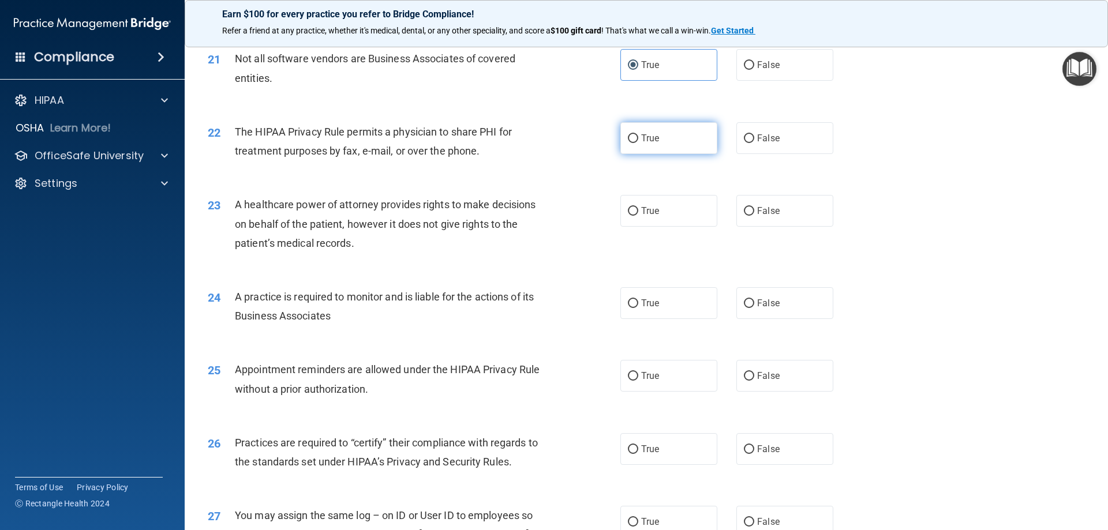
click at [683, 141] on label "True" at bounding box center [668, 138] width 97 height 32
click at [638, 141] on input "True" at bounding box center [633, 138] width 10 height 9
radio input "true"
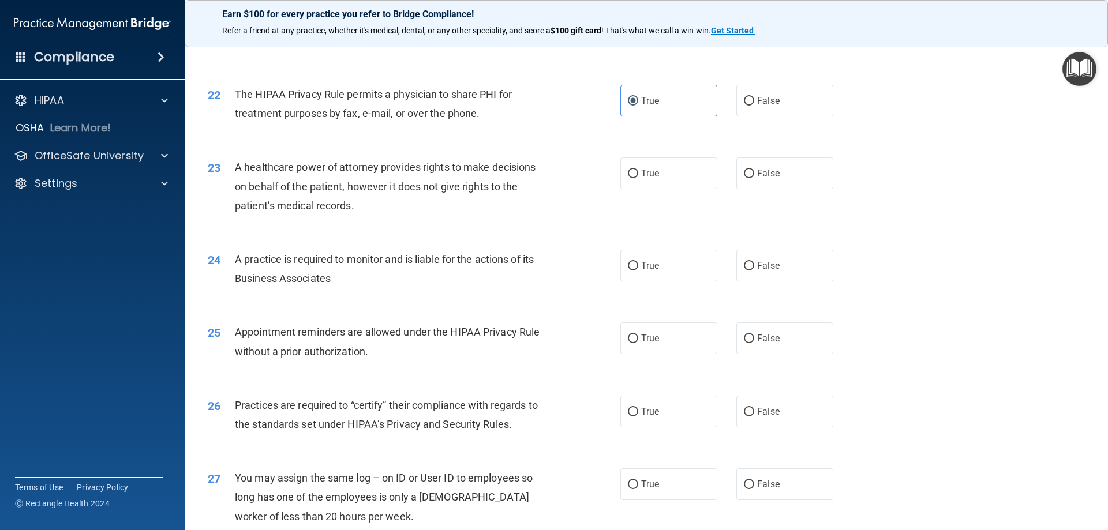
scroll to position [1847, 0]
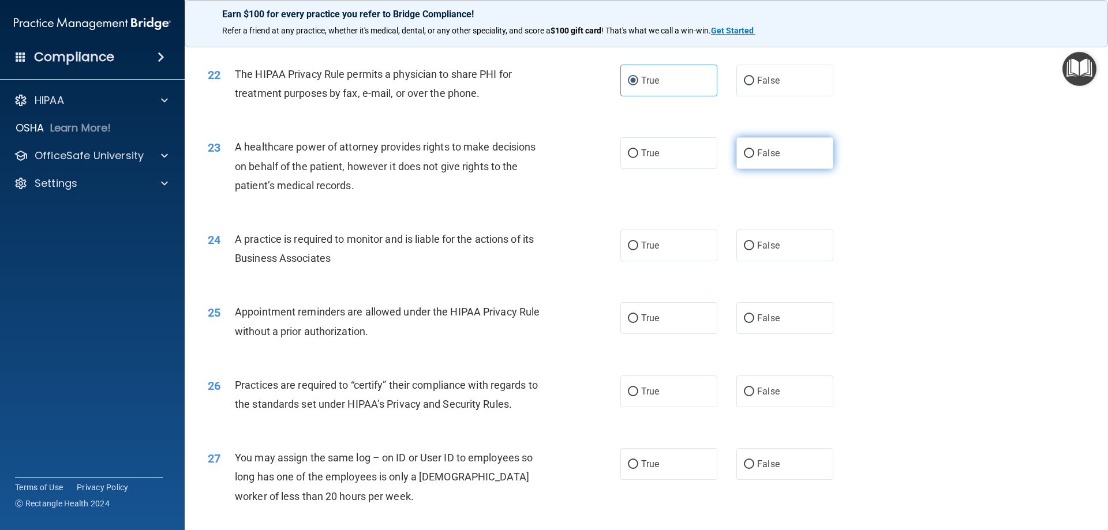
click at [744, 154] on input "False" at bounding box center [749, 153] width 10 height 9
radio input "true"
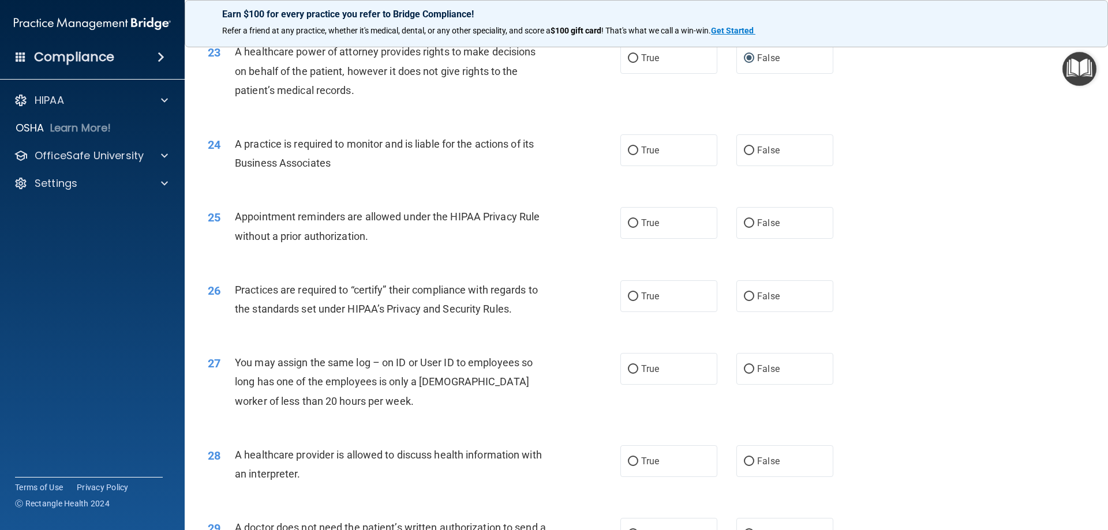
scroll to position [1962, 0]
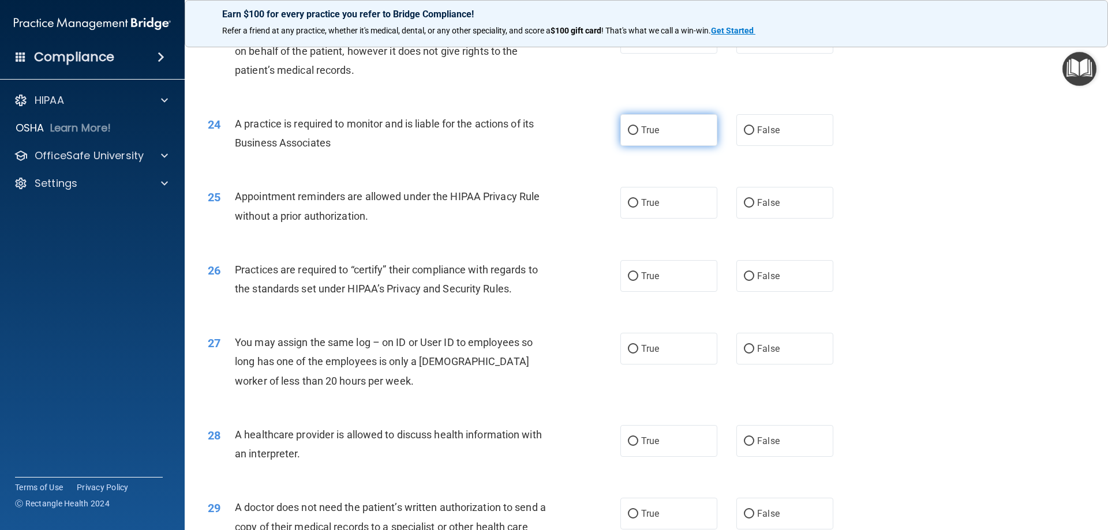
click at [632, 131] on input "True" at bounding box center [633, 130] width 10 height 9
radio input "true"
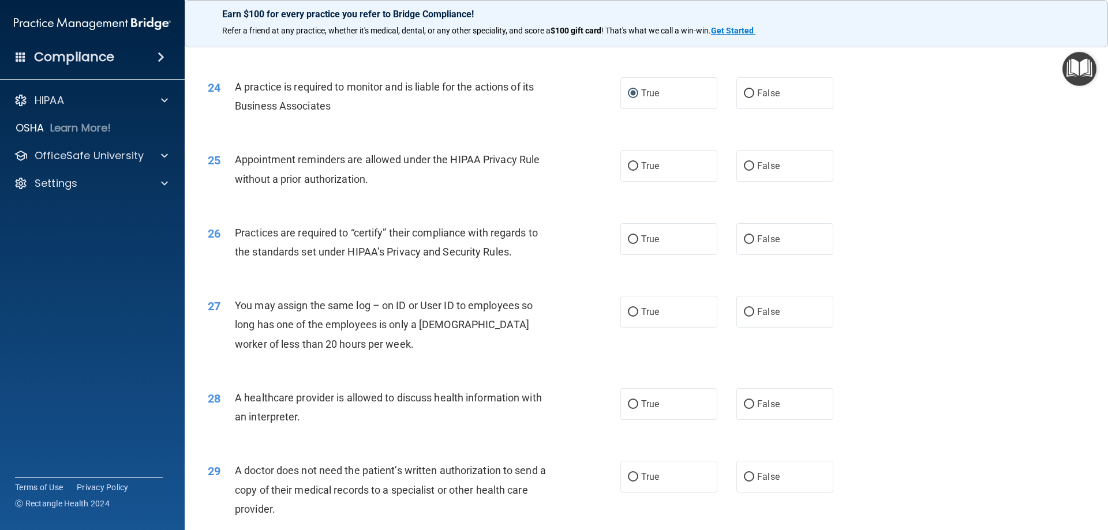
scroll to position [2020, 0]
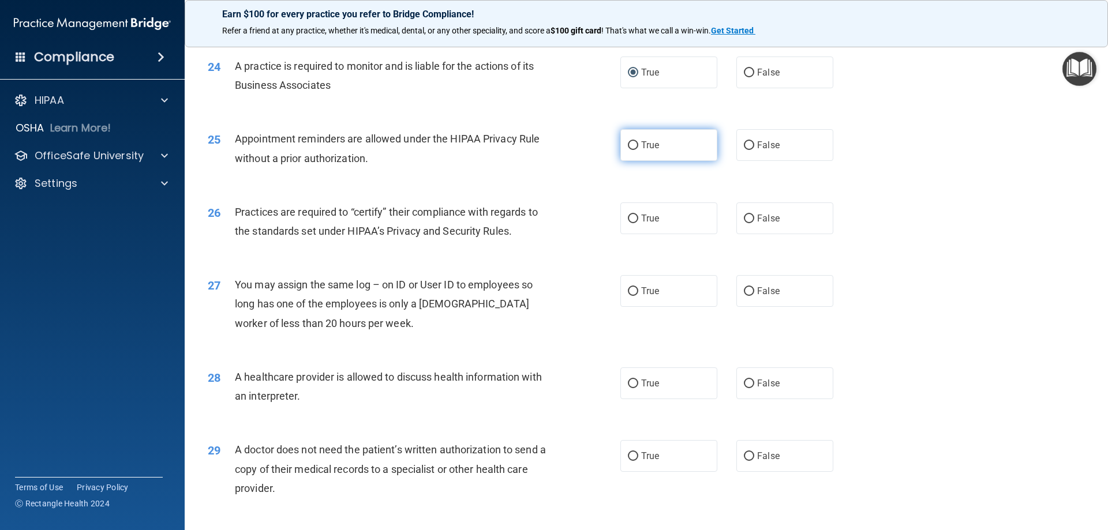
click at [633, 146] on input "True" at bounding box center [633, 145] width 10 height 9
radio input "true"
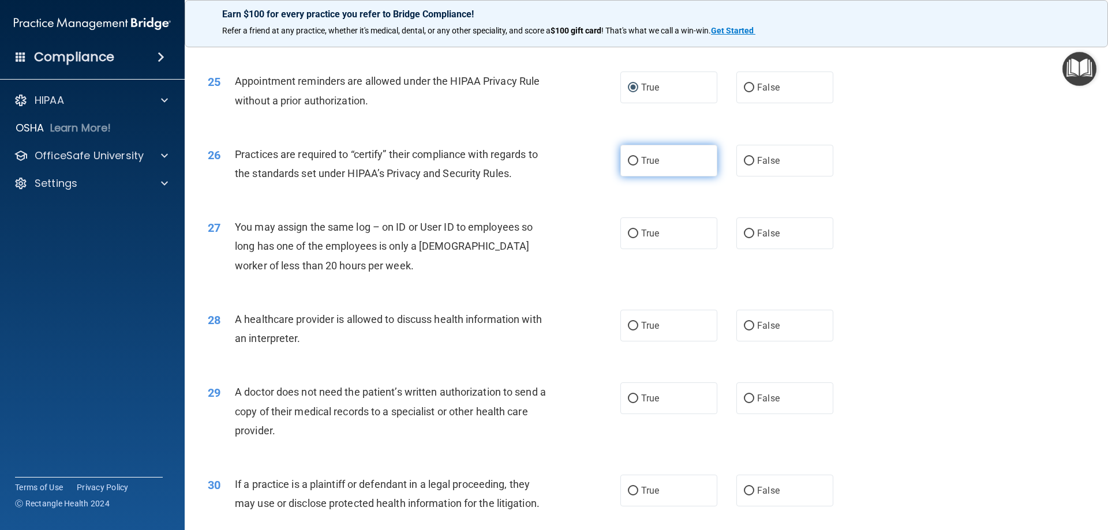
click at [636, 158] on label "True" at bounding box center [668, 161] width 97 height 32
click at [636, 158] on input "True" at bounding box center [633, 161] width 10 height 9
radio input "true"
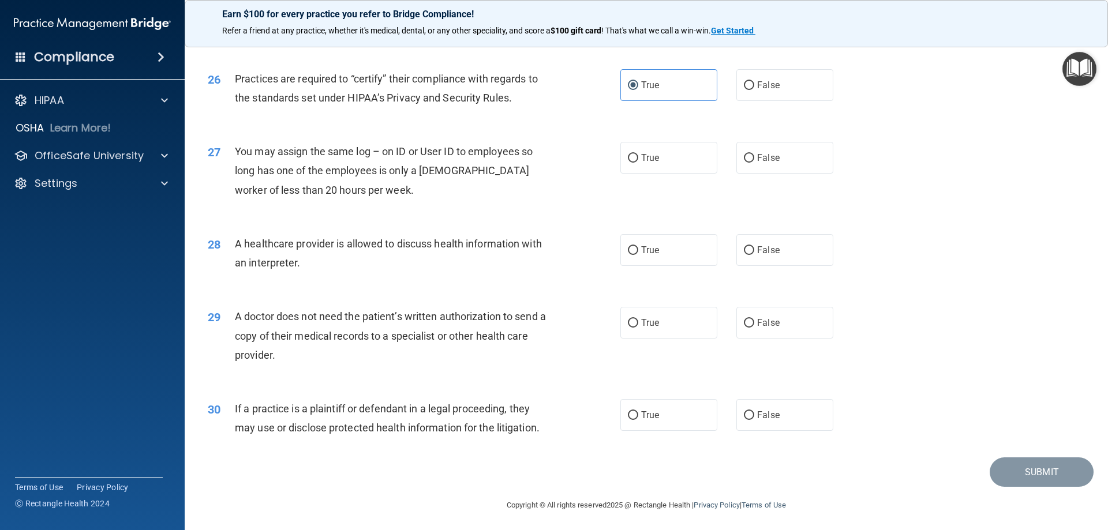
scroll to position [2156, 0]
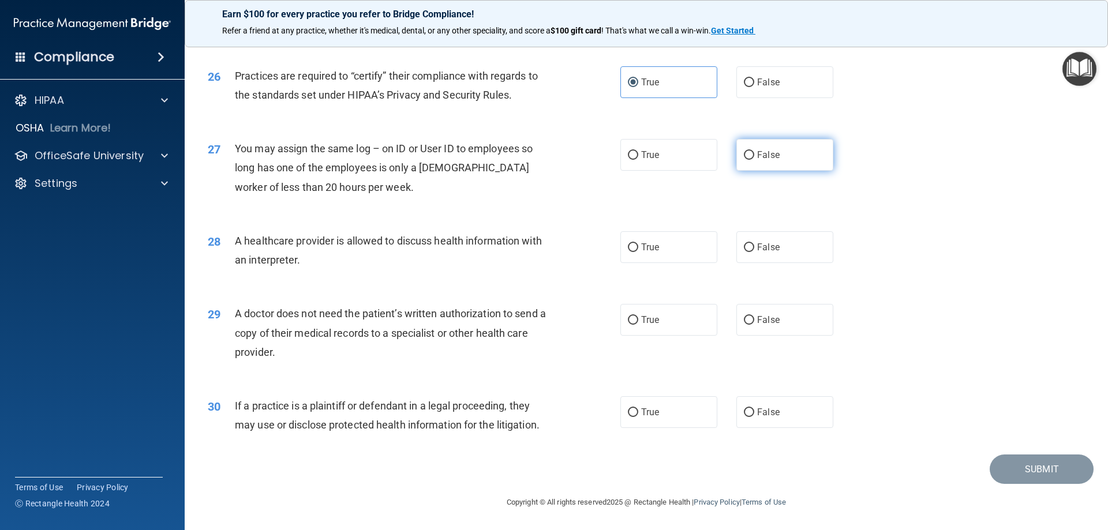
click at [750, 154] on label "False" at bounding box center [784, 155] width 97 height 32
click at [750, 154] on input "False" at bounding box center [749, 155] width 10 height 9
radio input "true"
click at [646, 256] on label "True" at bounding box center [668, 247] width 97 height 32
click at [638, 252] on input "True" at bounding box center [633, 248] width 10 height 9
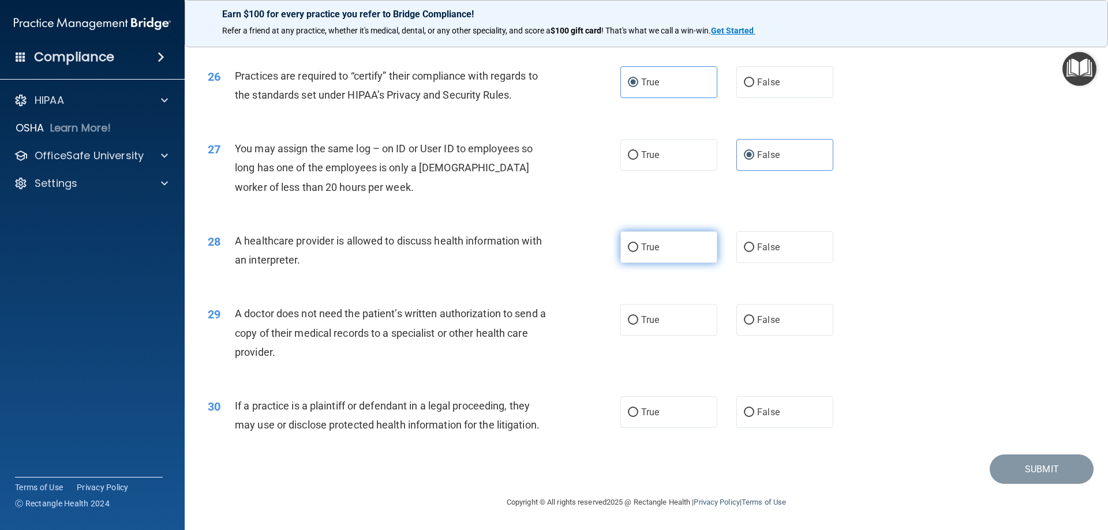
radio input "true"
click at [634, 321] on label "True" at bounding box center [668, 320] width 97 height 32
click at [629, 321] on input "True" at bounding box center [633, 320] width 10 height 9
radio input "true"
click at [772, 411] on span "False" at bounding box center [768, 412] width 23 height 11
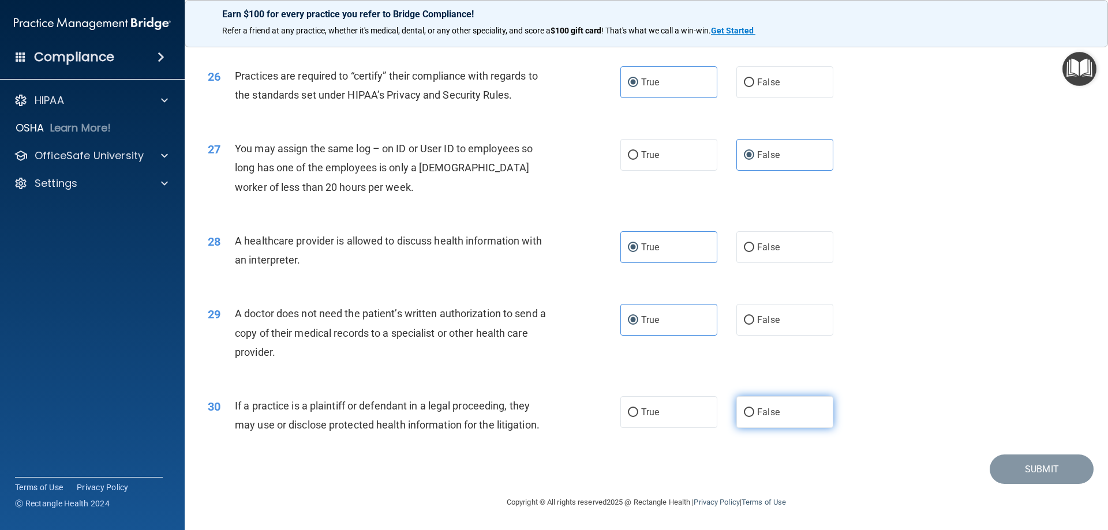
click at [754, 411] on input "False" at bounding box center [749, 413] width 10 height 9
radio input "true"
click at [1020, 461] on button "Submit" at bounding box center [1042, 469] width 104 height 29
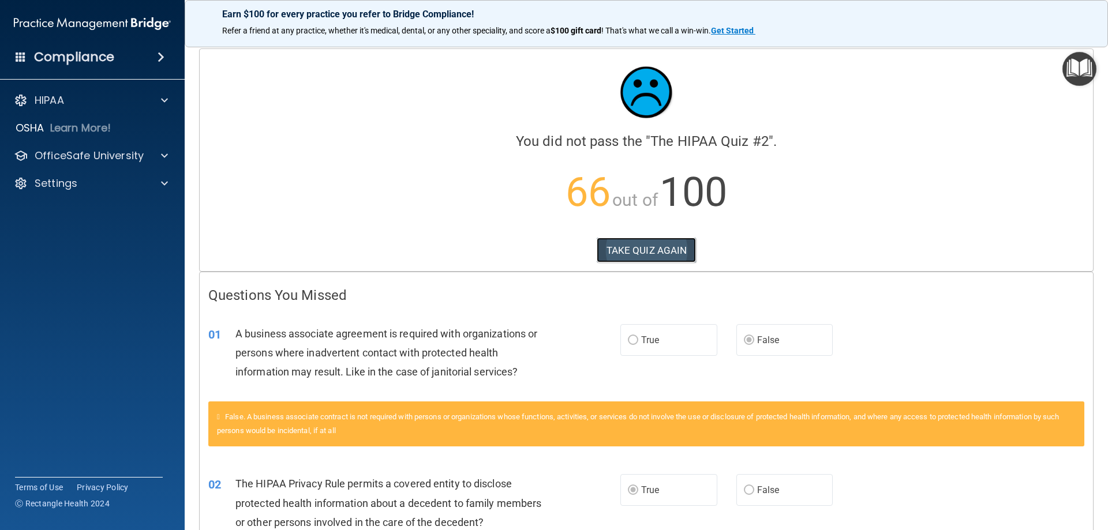
click at [664, 249] on button "TAKE QUIZ AGAIN" at bounding box center [647, 250] width 100 height 25
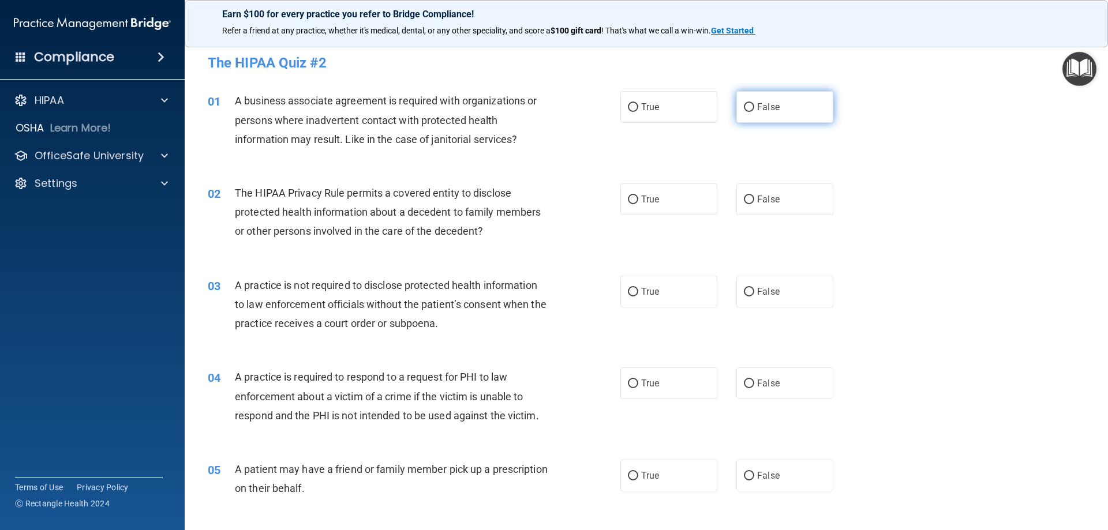
click at [744, 108] on input "False" at bounding box center [749, 107] width 10 height 9
radio input "true"
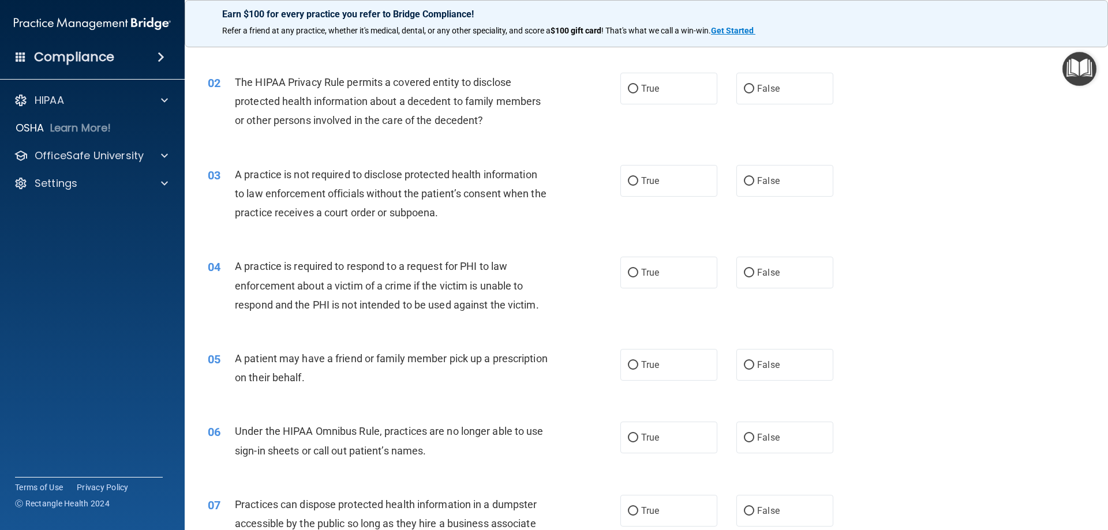
scroll to position [115, 0]
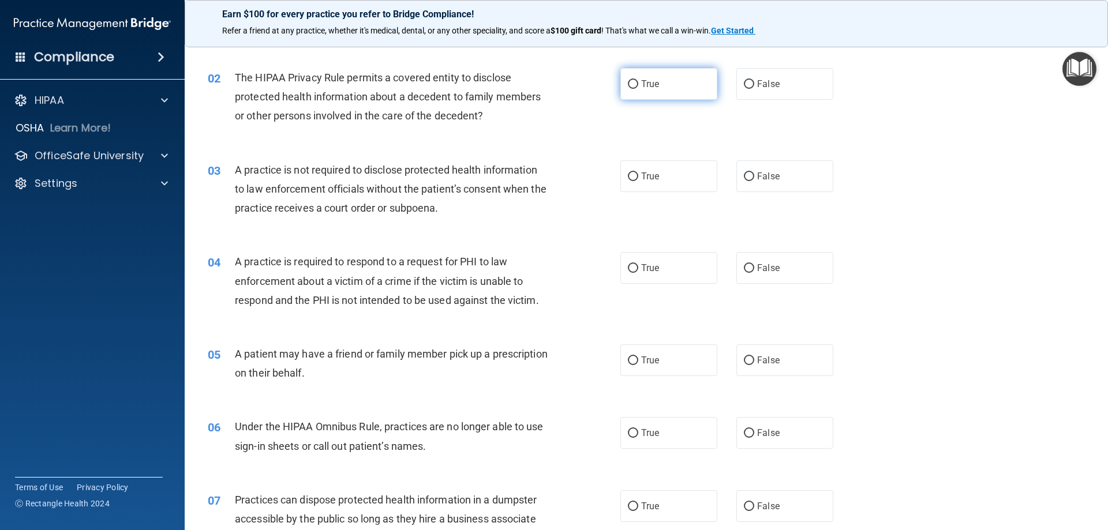
click at [634, 84] on input "True" at bounding box center [633, 84] width 10 height 9
radio input "true"
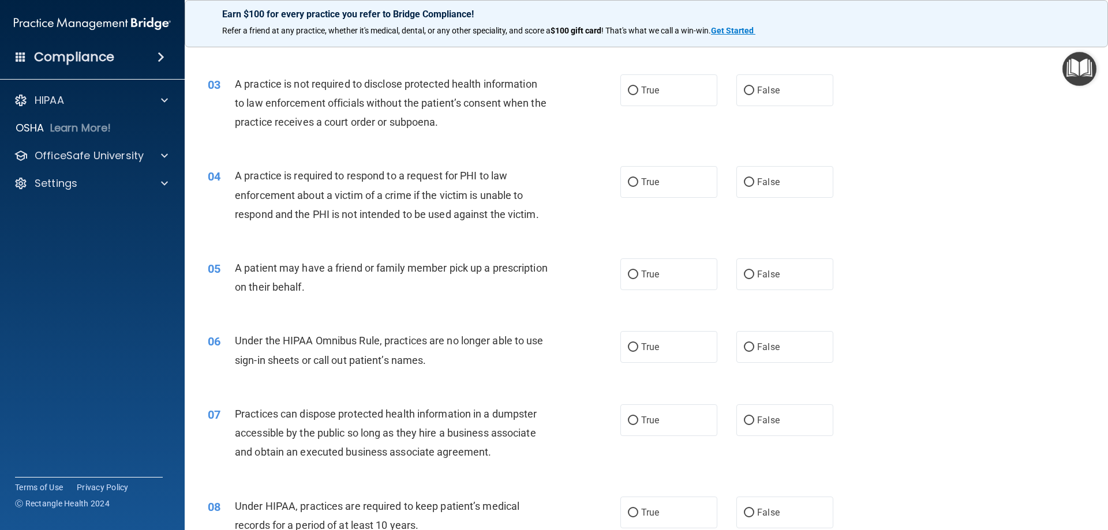
scroll to position [173, 0]
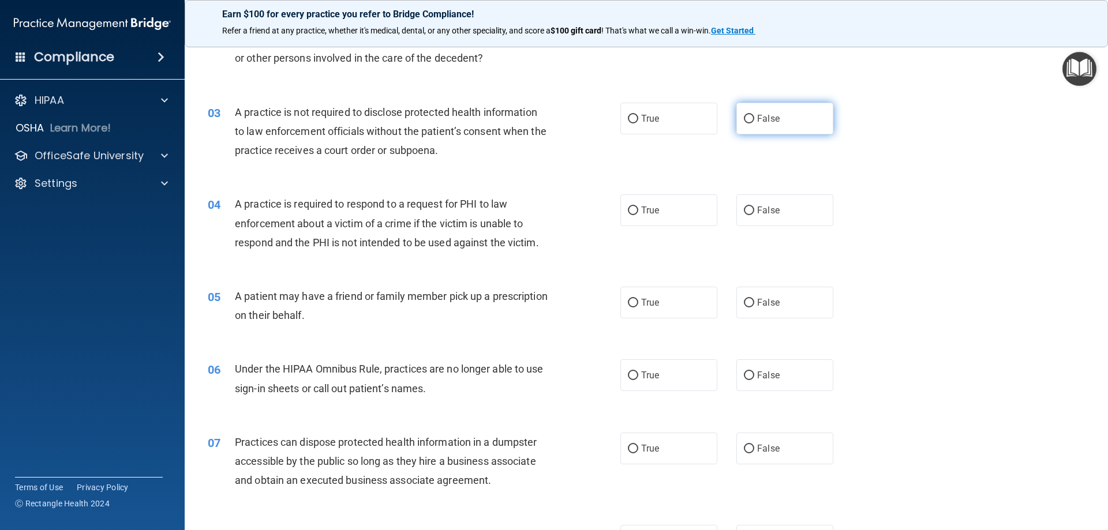
click at [744, 121] on input "False" at bounding box center [749, 119] width 10 height 9
radio input "true"
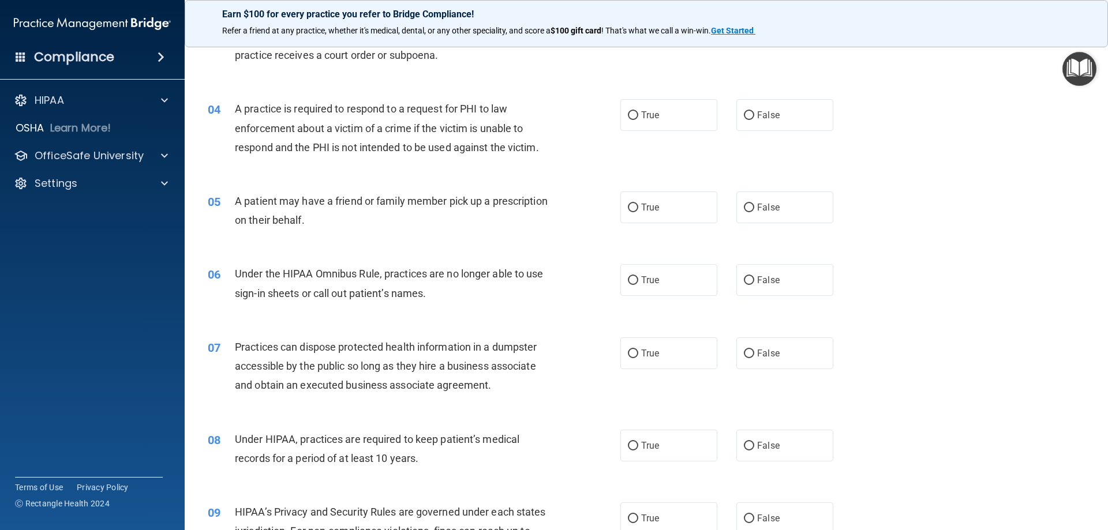
scroll to position [289, 0]
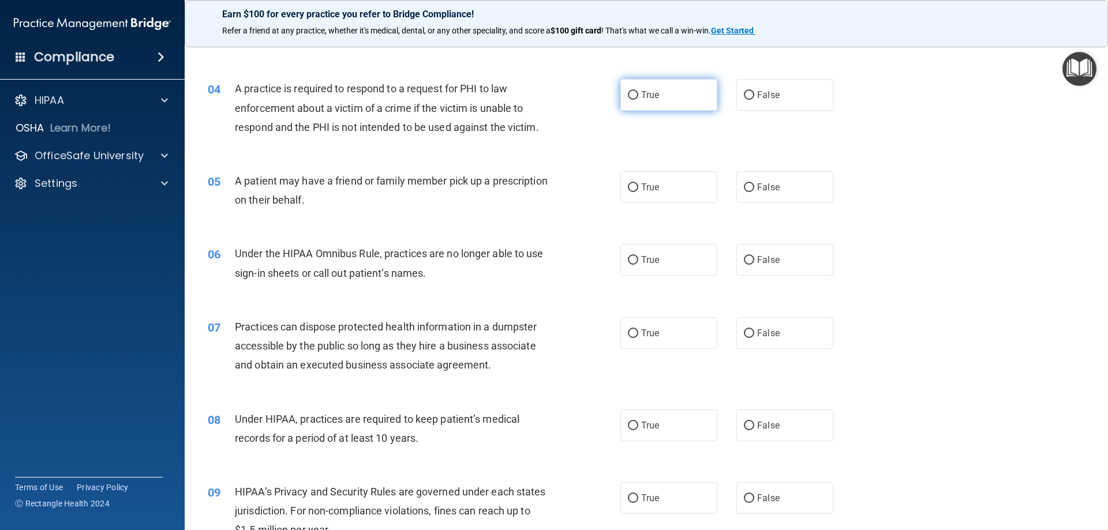
click at [631, 97] on input "True" at bounding box center [633, 95] width 10 height 9
radio input "true"
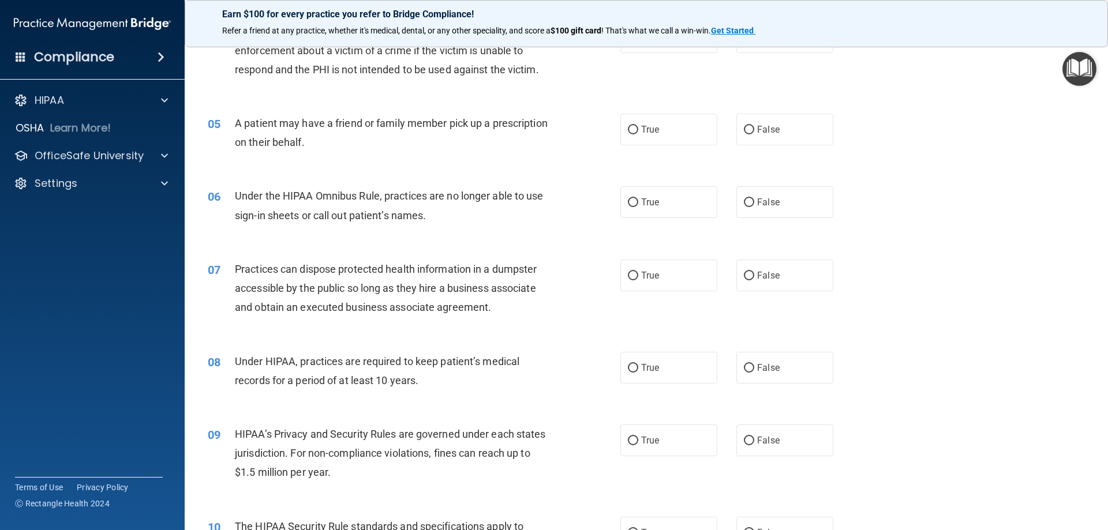
scroll to position [404, 0]
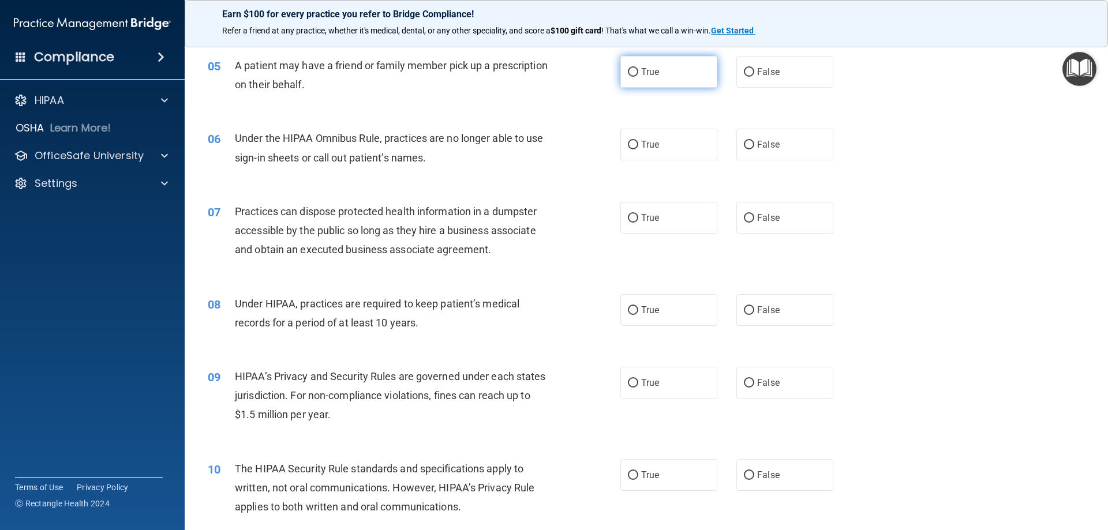
click at [631, 77] on label "True" at bounding box center [668, 72] width 97 height 32
click at [631, 77] on input "True" at bounding box center [633, 72] width 10 height 9
radio input "true"
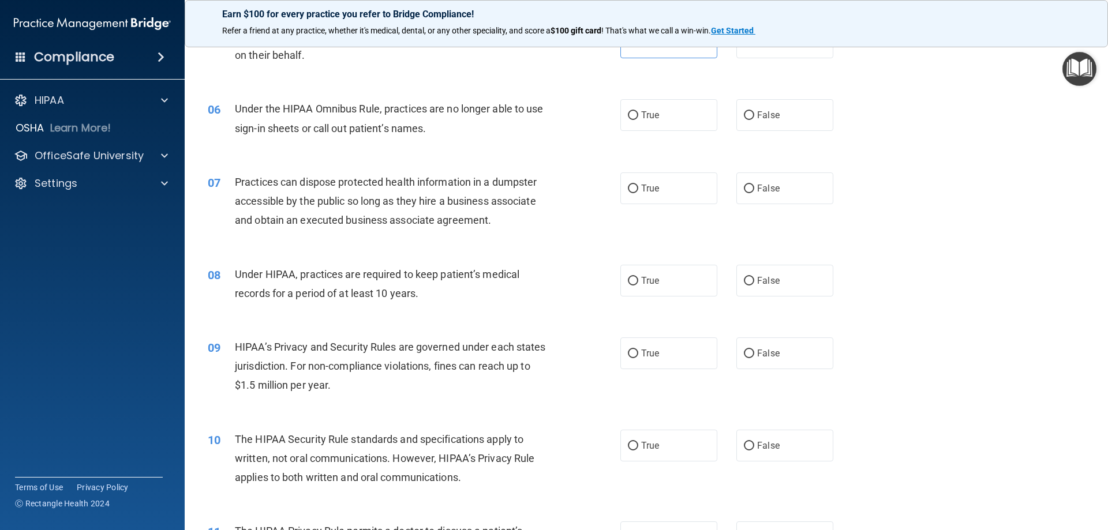
scroll to position [462, 0]
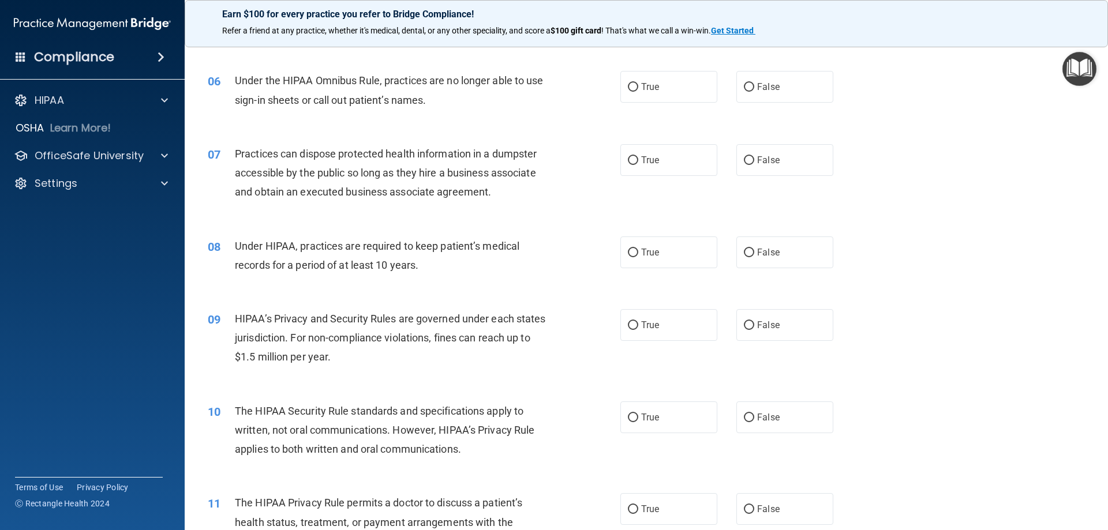
drag, startPoint x: 749, startPoint y: 84, endPoint x: 726, endPoint y: 88, distance: 23.4
click at [748, 84] on label "False" at bounding box center [784, 87] width 97 height 32
click at [744, 85] on input "False" at bounding box center [749, 87] width 10 height 9
radio input "true"
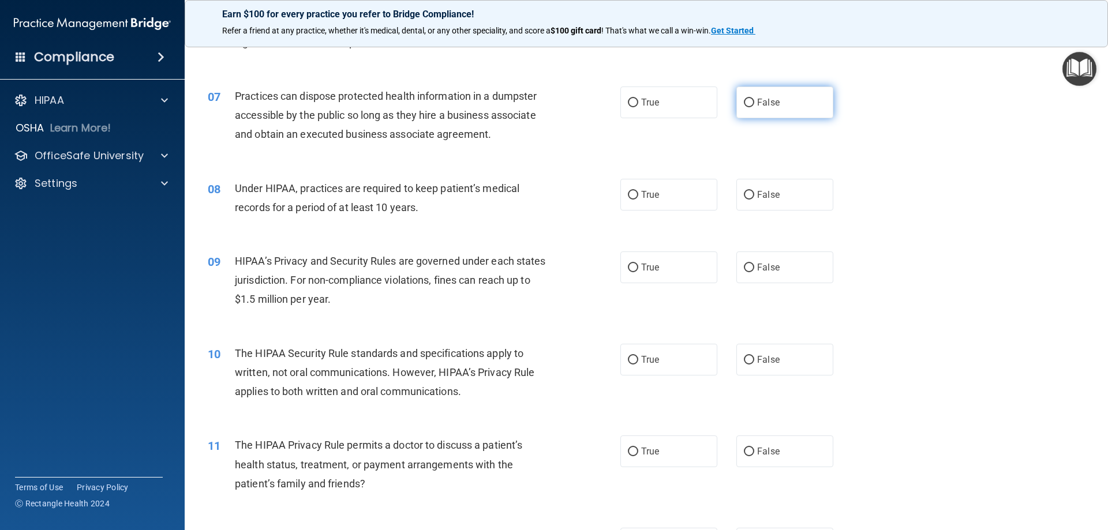
click at [744, 102] on input "False" at bounding box center [749, 103] width 10 height 9
radio input "true"
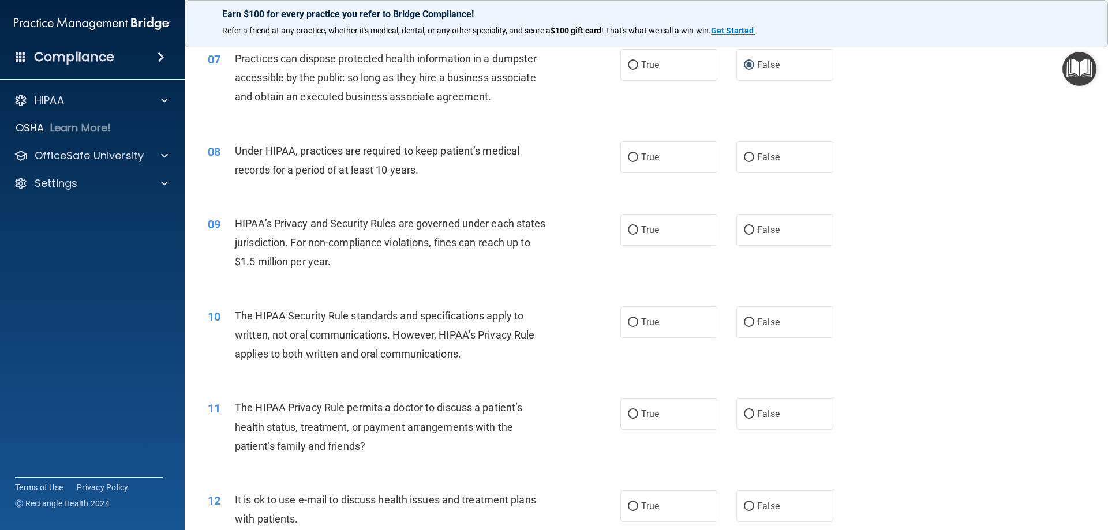
scroll to position [577, 0]
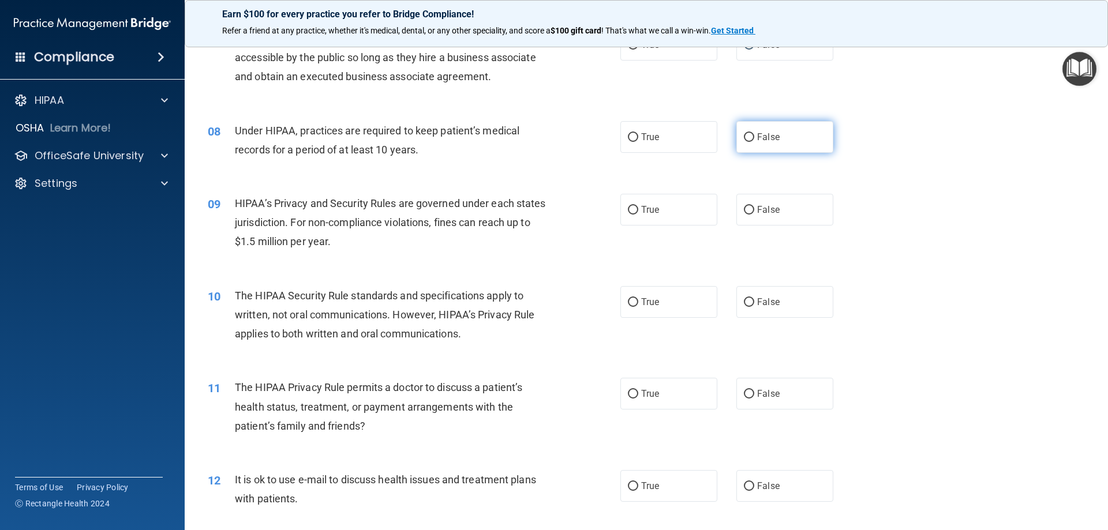
click at [744, 135] on input "False" at bounding box center [749, 137] width 10 height 9
radio input "true"
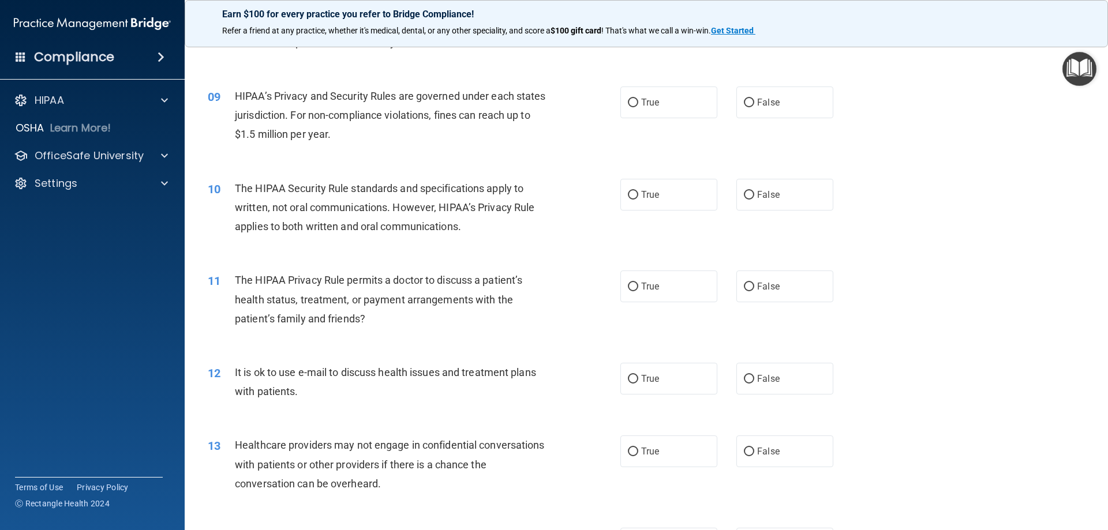
scroll to position [692, 0]
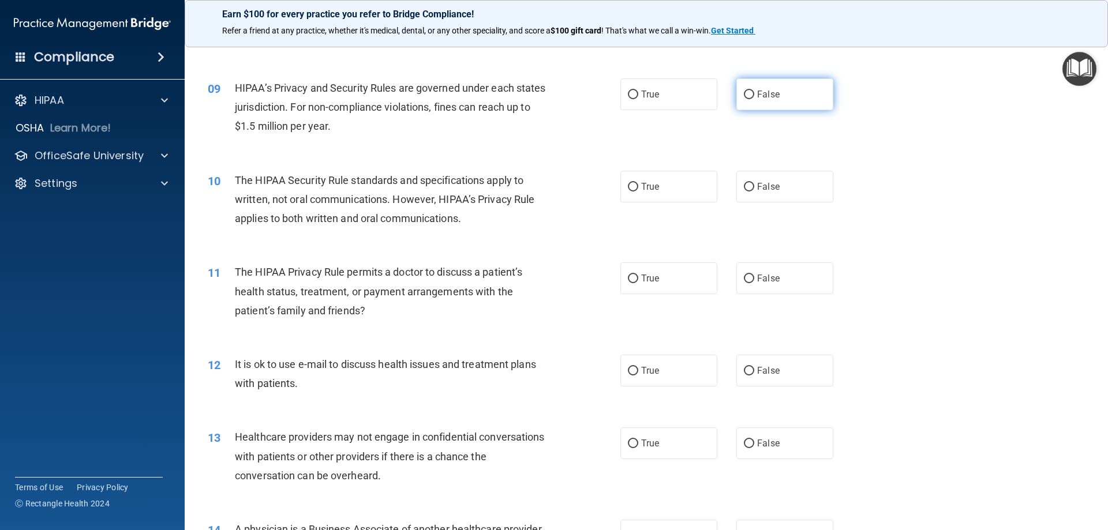
click at [744, 96] on input "False" at bounding box center [749, 95] width 10 height 9
radio input "true"
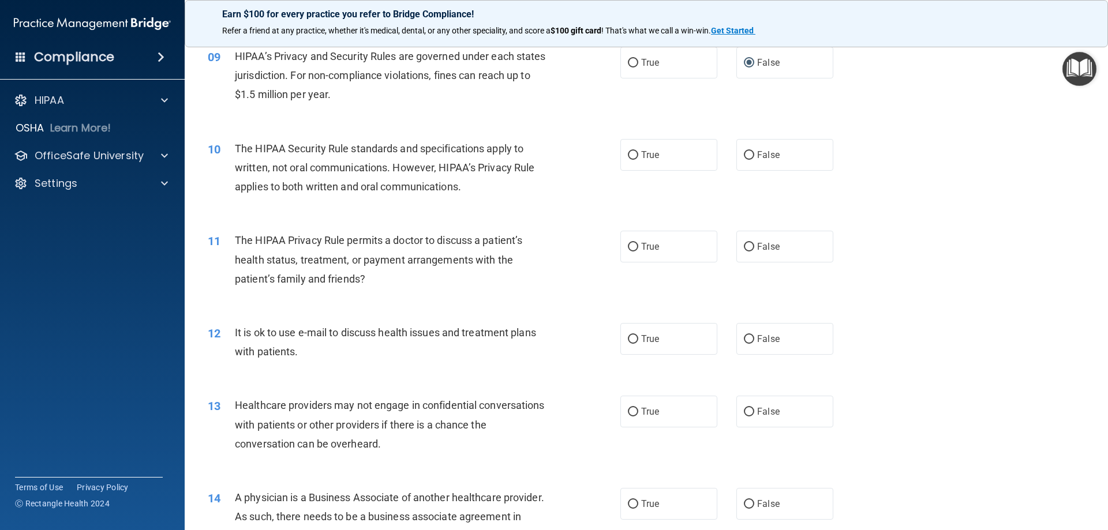
scroll to position [750, 0]
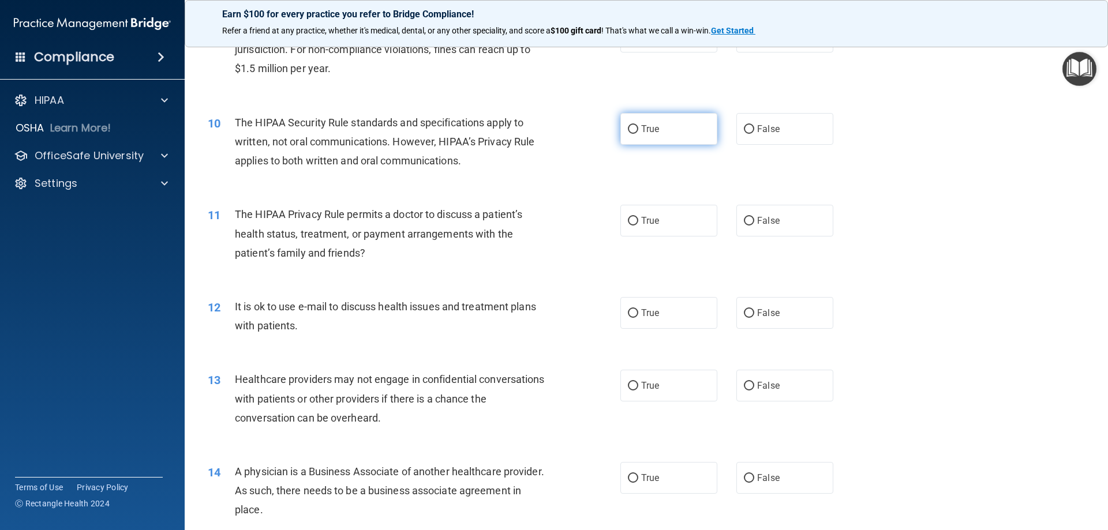
click at [631, 129] on input "True" at bounding box center [633, 129] width 10 height 9
radio input "true"
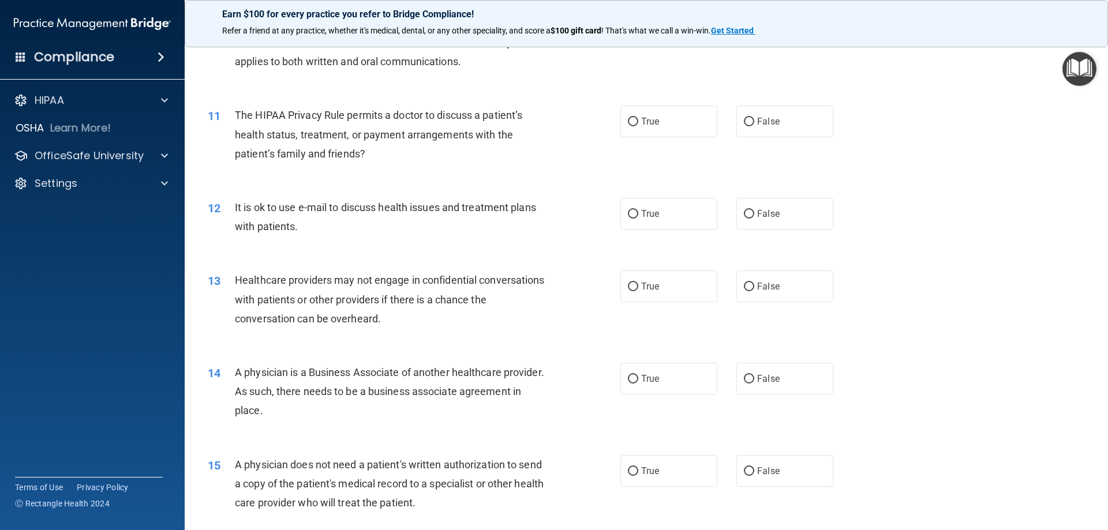
scroll to position [866, 0]
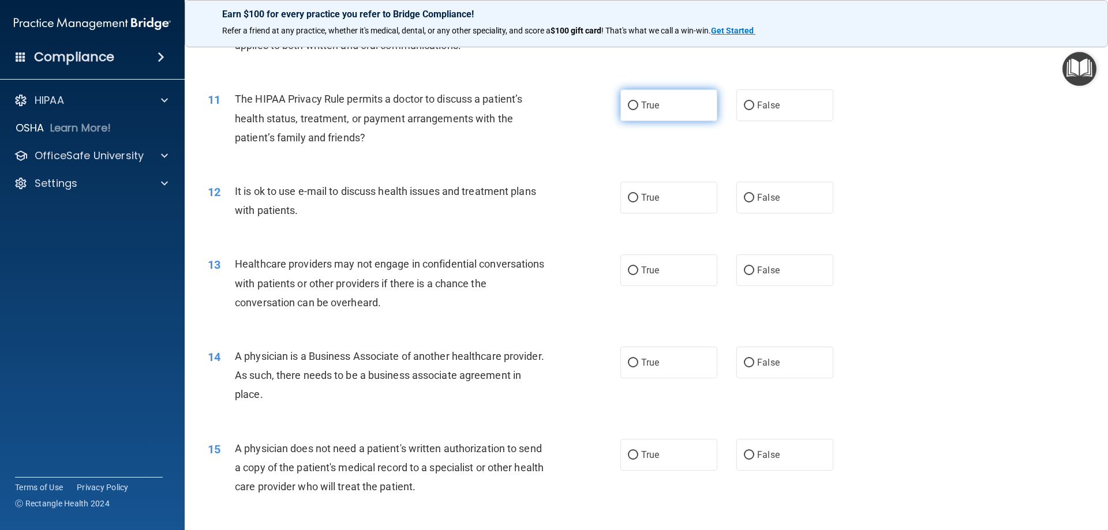
click at [628, 104] on input "True" at bounding box center [633, 106] width 10 height 9
radio input "true"
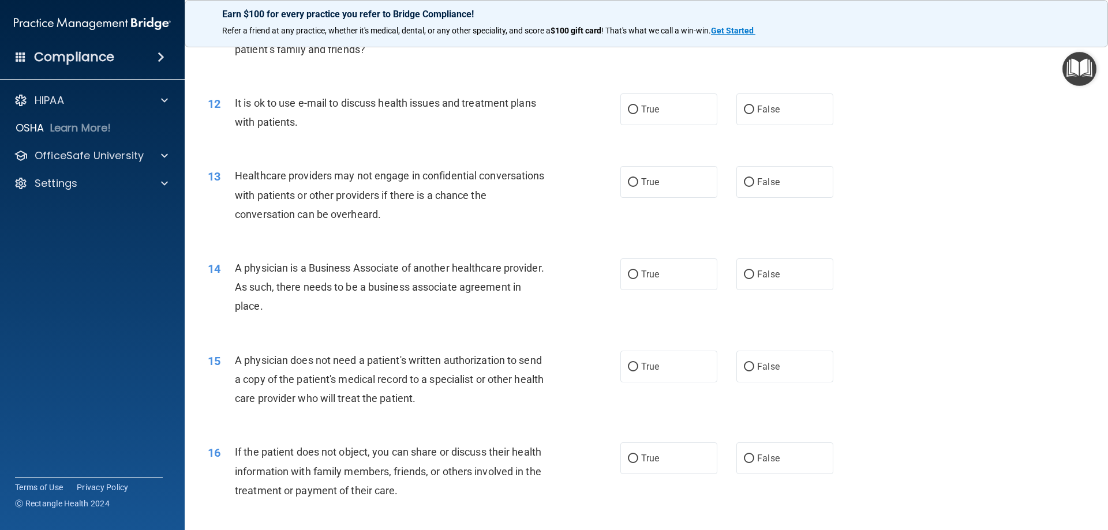
scroll to position [981, 0]
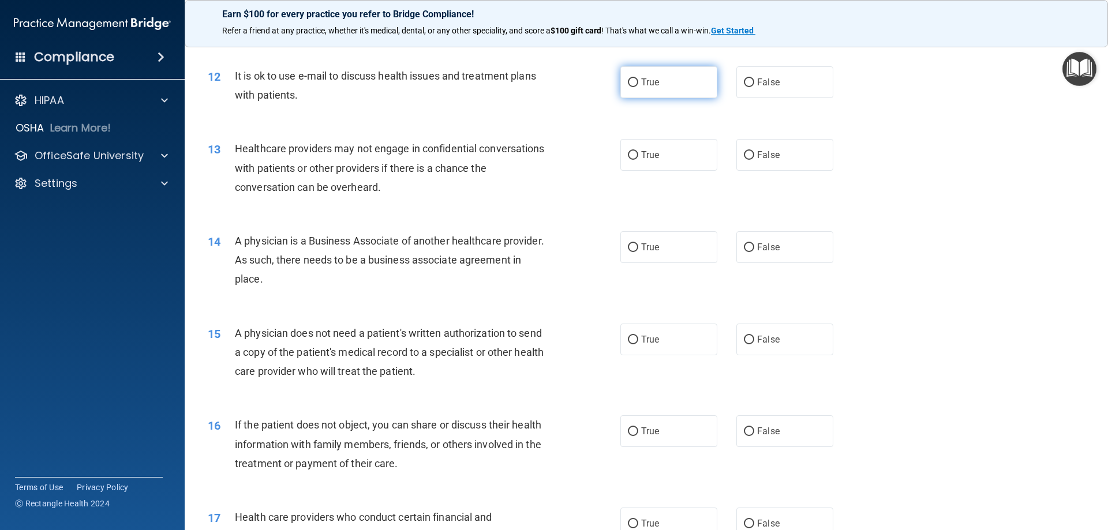
click at [630, 82] on input "True" at bounding box center [633, 82] width 10 height 9
radio input "true"
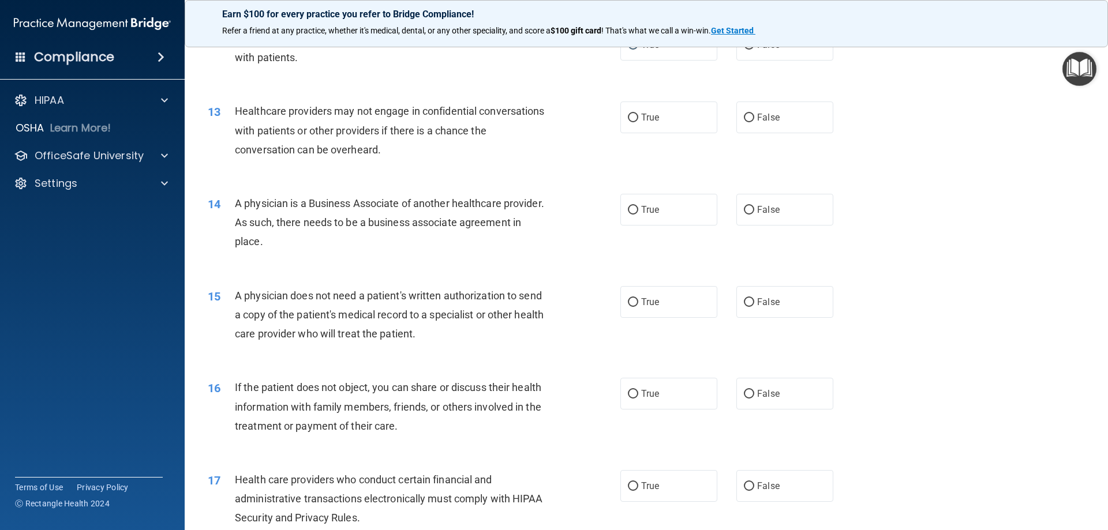
scroll to position [1039, 0]
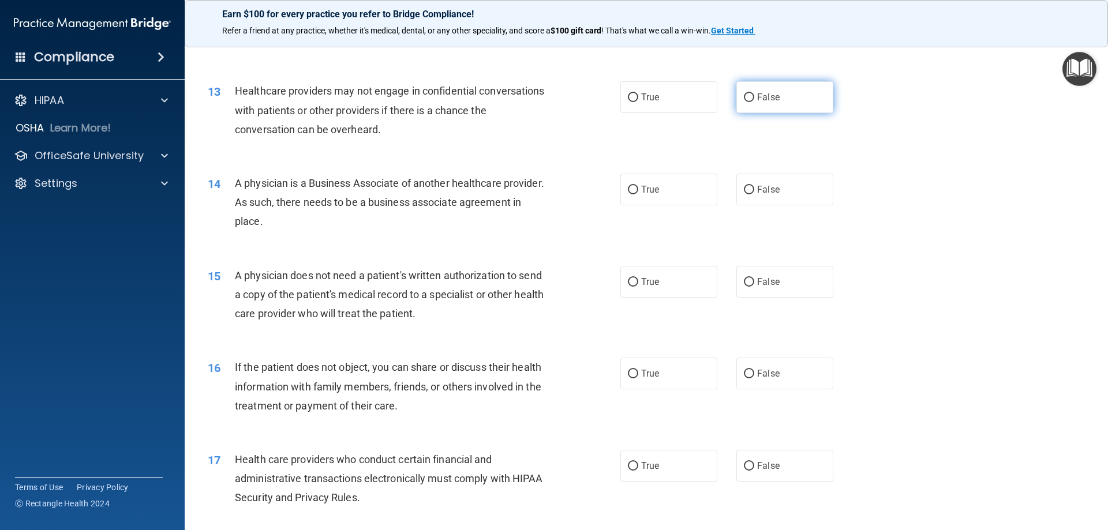
click at [746, 95] on input "False" at bounding box center [749, 97] width 10 height 9
radio input "true"
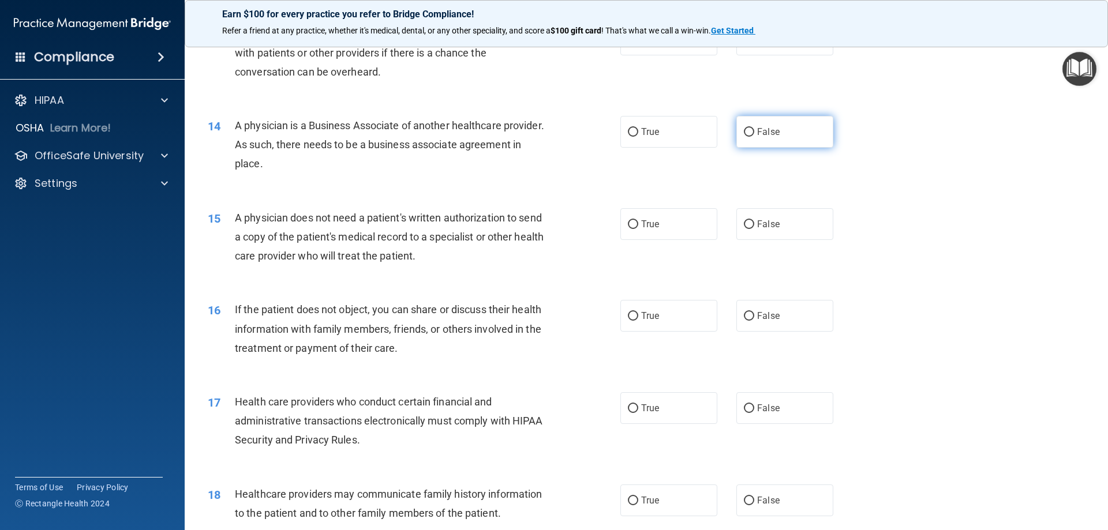
click at [744, 131] on input "False" at bounding box center [749, 132] width 10 height 9
radio input "true"
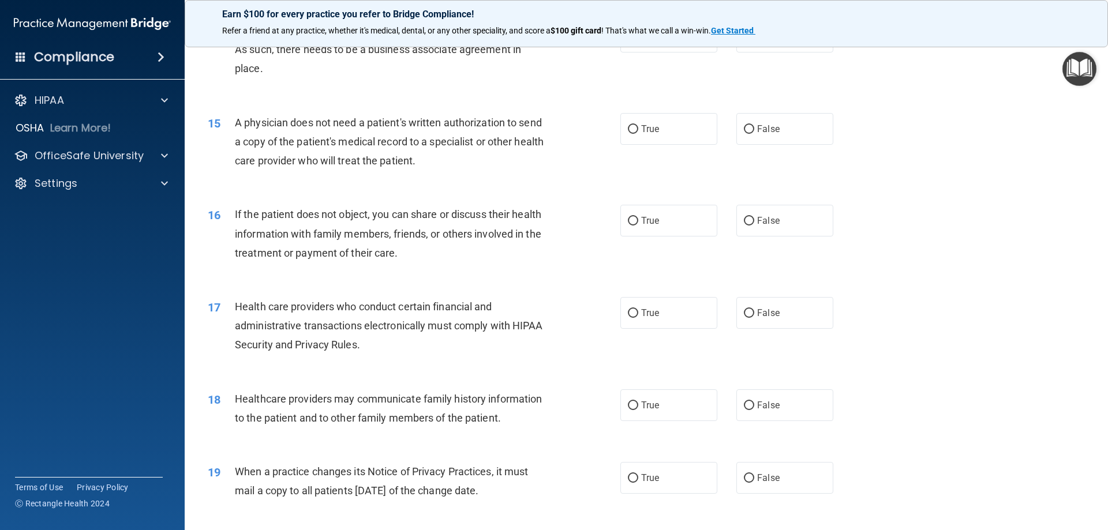
scroll to position [1212, 0]
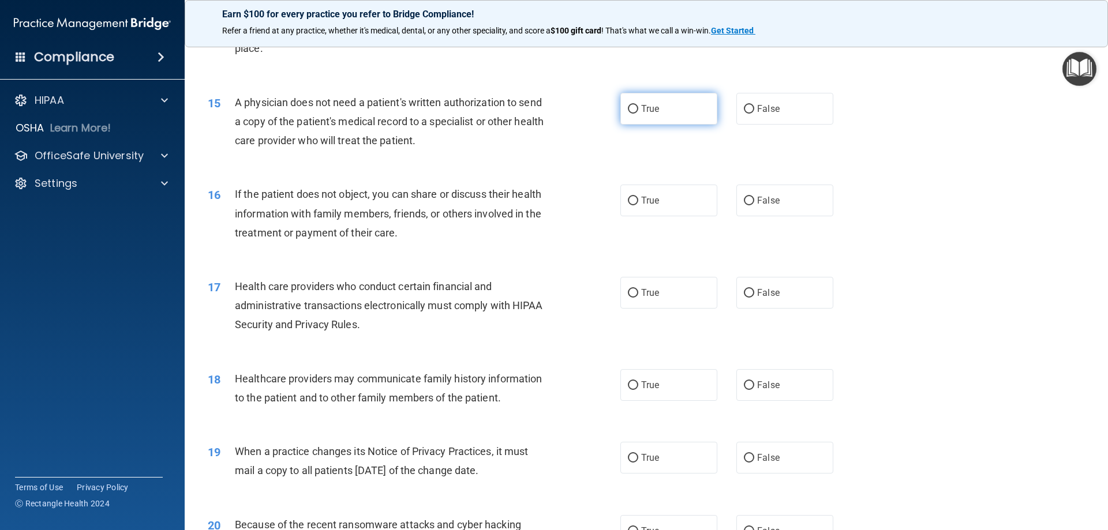
click at [629, 106] on input "True" at bounding box center [633, 109] width 10 height 9
radio input "true"
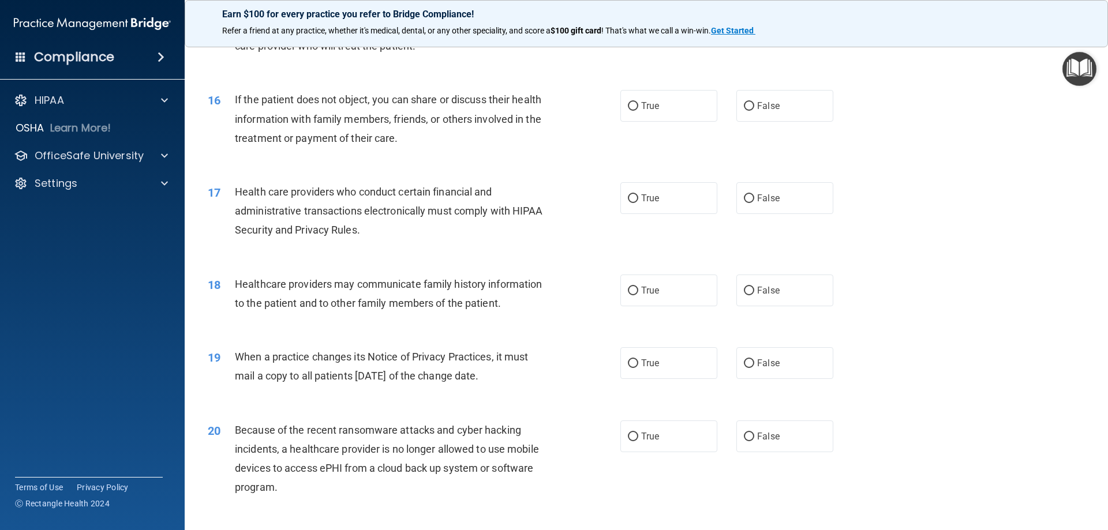
scroll to position [1327, 0]
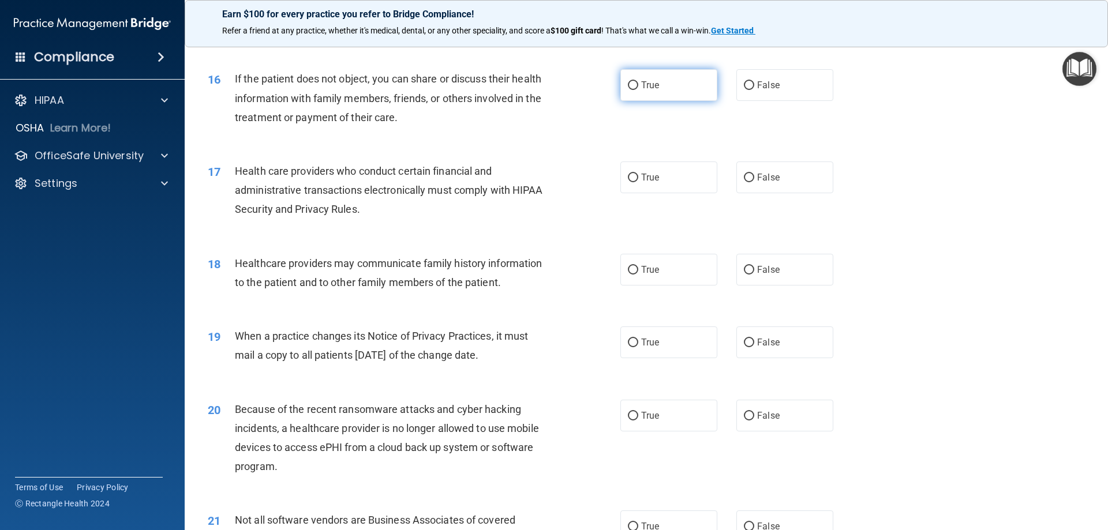
click at [628, 85] on input "True" at bounding box center [633, 85] width 10 height 9
radio input "true"
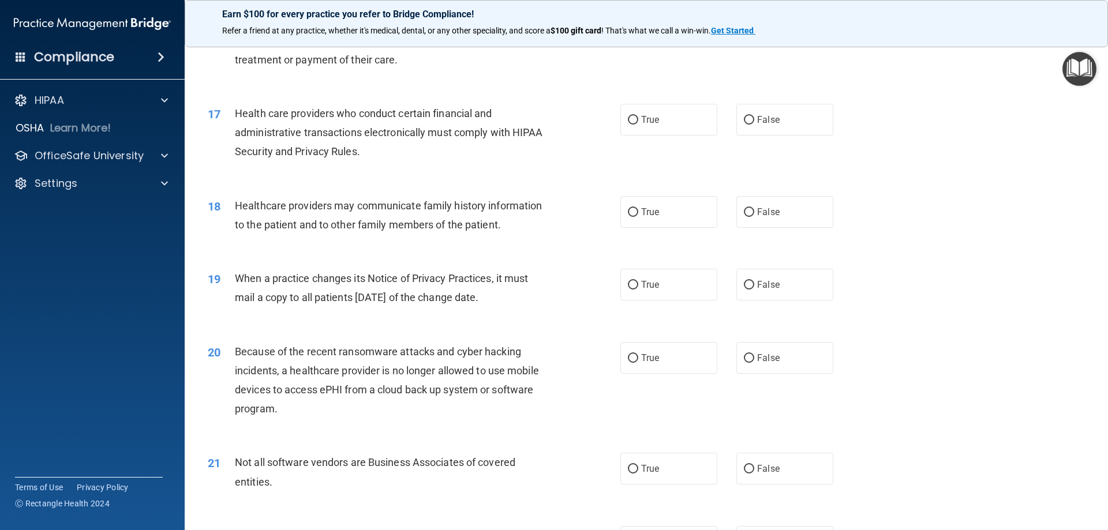
scroll to position [1443, 0]
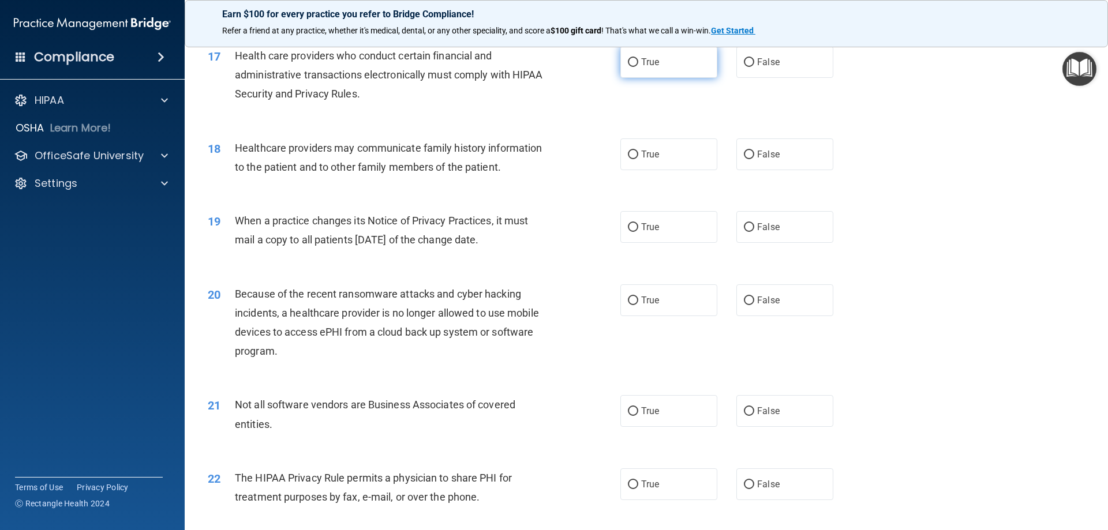
drag, startPoint x: 628, startPoint y: 61, endPoint x: 618, endPoint y: 65, distance: 10.8
click at [628, 61] on input "True" at bounding box center [633, 62] width 10 height 9
radio input "true"
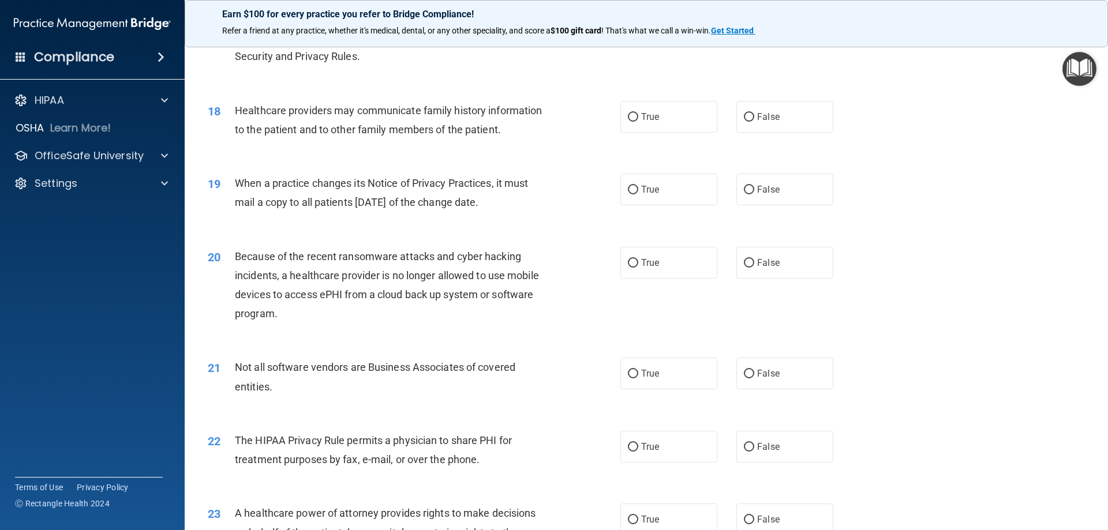
scroll to position [1500, 0]
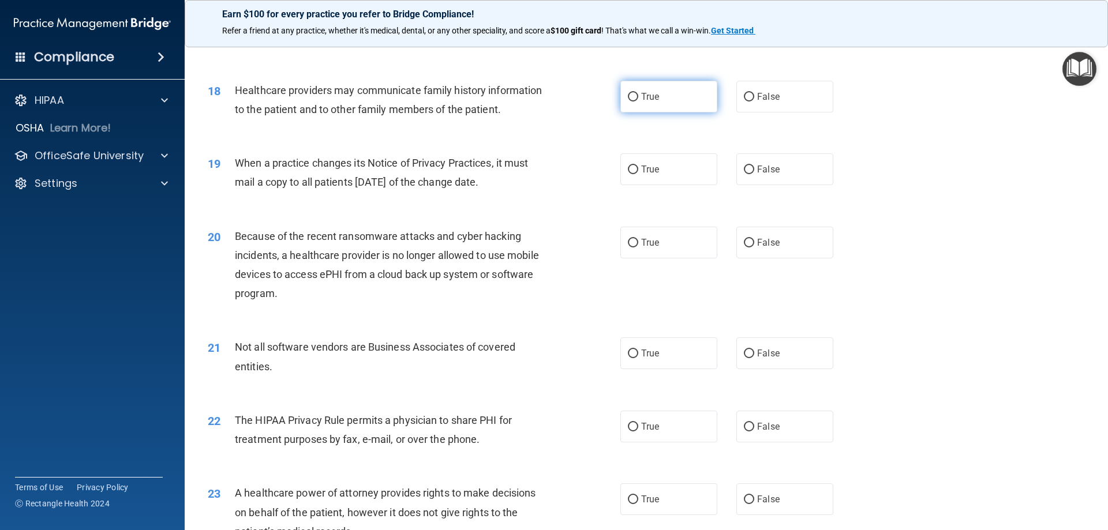
click at [631, 98] on input "True" at bounding box center [633, 97] width 10 height 9
radio input "true"
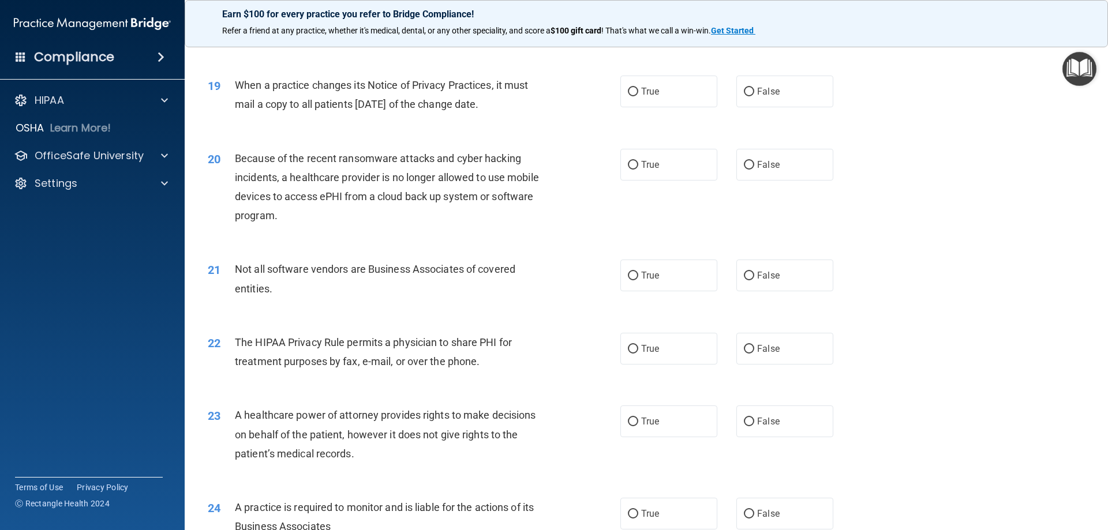
scroll to position [1558, 0]
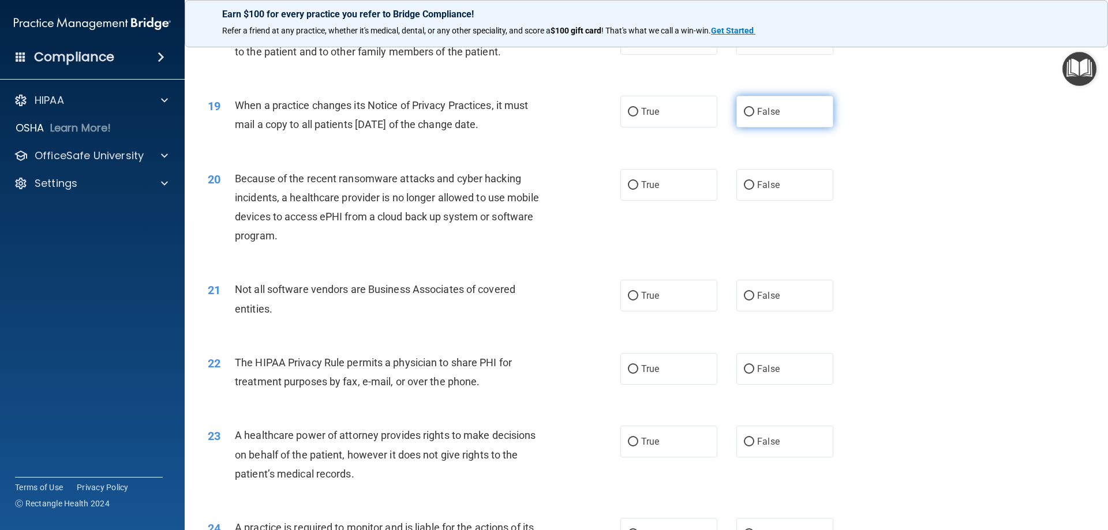
drag, startPoint x: 747, startPoint y: 109, endPoint x: 738, endPoint y: 113, distance: 10.4
click at [747, 109] on input "False" at bounding box center [749, 112] width 10 height 9
radio input "true"
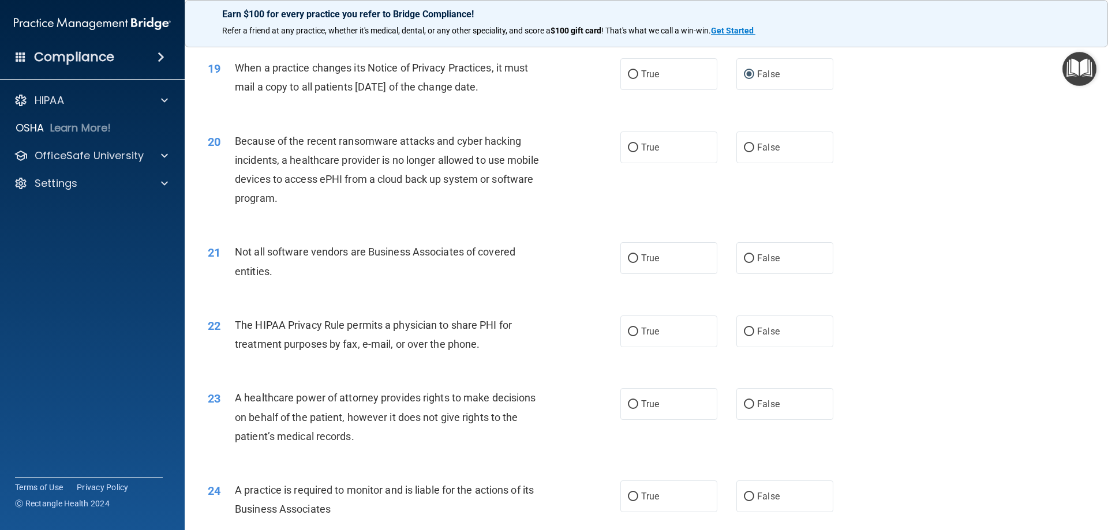
scroll to position [1616, 0]
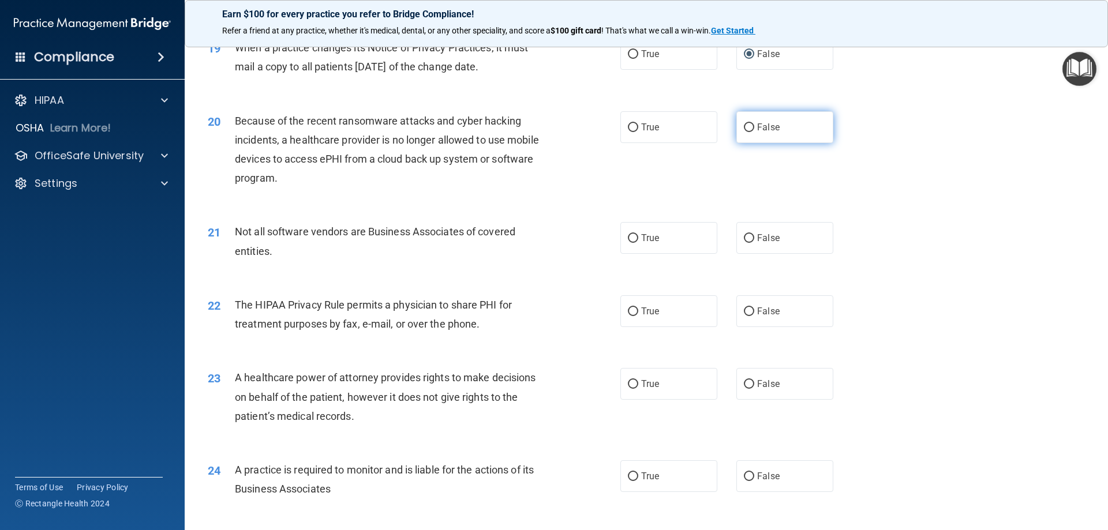
click at [746, 123] on input "False" at bounding box center [749, 127] width 10 height 9
radio input "true"
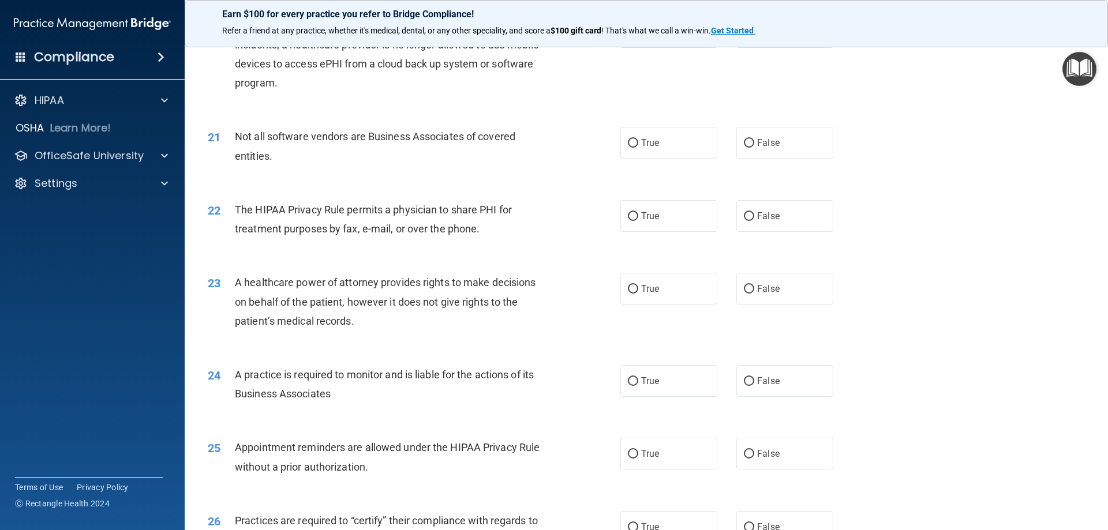
scroll to position [1731, 0]
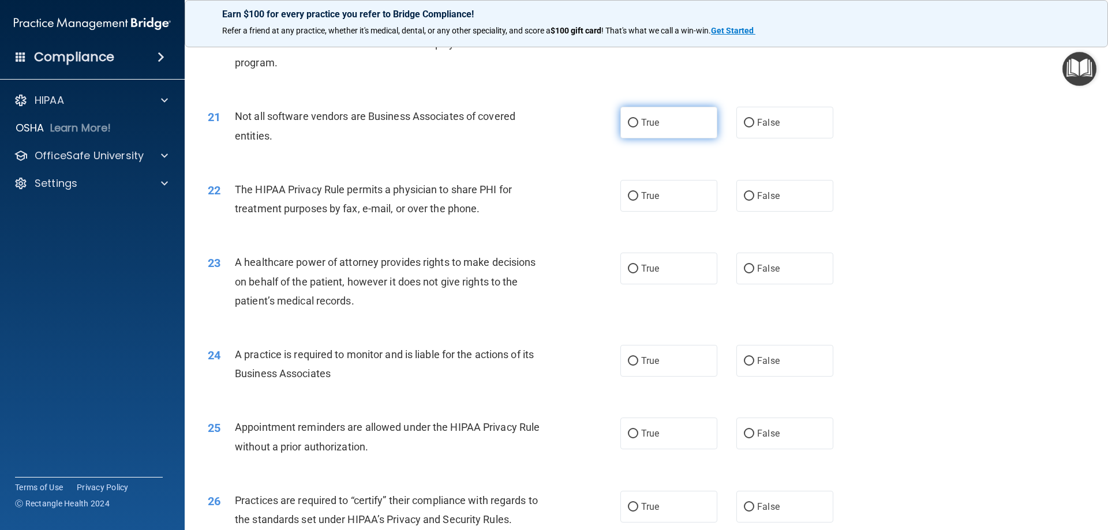
click at [633, 123] on input "True" at bounding box center [633, 123] width 10 height 9
radio input "true"
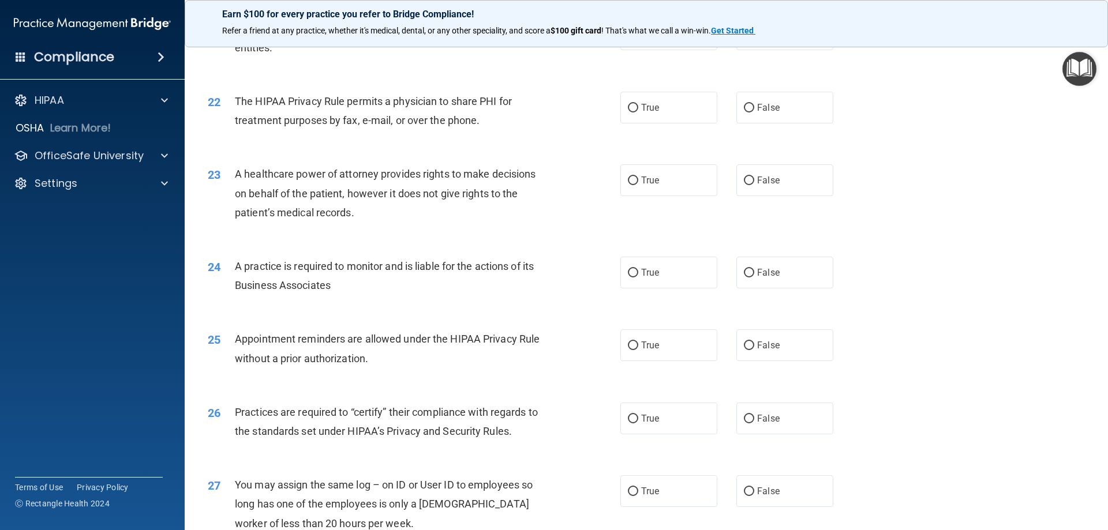
scroll to position [1847, 0]
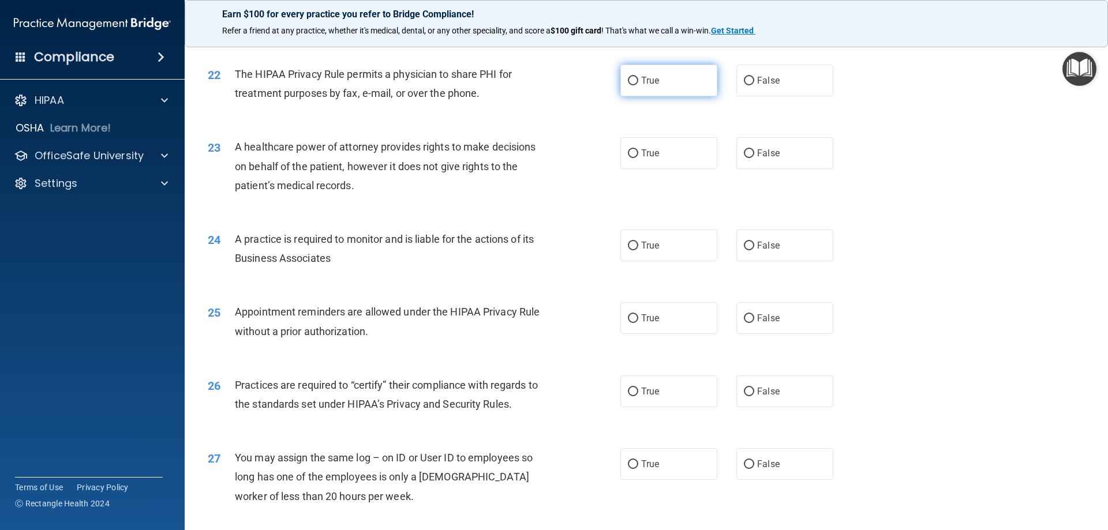
click at [632, 80] on input "True" at bounding box center [633, 81] width 10 height 9
radio input "true"
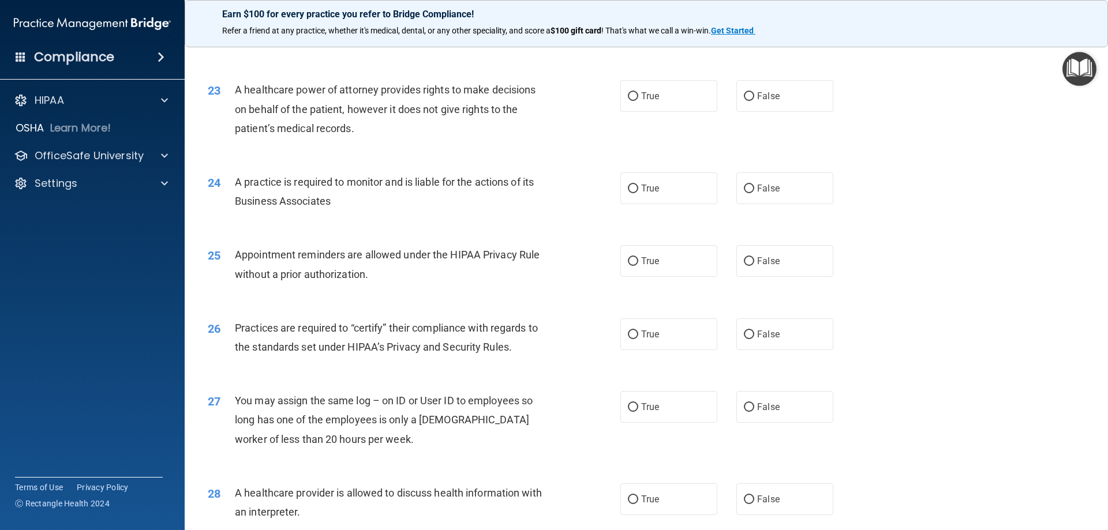
scroll to position [1904, 0]
click at [746, 95] on input "False" at bounding box center [749, 96] width 10 height 9
radio input "true"
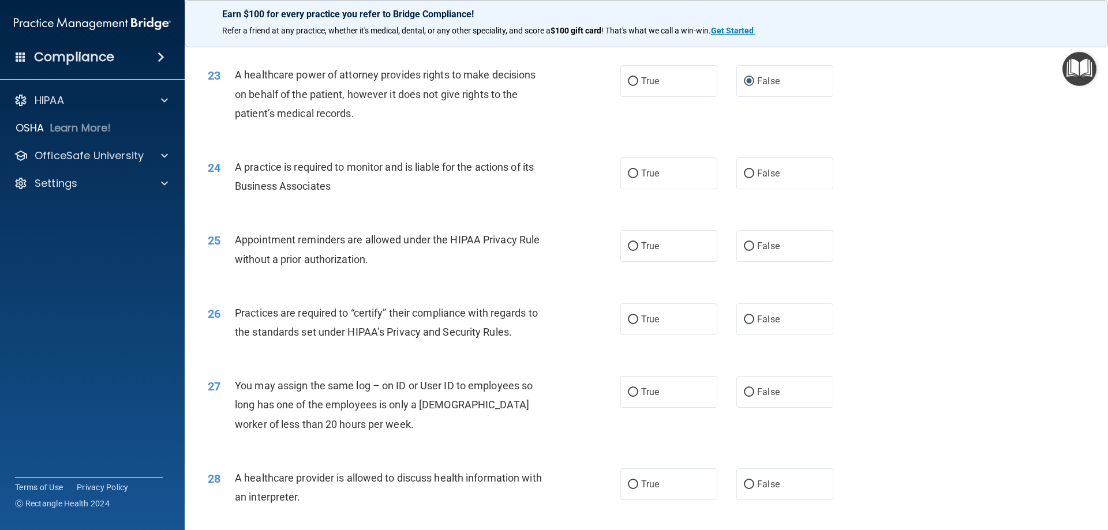
scroll to position [1962, 0]
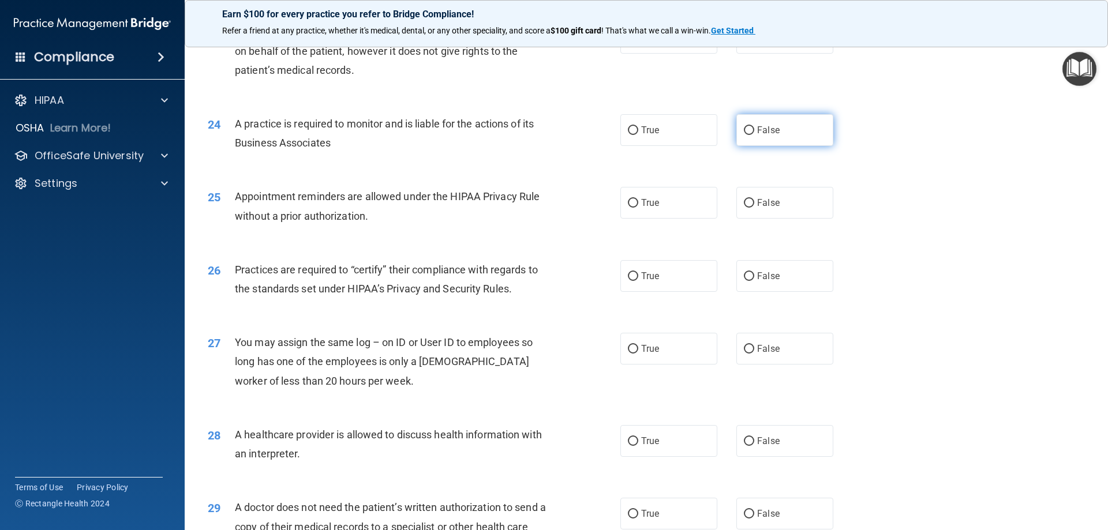
drag, startPoint x: 746, startPoint y: 128, endPoint x: 733, endPoint y: 131, distance: 13.7
click at [746, 128] on input "False" at bounding box center [749, 130] width 10 height 9
radio input "true"
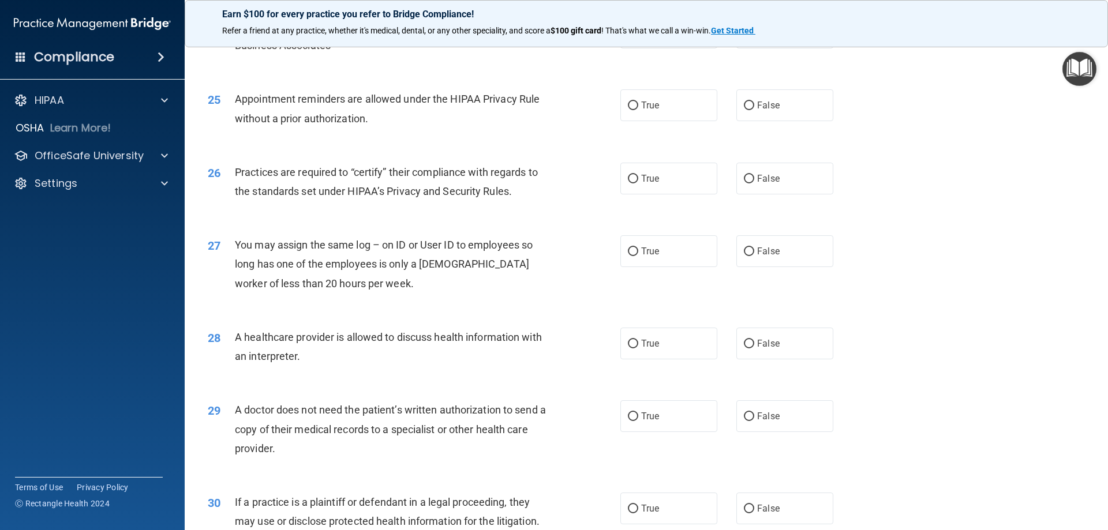
scroll to position [2077, 0]
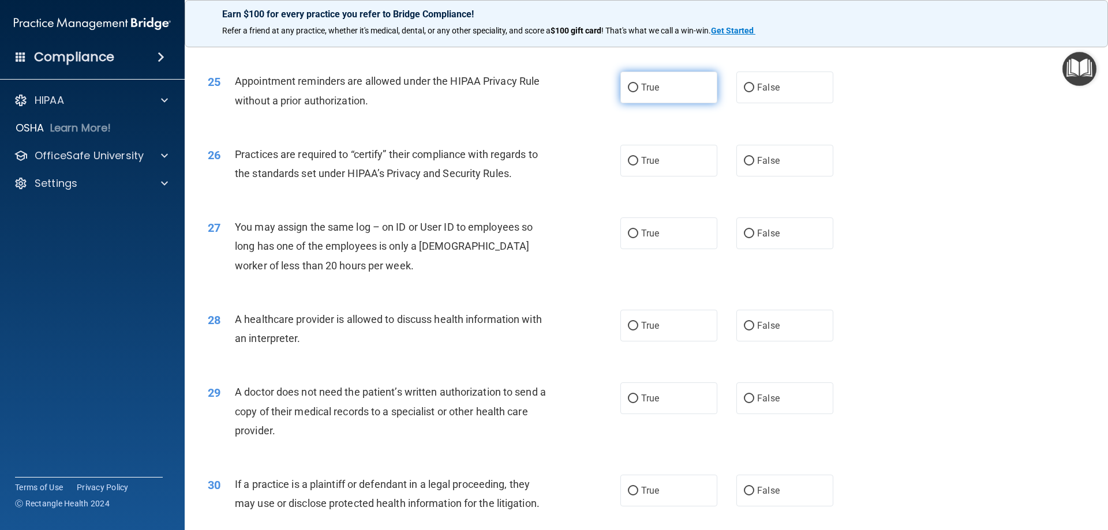
click at [631, 89] on input "True" at bounding box center [633, 88] width 10 height 9
radio input "true"
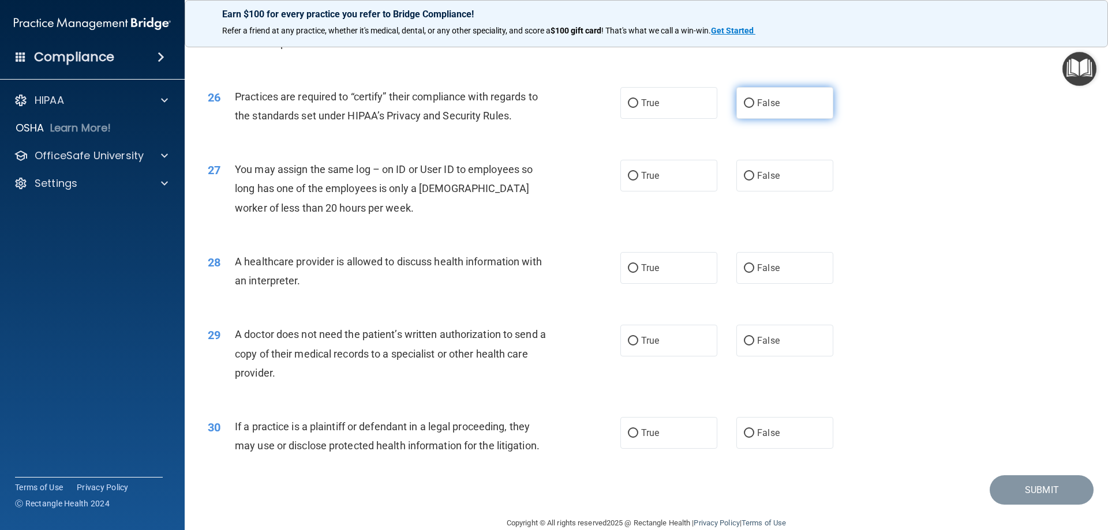
drag, startPoint x: 743, startPoint y: 103, endPoint x: 736, endPoint y: 105, distance: 7.7
click at [744, 103] on input "False" at bounding box center [749, 103] width 10 height 9
radio input "true"
click at [751, 175] on label "False" at bounding box center [784, 176] width 97 height 32
click at [751, 175] on input "False" at bounding box center [749, 176] width 10 height 9
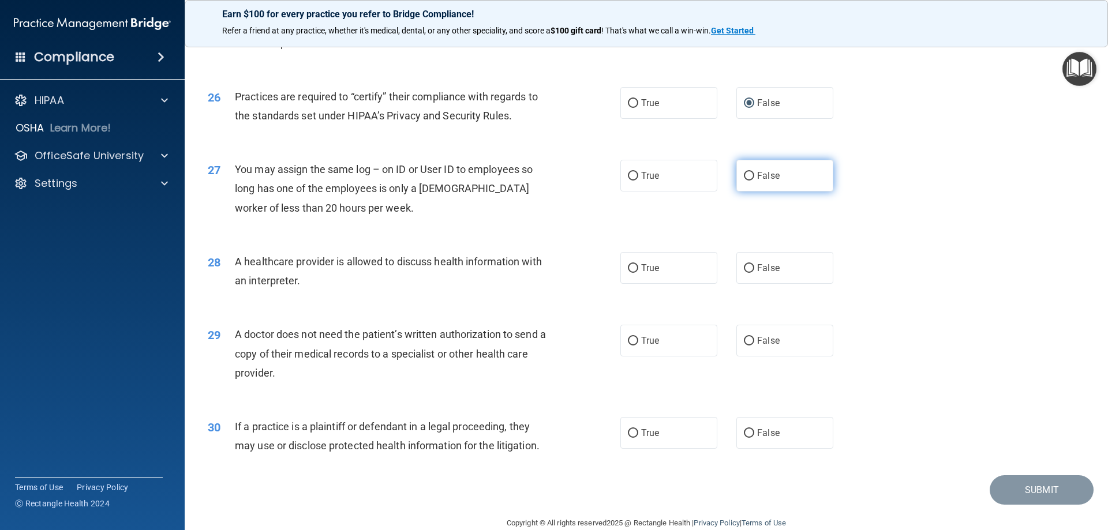
radio input "true"
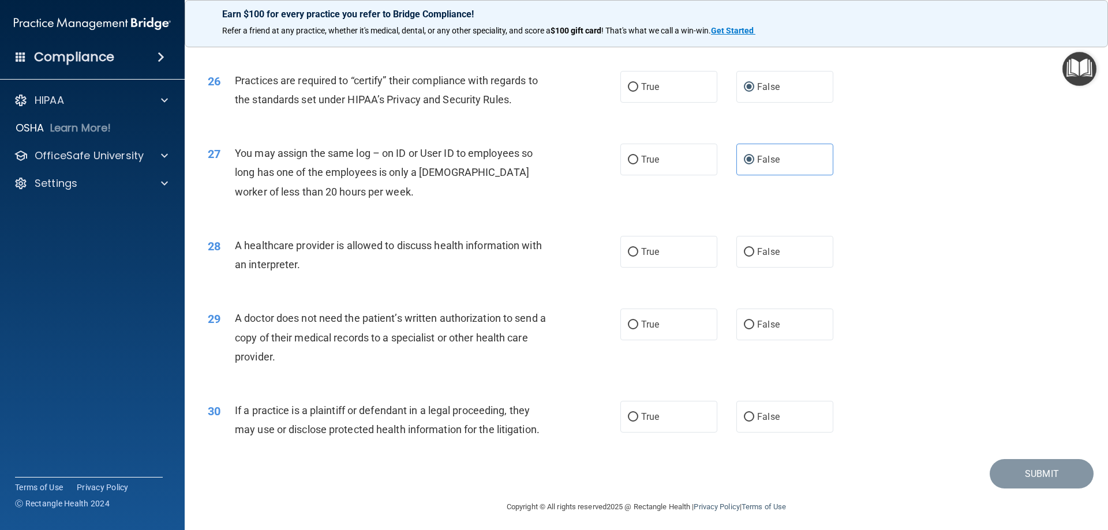
scroll to position [2156, 0]
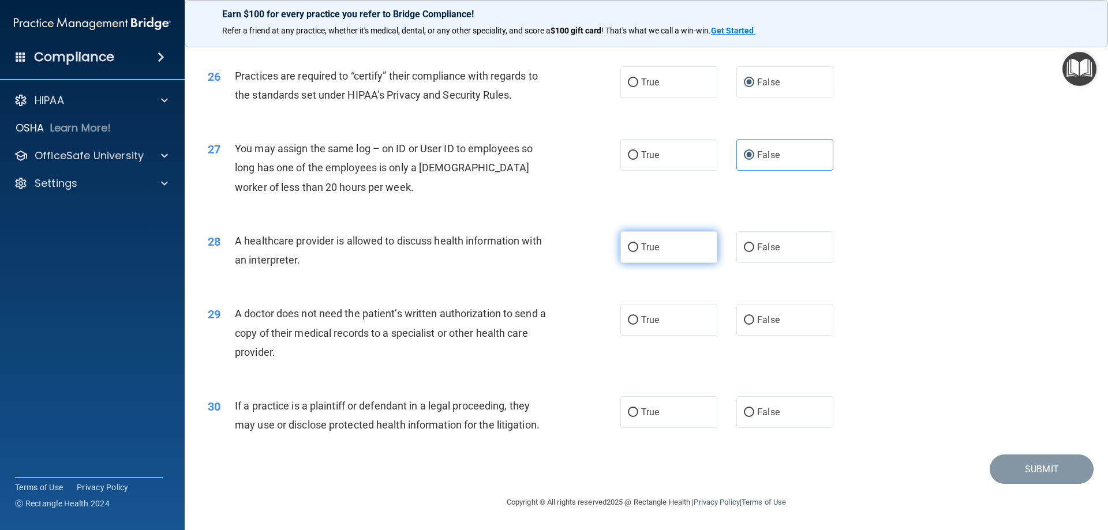
click at [628, 249] on input "True" at bounding box center [633, 248] width 10 height 9
radio input "true"
click at [630, 317] on input "True" at bounding box center [633, 320] width 10 height 9
radio input "true"
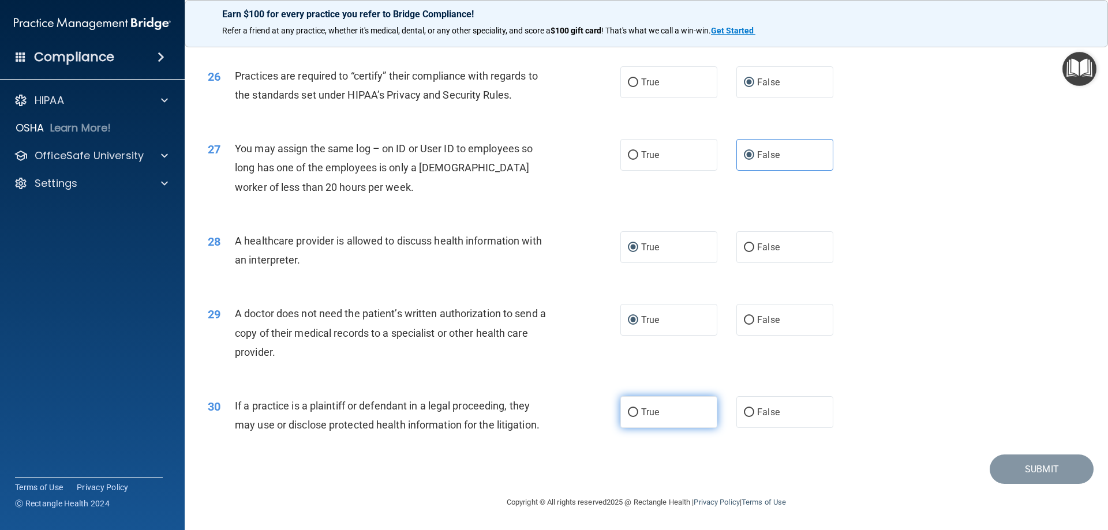
click at [632, 411] on input "True" at bounding box center [633, 413] width 10 height 9
radio input "true"
click at [1047, 473] on button "Submit" at bounding box center [1042, 469] width 104 height 29
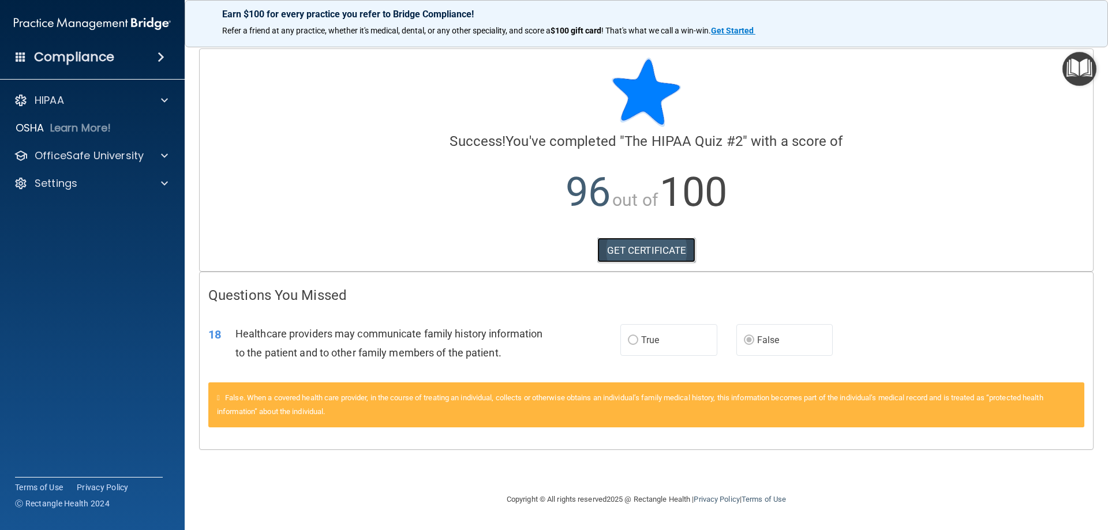
click at [647, 246] on link "GET CERTIFICATE" at bounding box center [646, 250] width 99 height 25
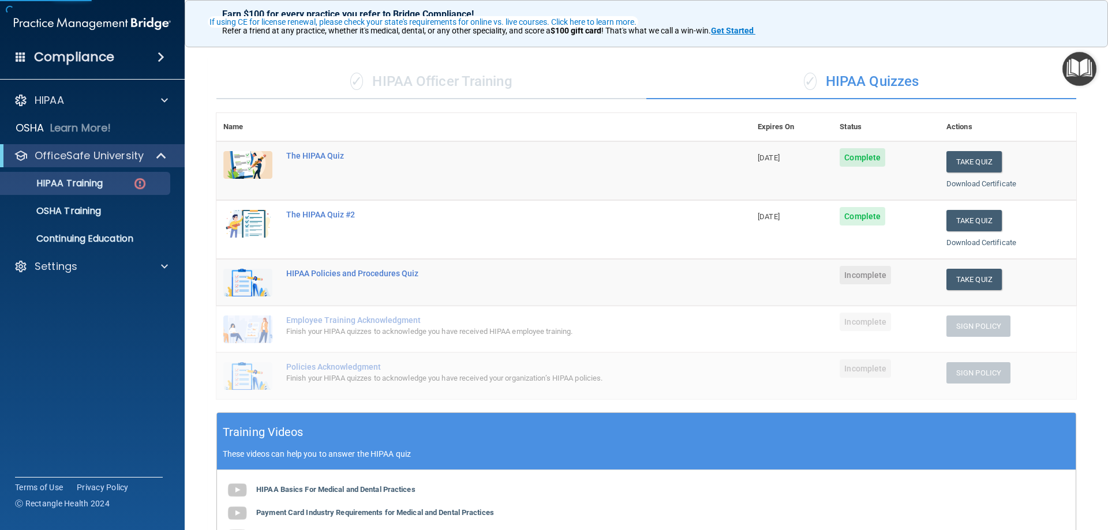
scroll to position [115, 0]
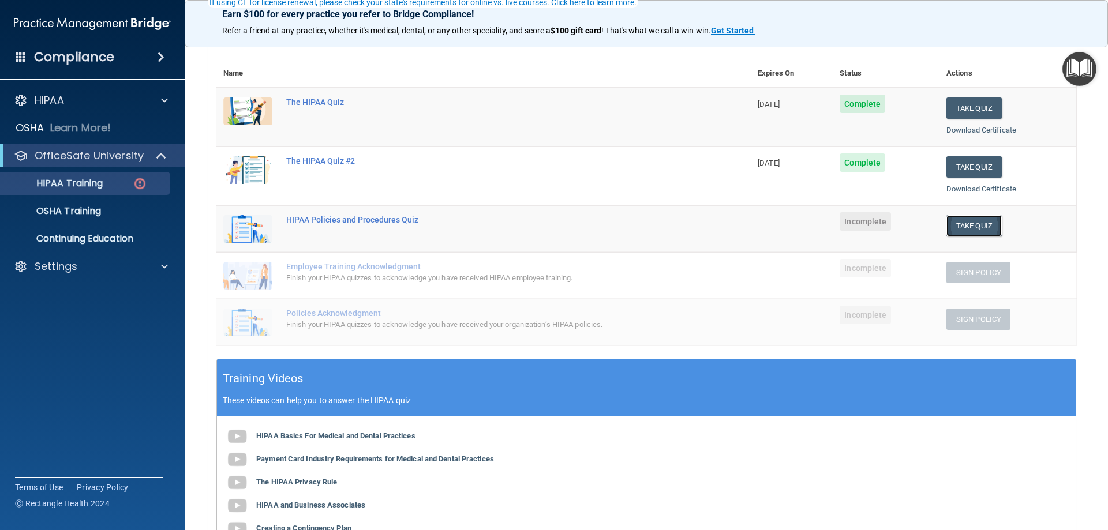
click at [955, 226] on button "Take Quiz" at bounding box center [973, 225] width 55 height 21
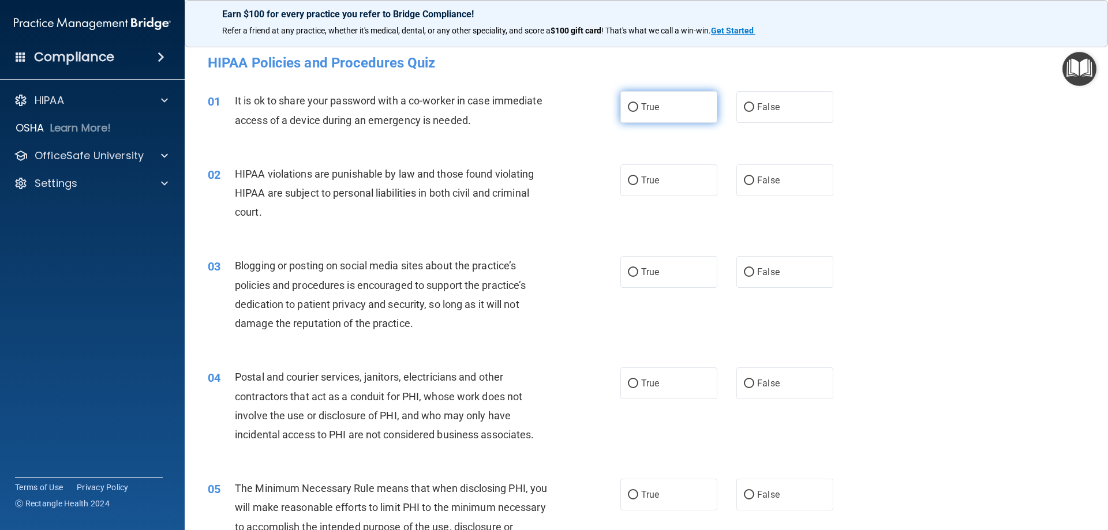
click at [657, 113] on label "True" at bounding box center [668, 107] width 97 height 32
click at [638, 112] on input "True" at bounding box center [633, 107] width 10 height 9
radio input "true"
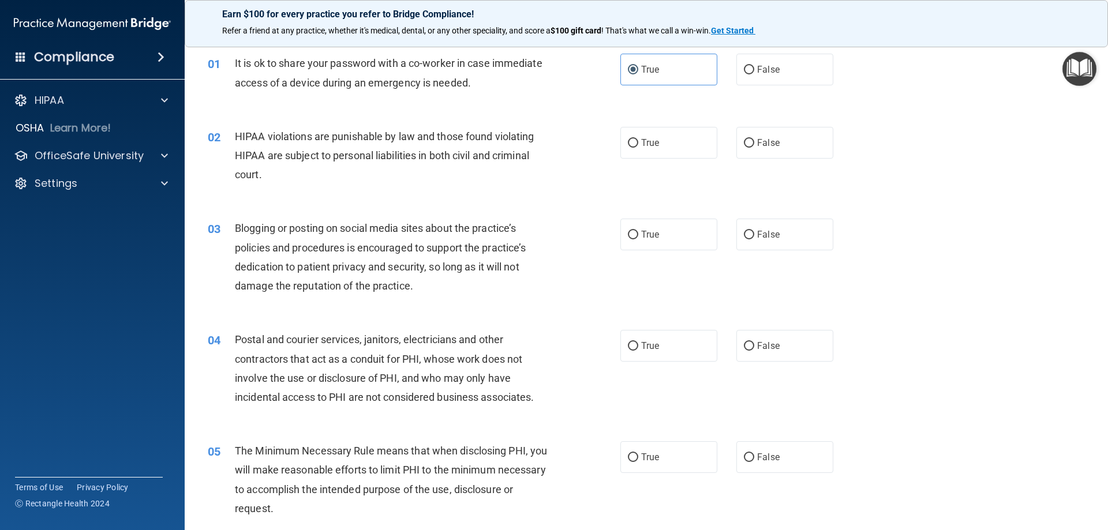
scroll to position [58, 0]
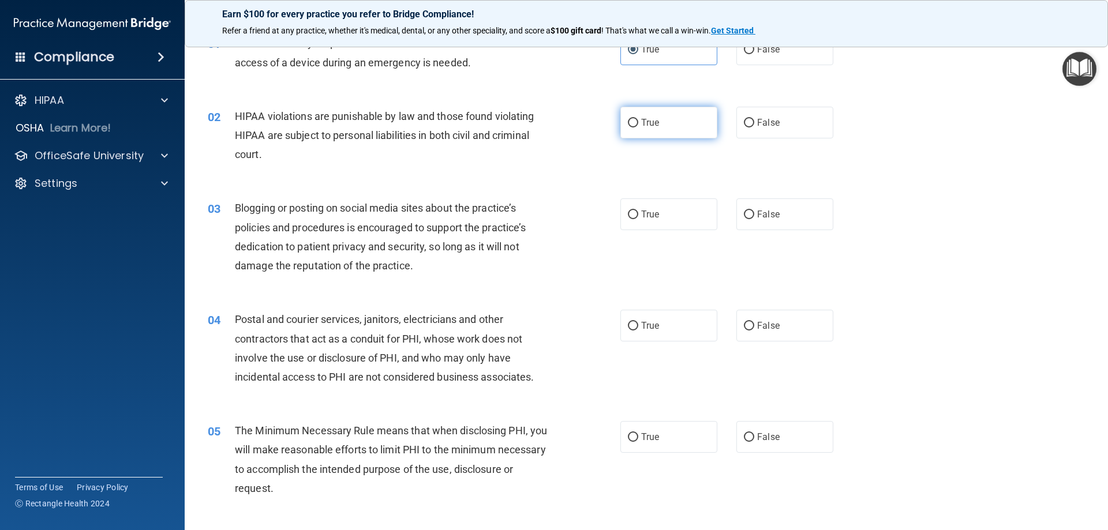
click at [631, 118] on label "True" at bounding box center [668, 123] width 97 height 32
click at [629, 122] on input "True" at bounding box center [633, 123] width 10 height 9
radio input "true"
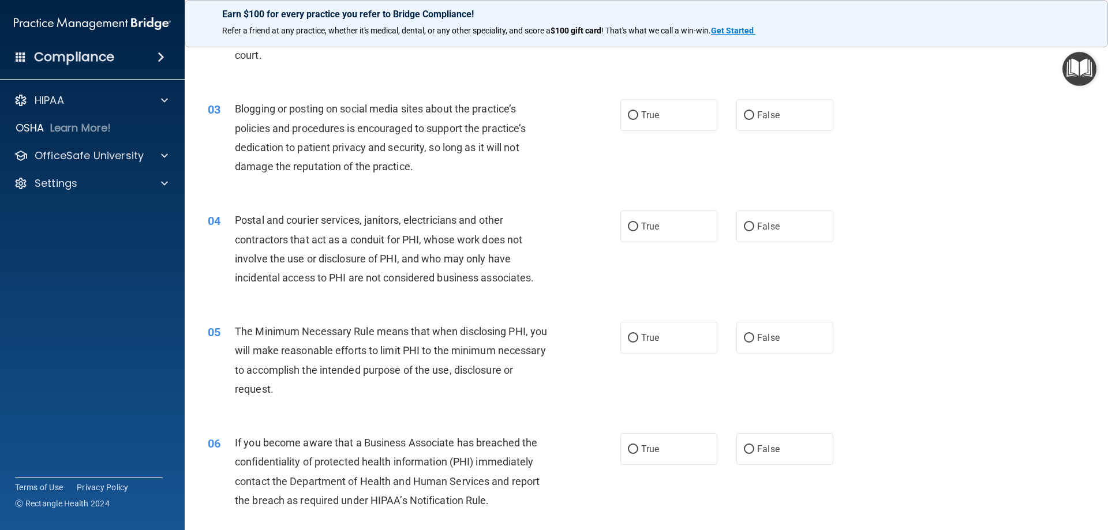
scroll to position [173, 0]
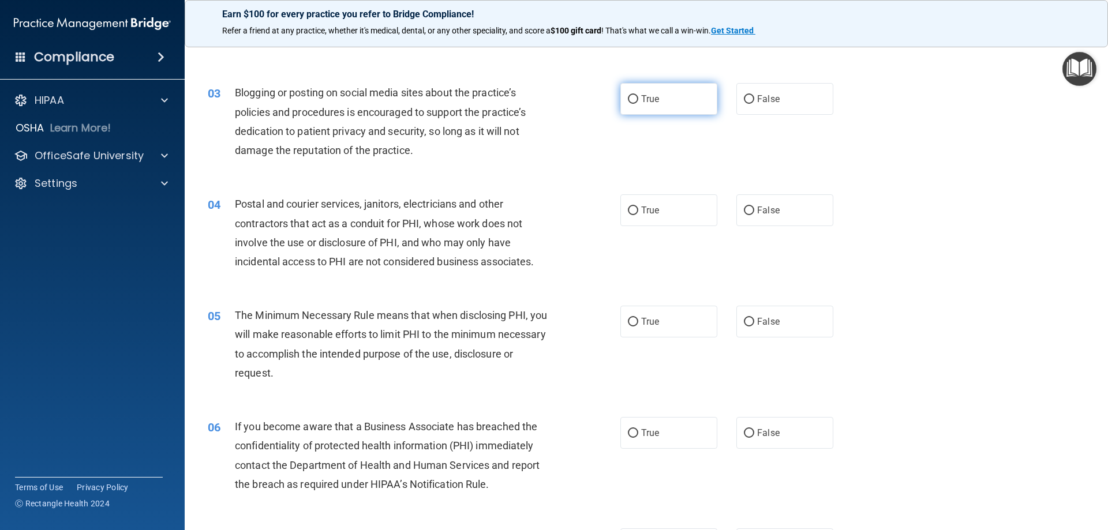
click at [637, 97] on label "True" at bounding box center [668, 99] width 97 height 32
click at [637, 97] on input "True" at bounding box center [633, 99] width 10 height 9
radio input "true"
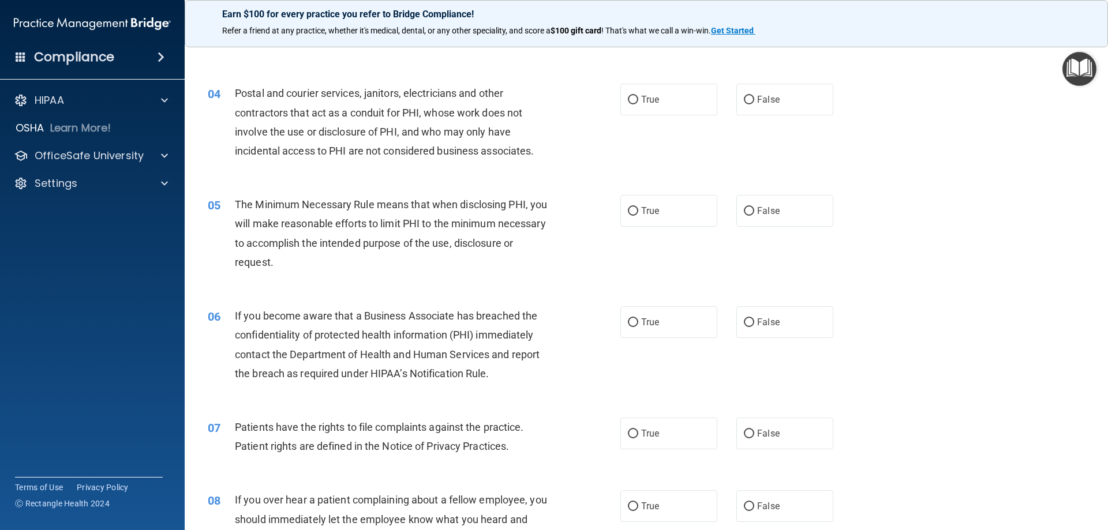
scroll to position [289, 0]
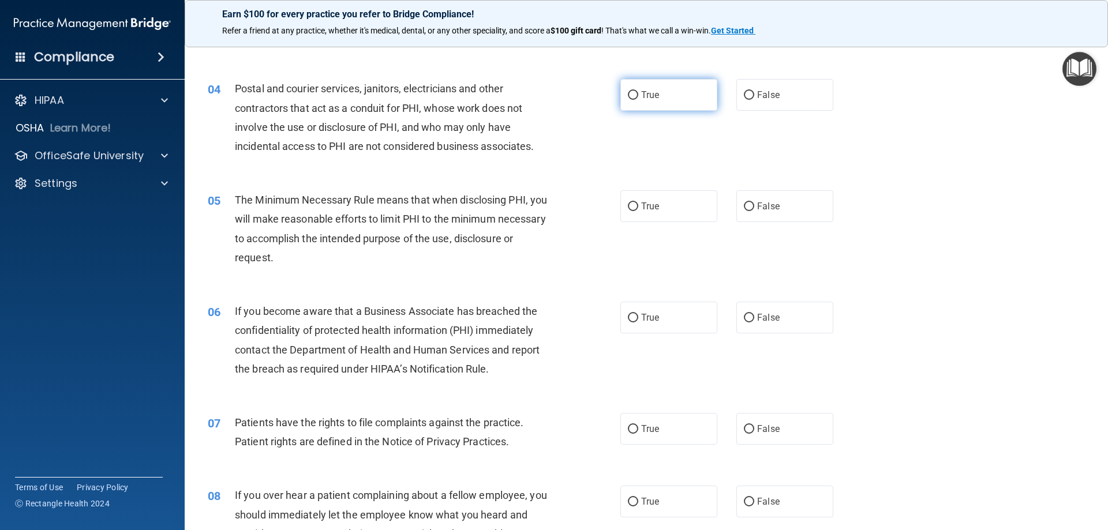
click at [630, 93] on input "True" at bounding box center [633, 95] width 10 height 9
radio input "true"
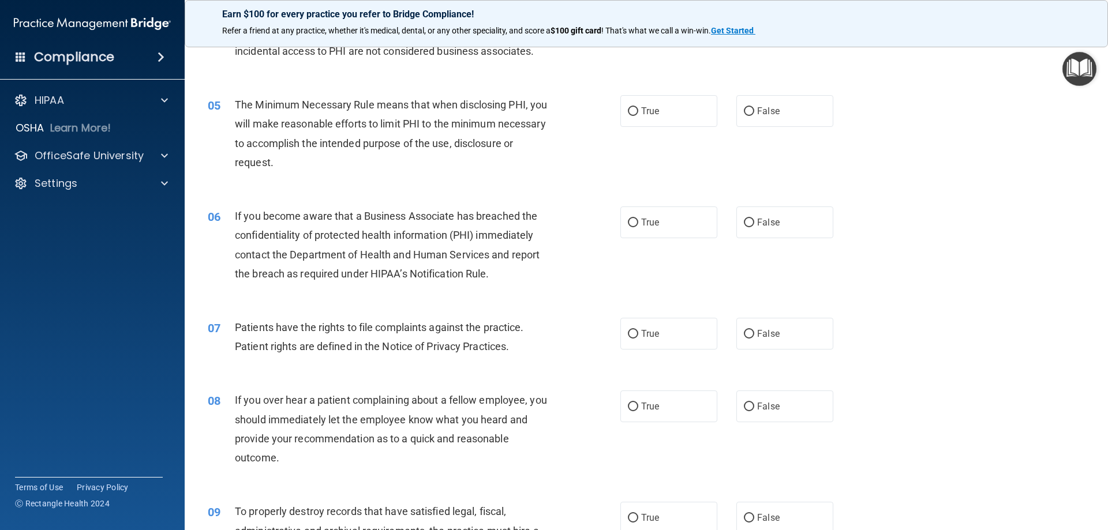
scroll to position [404, 0]
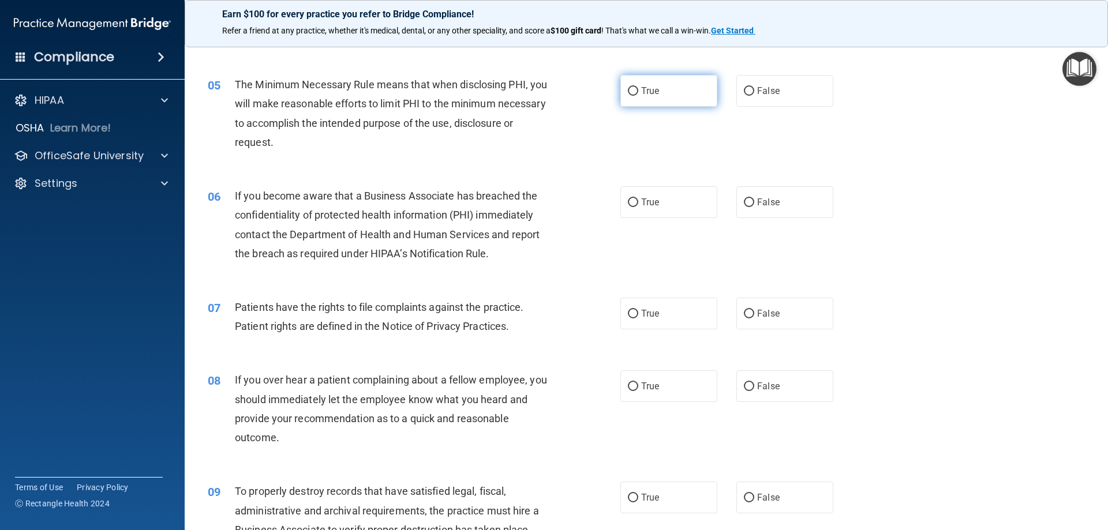
click at [629, 88] on input "True" at bounding box center [633, 91] width 10 height 9
radio input "true"
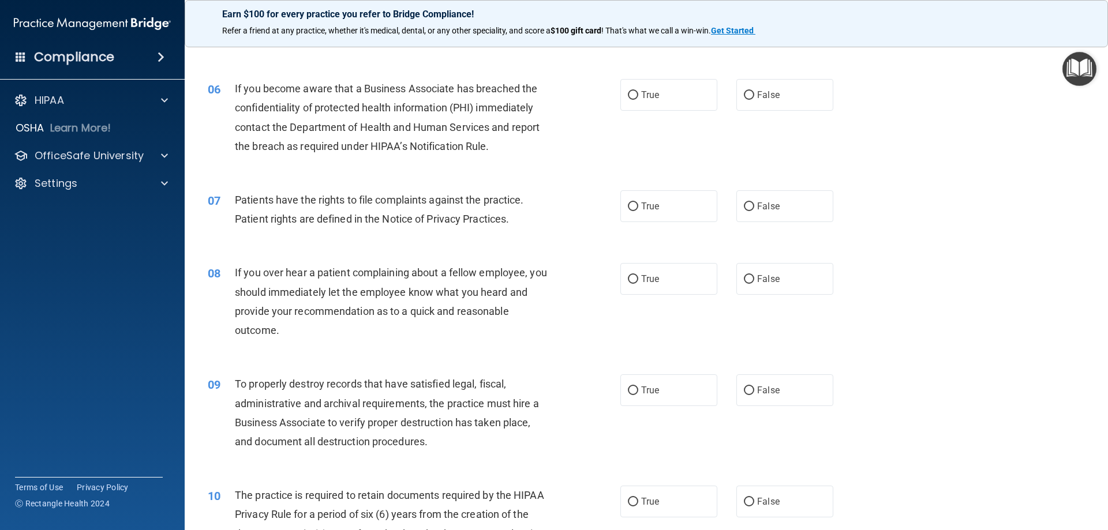
scroll to position [519, 0]
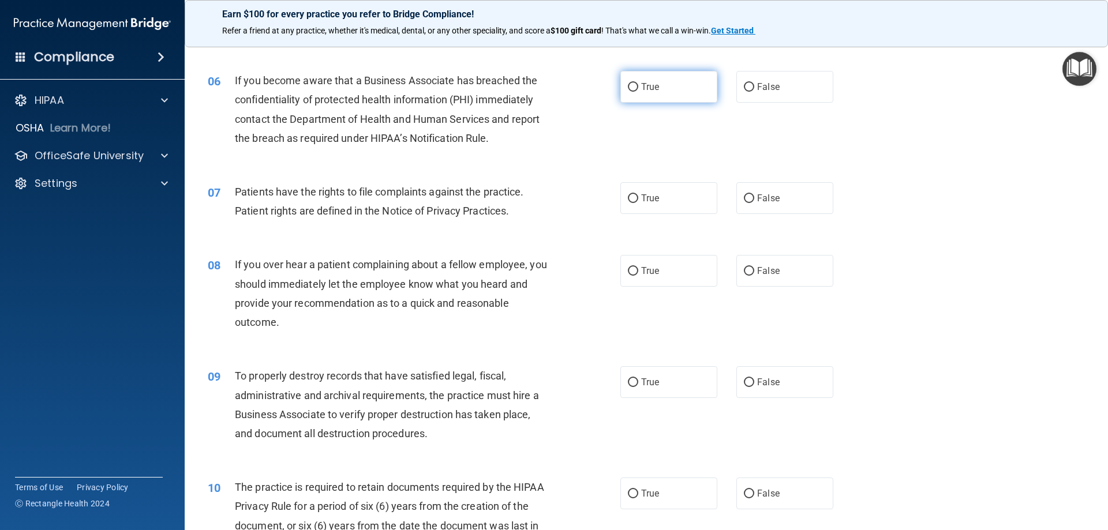
click at [628, 87] on input "True" at bounding box center [633, 87] width 10 height 9
radio input "true"
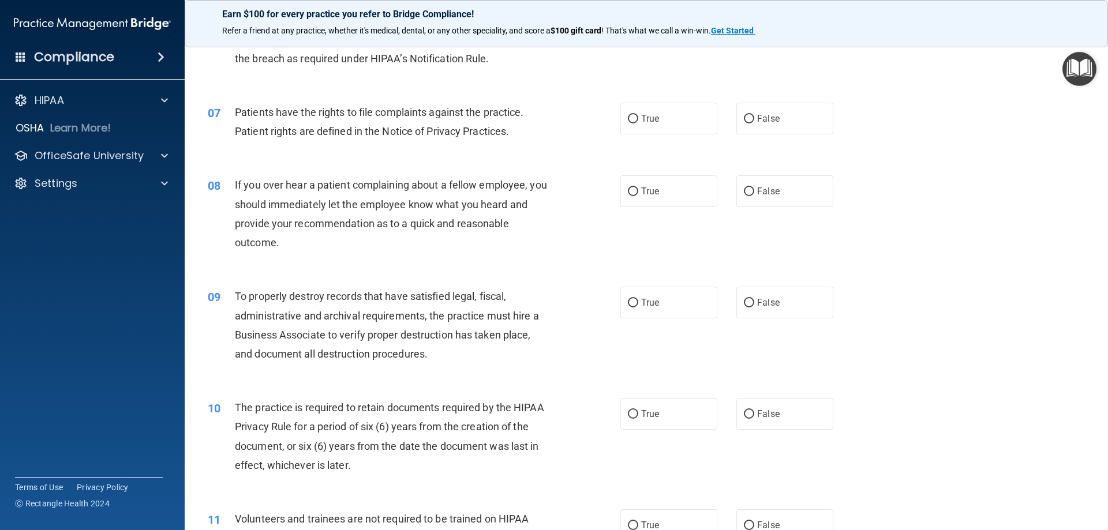
scroll to position [635, 0]
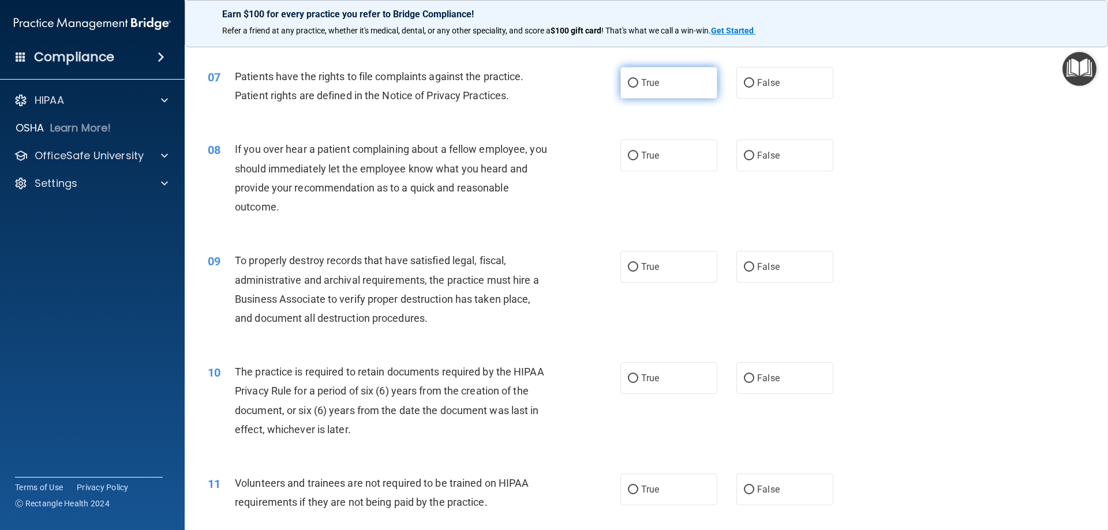
click at [632, 83] on input "True" at bounding box center [633, 83] width 10 height 9
radio input "true"
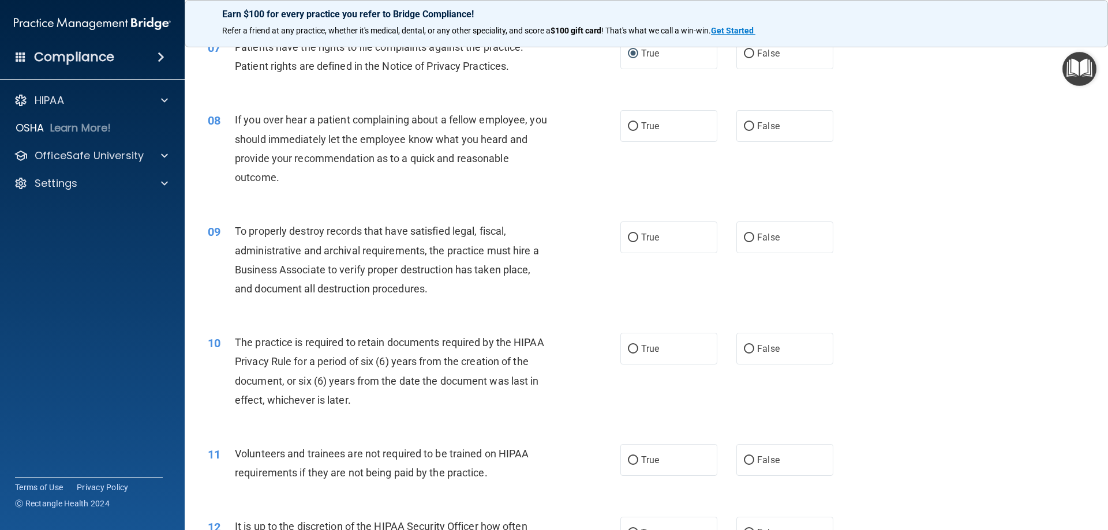
scroll to position [692, 0]
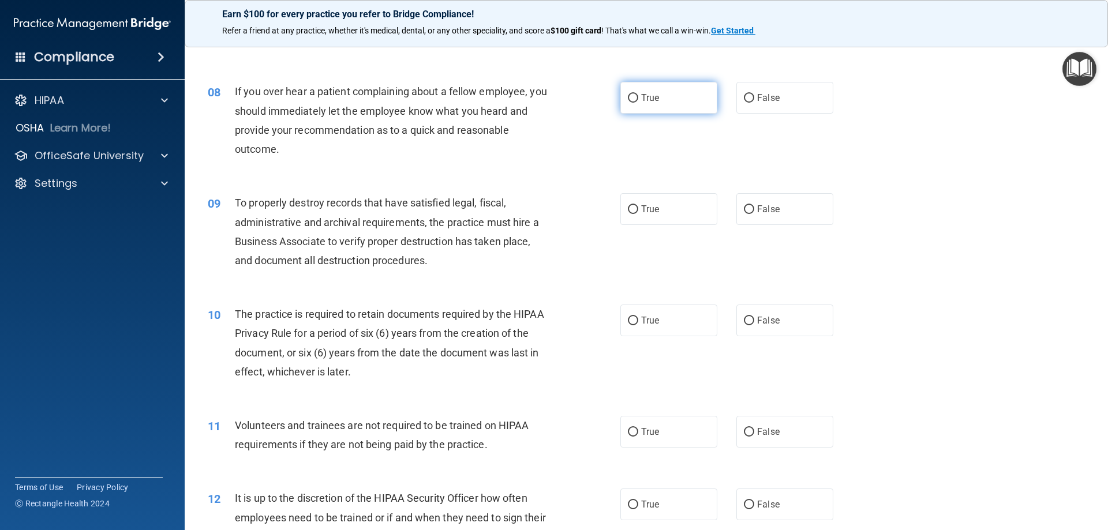
click at [628, 101] on input "True" at bounding box center [633, 98] width 10 height 9
radio input "true"
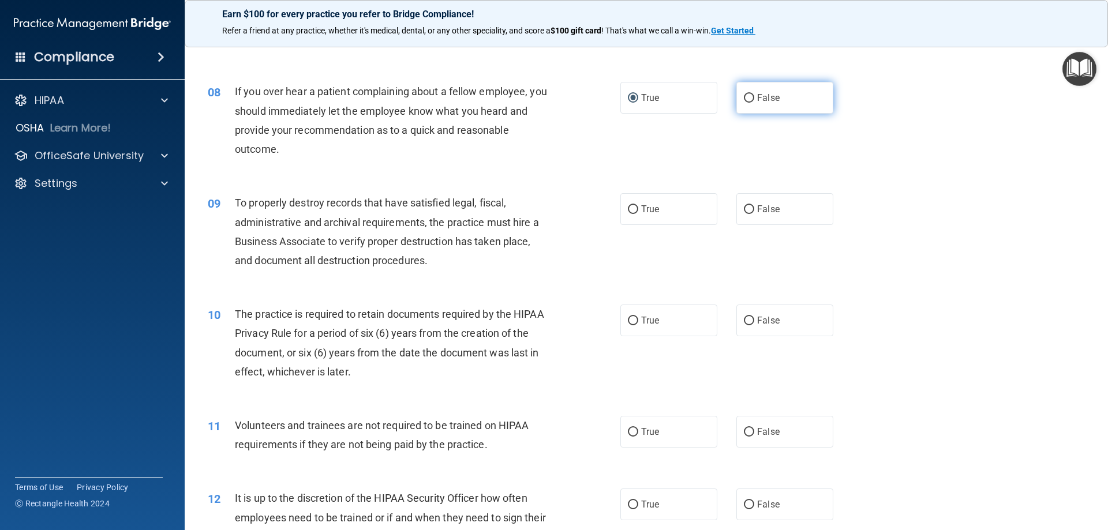
click at [744, 100] on input "False" at bounding box center [749, 98] width 10 height 9
radio input "true"
radio input "false"
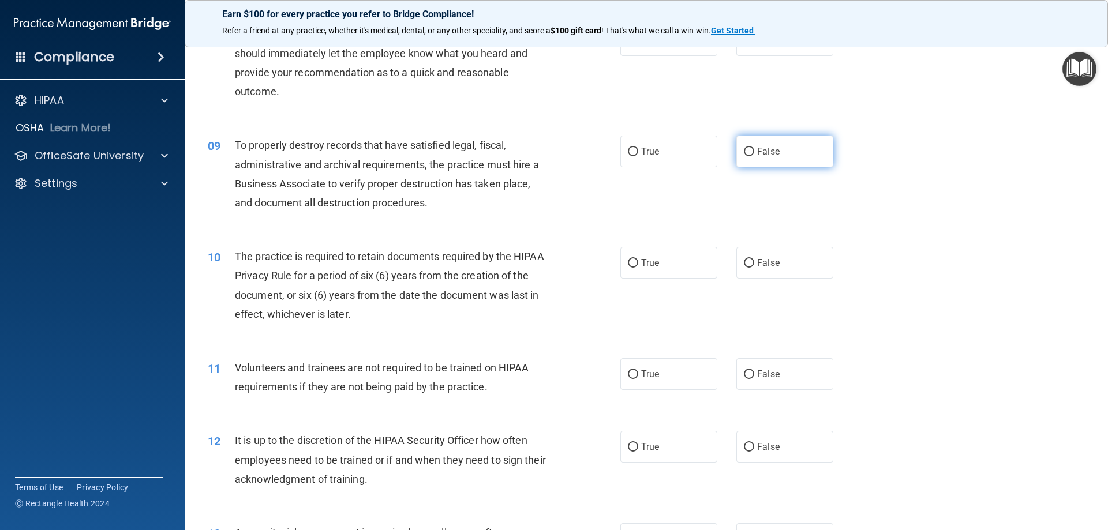
click at [745, 151] on input "False" at bounding box center [749, 152] width 10 height 9
radio input "true"
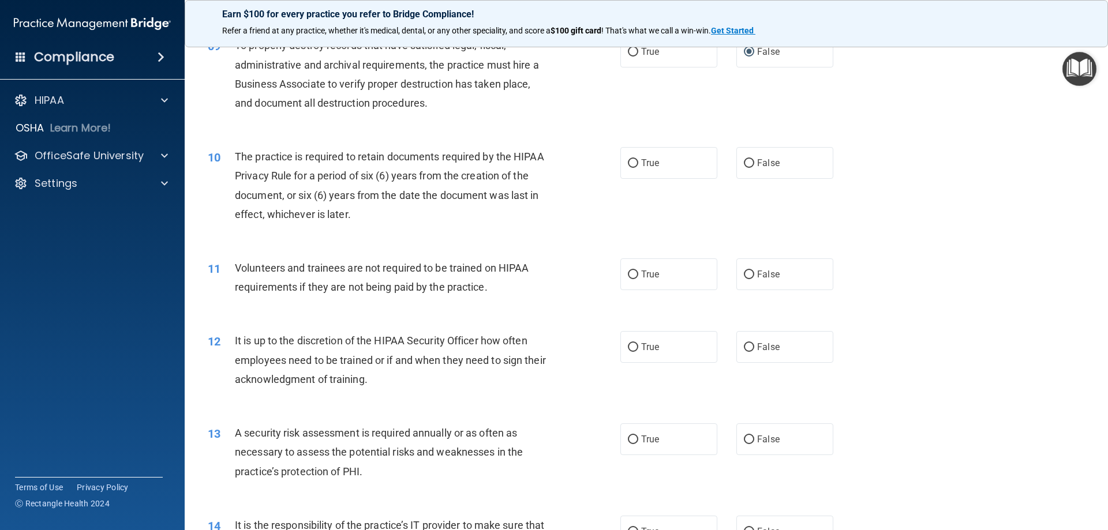
scroll to position [866, 0]
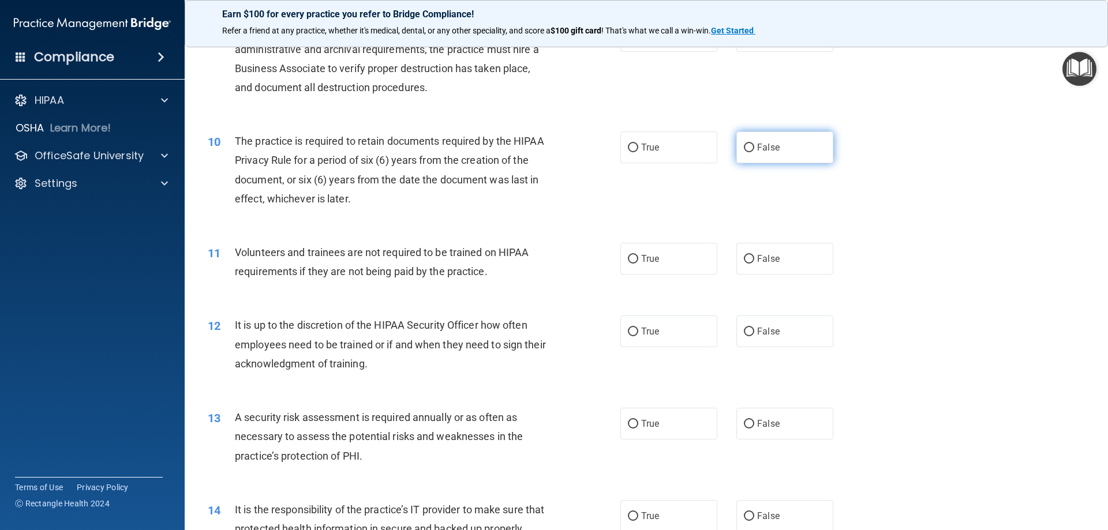
drag, startPoint x: 748, startPoint y: 145, endPoint x: 741, endPoint y: 148, distance: 7.3
click at [746, 145] on input "False" at bounding box center [749, 148] width 10 height 9
radio input "true"
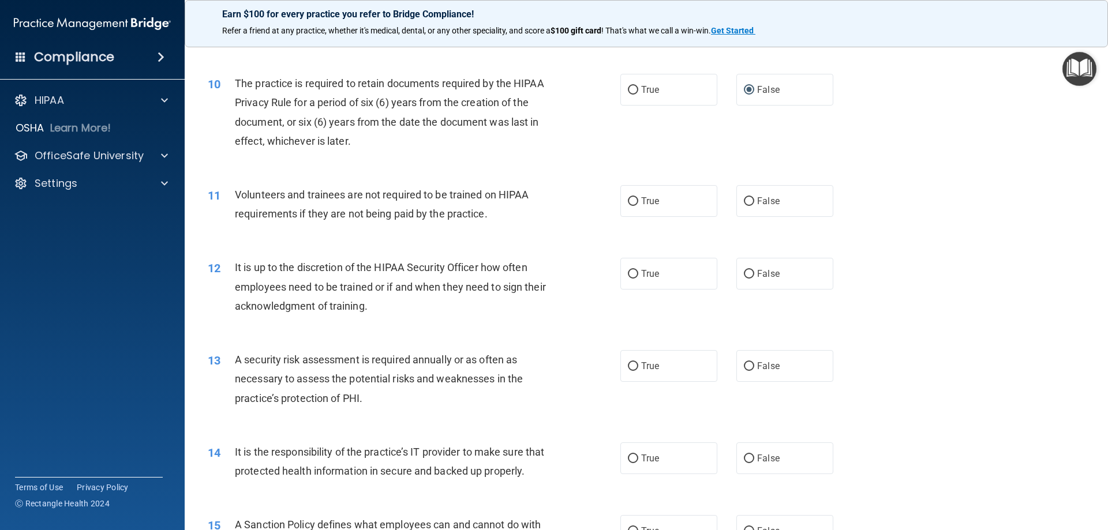
scroll to position [981, 0]
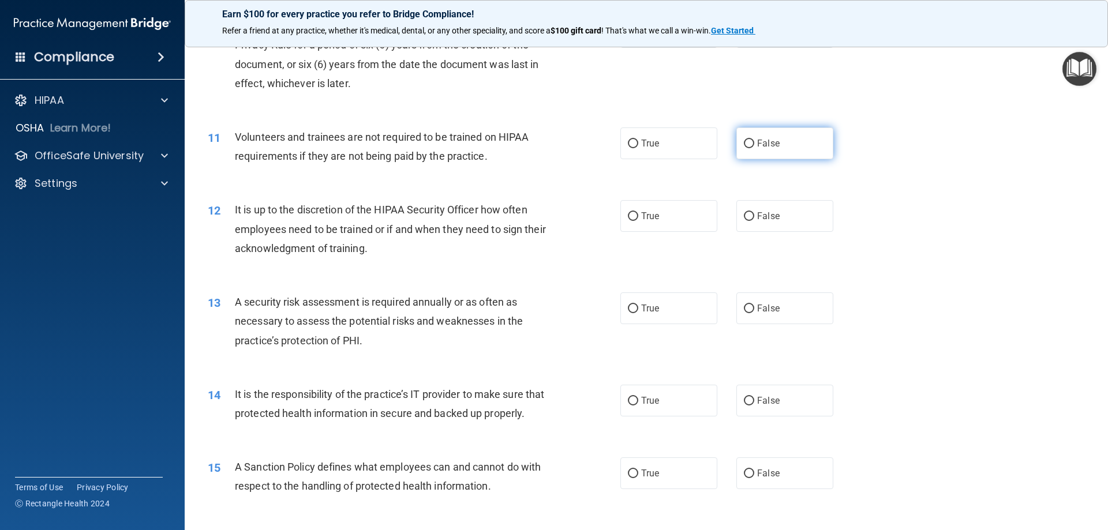
click at [757, 143] on span "False" at bounding box center [768, 143] width 23 height 11
click at [753, 143] on input "False" at bounding box center [749, 144] width 10 height 9
radio input "true"
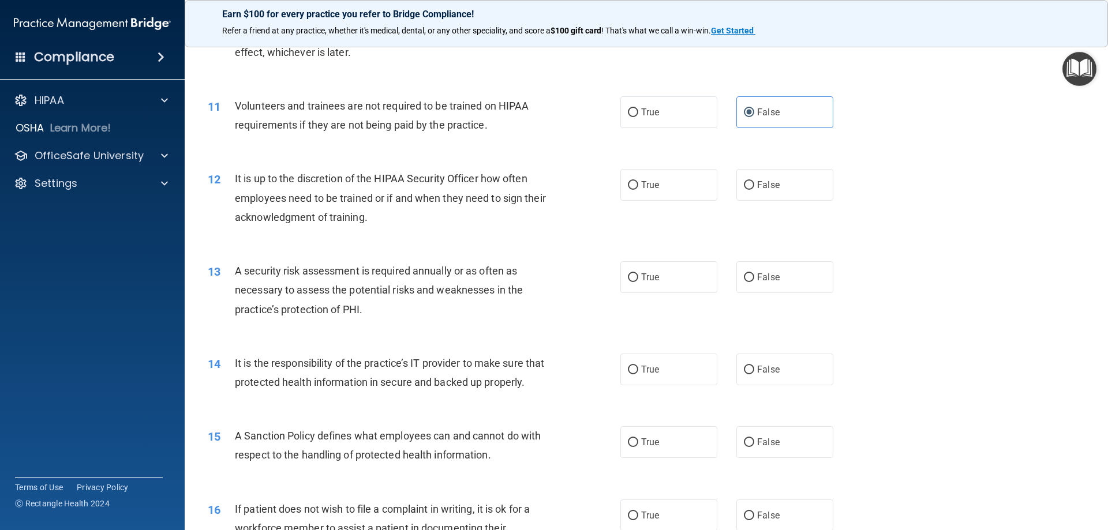
scroll to position [1039, 0]
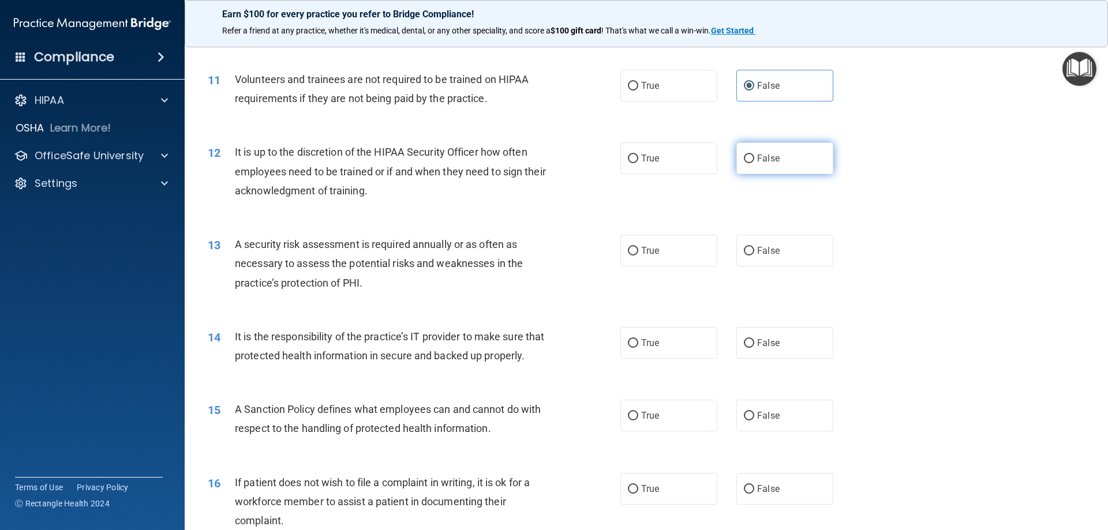
click at [748, 158] on input "False" at bounding box center [749, 159] width 10 height 9
radio input "true"
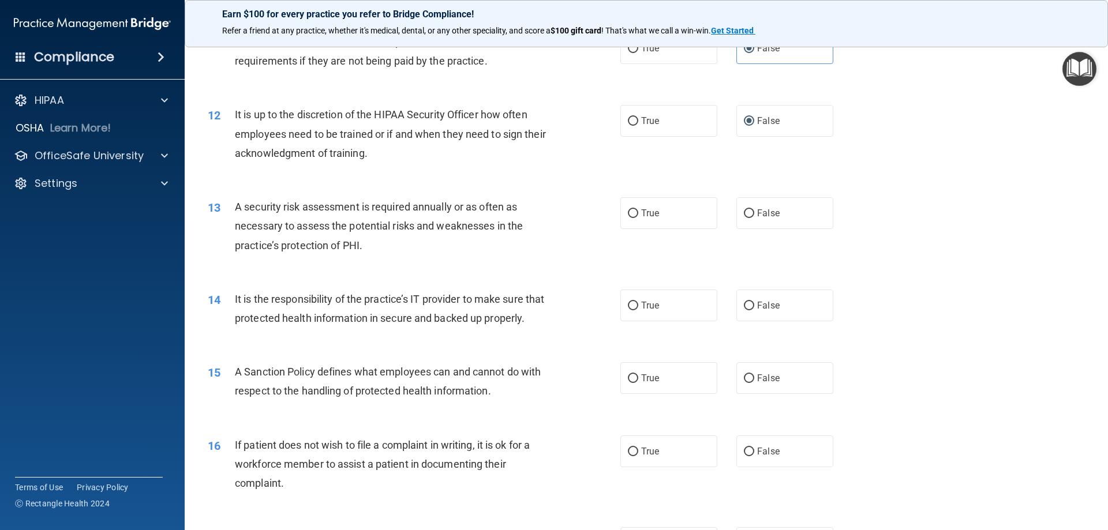
scroll to position [1154, 0]
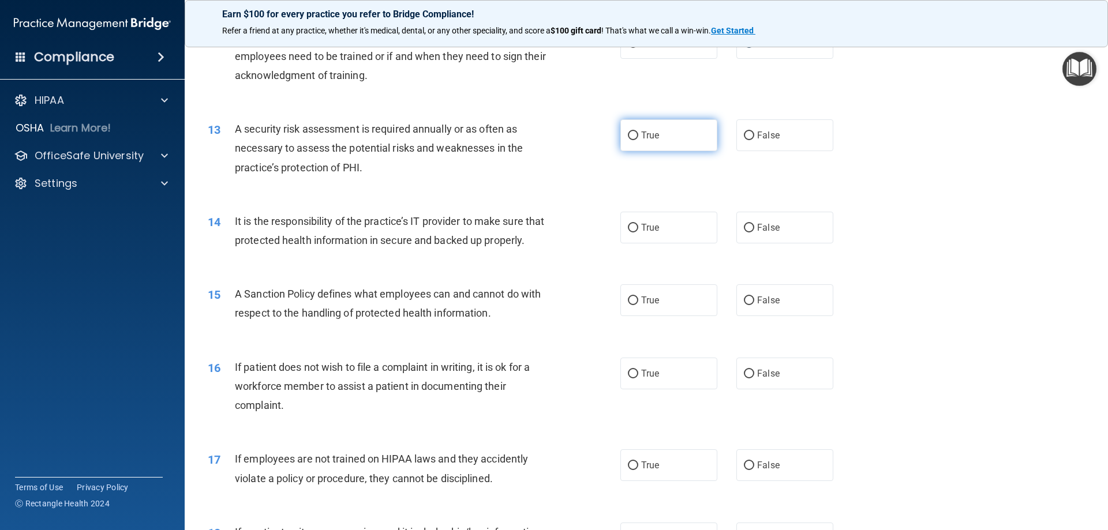
click at [647, 138] on span "True" at bounding box center [650, 135] width 18 height 11
click at [638, 138] on input "True" at bounding box center [633, 136] width 10 height 9
radio input "true"
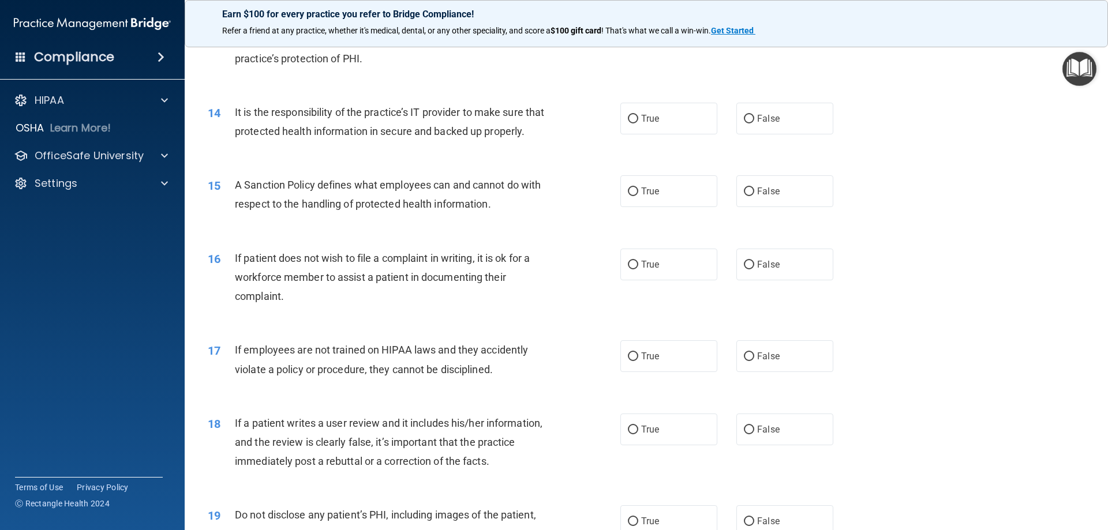
scroll to position [1270, 0]
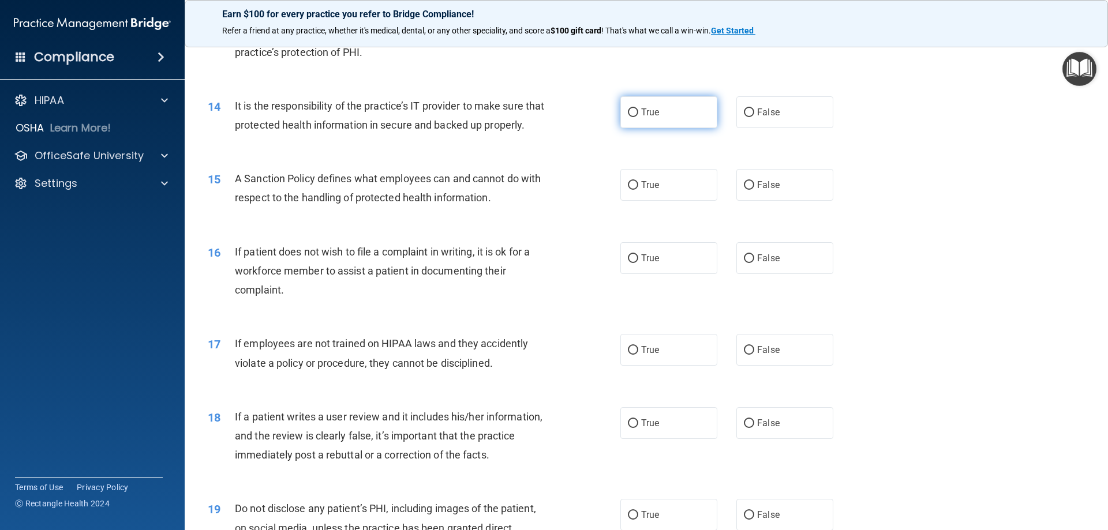
click at [628, 112] on input "True" at bounding box center [633, 112] width 10 height 9
radio input "true"
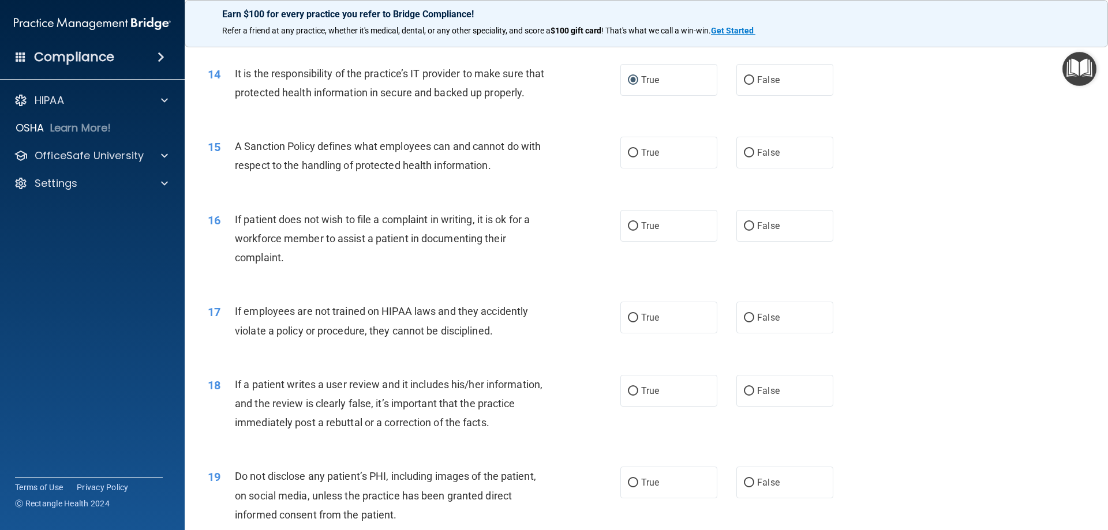
scroll to position [1327, 0]
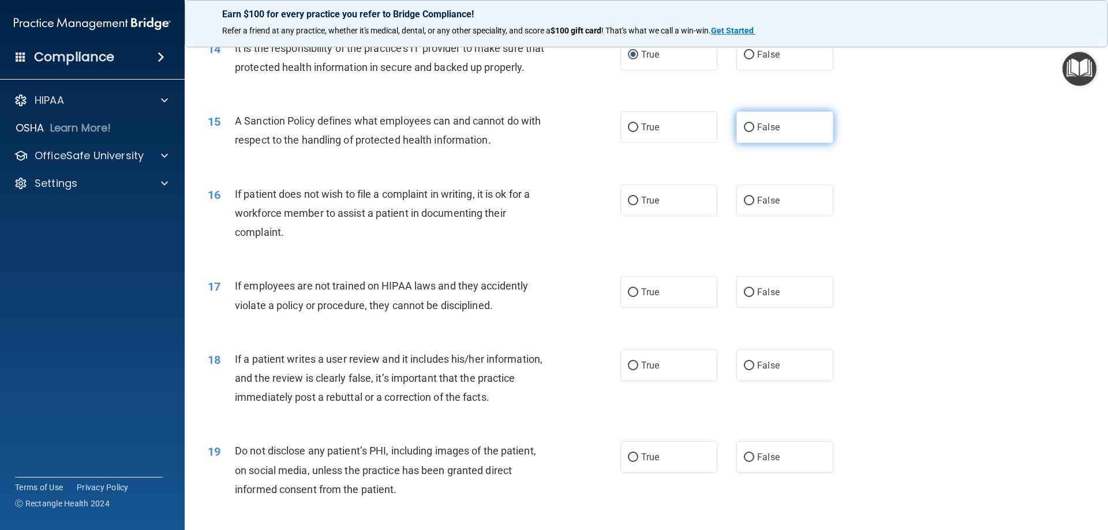
drag, startPoint x: 743, startPoint y: 149, endPoint x: 737, endPoint y: 151, distance: 6.0
click at [744, 132] on input "False" at bounding box center [749, 127] width 10 height 9
radio input "true"
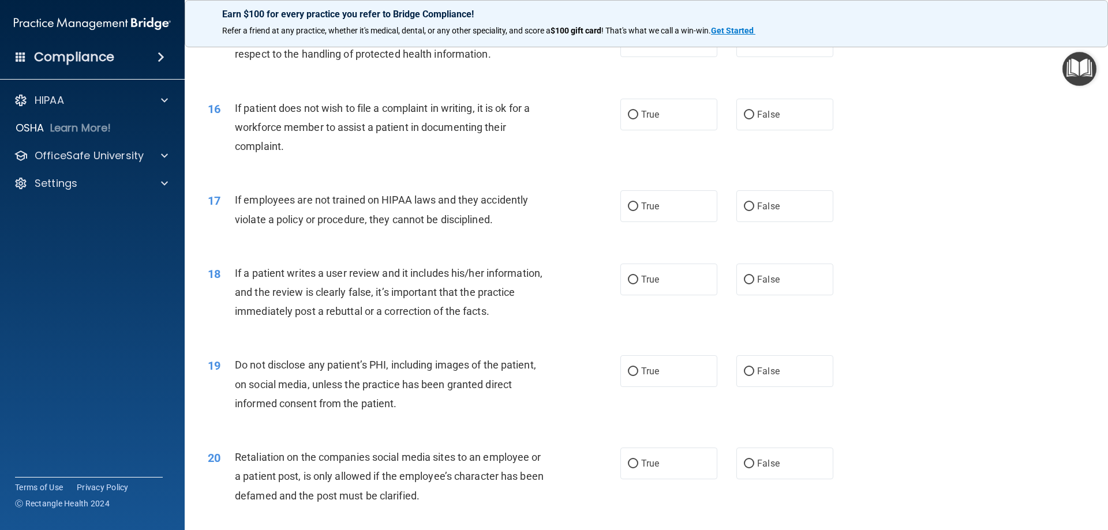
scroll to position [1443, 0]
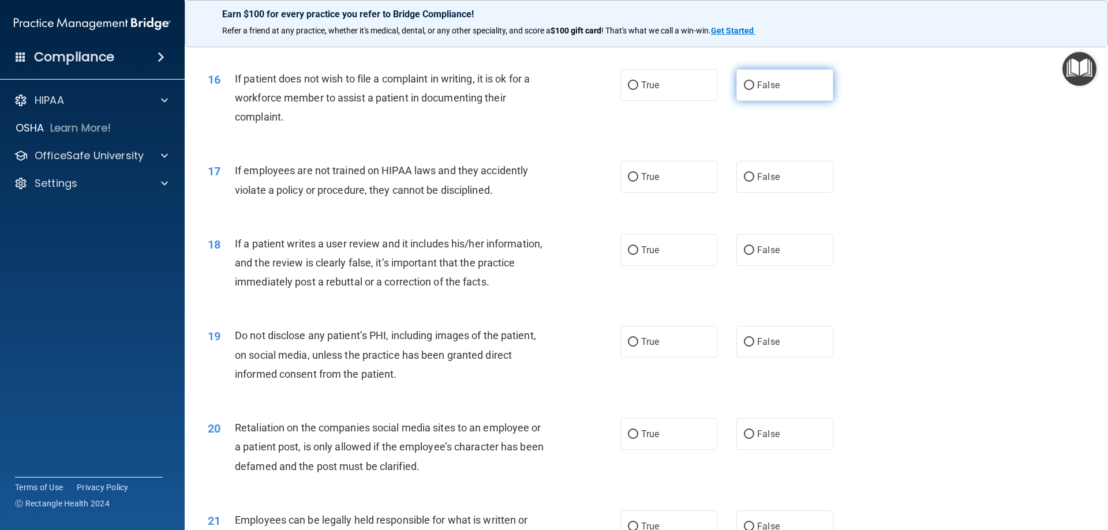
click at [744, 90] on input "False" at bounding box center [749, 85] width 10 height 9
radio input "true"
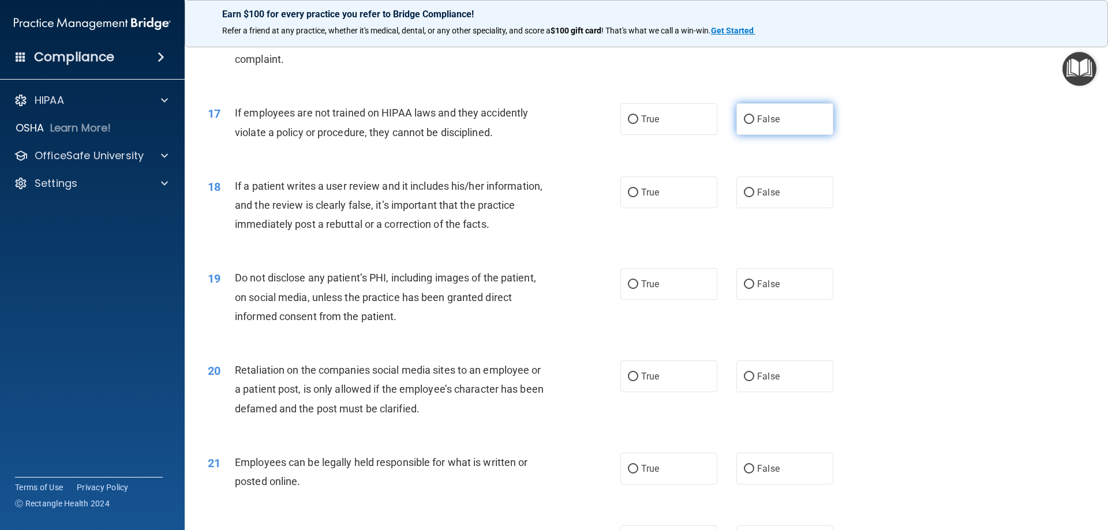
click at [748, 124] on input "False" at bounding box center [749, 119] width 10 height 9
radio input "true"
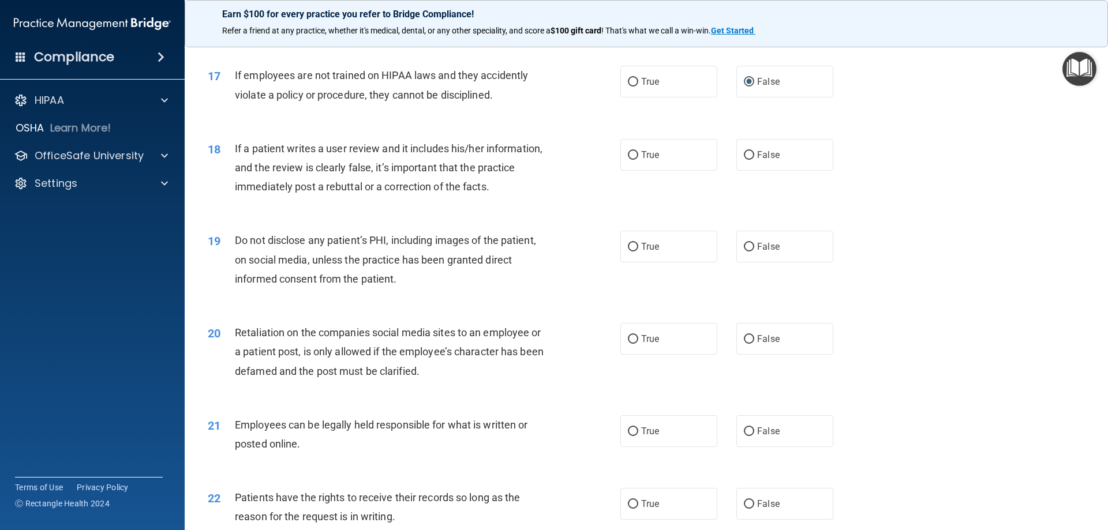
scroll to position [1558, 0]
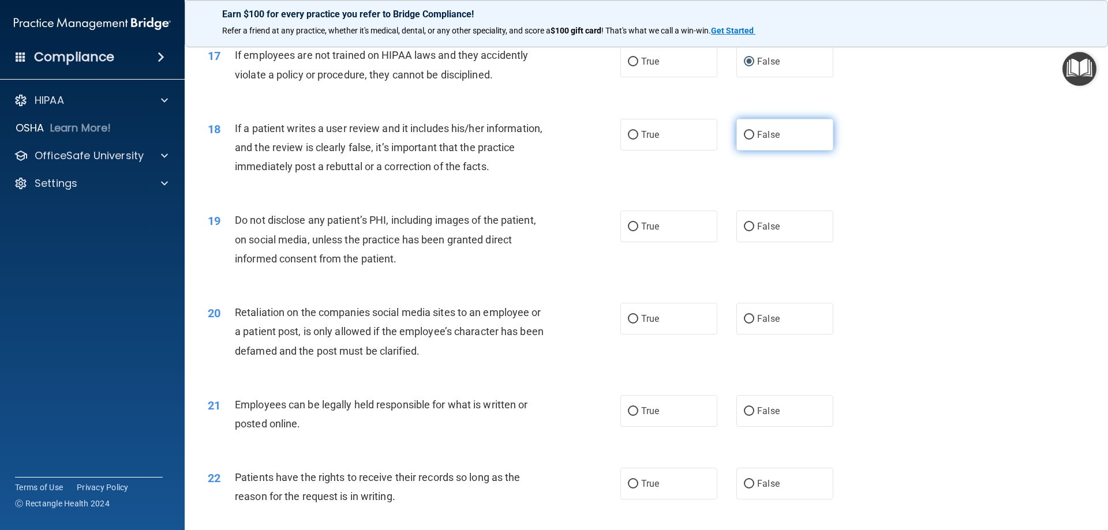
click at [744, 140] on input "False" at bounding box center [749, 135] width 10 height 9
radio input "true"
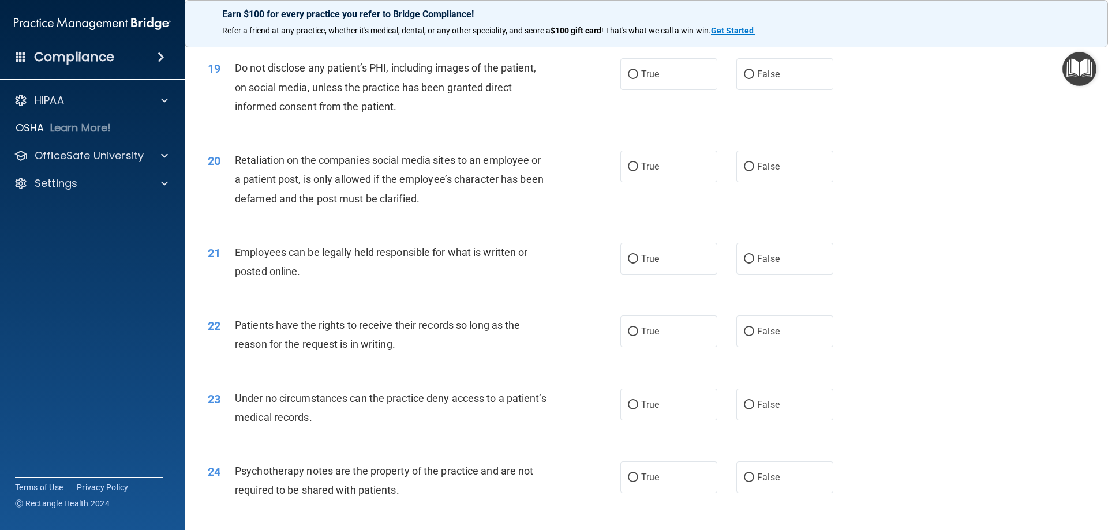
scroll to position [1731, 0]
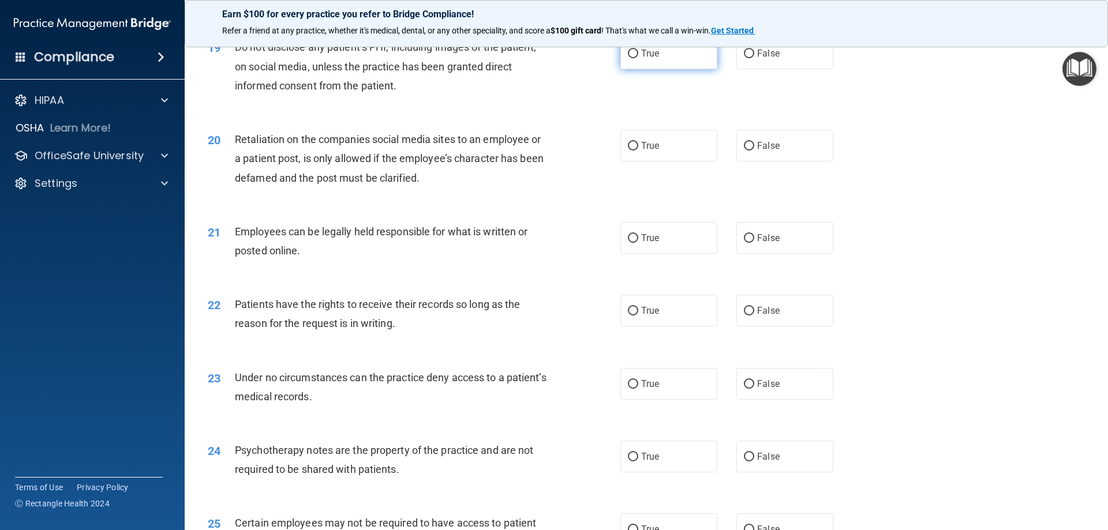
click at [633, 58] on input "True" at bounding box center [633, 54] width 10 height 9
radio input "true"
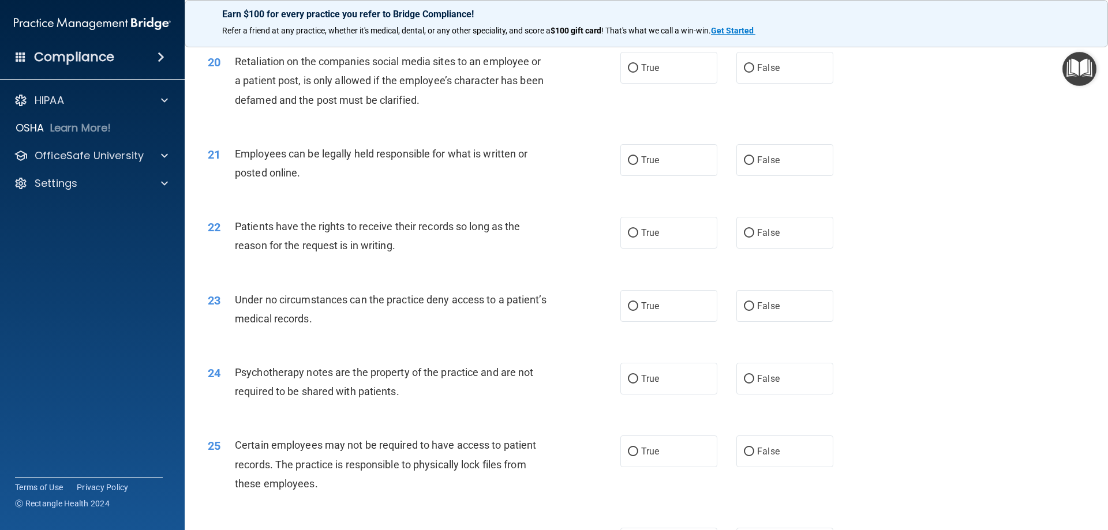
scroll to position [1789, 0]
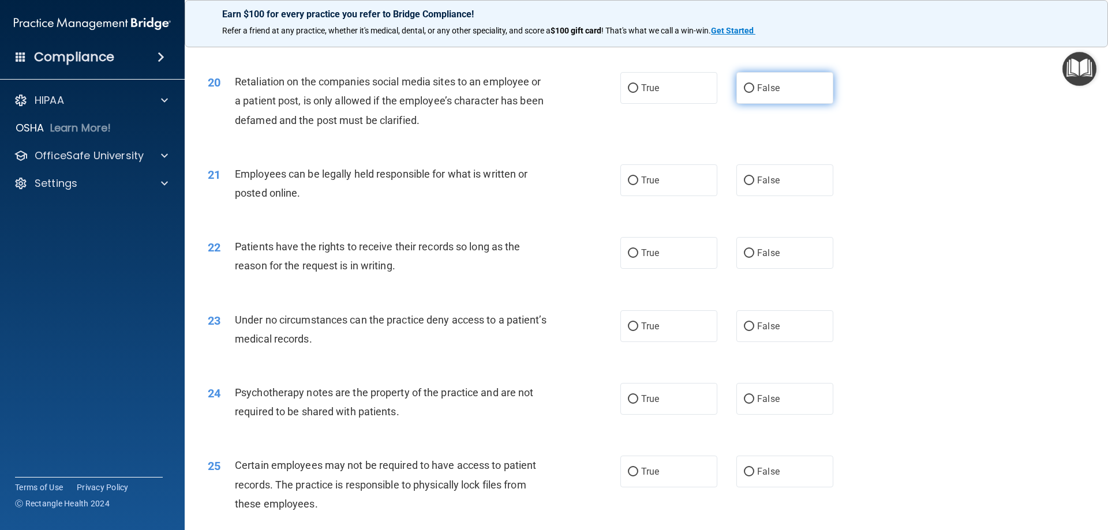
click at [749, 104] on label "False" at bounding box center [784, 88] width 97 height 32
click at [749, 93] on input "False" at bounding box center [749, 88] width 10 height 9
radio input "true"
click at [628, 185] on input "True" at bounding box center [633, 181] width 10 height 9
radio input "true"
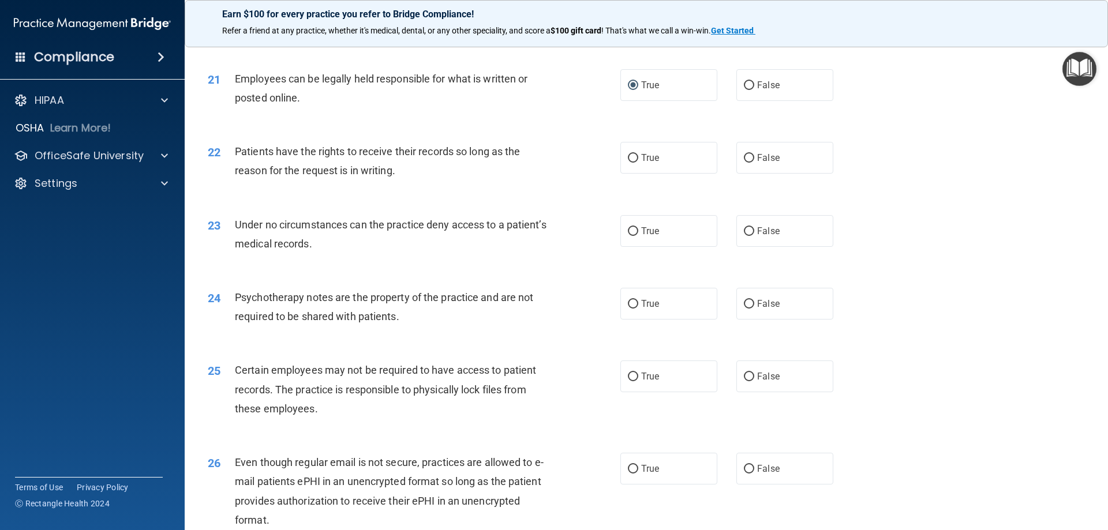
scroll to position [1904, 0]
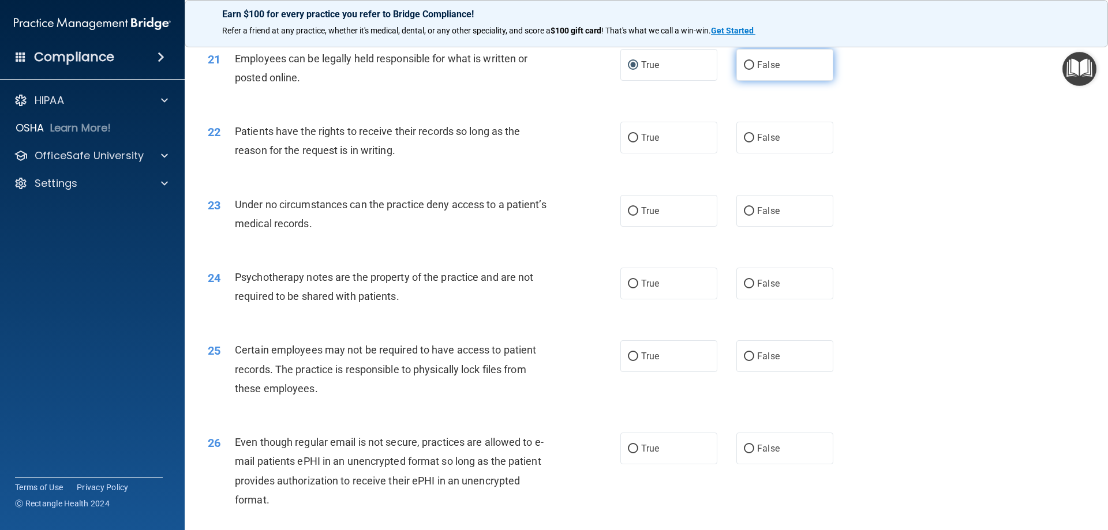
click at [744, 70] on input "False" at bounding box center [749, 65] width 10 height 9
drag, startPoint x: 628, startPoint y: 80, endPoint x: 594, endPoint y: 97, distance: 37.9
click at [628, 70] on input "True" at bounding box center [633, 65] width 10 height 9
click at [746, 143] on input "False" at bounding box center [749, 138] width 10 height 9
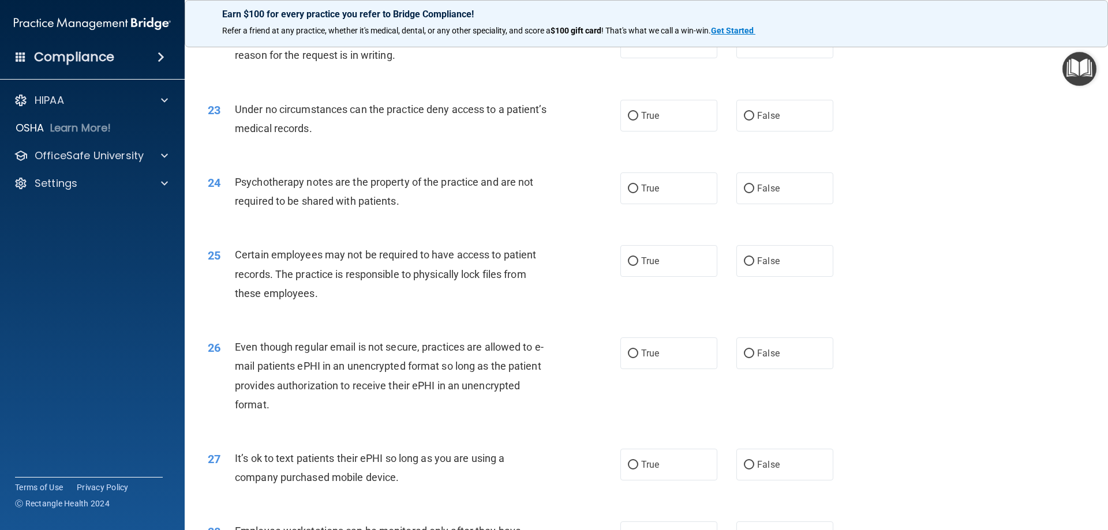
scroll to position [2020, 0]
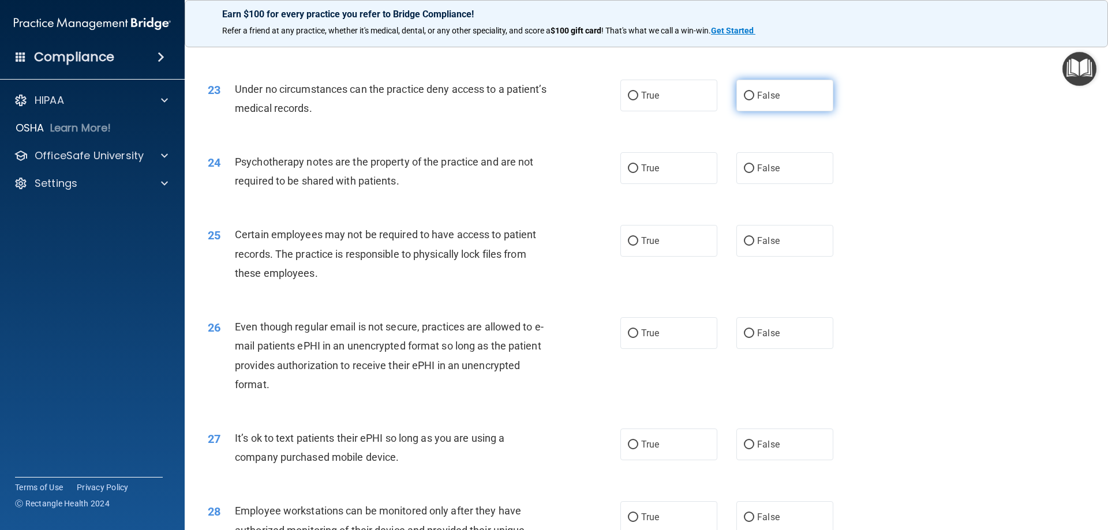
click at [737, 111] on label "False" at bounding box center [784, 96] width 97 height 32
click at [744, 100] on input "False" at bounding box center [749, 96] width 10 height 9
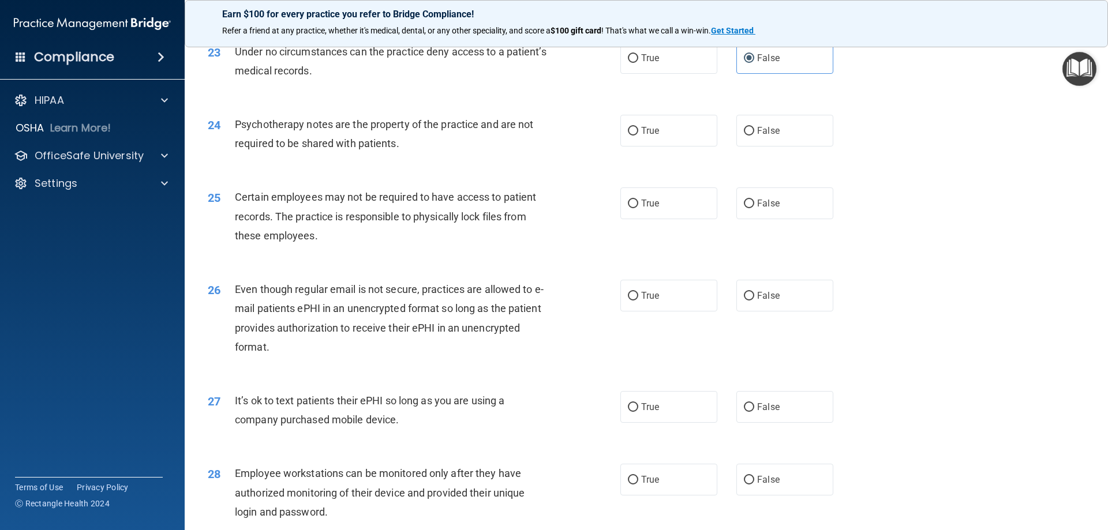
scroll to position [2077, 0]
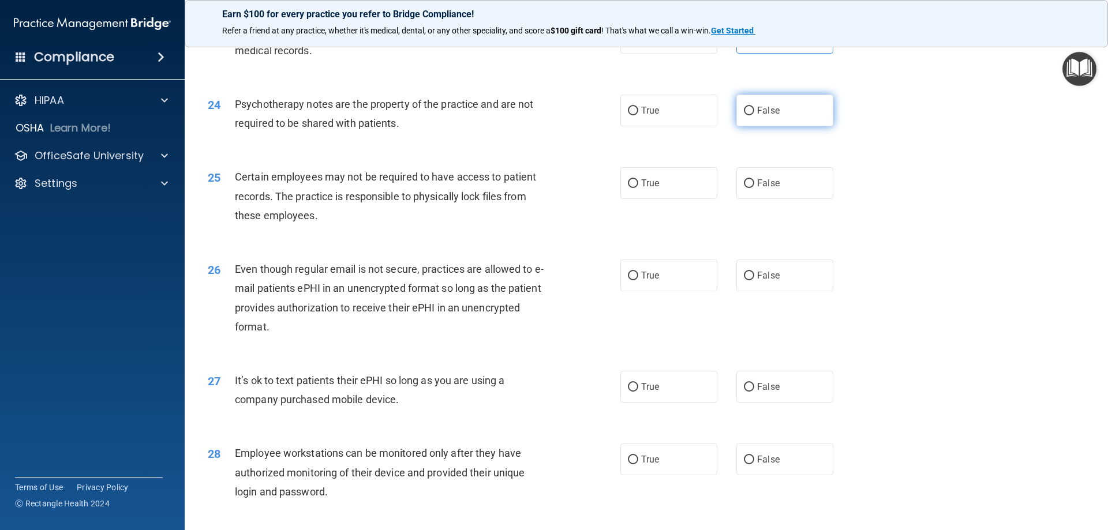
drag, startPoint x: 744, startPoint y: 132, endPoint x: 738, endPoint y: 133, distance: 6.4
click at [744, 115] on input "False" at bounding box center [749, 111] width 10 height 9
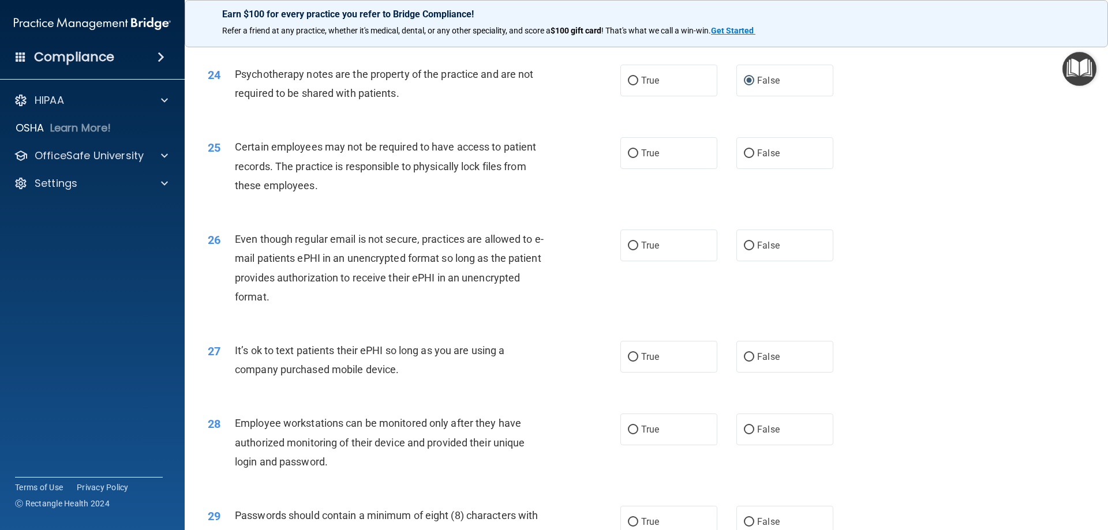
scroll to position [2135, 0]
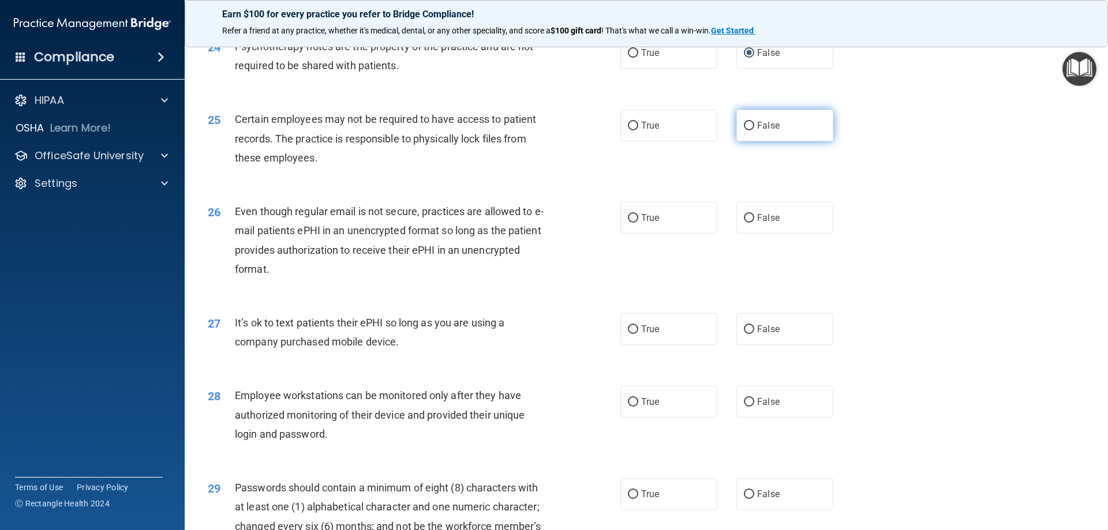
click at [744, 130] on input "False" at bounding box center [749, 126] width 10 height 9
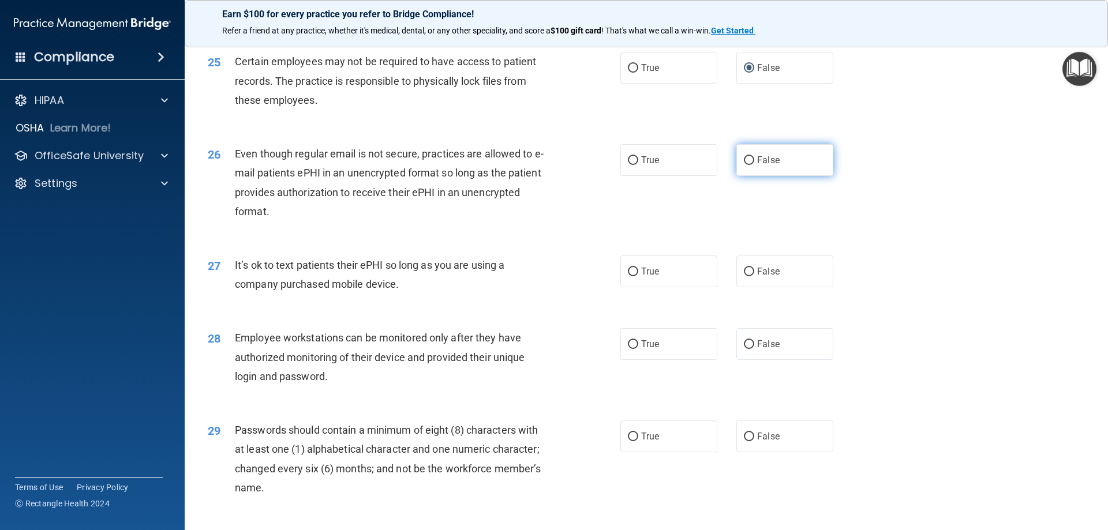
click at [744, 165] on input "False" at bounding box center [749, 160] width 10 height 9
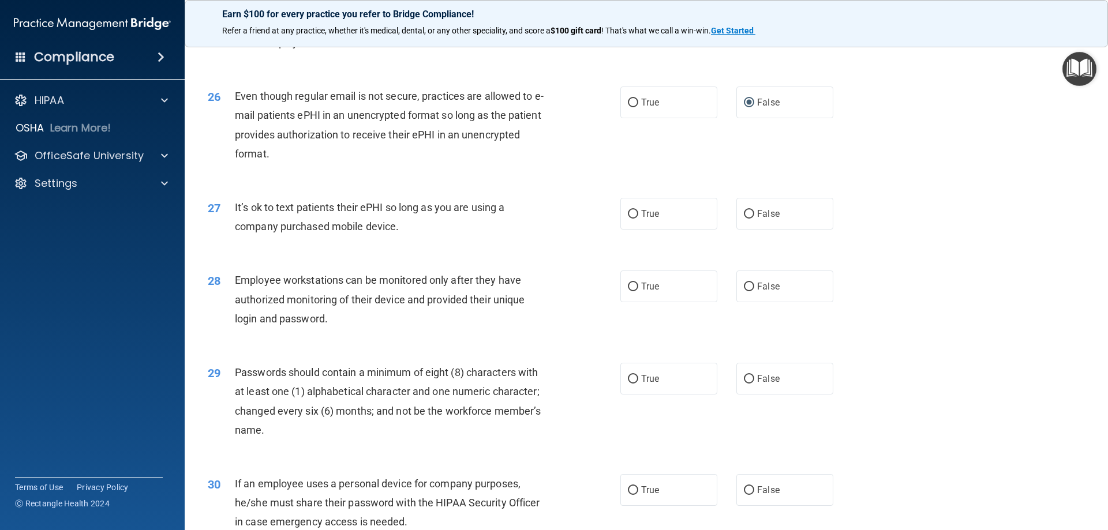
scroll to position [2308, 0]
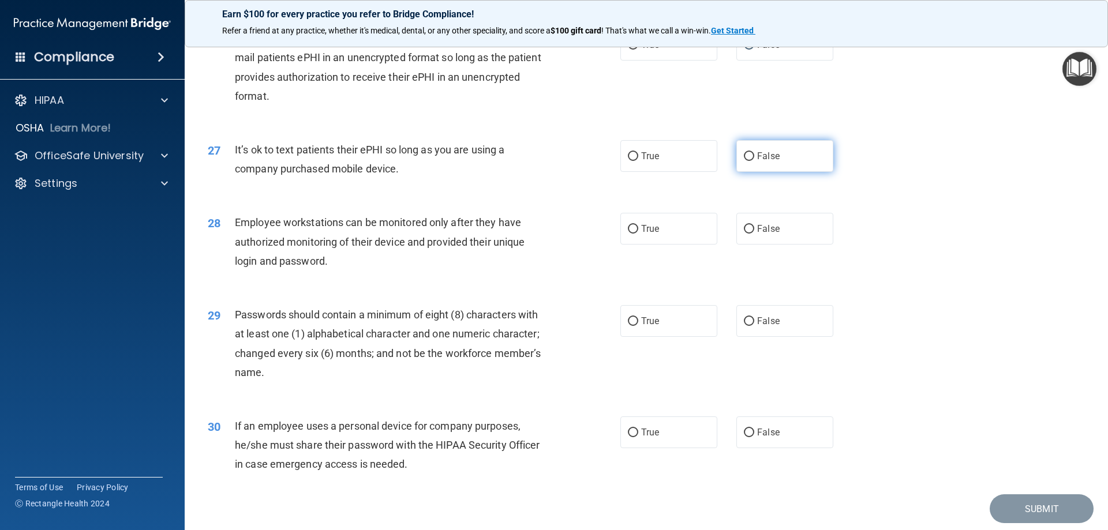
click at [744, 161] on input "False" at bounding box center [749, 156] width 10 height 9
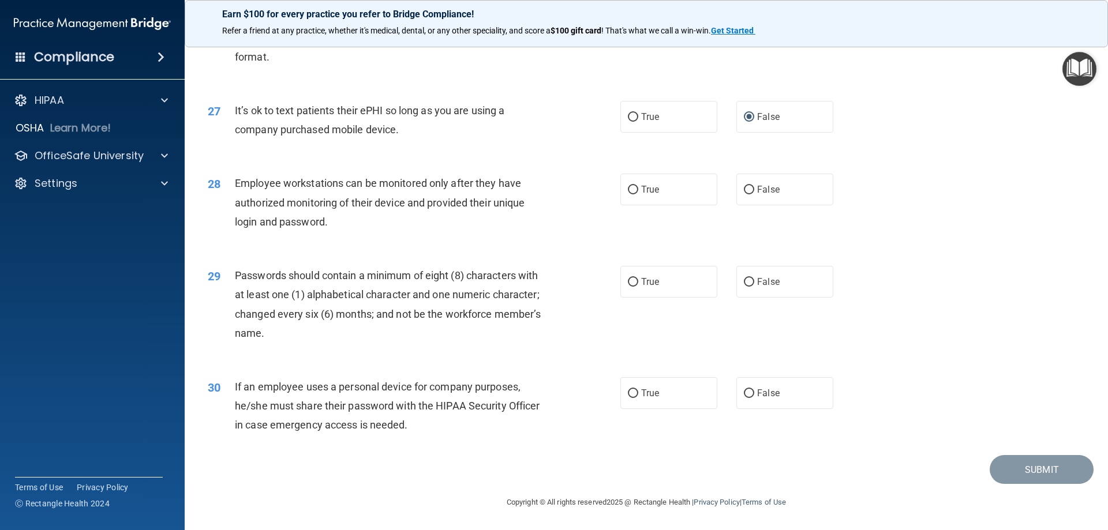
scroll to position [2367, 0]
click at [748, 190] on input "False" at bounding box center [749, 190] width 10 height 9
click at [628, 282] on input "True" at bounding box center [633, 282] width 10 height 9
click at [744, 391] on input "False" at bounding box center [749, 394] width 10 height 9
click at [1034, 470] on button "Submit" at bounding box center [1042, 469] width 104 height 29
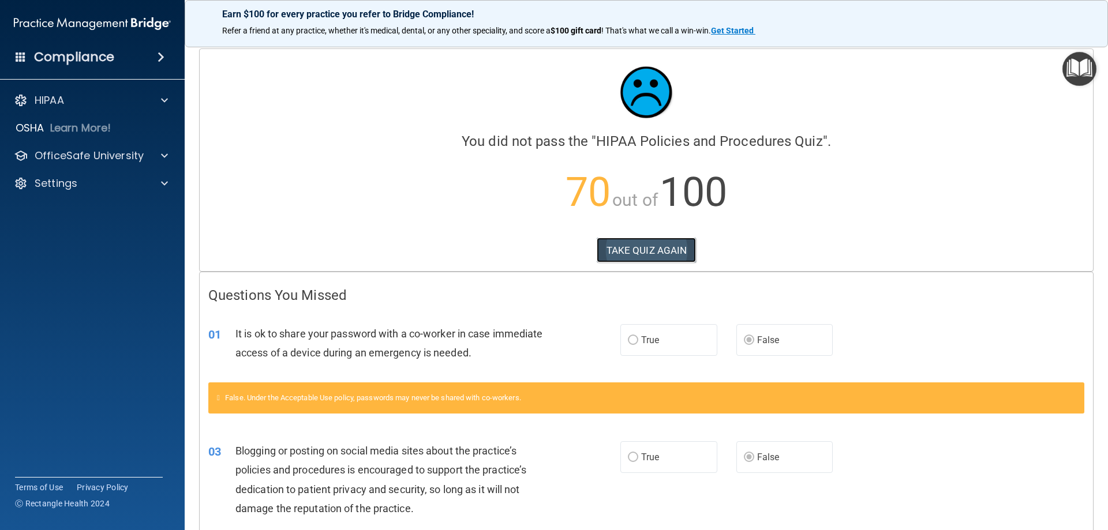
click at [615, 250] on button "TAKE QUIZ AGAIN" at bounding box center [647, 250] width 100 height 25
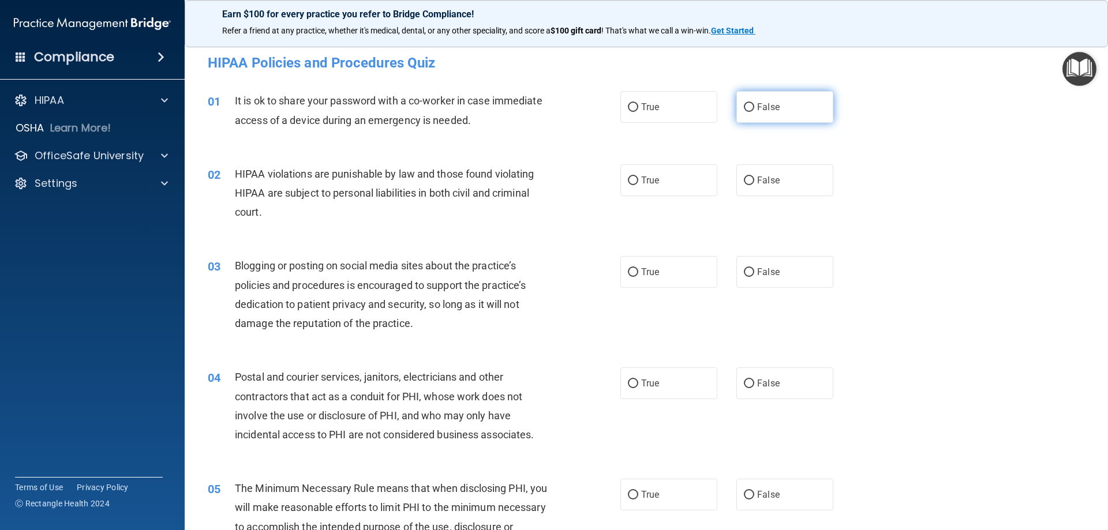
click at [765, 107] on span "False" at bounding box center [768, 107] width 23 height 11
click at [754, 107] on input "False" at bounding box center [749, 107] width 10 height 9
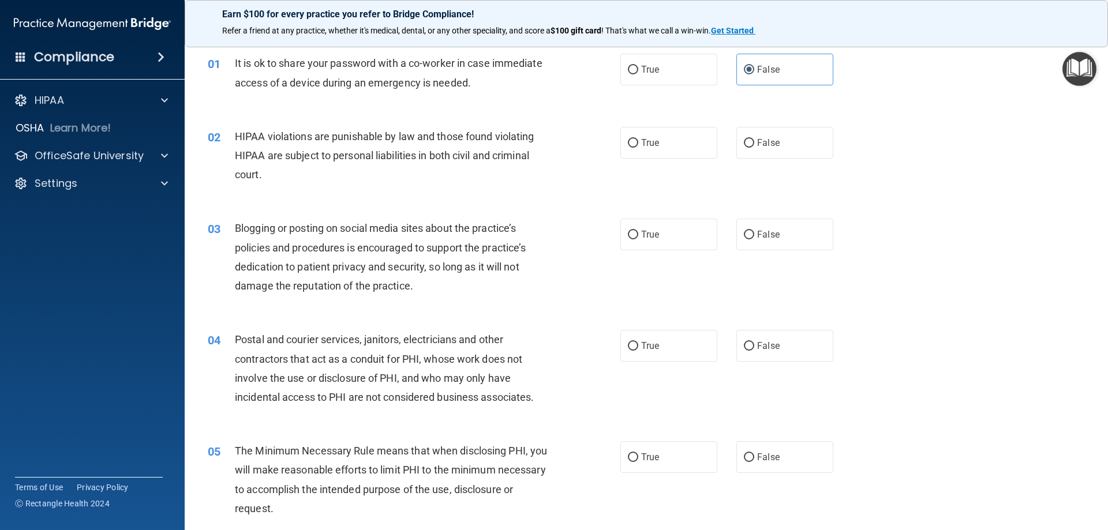
scroll to position [58, 0]
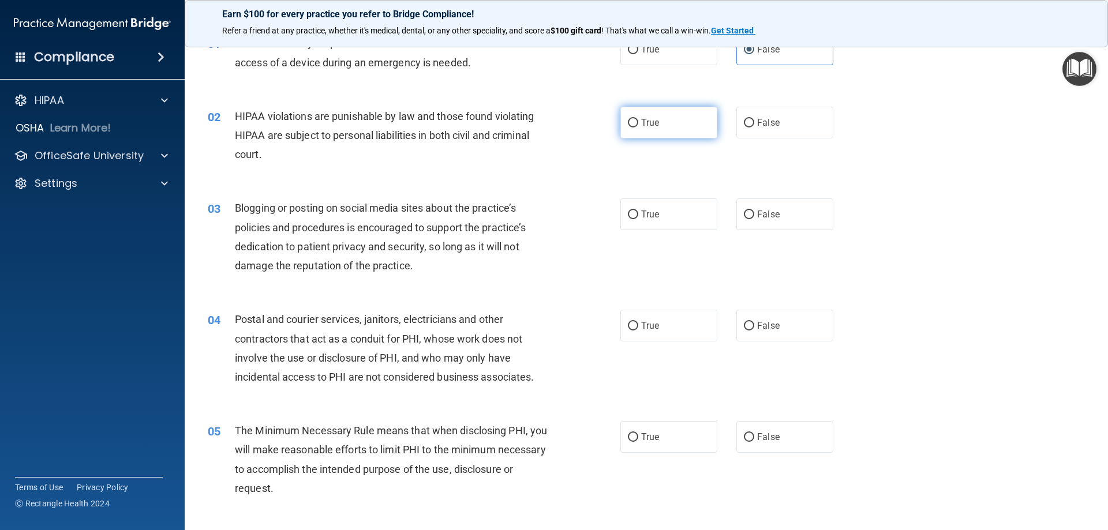
click at [630, 122] on input "True" at bounding box center [633, 123] width 10 height 9
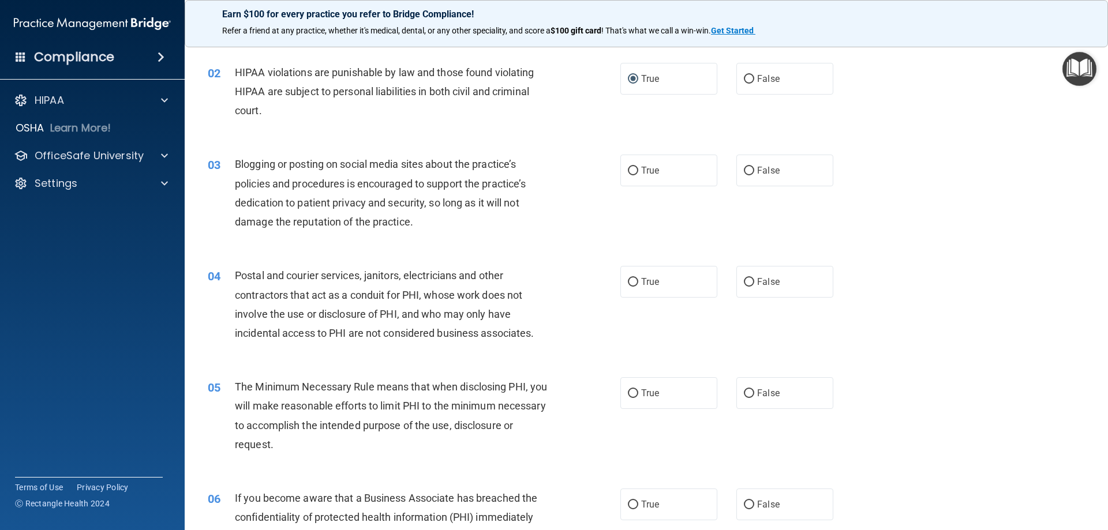
scroll to position [173, 0]
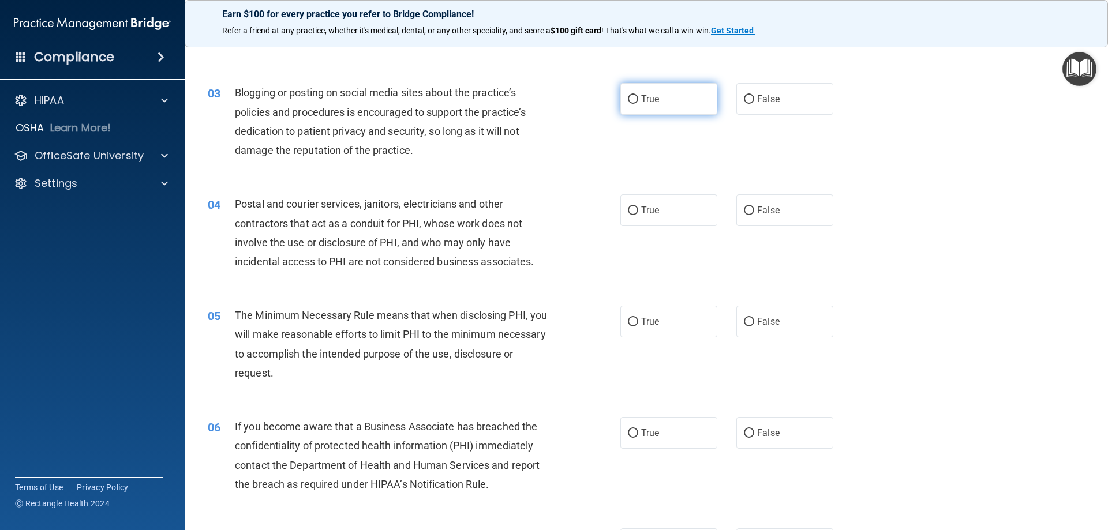
click at [629, 97] on input "True" at bounding box center [633, 99] width 10 height 9
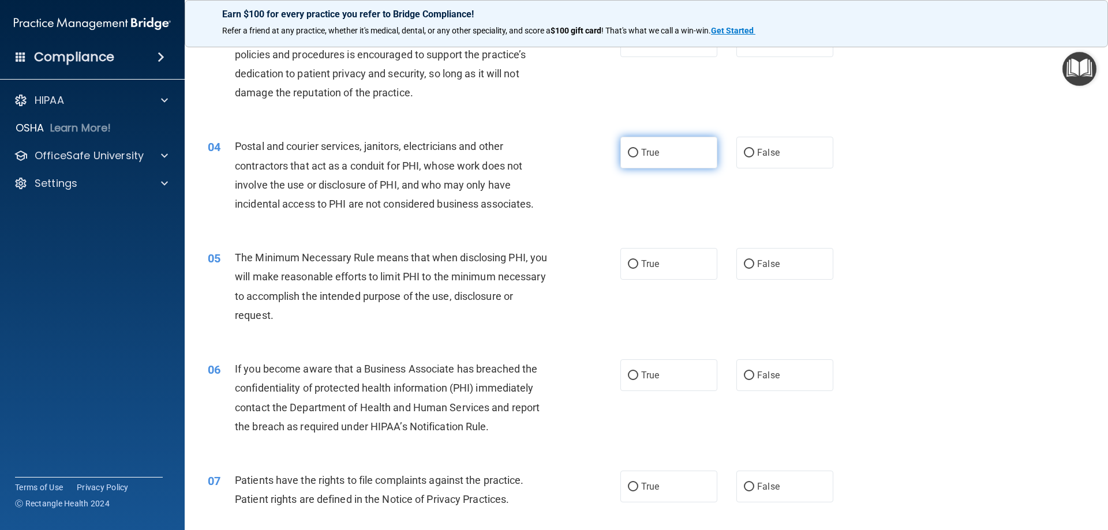
click at [628, 151] on input "True" at bounding box center [633, 153] width 10 height 9
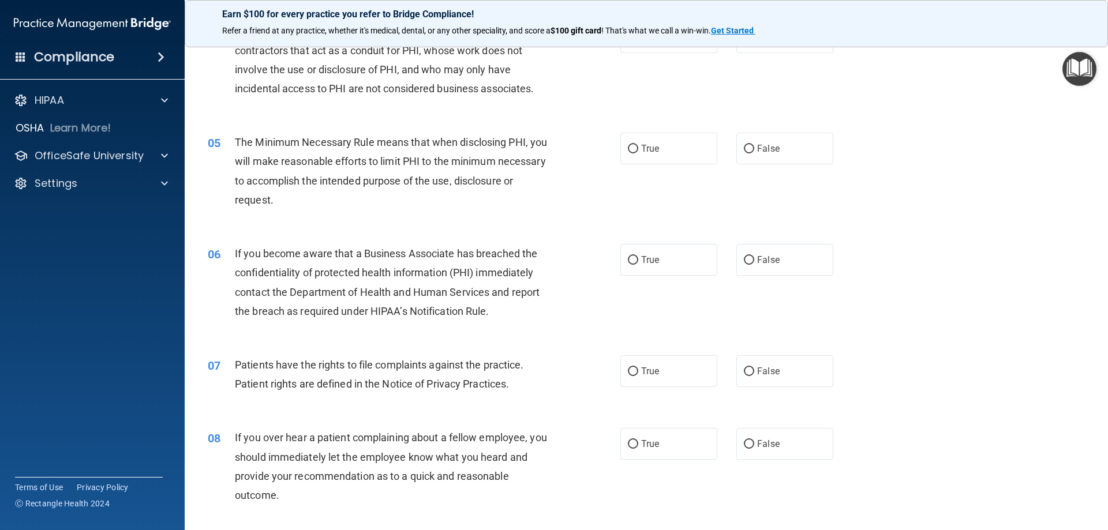
scroll to position [404, 0]
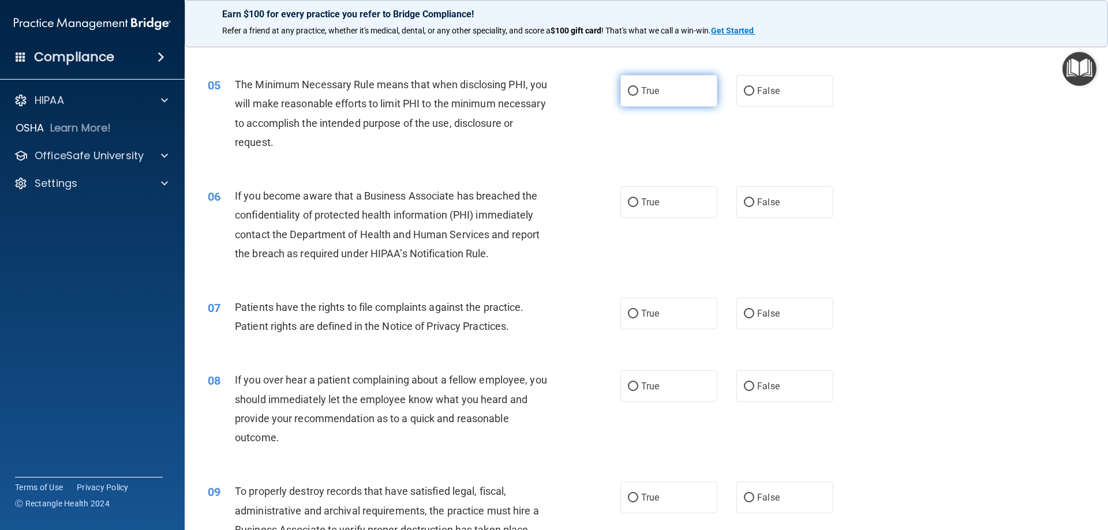
click at [628, 89] on input "True" at bounding box center [633, 91] width 10 height 9
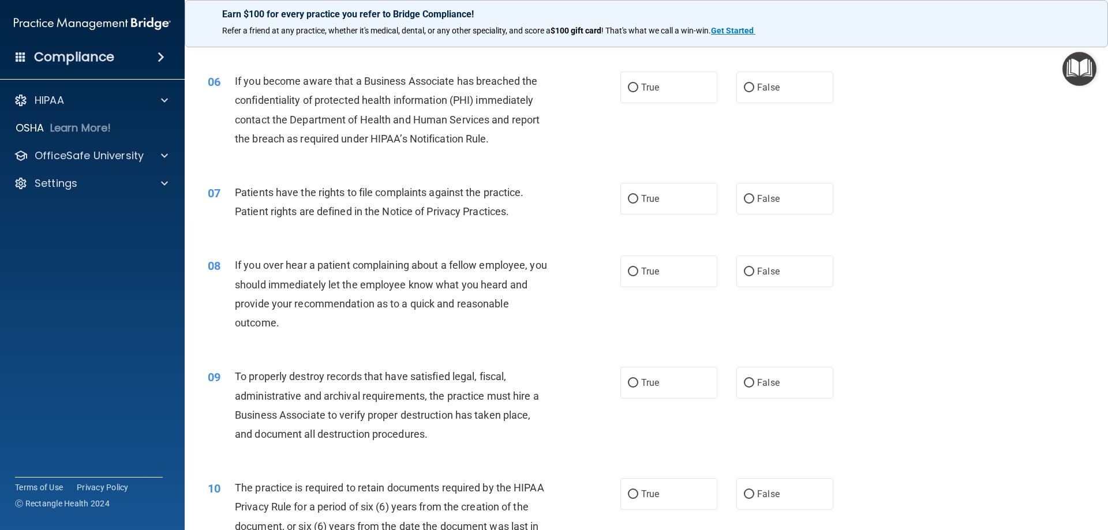
scroll to position [519, 0]
click at [628, 86] on input "True" at bounding box center [633, 87] width 10 height 9
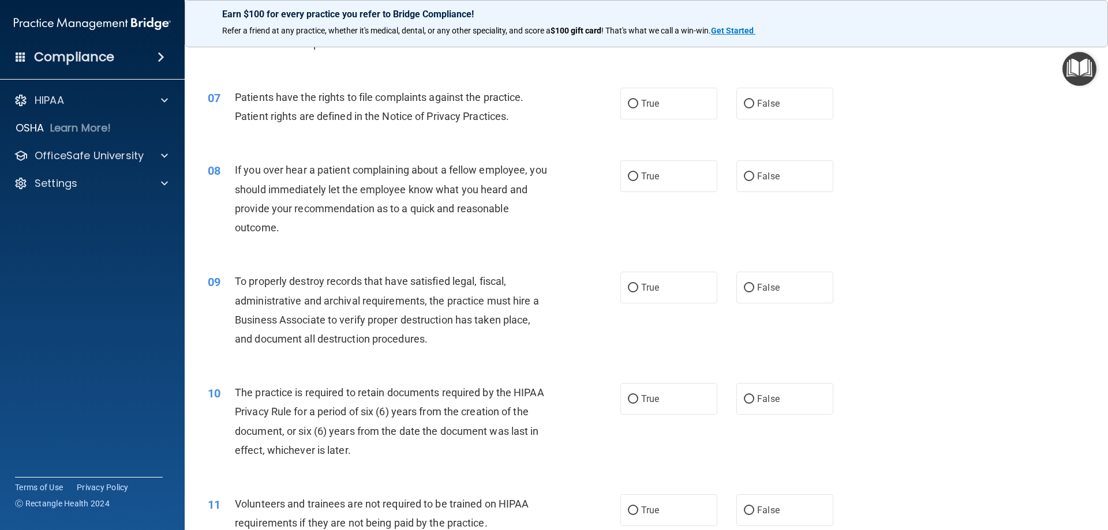
scroll to position [635, 0]
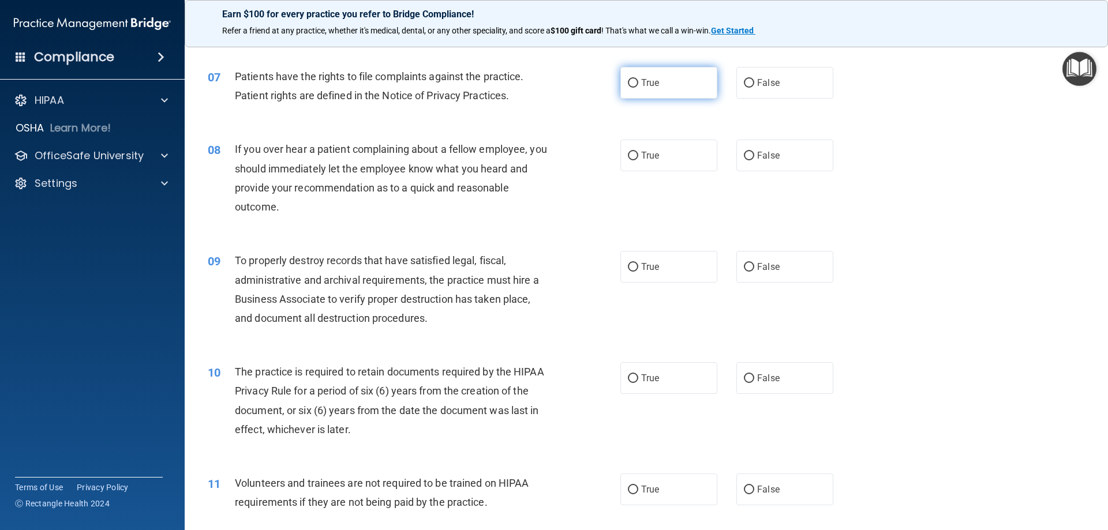
click at [629, 83] on input "True" at bounding box center [633, 83] width 10 height 9
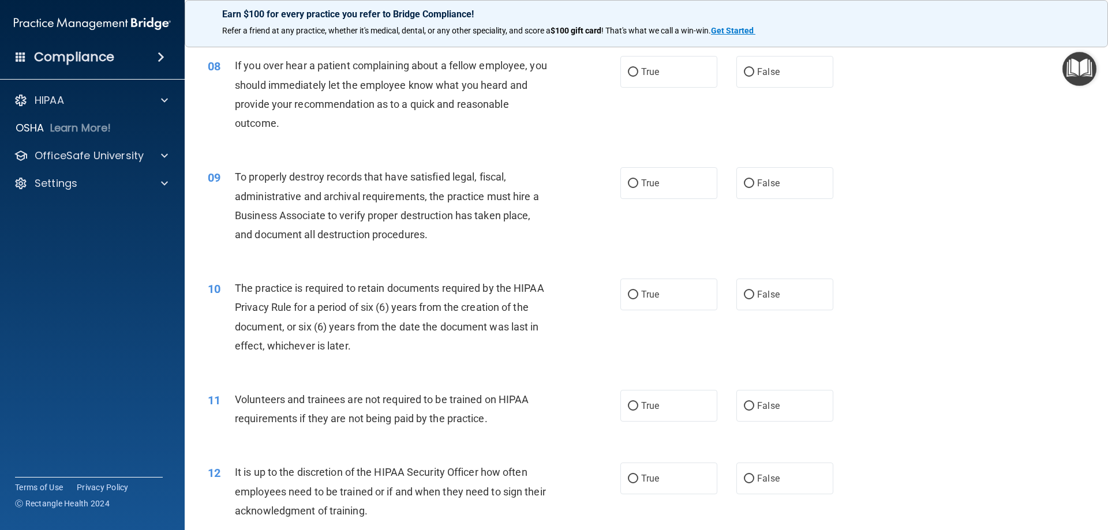
scroll to position [692, 0]
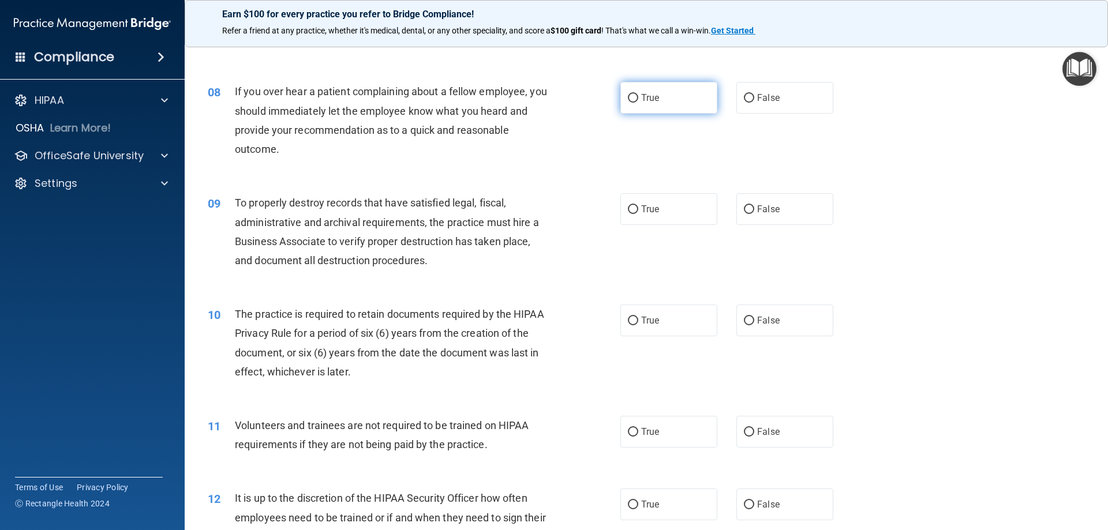
click at [632, 98] on input "True" at bounding box center [633, 98] width 10 height 9
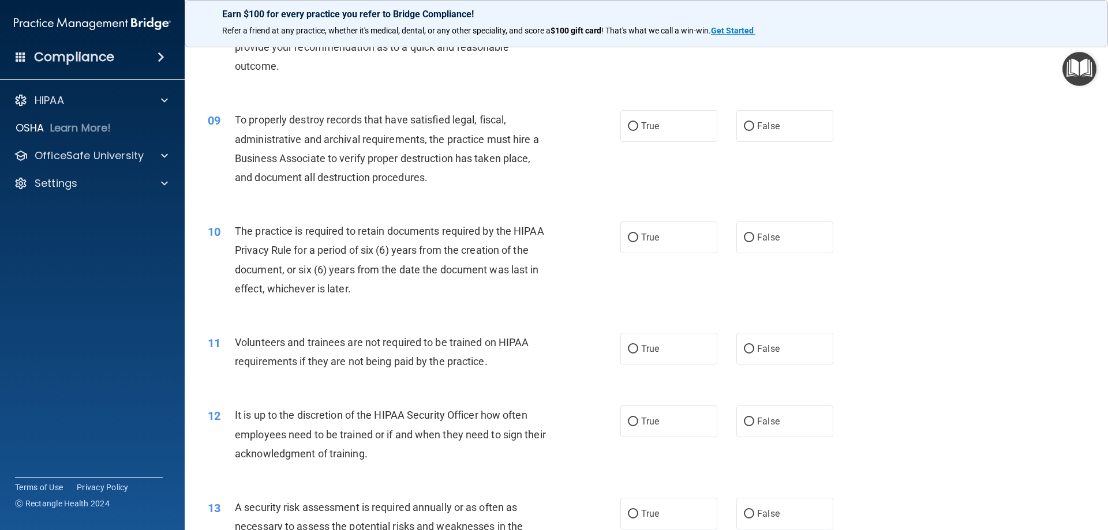
scroll to position [808, 0]
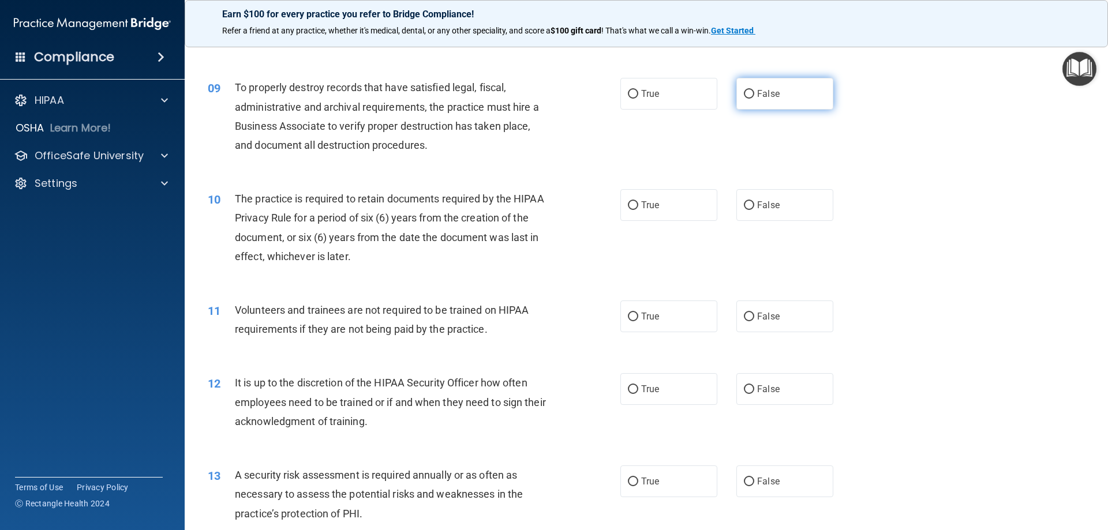
click at [744, 96] on input "False" at bounding box center [749, 94] width 10 height 9
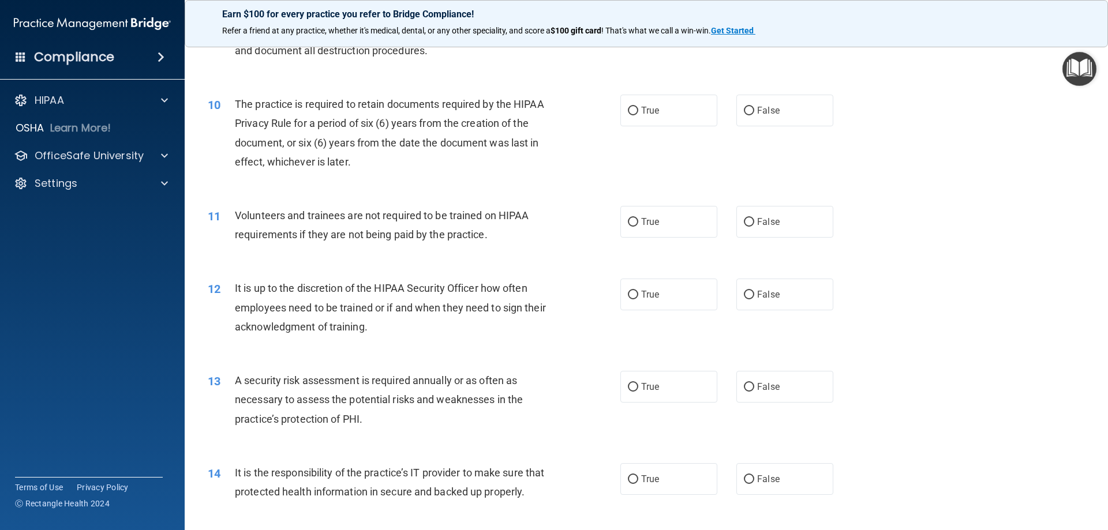
scroll to position [923, 0]
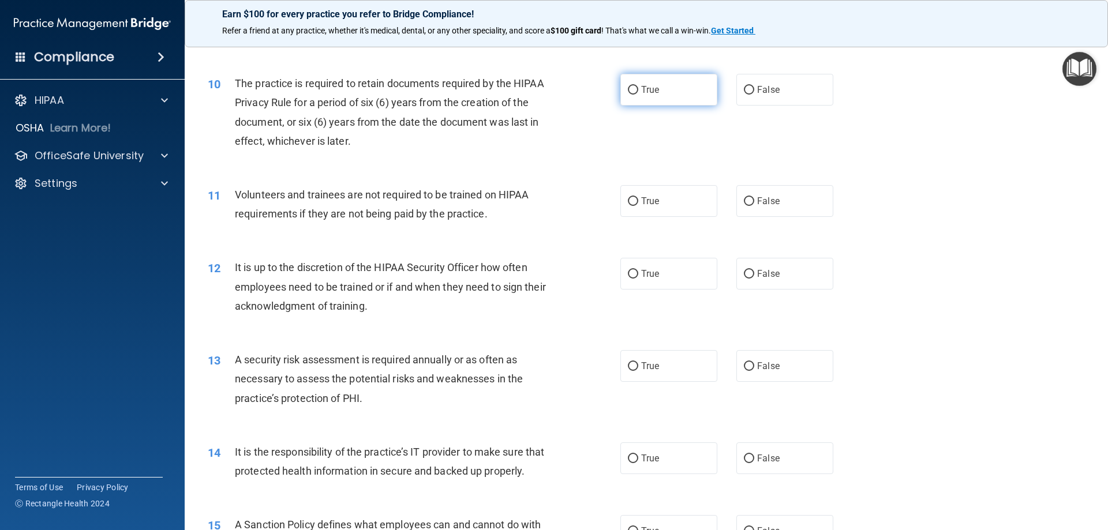
click at [629, 92] on input "True" at bounding box center [633, 90] width 10 height 9
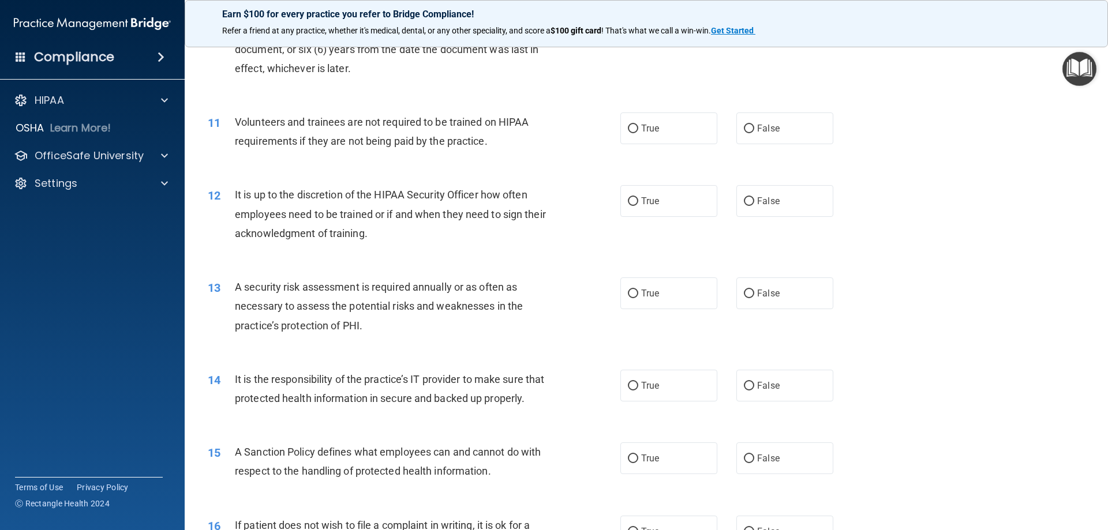
scroll to position [1039, 0]
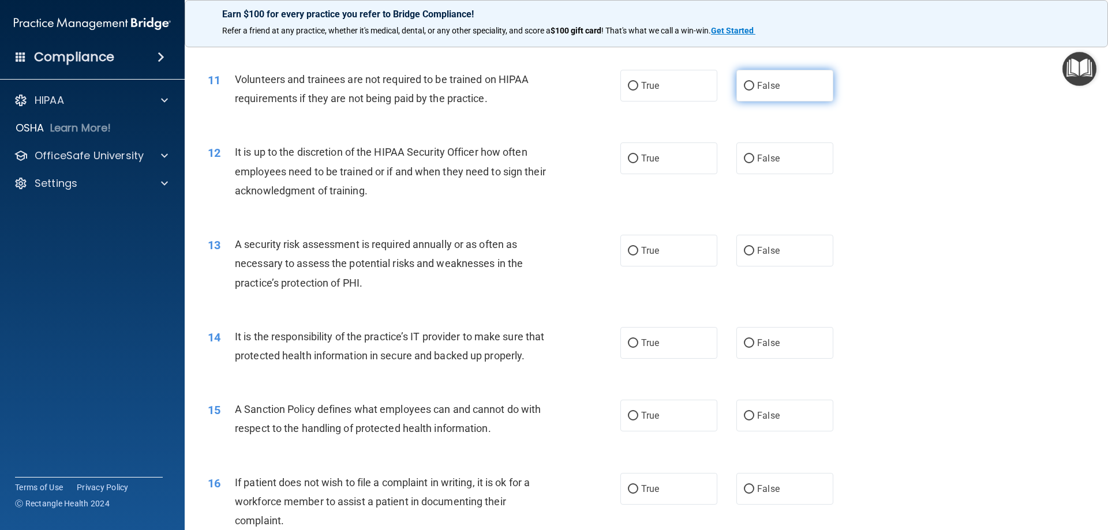
click at [744, 83] on input "False" at bounding box center [749, 86] width 10 height 9
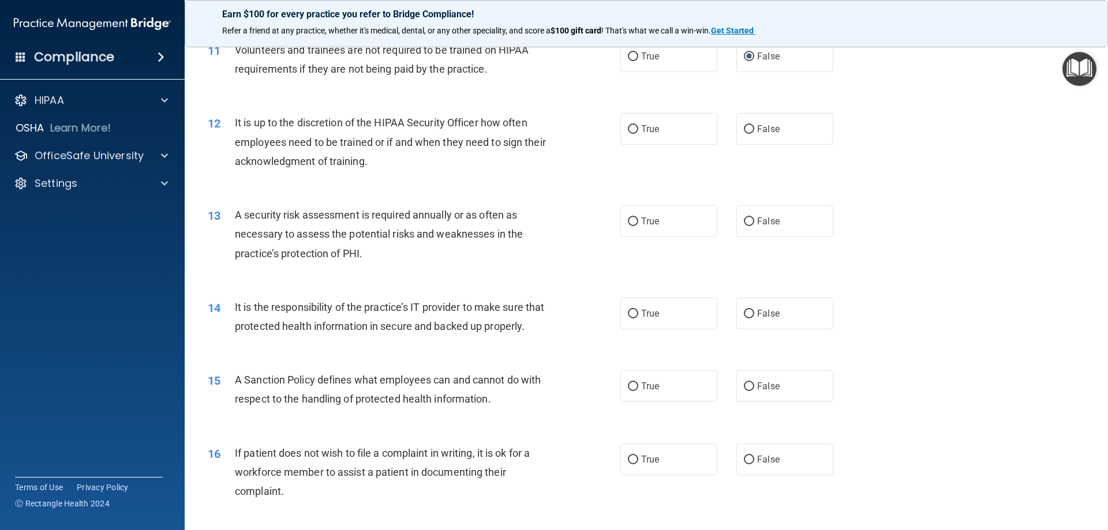
scroll to position [1096, 0]
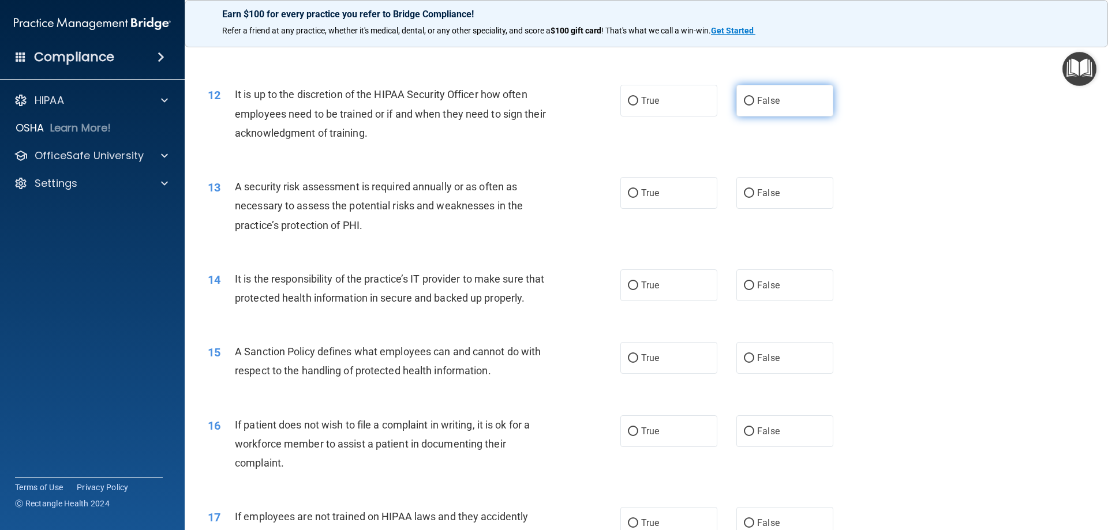
click at [744, 101] on input "False" at bounding box center [749, 101] width 10 height 9
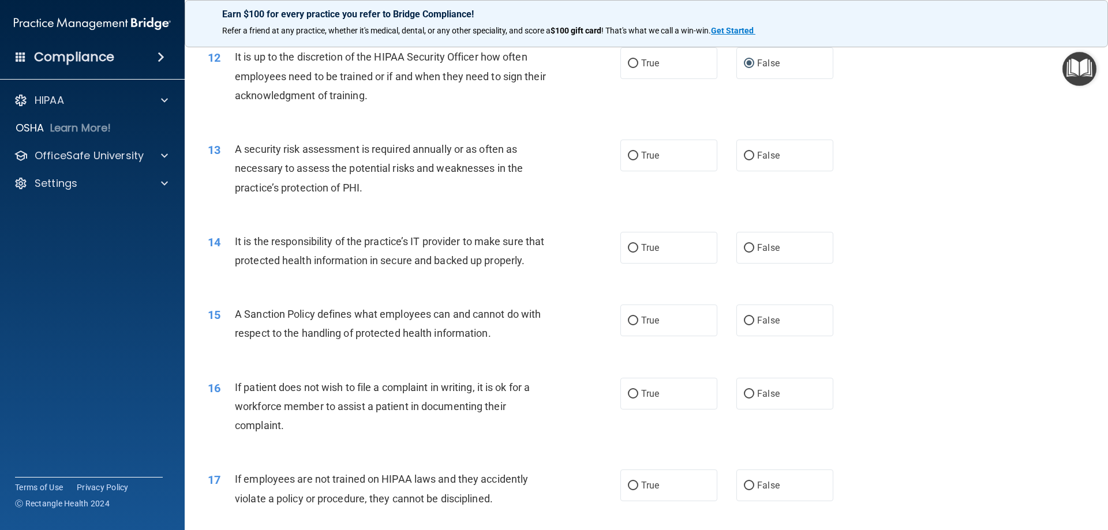
scroll to position [1154, 0]
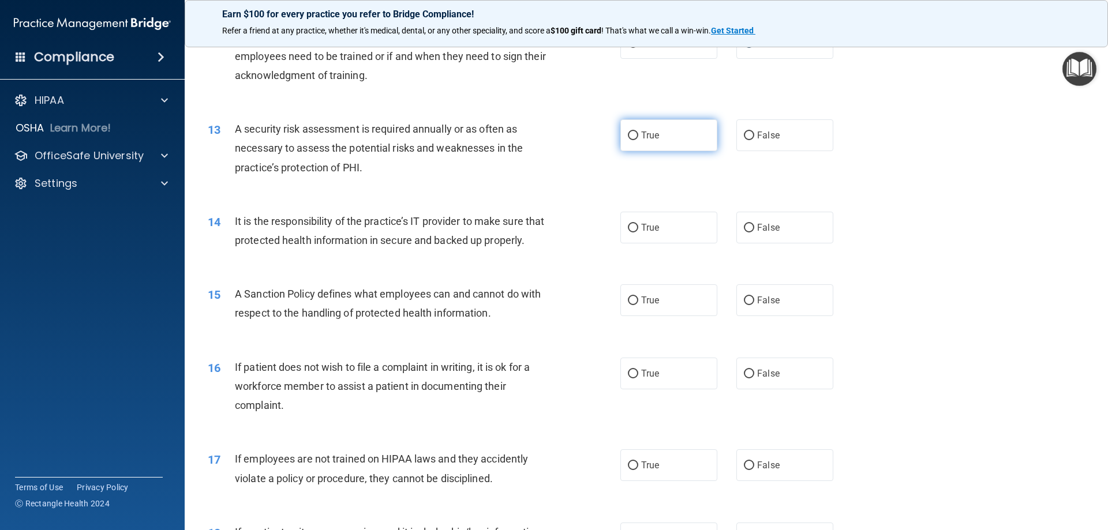
click at [621, 134] on label "True" at bounding box center [668, 135] width 97 height 32
click at [628, 134] on input "True" at bounding box center [633, 136] width 10 height 9
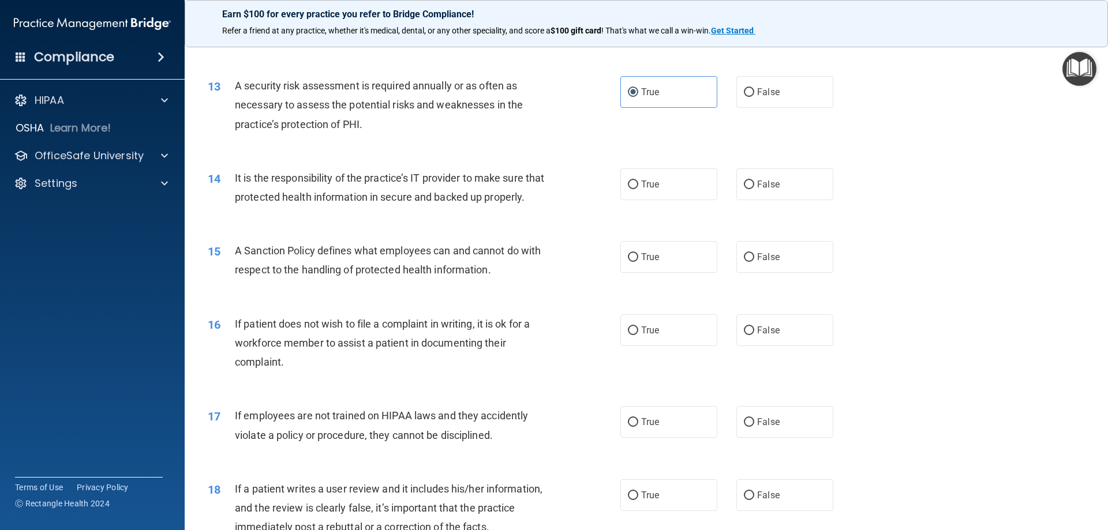
scroll to position [1270, 0]
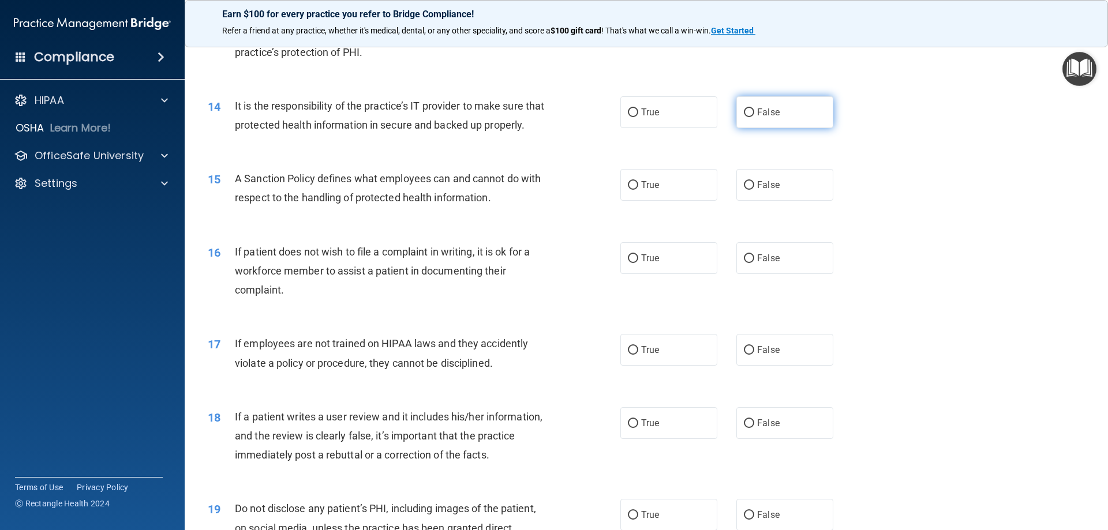
click at [747, 111] on input "False" at bounding box center [749, 112] width 10 height 9
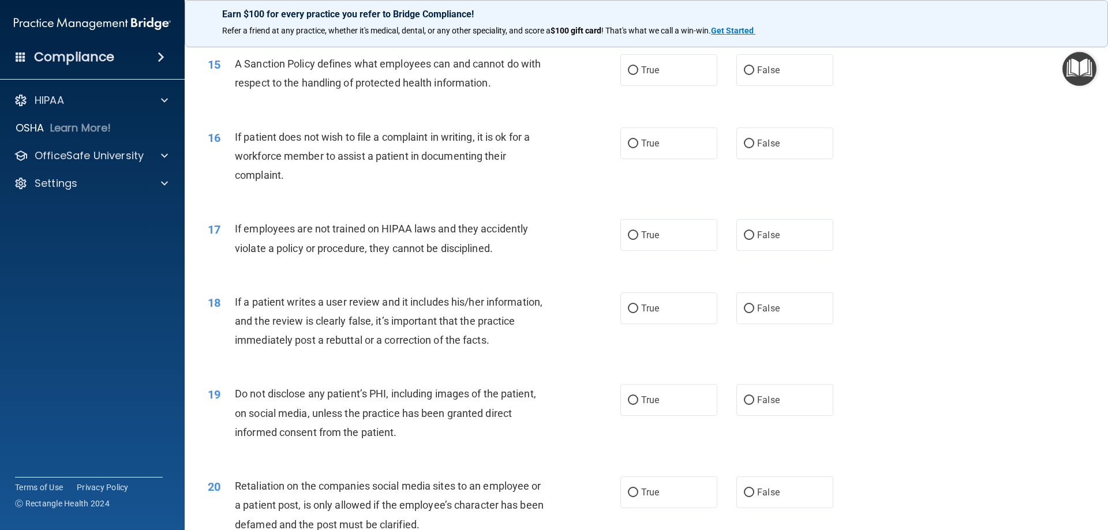
scroll to position [1385, 0]
click at [746, 74] on input "False" at bounding box center [749, 70] width 10 height 9
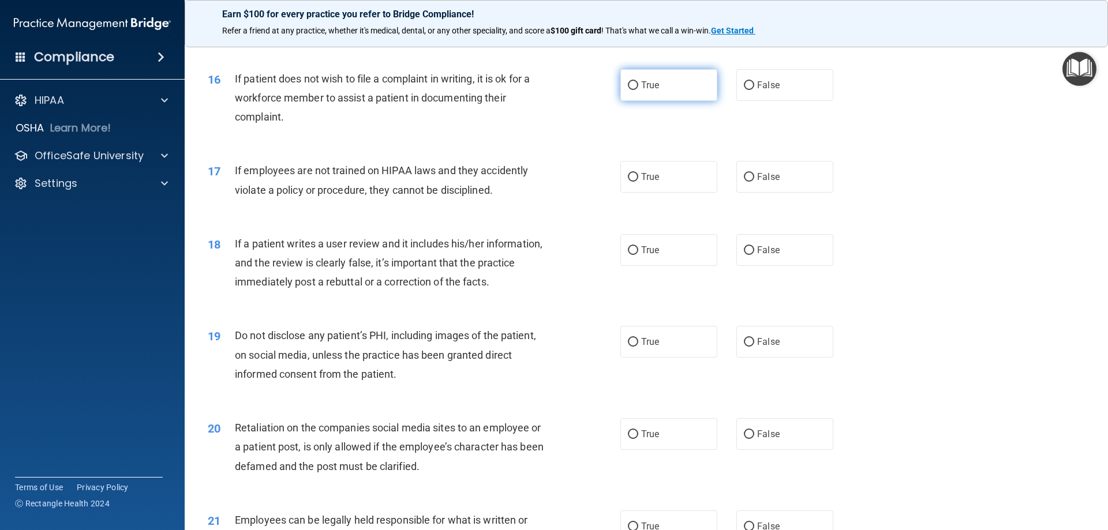
click at [628, 90] on input "True" at bounding box center [633, 85] width 10 height 9
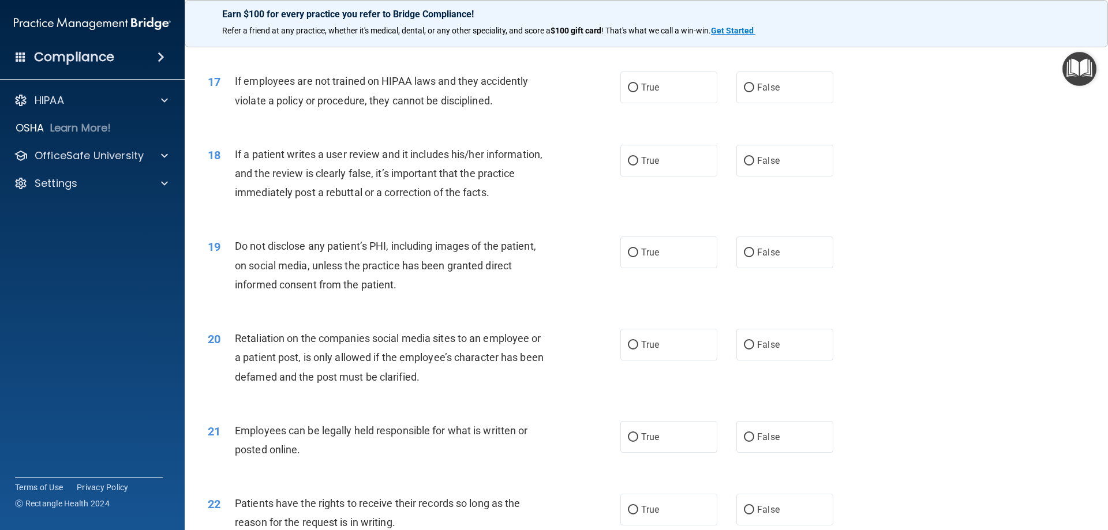
scroll to position [1558, 0]
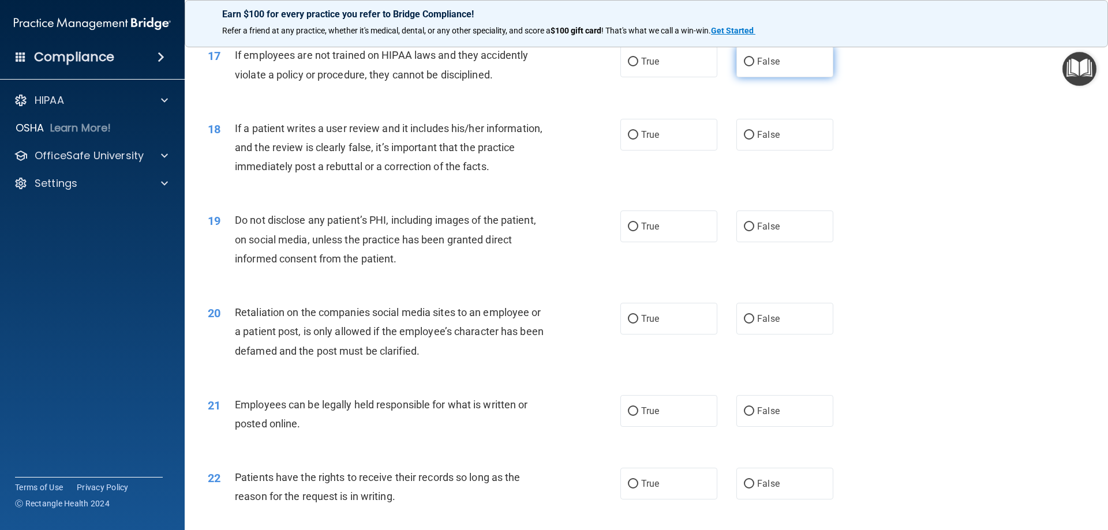
click at [744, 66] on input "False" at bounding box center [749, 62] width 10 height 9
click at [744, 140] on input "False" at bounding box center [749, 135] width 10 height 9
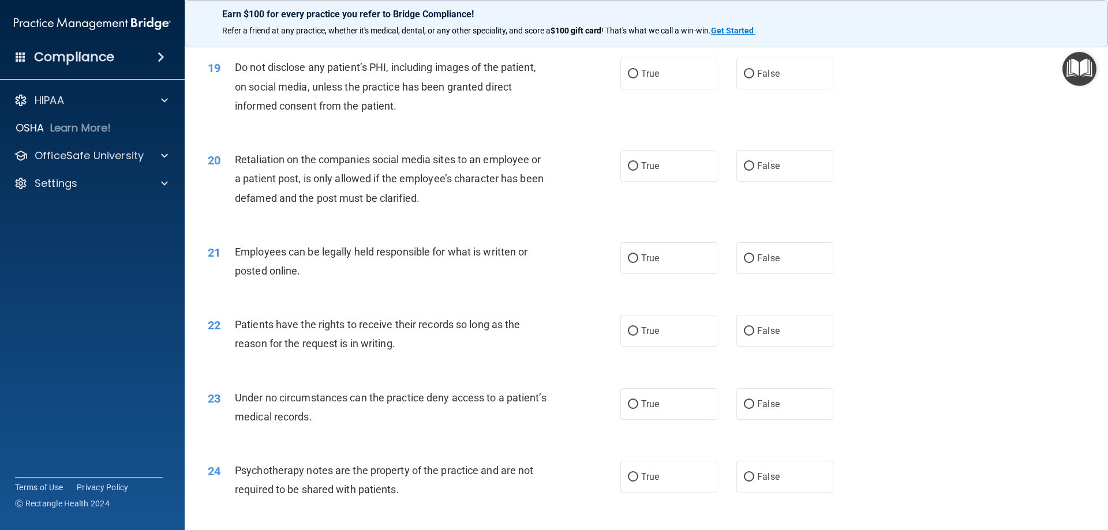
scroll to position [1731, 0]
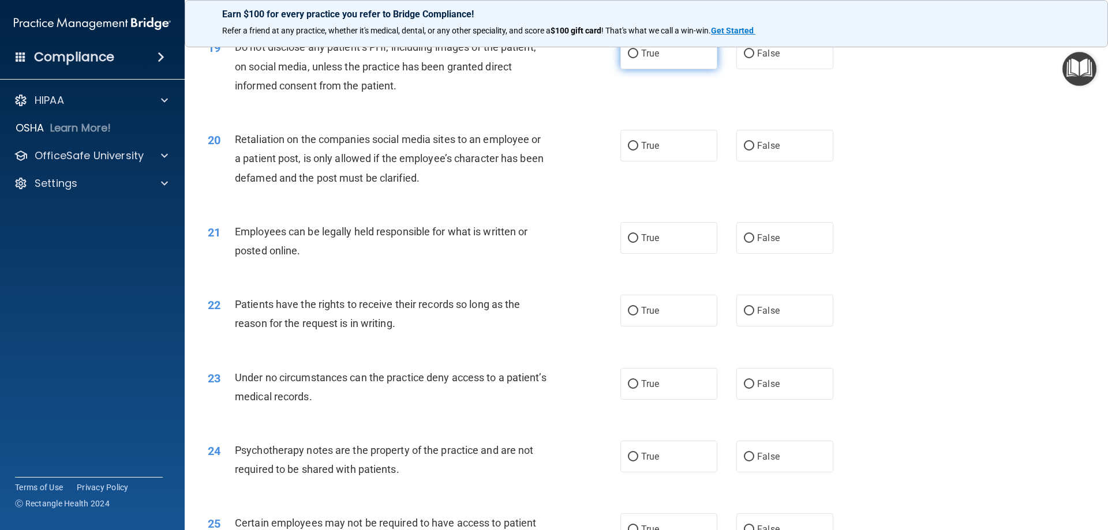
click at [628, 58] on input "True" at bounding box center [633, 54] width 10 height 9
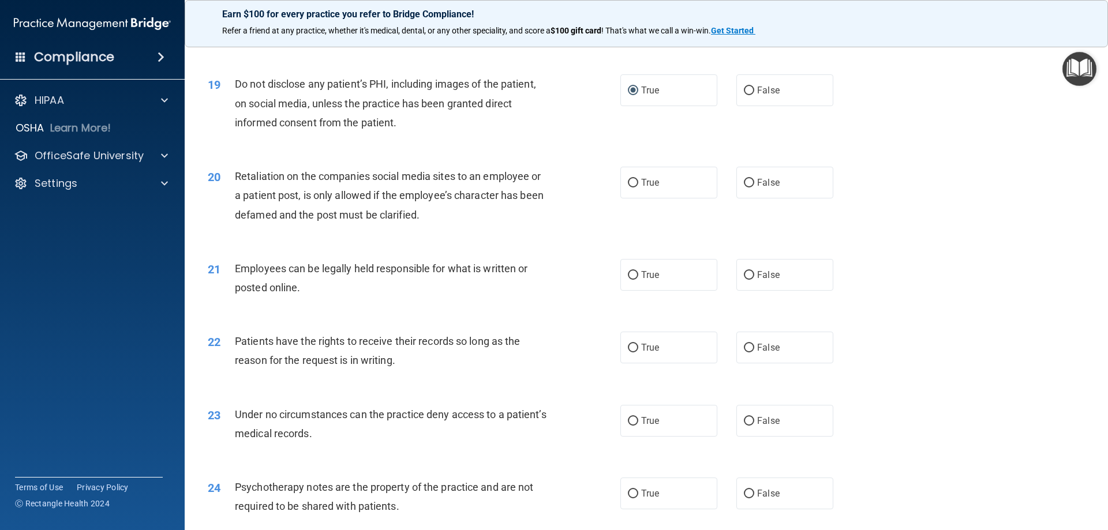
scroll to position [1674, 0]
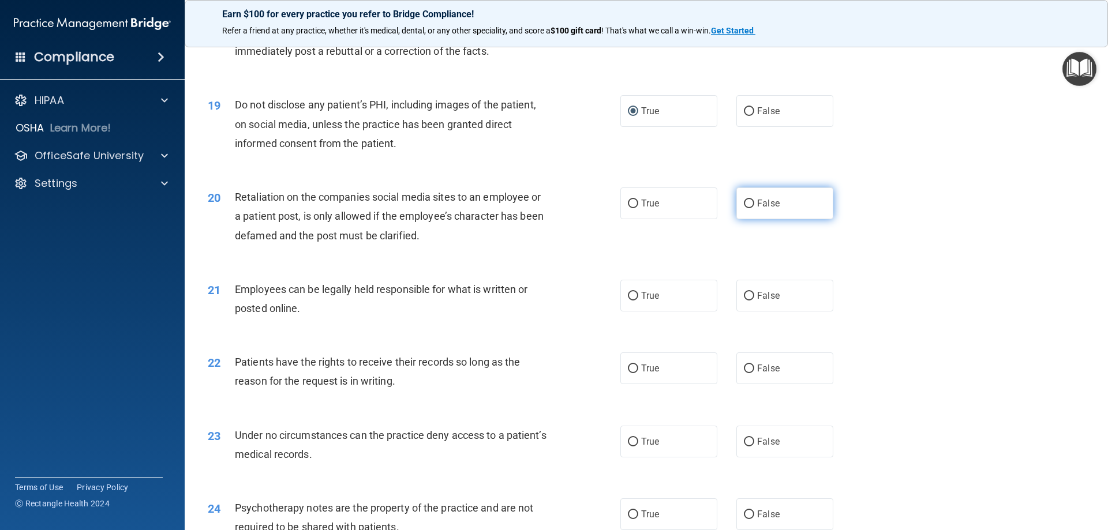
click at [744, 208] on input "False" at bounding box center [749, 204] width 10 height 9
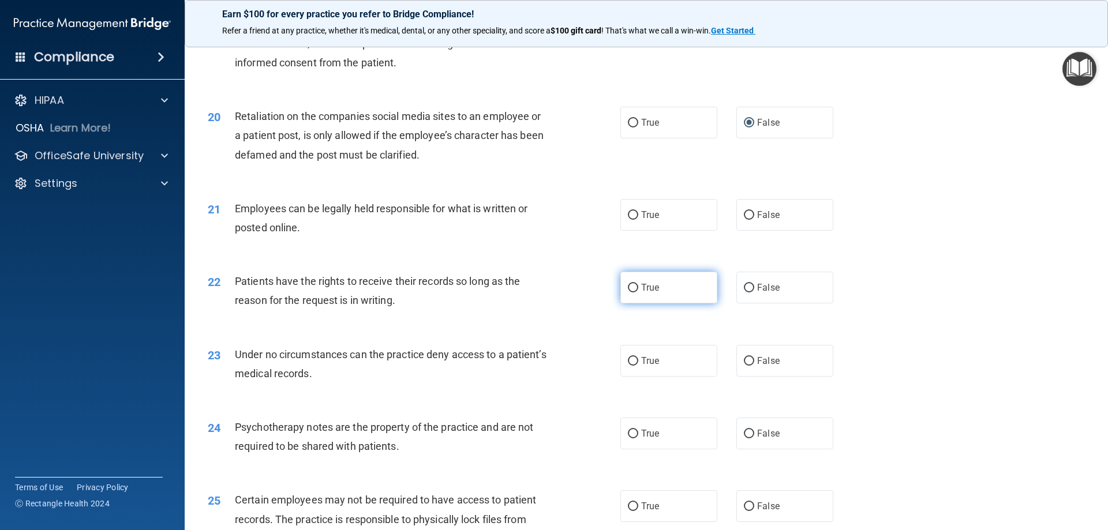
scroll to position [1789, 0]
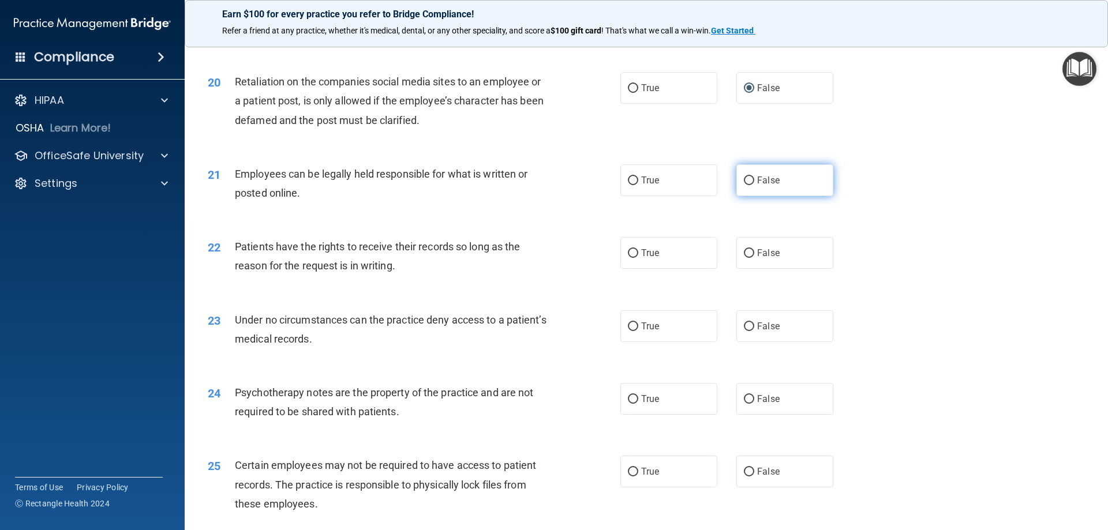
click at [746, 185] on input "False" at bounding box center [749, 181] width 10 height 9
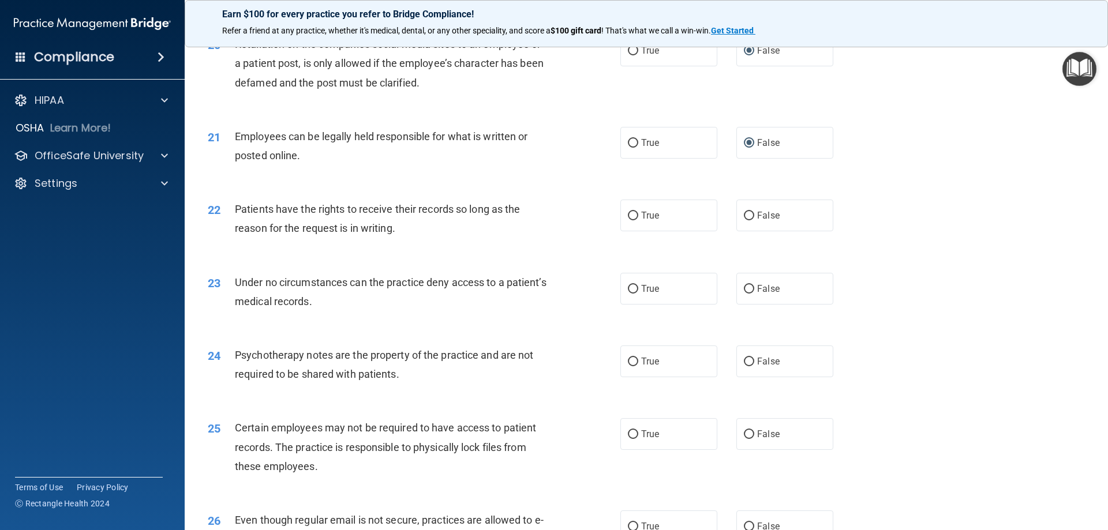
scroll to position [1847, 0]
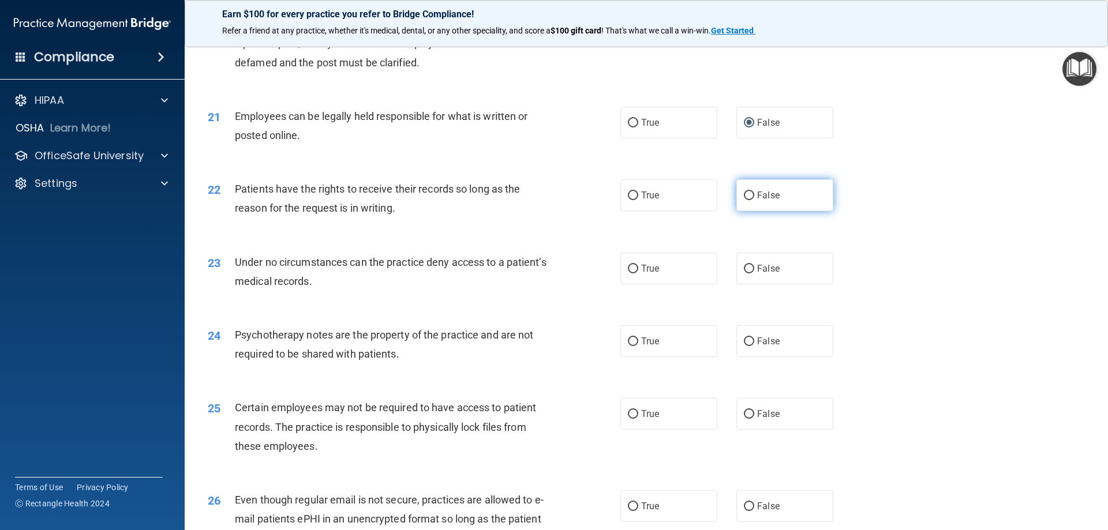
click at [747, 200] on input "False" at bounding box center [749, 196] width 10 height 9
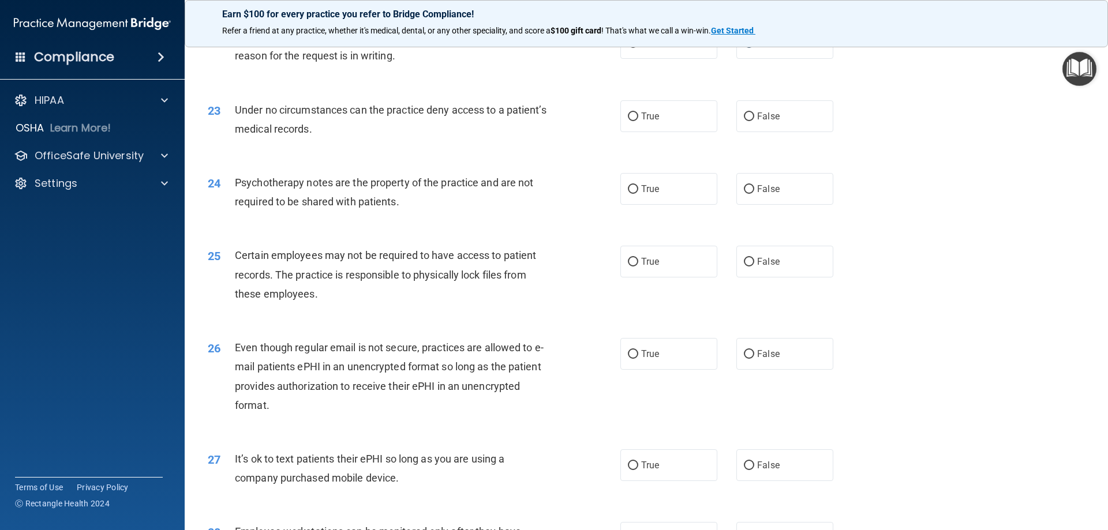
scroll to position [2020, 0]
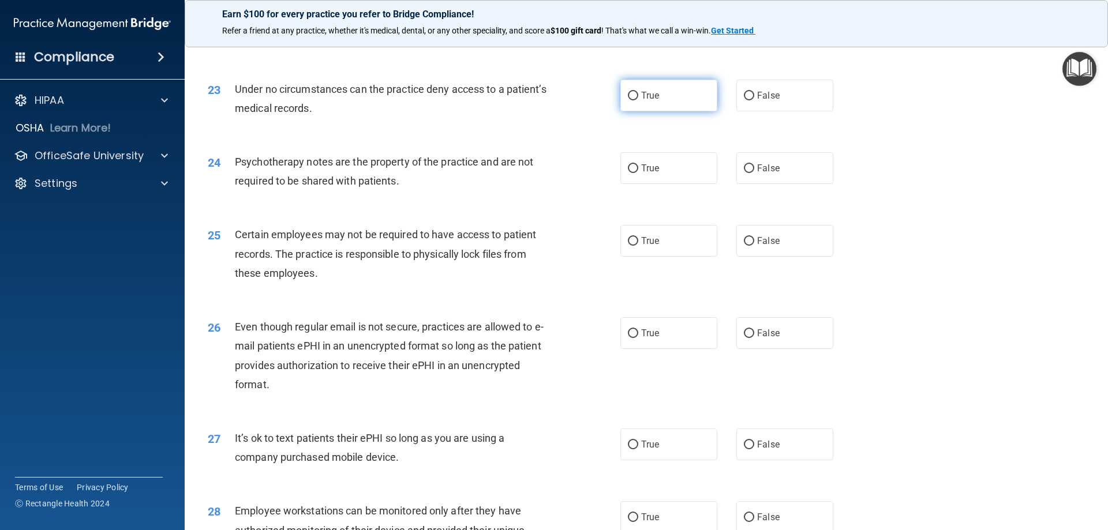
click at [634, 100] on input "True" at bounding box center [633, 96] width 10 height 9
drag, startPoint x: 748, startPoint y: 113, endPoint x: 724, endPoint y: 119, distance: 25.6
click at [748, 100] on input "False" at bounding box center [749, 96] width 10 height 9
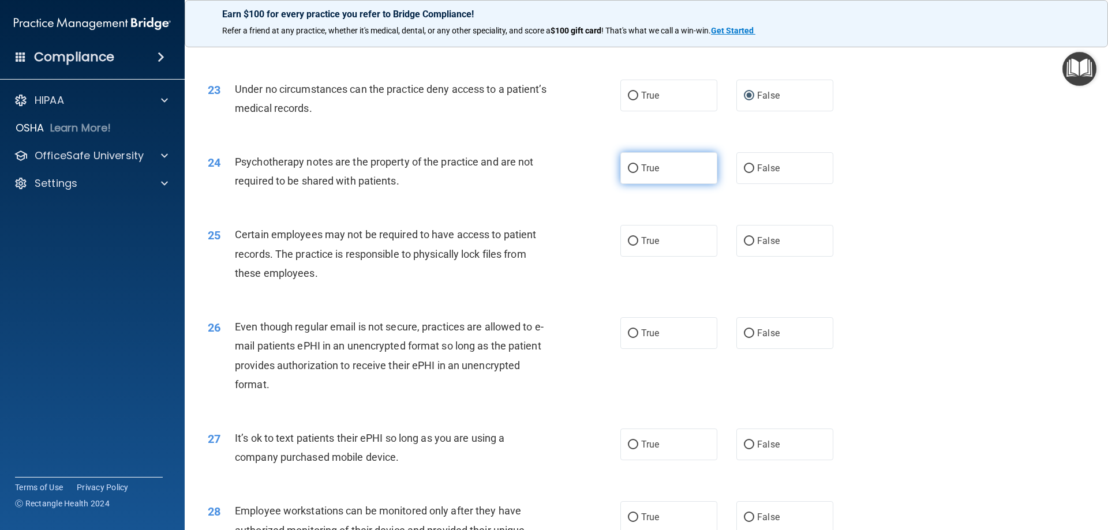
click at [632, 173] on input "True" at bounding box center [633, 168] width 10 height 9
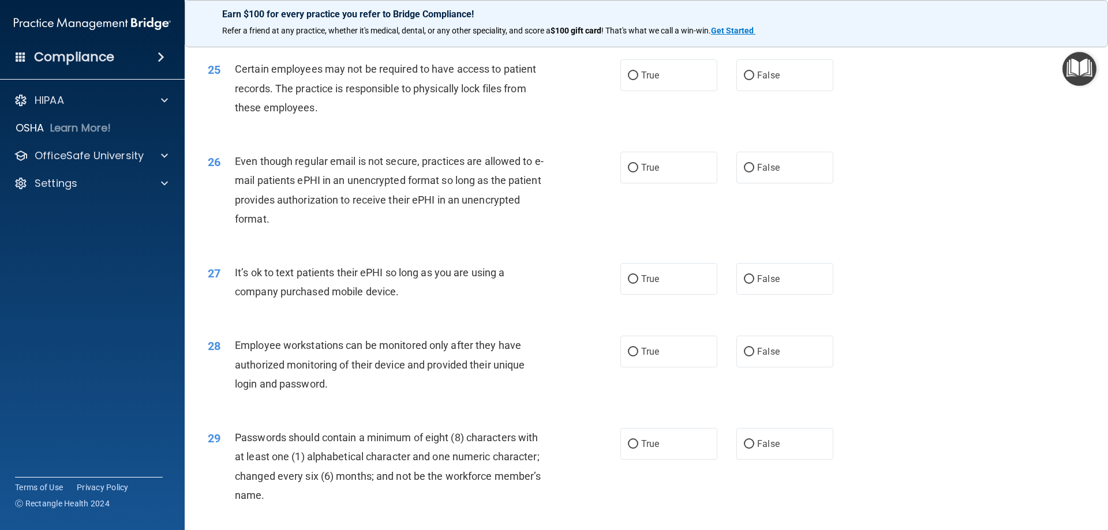
scroll to position [2193, 0]
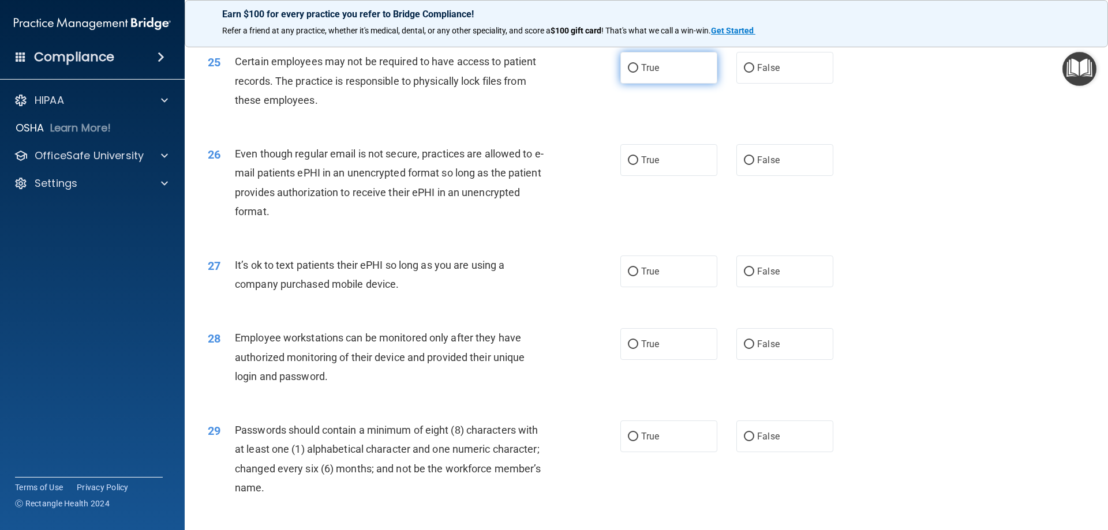
click at [629, 73] on input "True" at bounding box center [633, 68] width 10 height 9
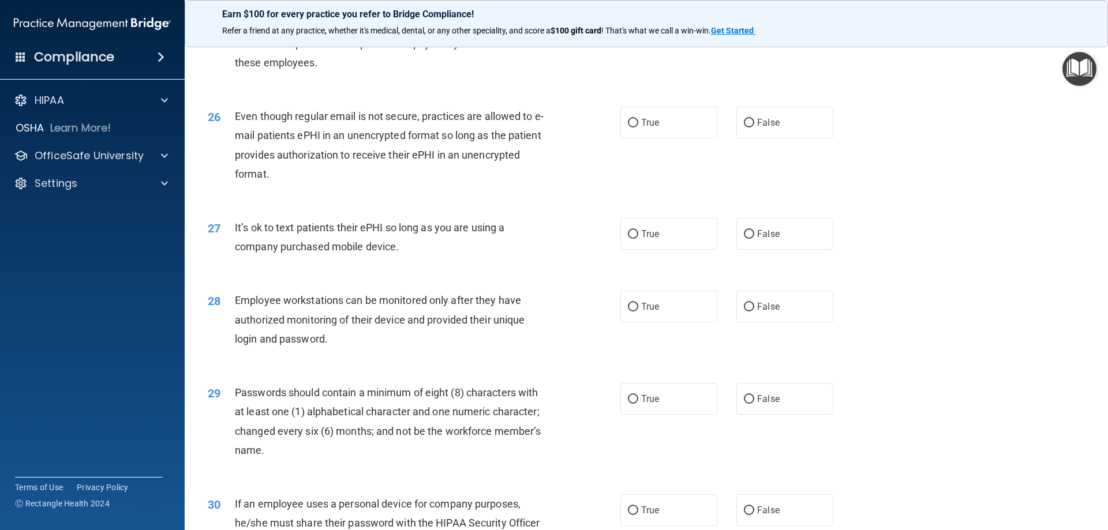
scroll to position [2251, 0]
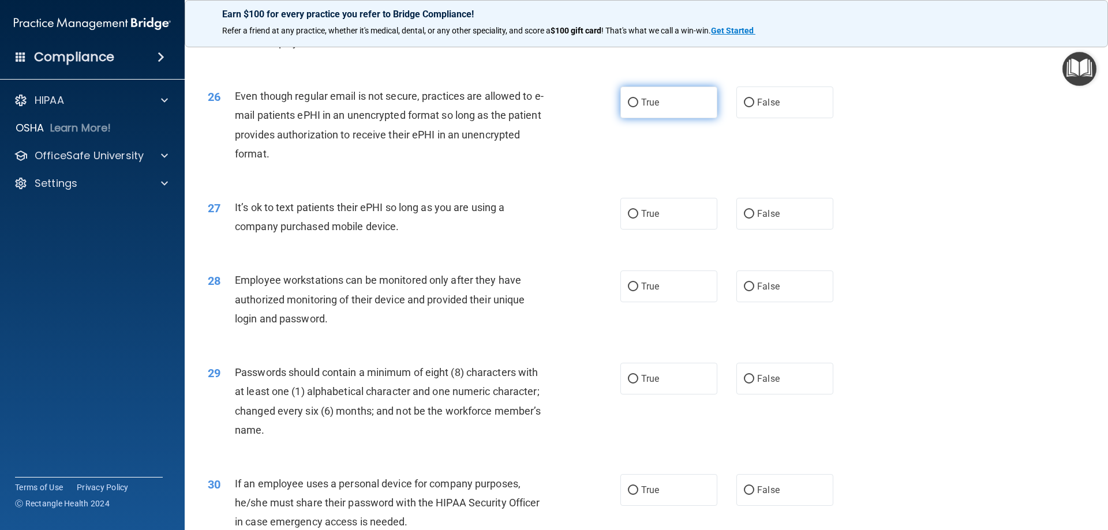
click at [630, 107] on input "True" at bounding box center [633, 103] width 10 height 9
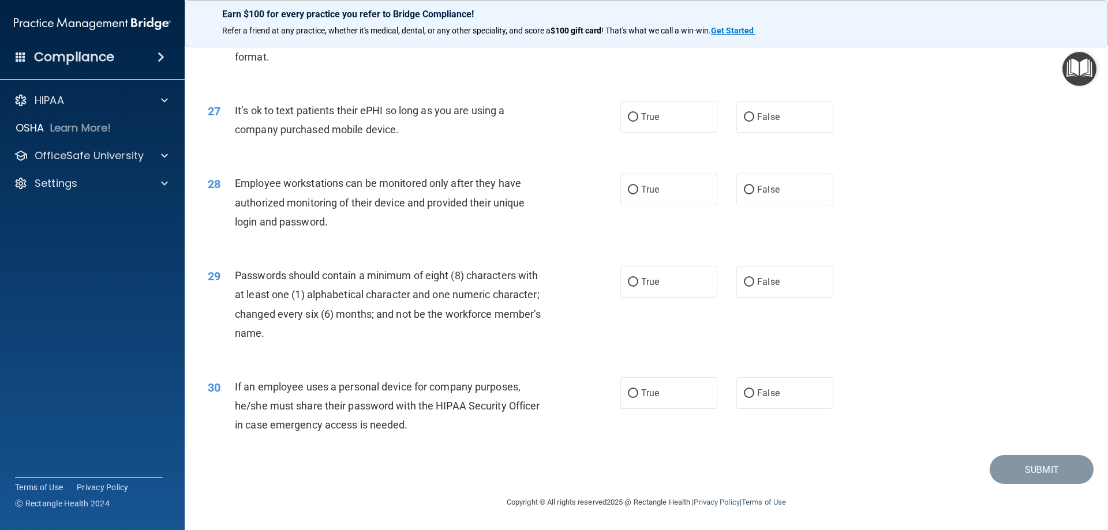
scroll to position [2366, 0]
click at [761, 119] on span "False" at bounding box center [768, 116] width 23 height 11
click at [754, 119] on input "False" at bounding box center [749, 117] width 10 height 9
click at [747, 192] on input "False" at bounding box center [749, 190] width 10 height 9
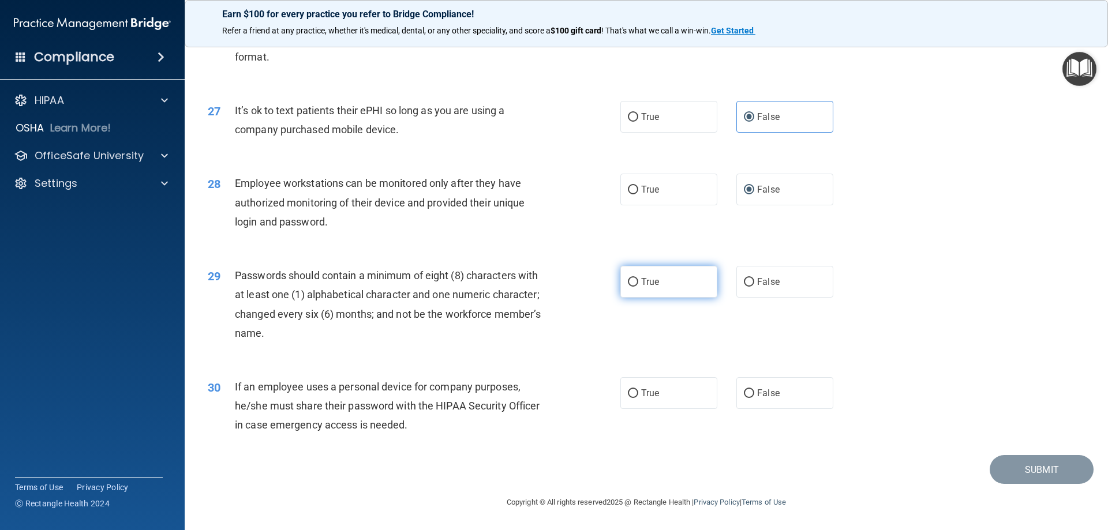
click at [631, 280] on input "True" at bounding box center [633, 282] width 10 height 9
click at [750, 392] on label "False" at bounding box center [784, 393] width 97 height 32
click at [750, 392] on input "False" at bounding box center [749, 394] width 10 height 9
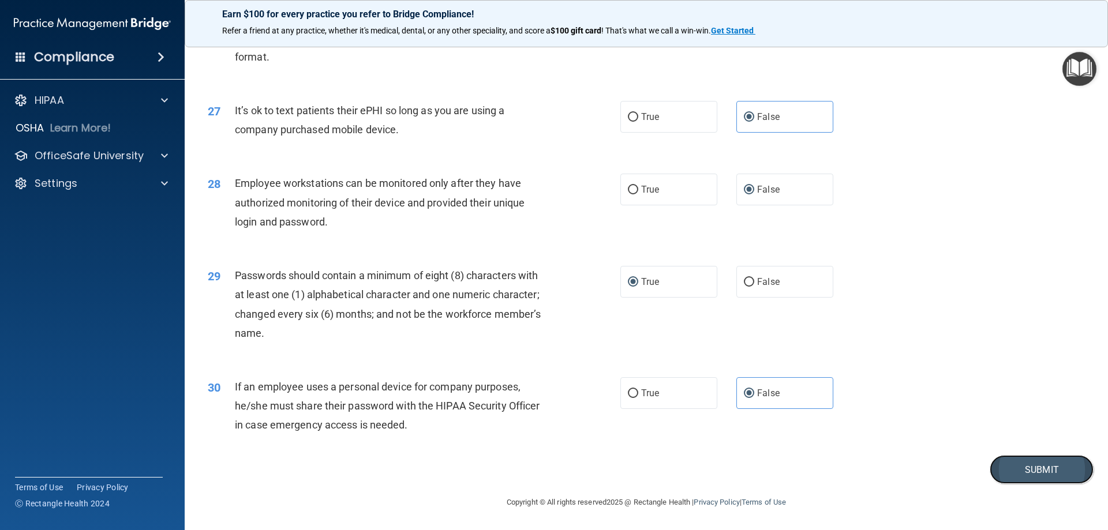
click at [1032, 468] on button "Submit" at bounding box center [1042, 469] width 104 height 29
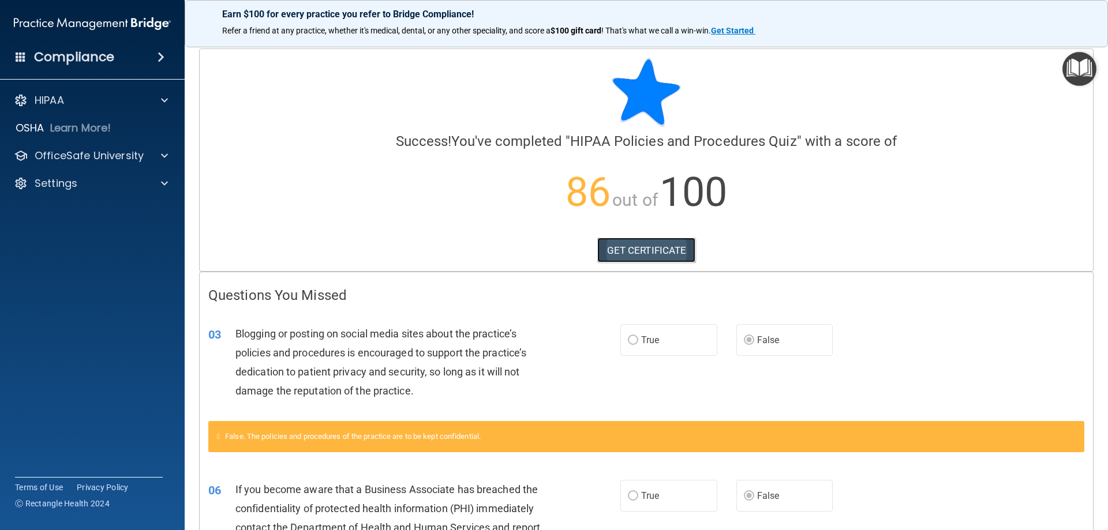
click at [629, 251] on link "GET CERTIFICATE" at bounding box center [646, 250] width 99 height 25
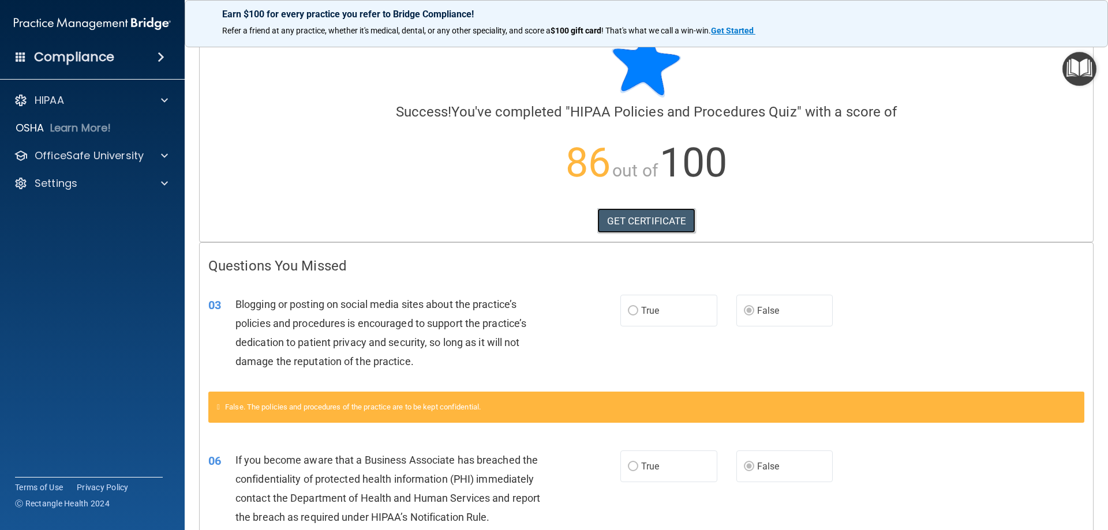
scroll to position [58, 0]
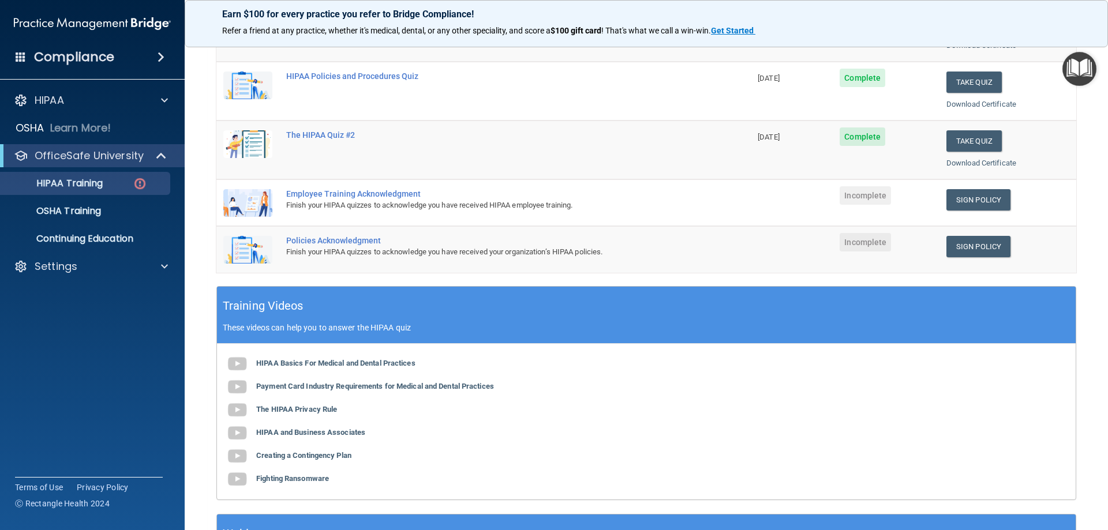
scroll to position [199, 0]
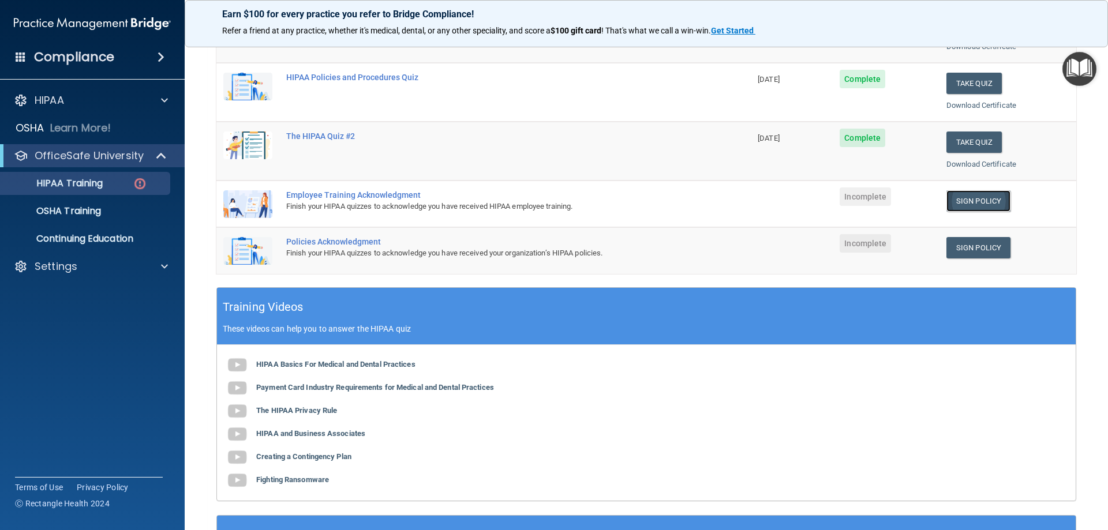
click at [979, 207] on link "Sign Policy" at bounding box center [978, 200] width 64 height 21
click at [973, 249] on link "Sign Policy" at bounding box center [978, 247] width 64 height 21
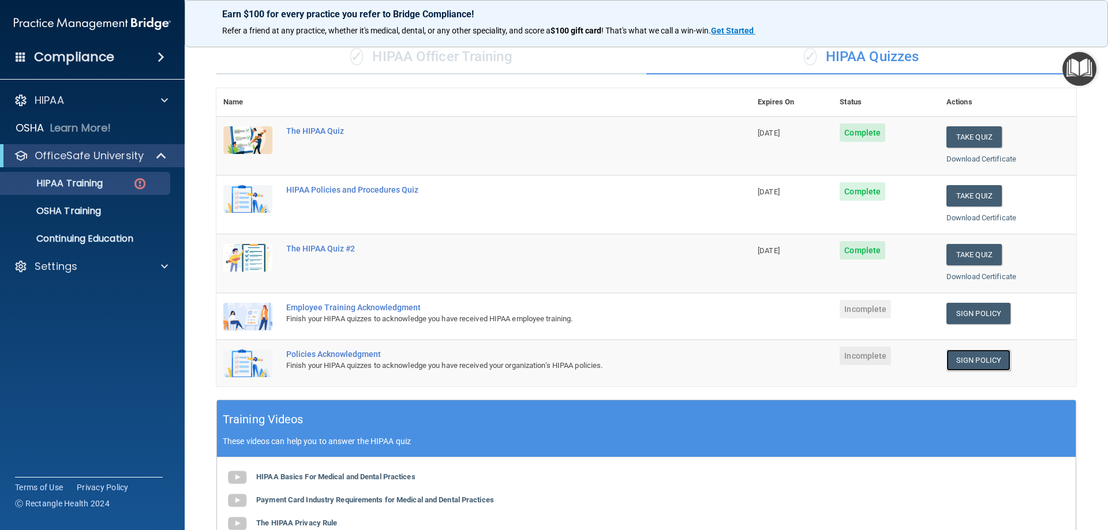
scroll to position [231, 0]
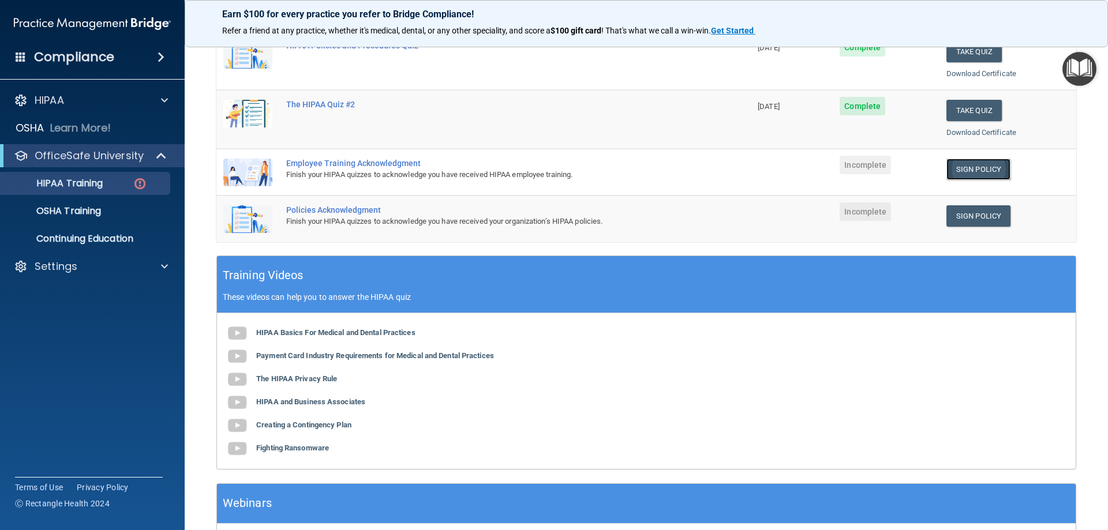
click at [968, 170] on link "Sign Policy" at bounding box center [978, 169] width 64 height 21
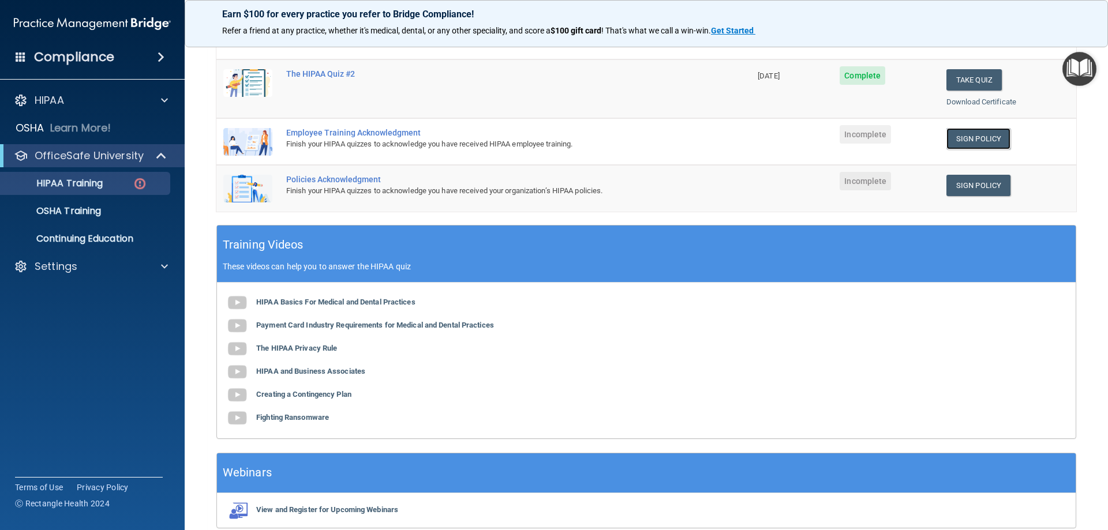
scroll to position [289, 0]
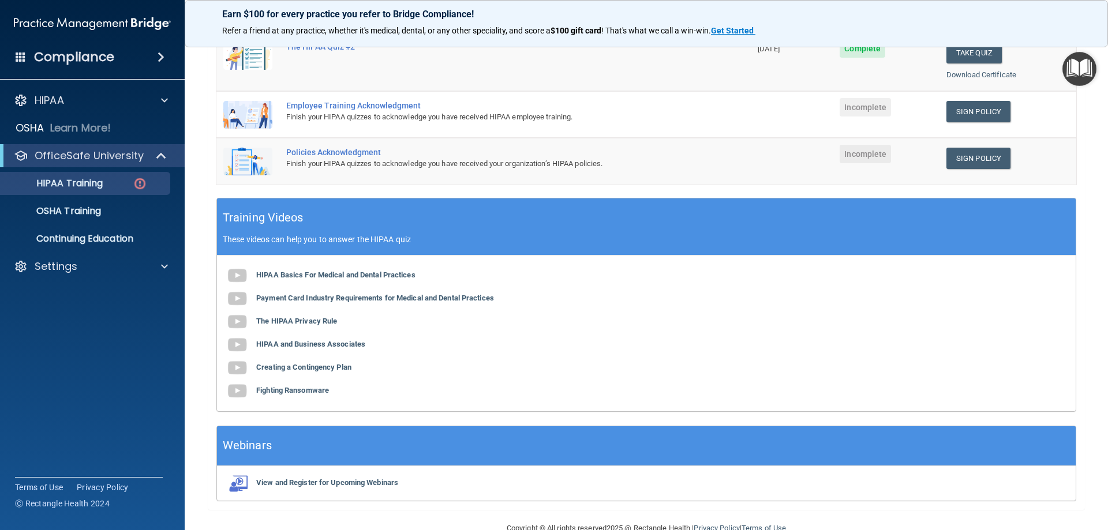
click at [339, 103] on div "Employee Training Acknowledgment" at bounding box center [489, 105] width 407 height 9
click at [344, 104] on div "Employee Training Acknowledgment" at bounding box center [489, 105] width 407 height 9
click at [405, 106] on div "Employee Training Acknowledgment" at bounding box center [489, 105] width 407 height 9
click at [294, 115] on div "Finish your HIPAA quizzes to acknowledge you have received HIPAA employee train…" at bounding box center [489, 117] width 407 height 14
drag, startPoint x: 544, startPoint y: 118, endPoint x: 574, endPoint y: 118, distance: 30.0
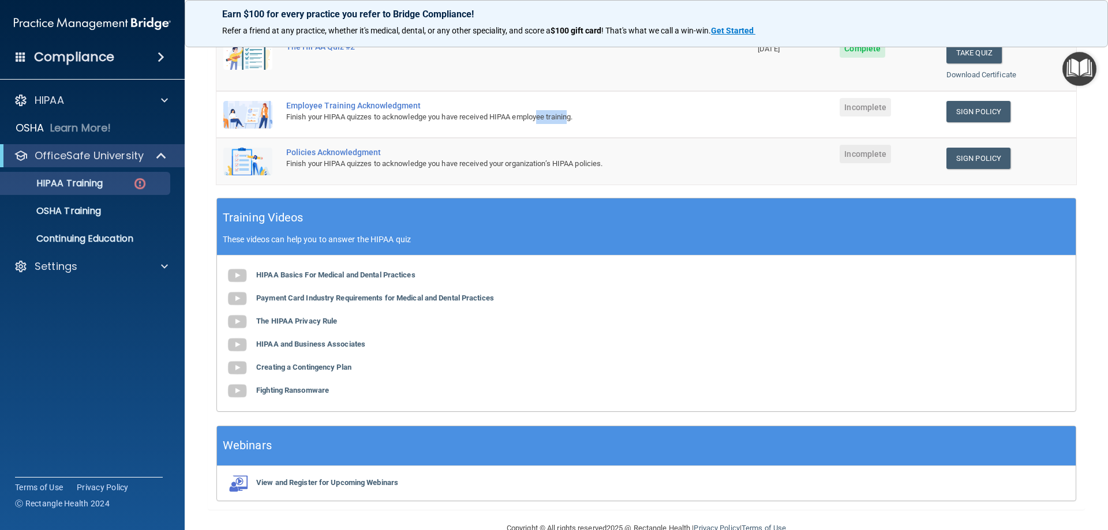
click at [574, 118] on div "Finish your HIPAA quizzes to acknowledge you have received HIPAA employee train…" at bounding box center [489, 117] width 407 height 14
drag, startPoint x: 574, startPoint y: 119, endPoint x: 586, endPoint y: 119, distance: 11.6
click at [575, 119] on div "Finish your HIPAA quizzes to acknowledge you have received HIPAA employee train…" at bounding box center [489, 117] width 407 height 14
click at [581, 147] on td "Policies Acknowledgment Finish your HIPAA quizzes to acknowledge you have recei…" at bounding box center [514, 161] width 471 height 47
click at [960, 114] on link "Sign Policy" at bounding box center [978, 111] width 64 height 21
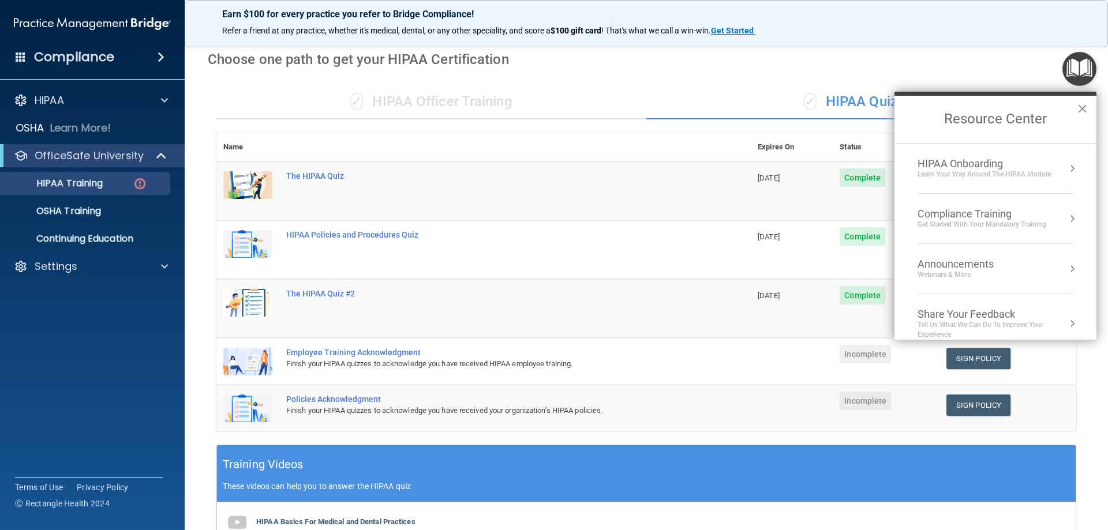
scroll to position [0, 0]
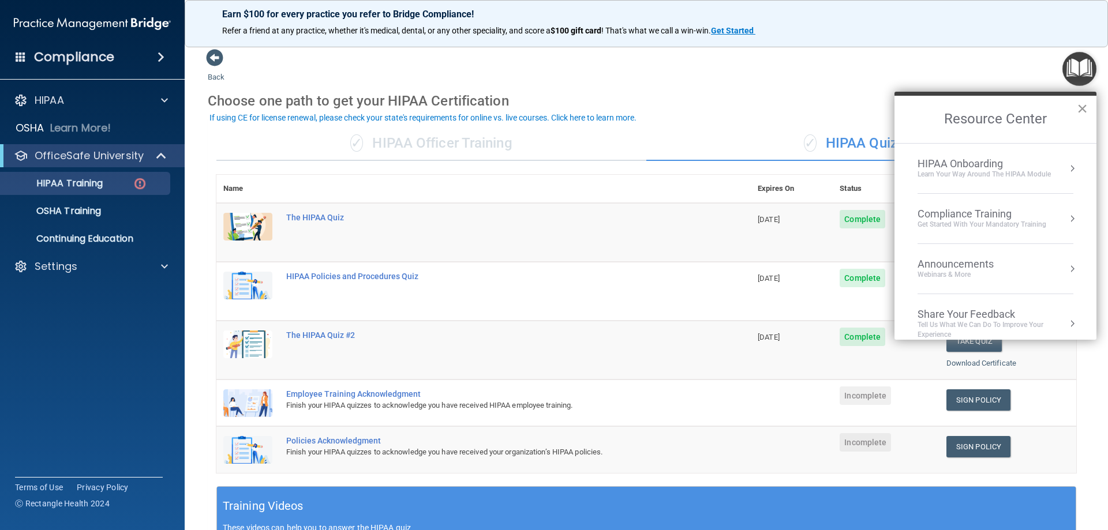
drag, startPoint x: 1083, startPoint y: 107, endPoint x: 1064, endPoint y: 114, distance: 20.8
click at [1083, 107] on button "×" at bounding box center [1082, 108] width 11 height 18
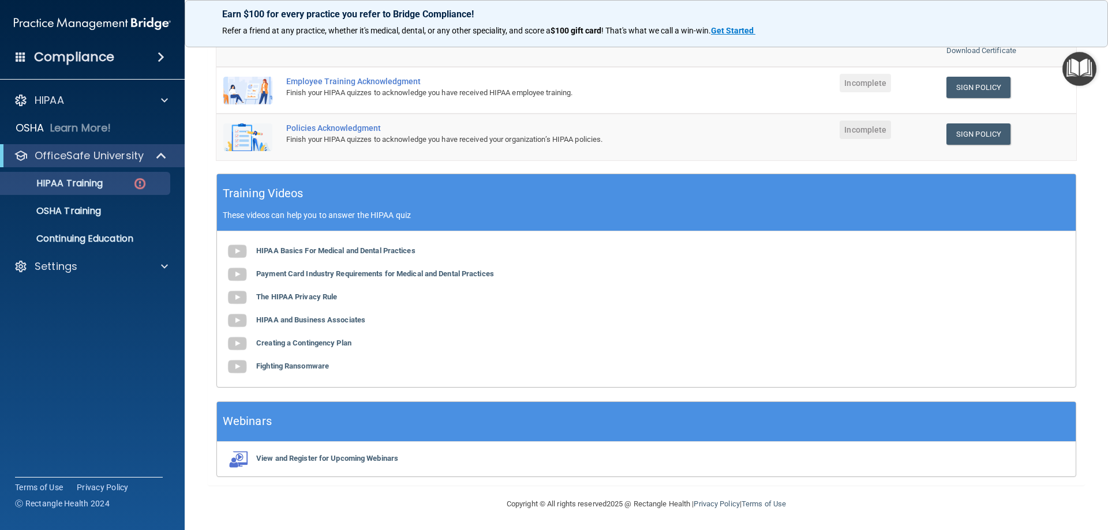
scroll to position [315, 0]
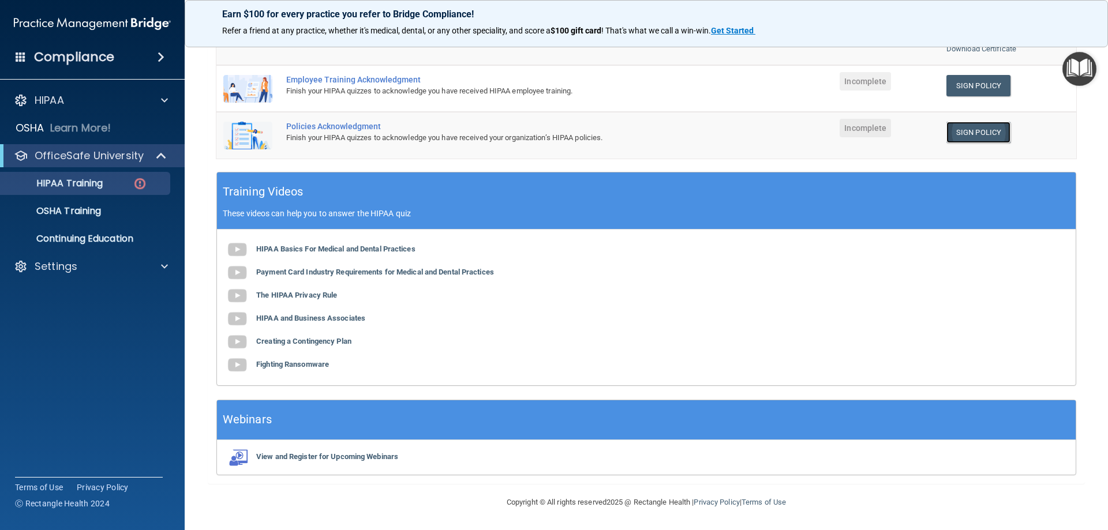
click at [986, 131] on link "Sign Policy" at bounding box center [978, 132] width 64 height 21
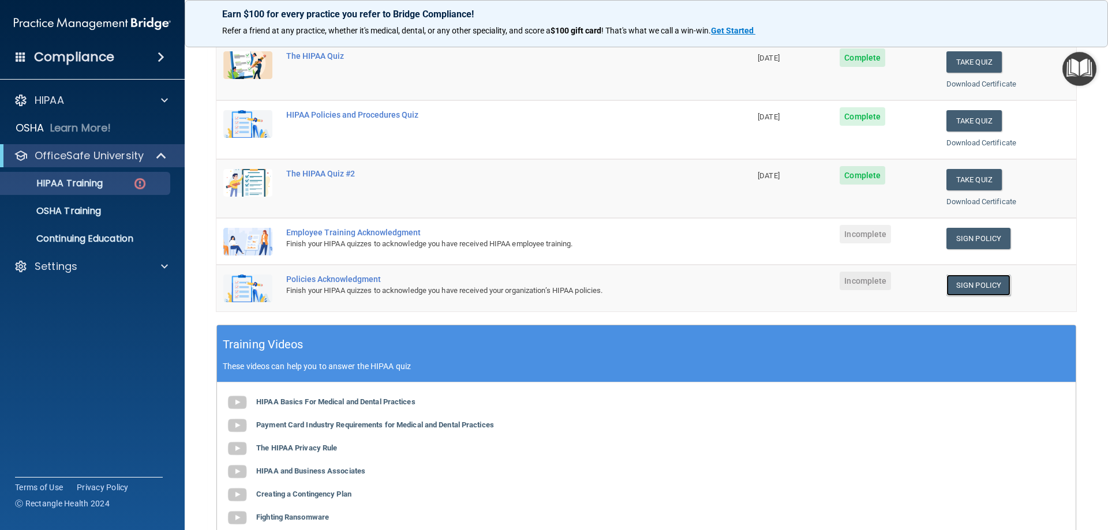
scroll to position [0, 0]
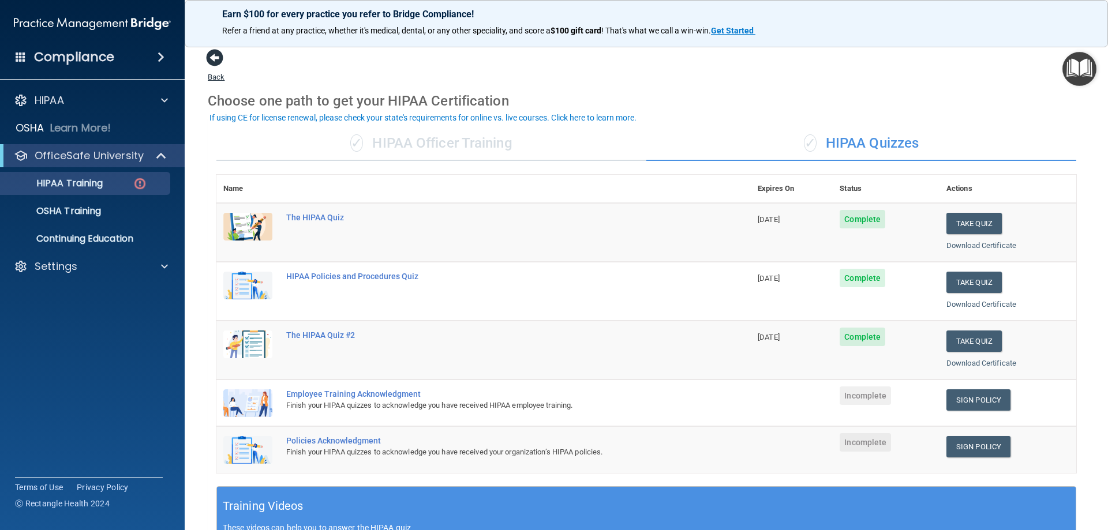
click at [212, 64] on span at bounding box center [214, 57] width 17 height 17
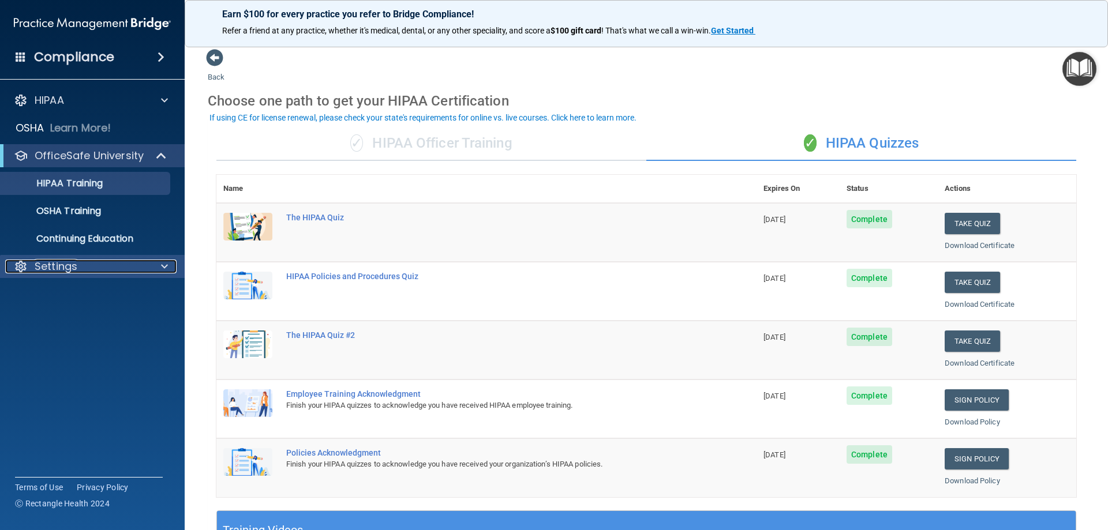
click at [63, 272] on p "Settings" at bounding box center [56, 267] width 43 height 14
click at [65, 322] on p "Sign Out" at bounding box center [87, 322] width 158 height 12
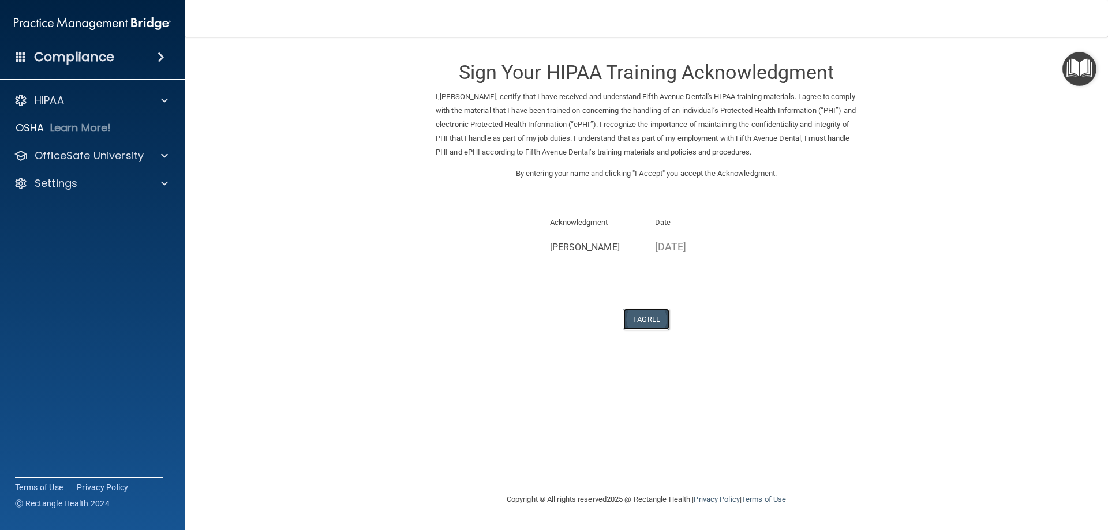
click at [650, 320] on button "I Agree" at bounding box center [646, 319] width 46 height 21
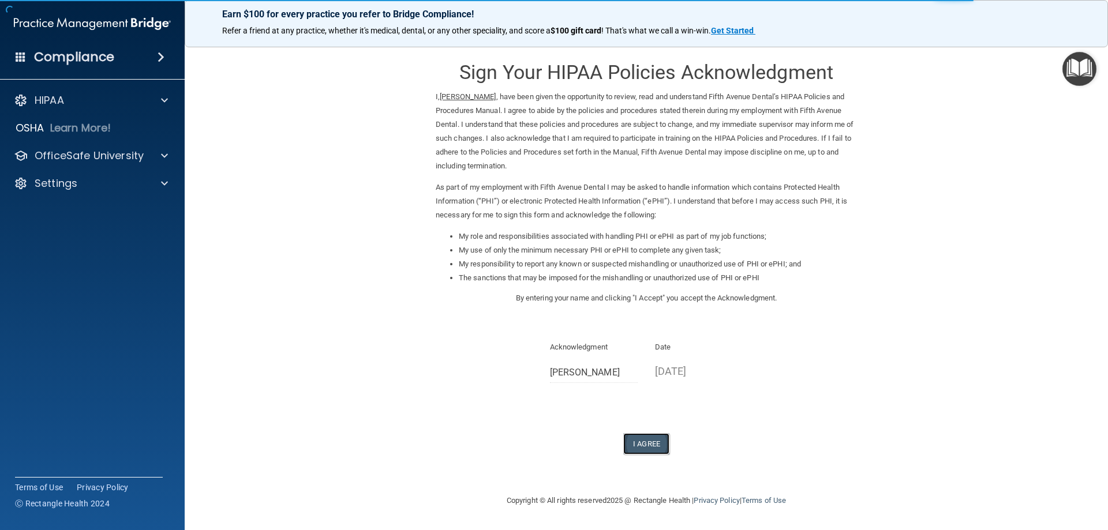
click at [646, 444] on button "I Agree" at bounding box center [646, 443] width 46 height 21
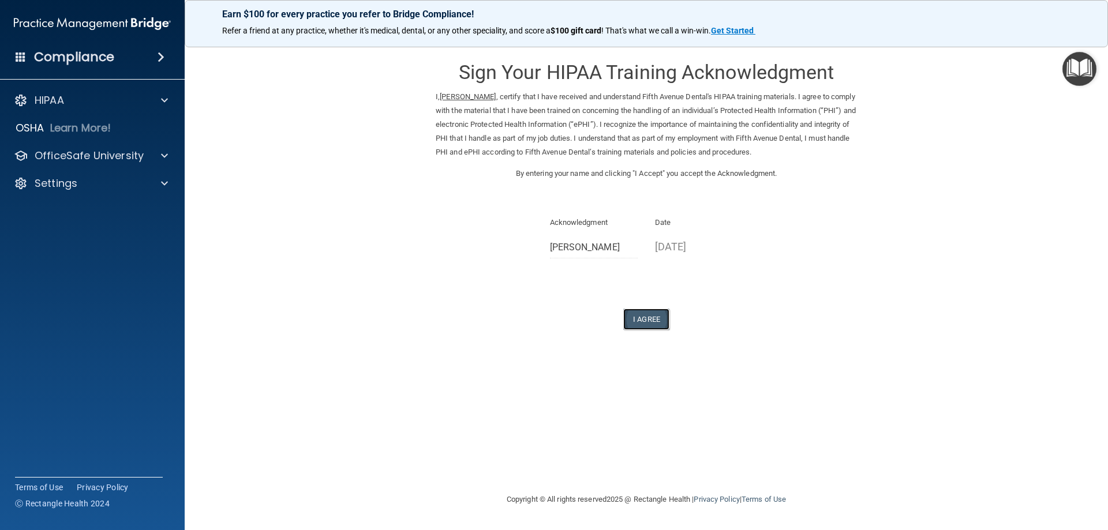
click at [649, 319] on button "I Agree" at bounding box center [646, 319] width 46 height 21
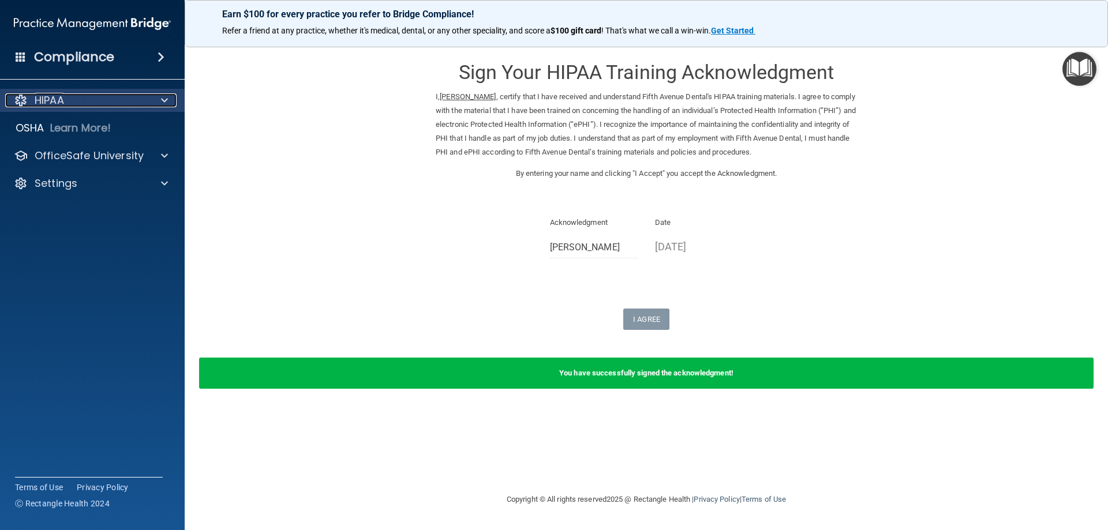
click at [71, 98] on div "HIPAA" at bounding box center [76, 100] width 143 height 14
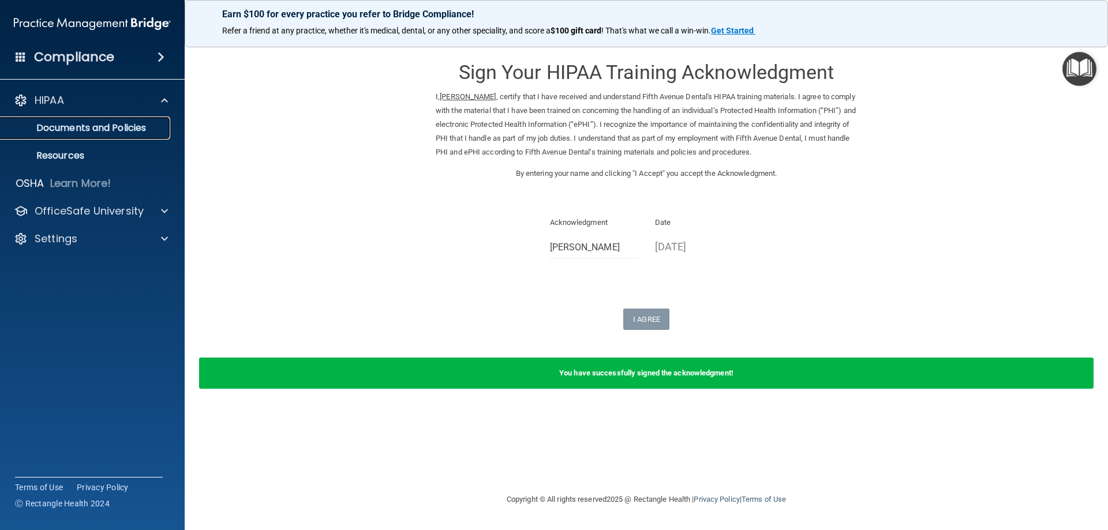
click at [98, 129] on p "Documents and Policies" at bounding box center [87, 128] width 158 height 12
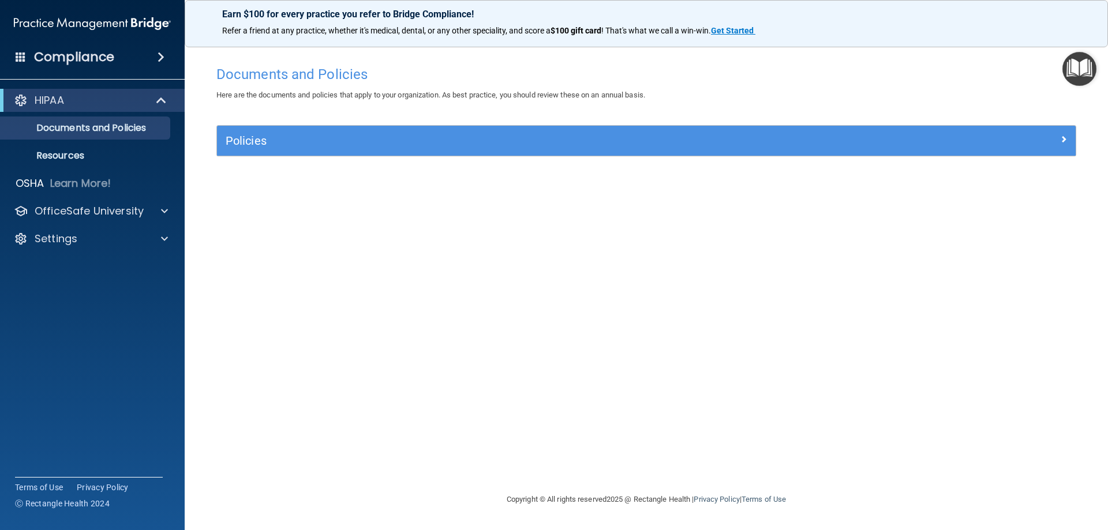
click at [99, 55] on h4 "Compliance" at bounding box center [74, 57] width 80 height 16
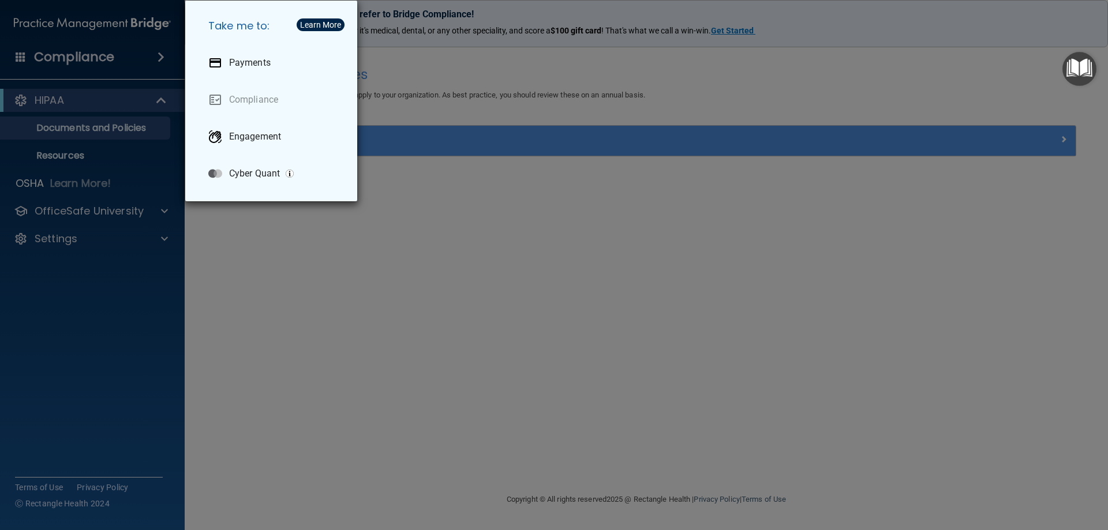
click at [520, 210] on div "Take me to: Payments Compliance Engagement Cyber Quant" at bounding box center [554, 265] width 1108 height 530
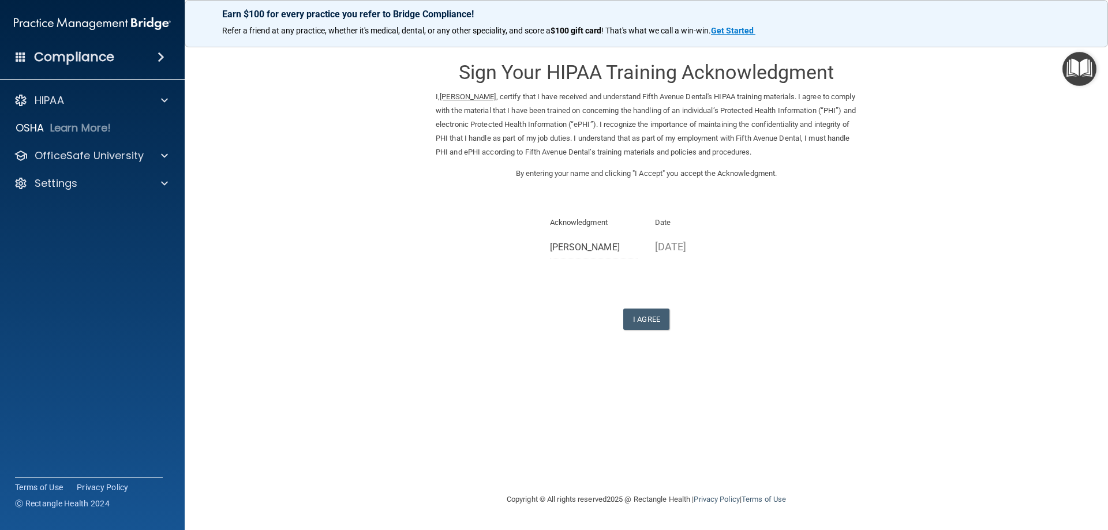
click at [590, 204] on div "Sign Your HIPAA Training Acknowledgment I, [PERSON_NAME] , certify that I have …" at bounding box center [646, 189] width 421 height 282
click at [592, 196] on div "Sign Your HIPAA Training Acknowledgment I, [PERSON_NAME] , certify that I have …" at bounding box center [646, 189] width 421 height 282
click at [533, 200] on div "Sign Your HIPAA Training Acknowledgment I, [PERSON_NAME] , certify that I have …" at bounding box center [646, 189] width 421 height 282
click at [712, 202] on div "Sign Your HIPAA Training Acknowledgment I, [PERSON_NAME] , certify that I have …" at bounding box center [646, 189] width 421 height 282
click at [580, 223] on p "Acknowledgment" at bounding box center [594, 223] width 88 height 14
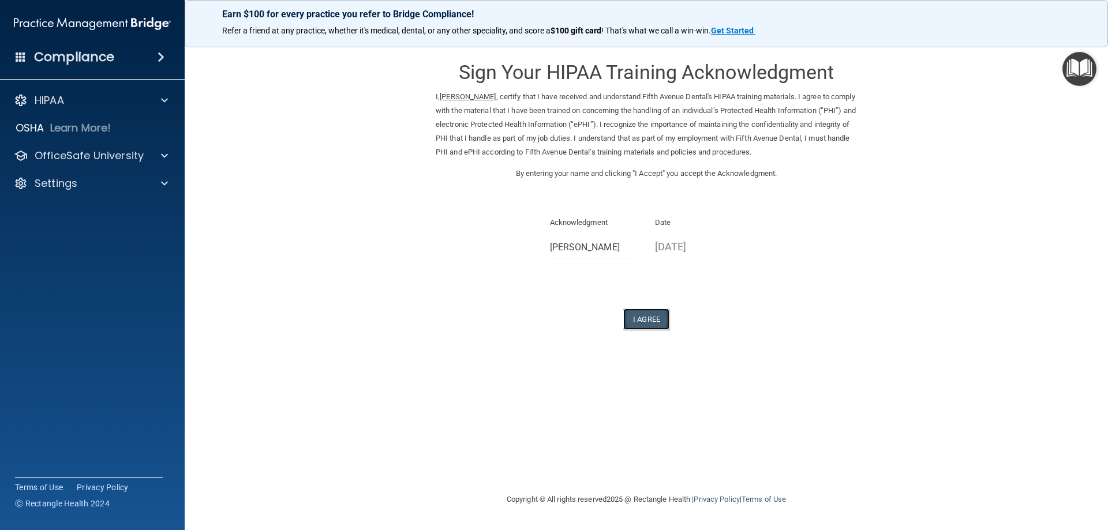
click at [652, 317] on button "I Agree" at bounding box center [646, 319] width 46 height 21
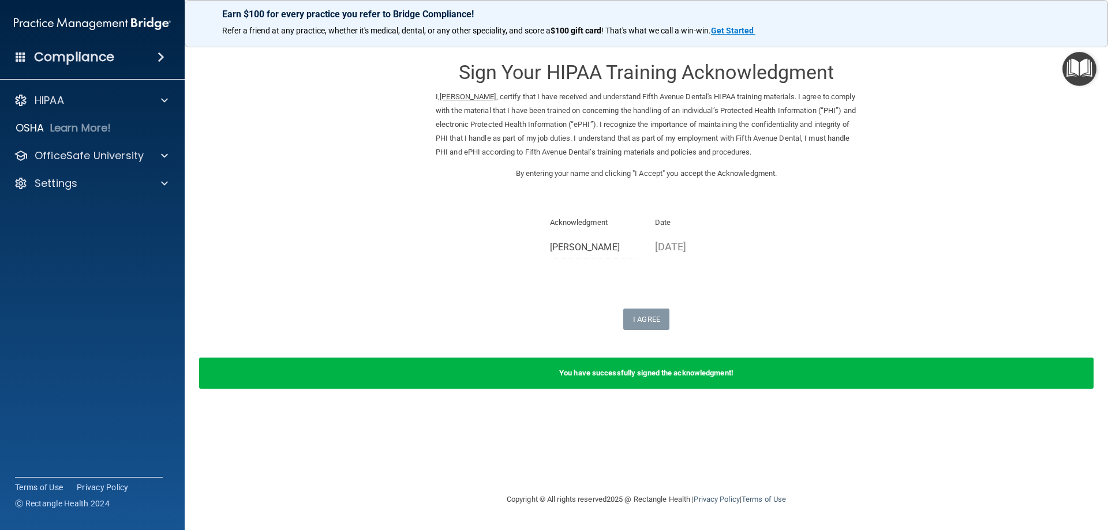
click at [1081, 69] on img "Open Resource Center" at bounding box center [1079, 69] width 34 height 34
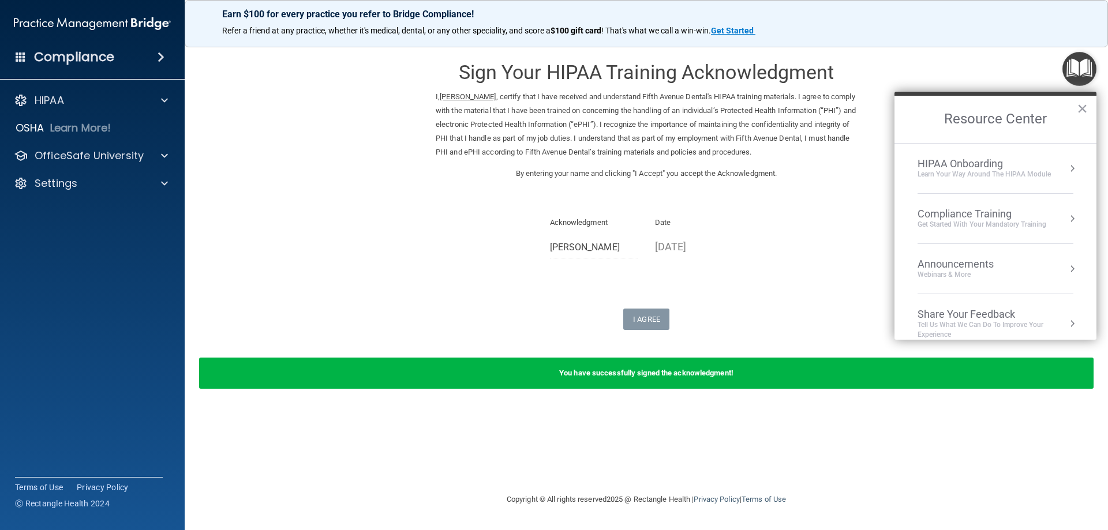
click at [1023, 85] on form "Sign Your HIPAA Training Acknowledgment I, [PERSON_NAME] , certify that I have …" at bounding box center [646, 225] width 877 height 354
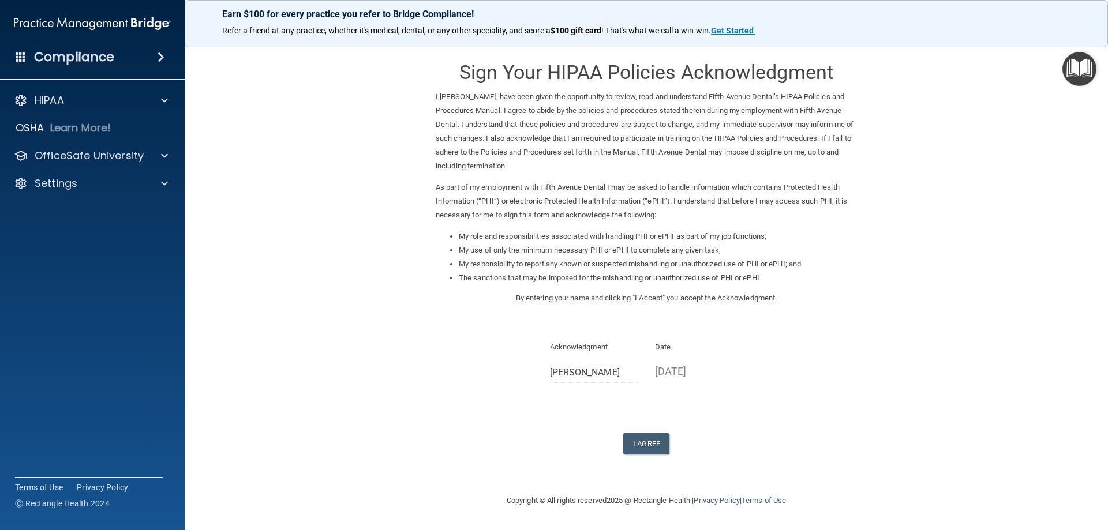
click at [629, 340] on div "Sign Your HIPAA Policies Acknowledgment I, Holly VonEnde , have been given the …" at bounding box center [646, 251] width 421 height 406
click at [560, 333] on div "Sign Your HIPAA Policies Acknowledgment I, Holly VonEnde , have been given the …" at bounding box center [646, 251] width 421 height 406
drag, startPoint x: 550, startPoint y: 304, endPoint x: 712, endPoint y: 326, distance: 163.1
click at [701, 327] on div "Sign Your HIPAA Policies Acknowledgment I, Holly VonEnde , have been given the …" at bounding box center [646, 251] width 421 height 406
click at [649, 442] on button "I Agree" at bounding box center [646, 443] width 46 height 21
